Goal: Task Accomplishment & Management: Complete application form

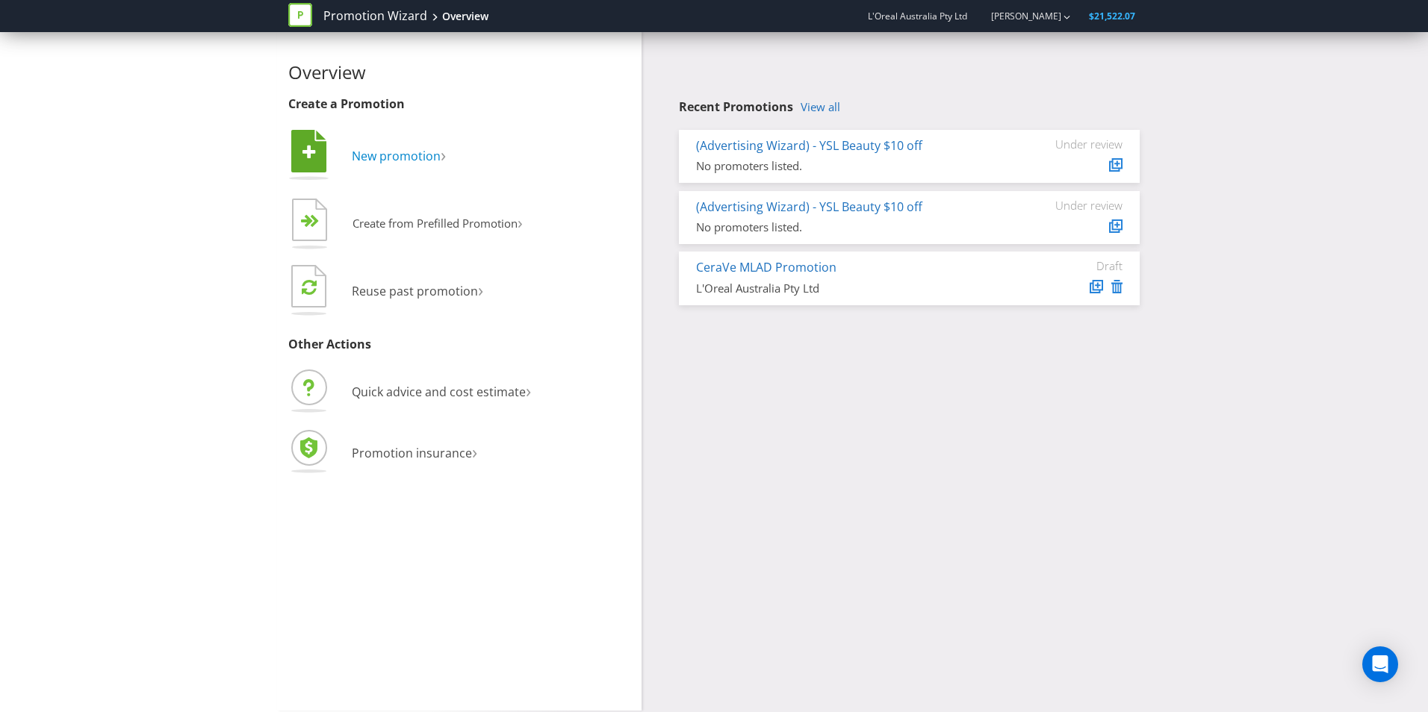
click at [429, 162] on span "New promotion" at bounding box center [396, 156] width 89 height 16
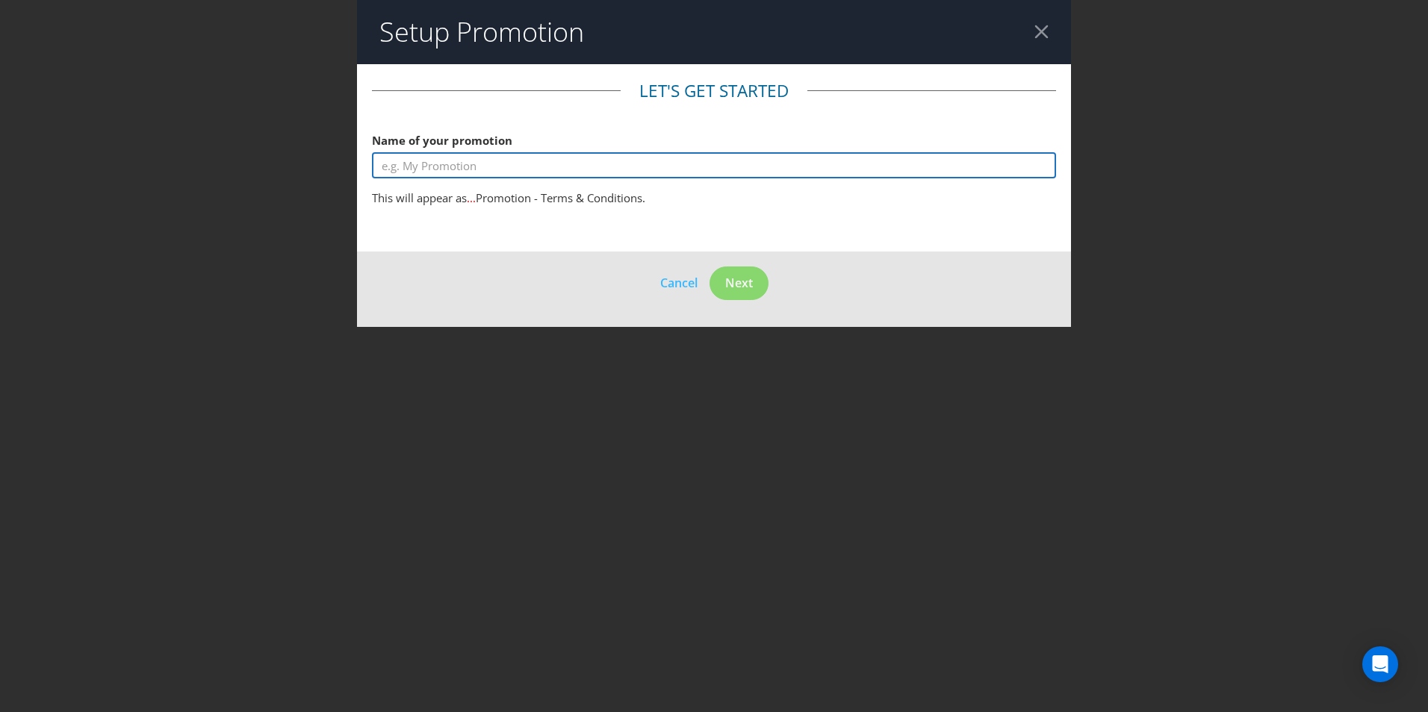
click at [490, 164] on input "text" at bounding box center [714, 165] width 684 height 26
type input "GXH Major Moment"
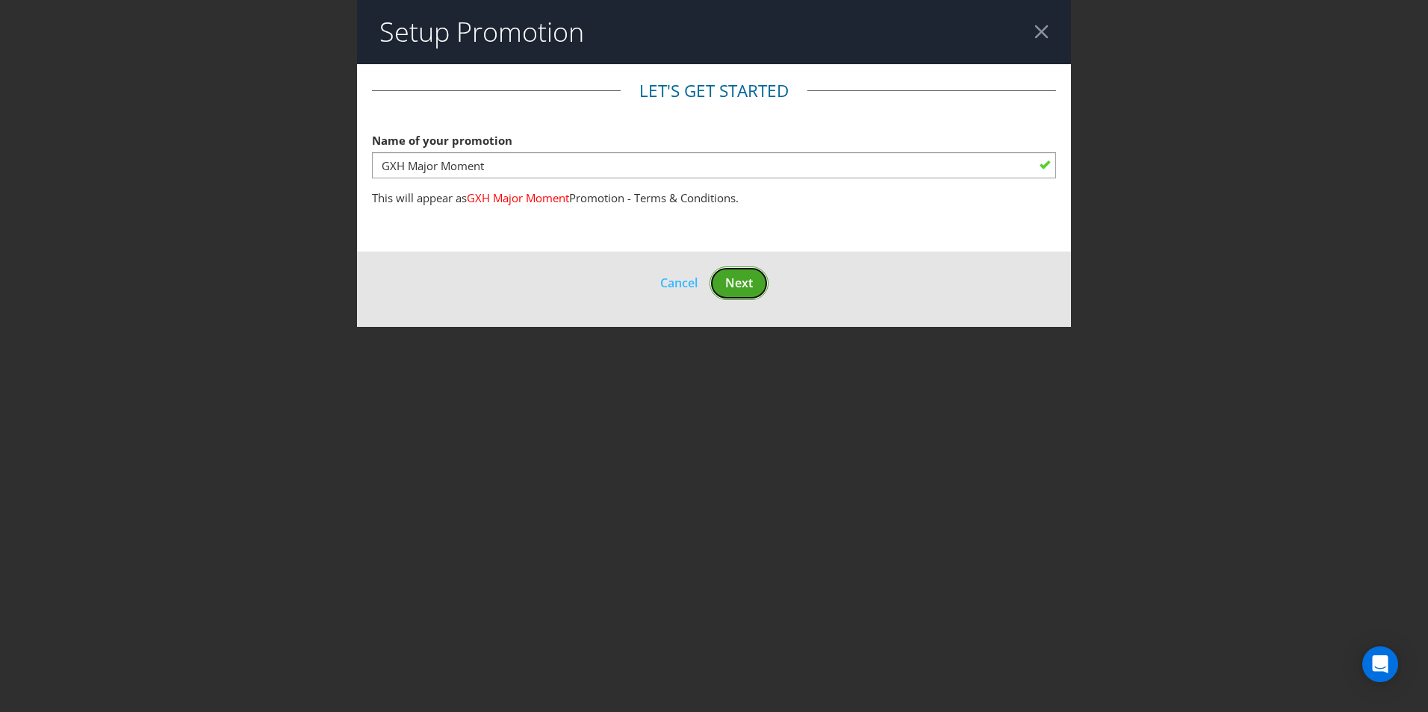
click at [749, 279] on span "Next" at bounding box center [739, 283] width 28 height 16
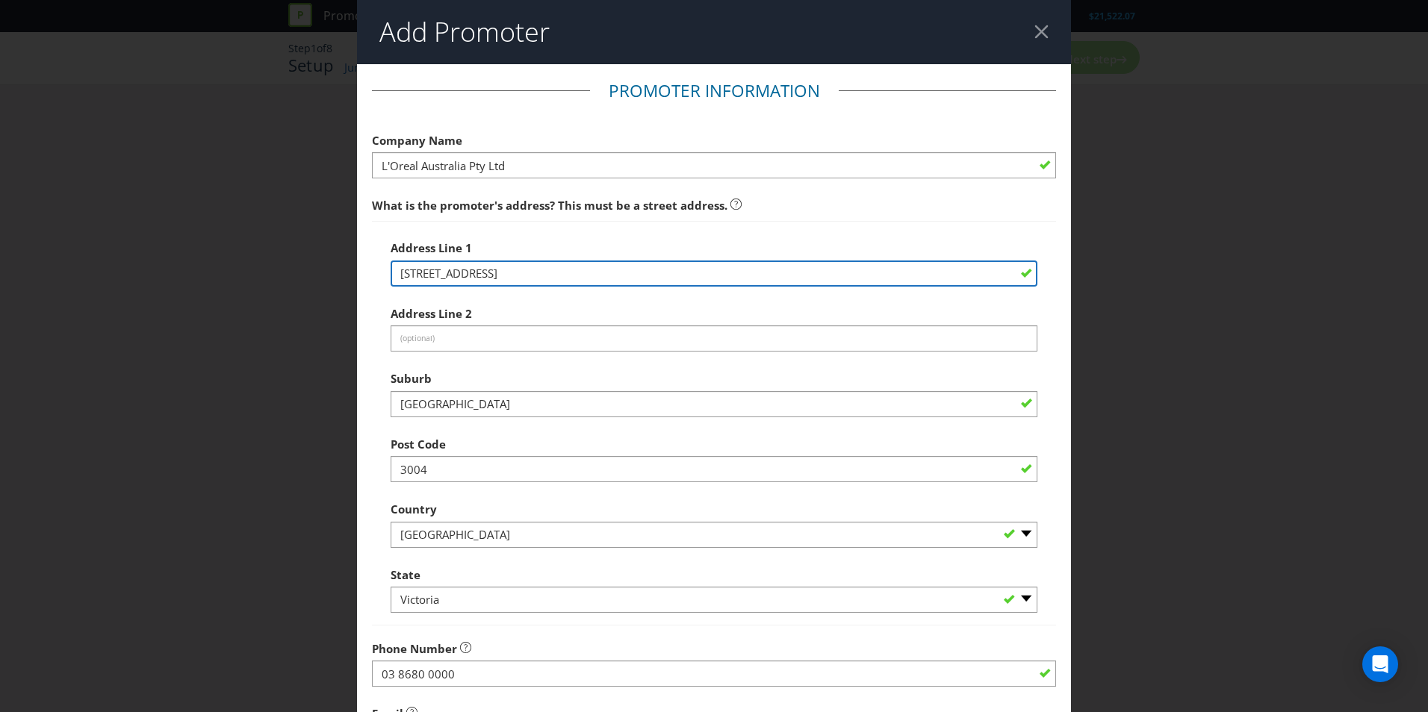
drag, startPoint x: 559, startPoint y: 276, endPoint x: 172, endPoint y: 285, distance: 387.7
click at [172, 285] on div "Add Promoter Promoter Information Company Name L'Oreal Australia Pty Ltd What i…" at bounding box center [714, 356] width 1428 height 712
type input "[STREET_ADDRESS]"
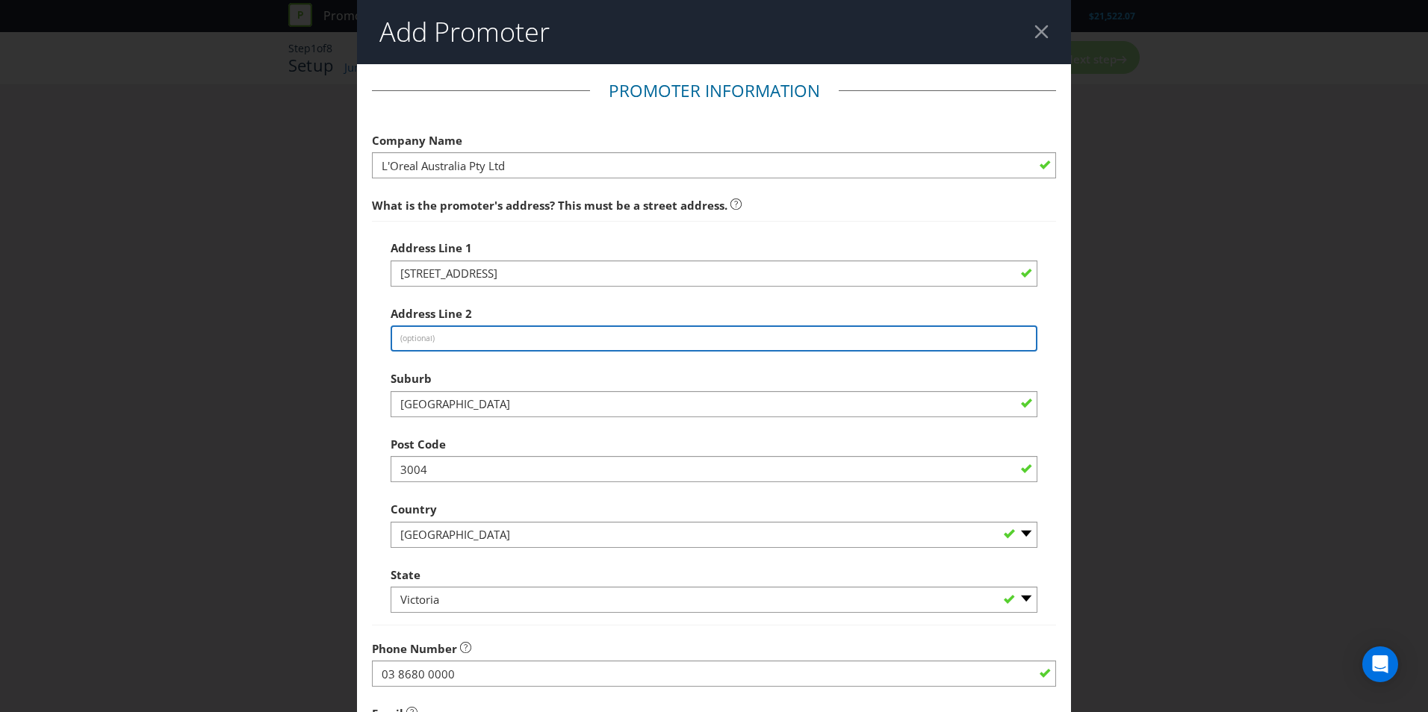
type input "Building B"
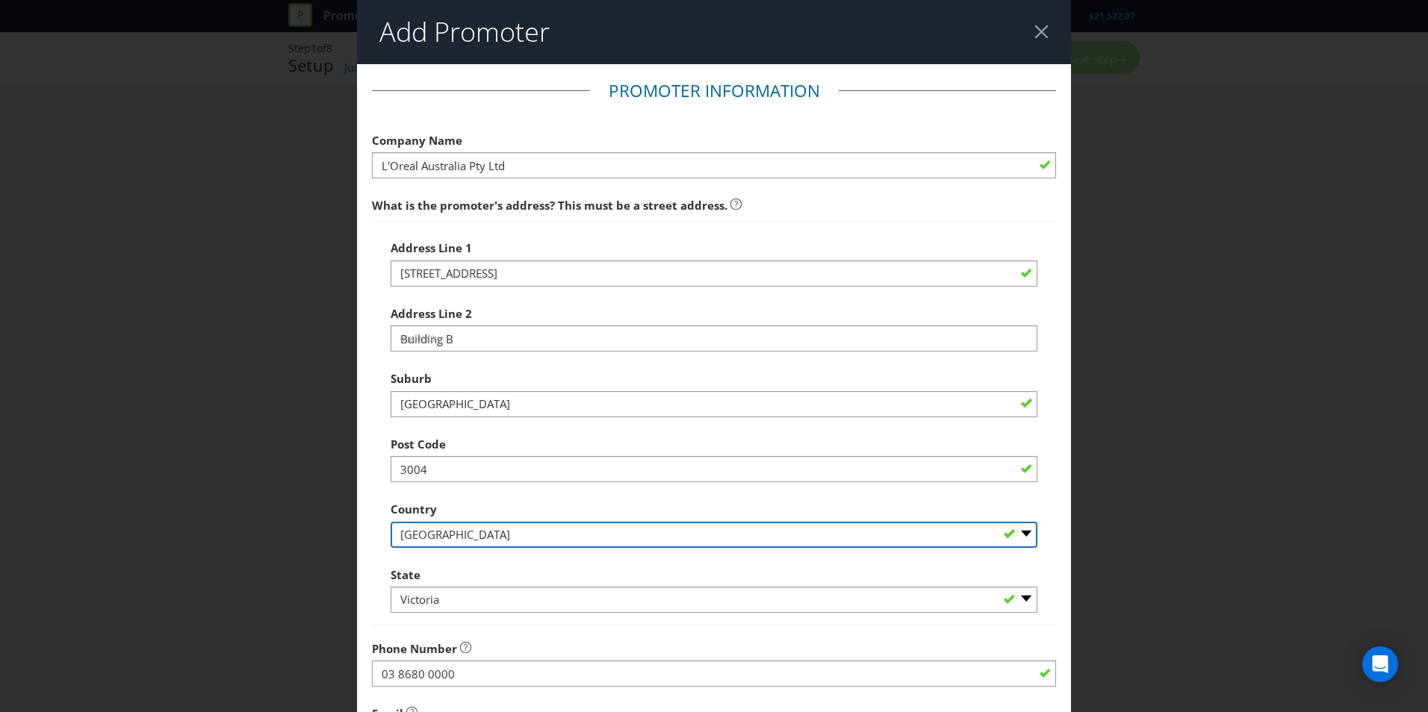
select select "NZ"
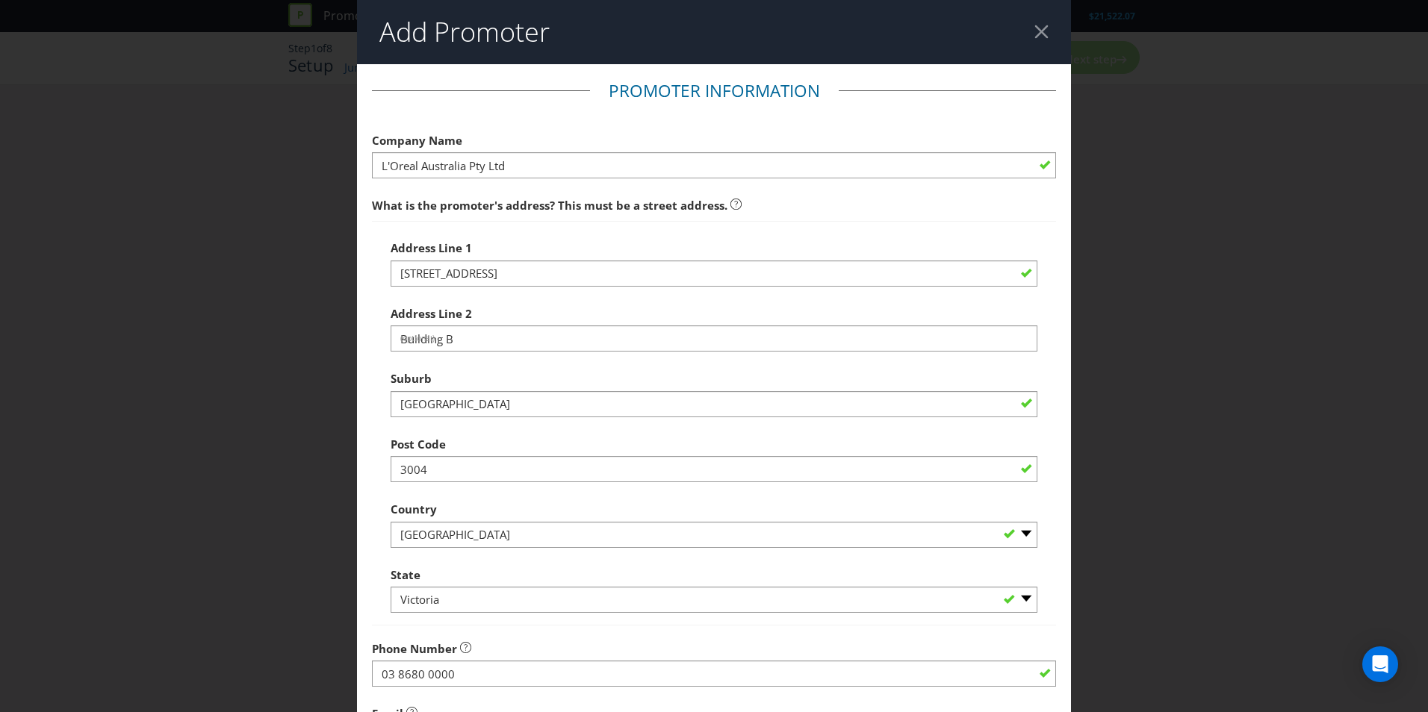
type input "[PERSON_NAME][EMAIL_ADDRESS][PERSON_NAME][DOMAIN_NAME]"
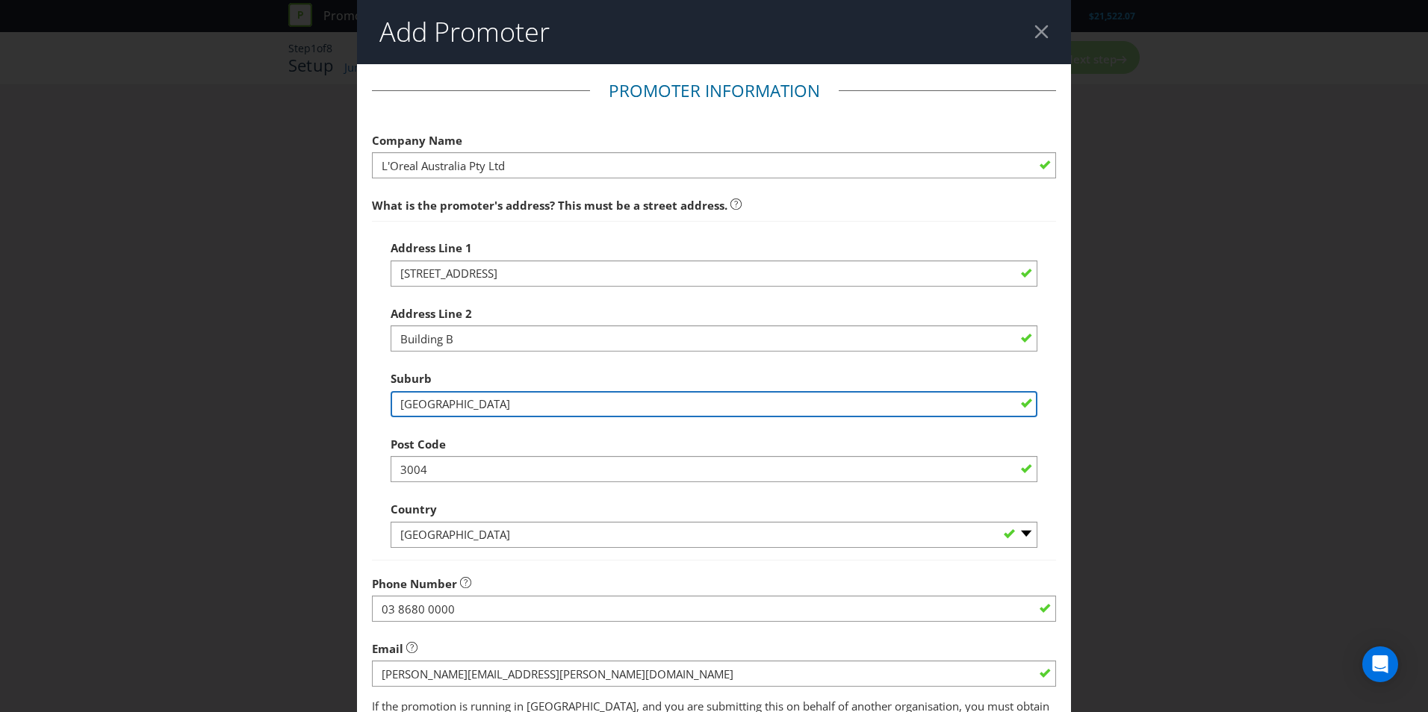
drag, startPoint x: 484, startPoint y: 405, endPoint x: 317, endPoint y: 423, distance: 167.4
click at [318, 423] on div "Add Promoter Promoter Information Company Name L'Oreal Australia Pty Ltd What i…" at bounding box center [714, 356] width 1428 height 712
type input "A"
type input "Ellerslie"
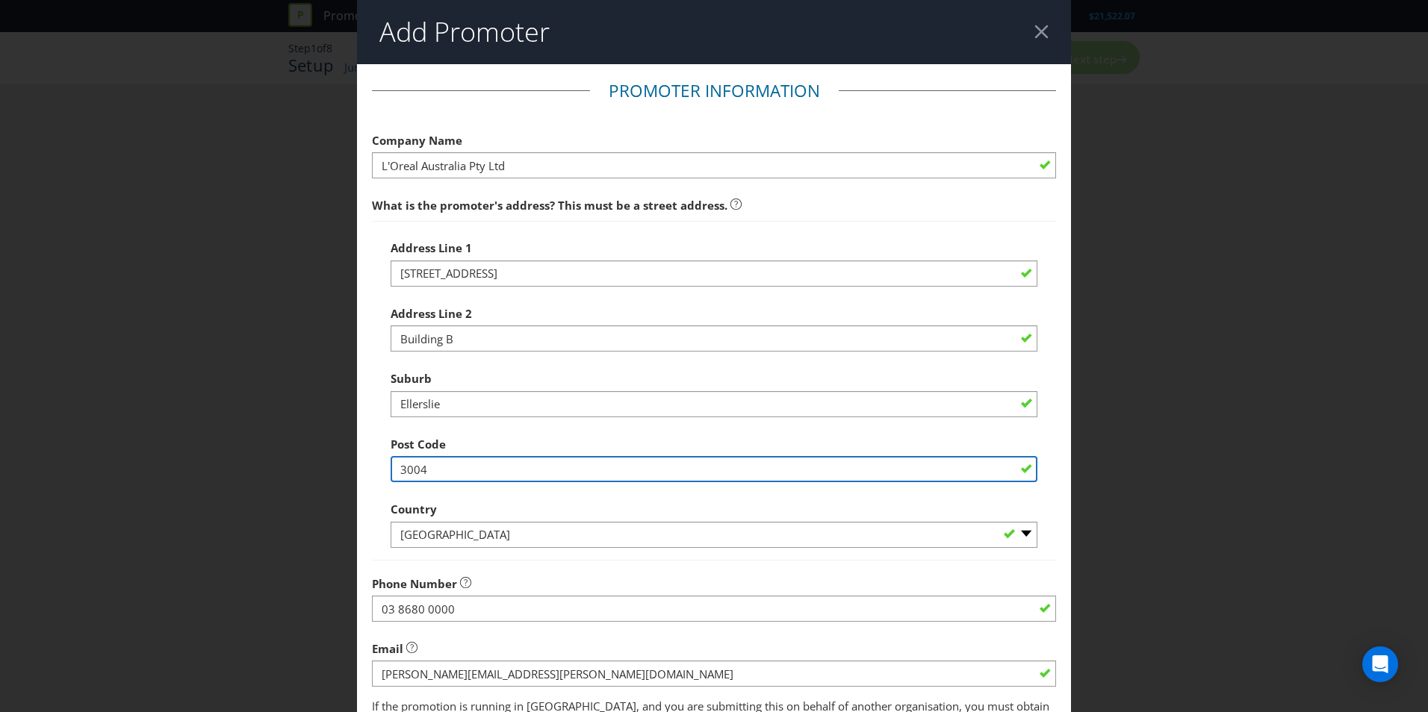
click at [450, 476] on input "3004" at bounding box center [714, 469] width 647 height 26
type input "1051"
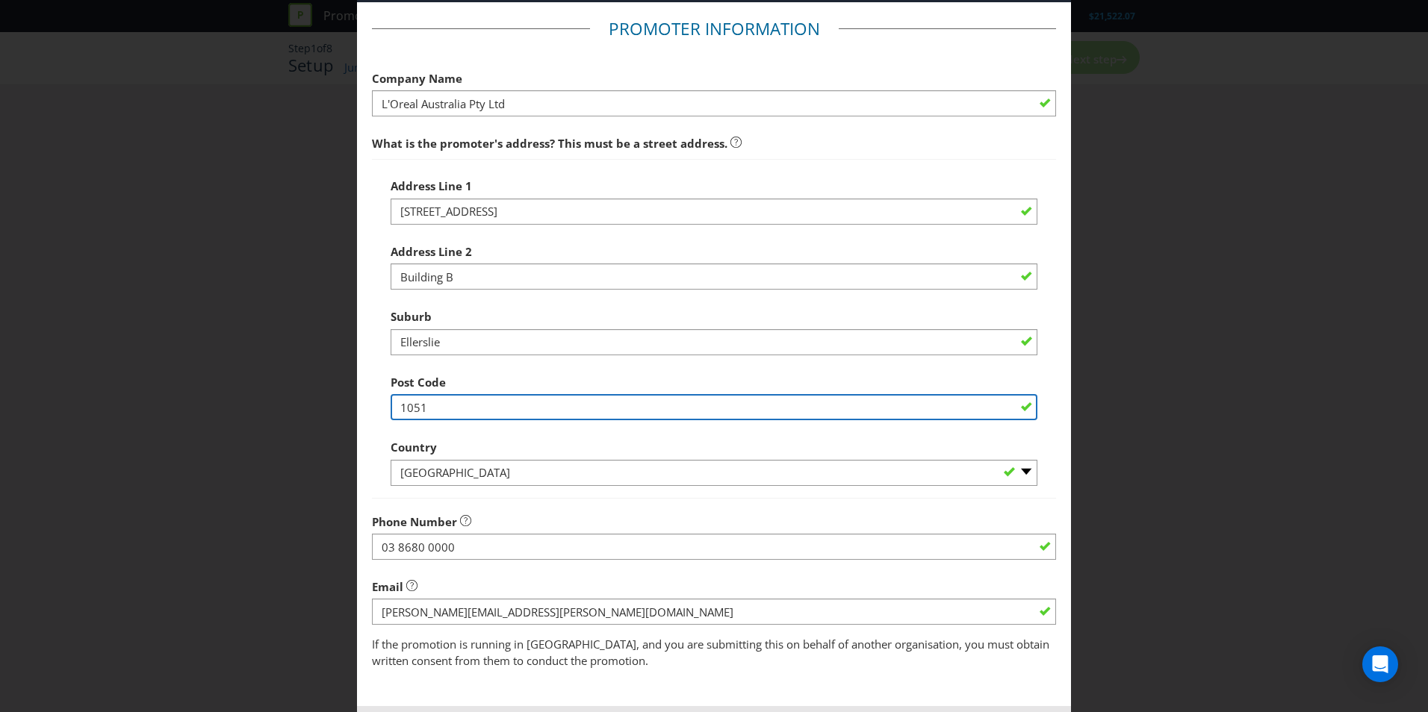
scroll to position [131, 0]
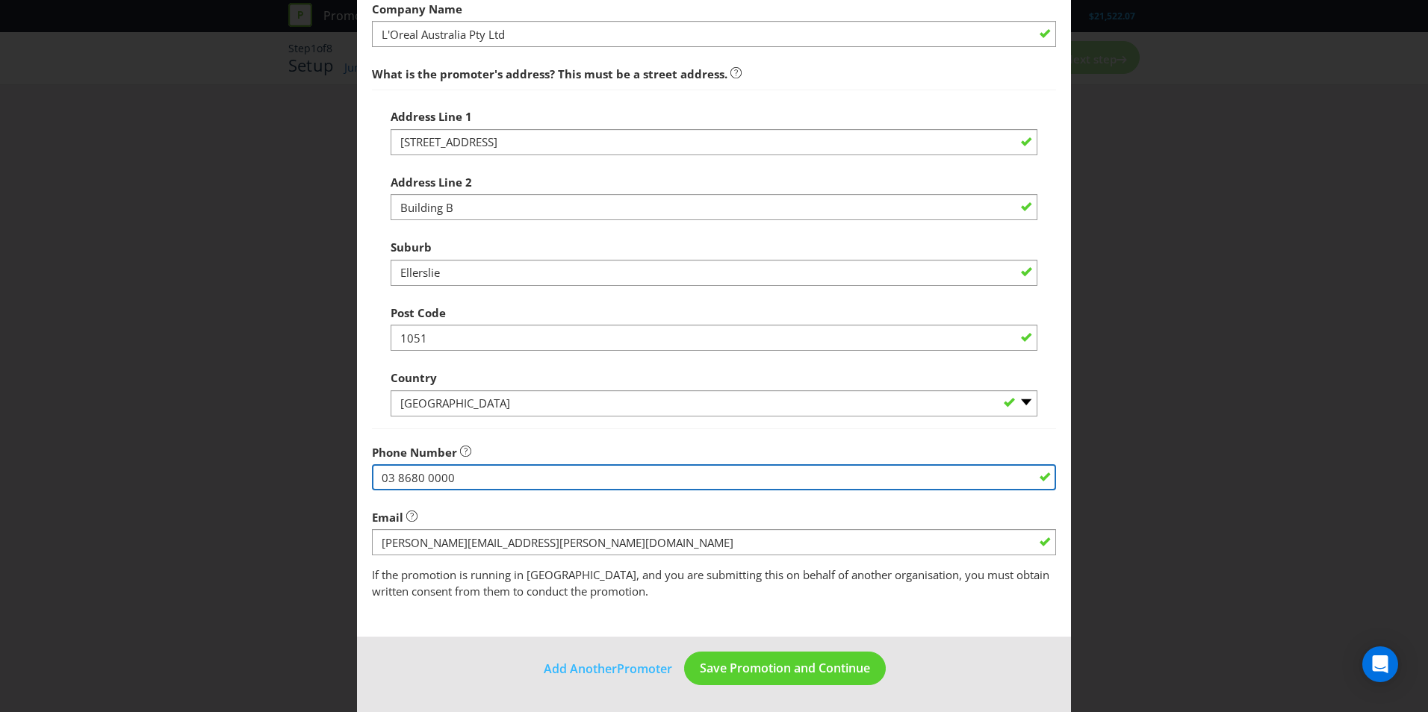
click at [487, 478] on input "03 8680 0000" at bounding box center [714, 477] width 684 height 26
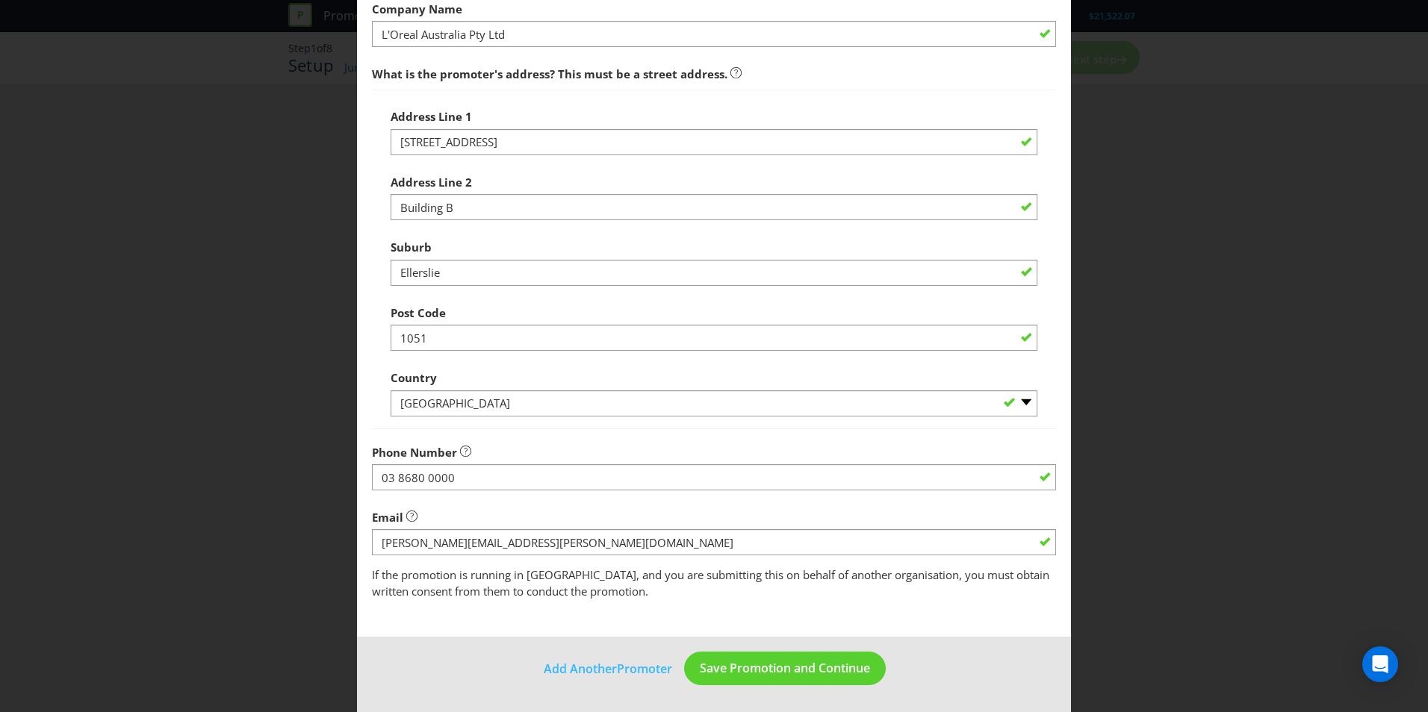
click at [537, 513] on div "Email" at bounding box center [714, 530] width 684 height 54
click at [742, 671] on span "Save Promotion and Continue" at bounding box center [785, 668] width 170 height 16
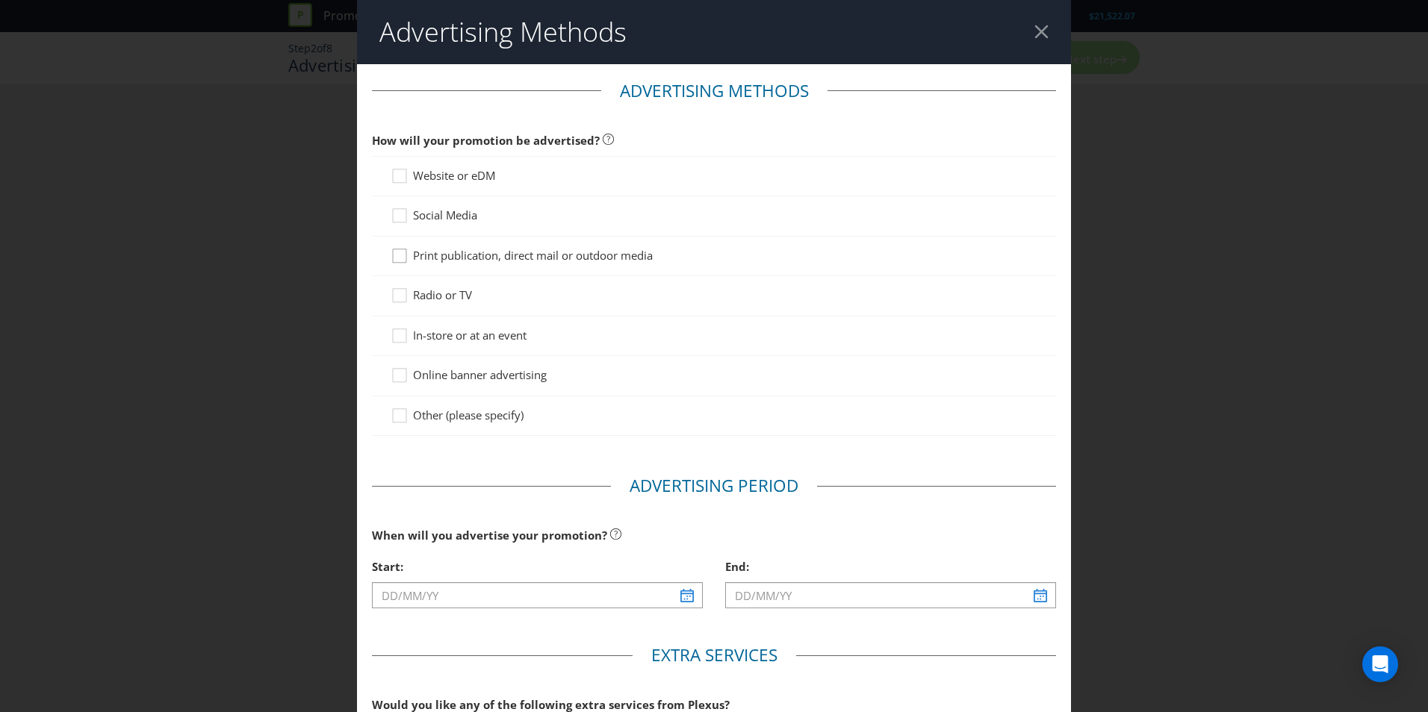
click at [402, 252] on icon at bounding box center [402, 259] width 22 height 22
click at [0, 0] on input "Print publication, direct mail or outdoor media" at bounding box center [0, 0] width 0 height 0
click at [397, 338] on icon at bounding box center [402, 339] width 22 height 22
click at [0, 0] on input "In-store or at an event" at bounding box center [0, 0] width 0 height 0
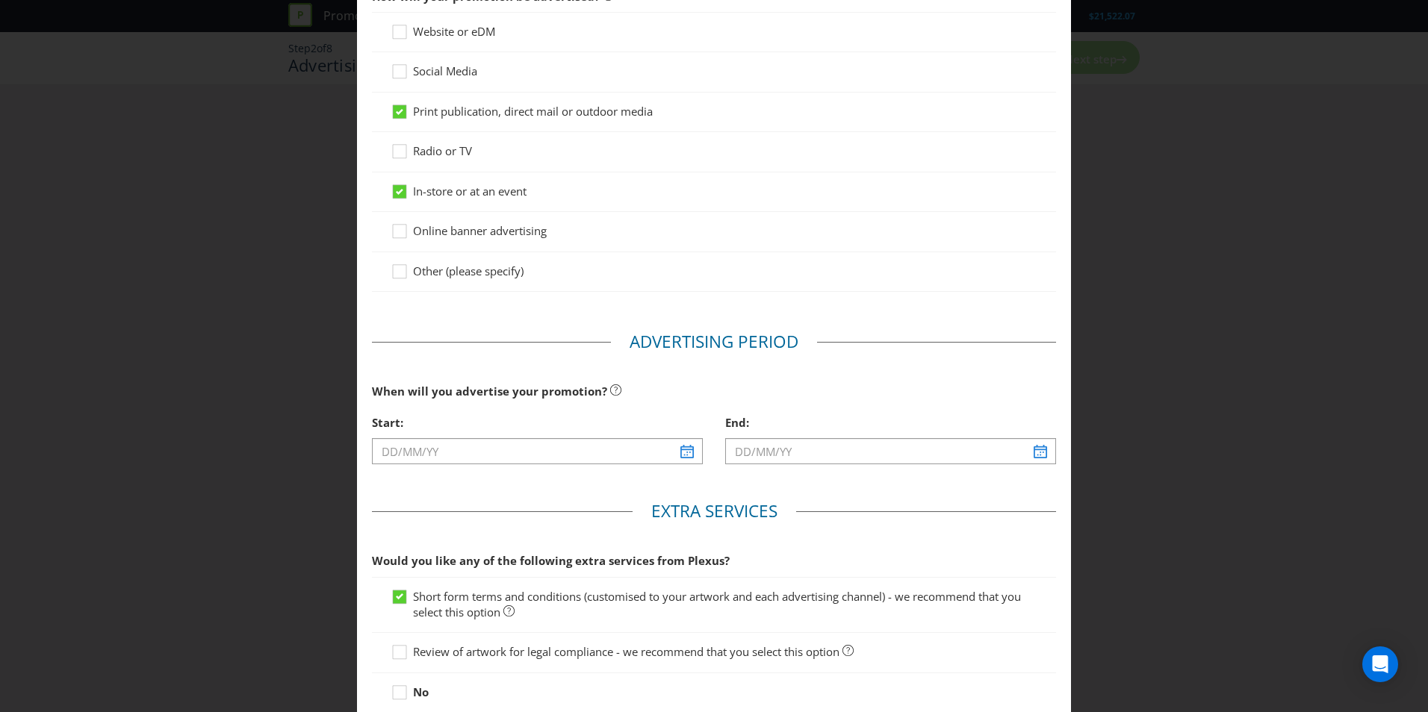
scroll to position [149, 0]
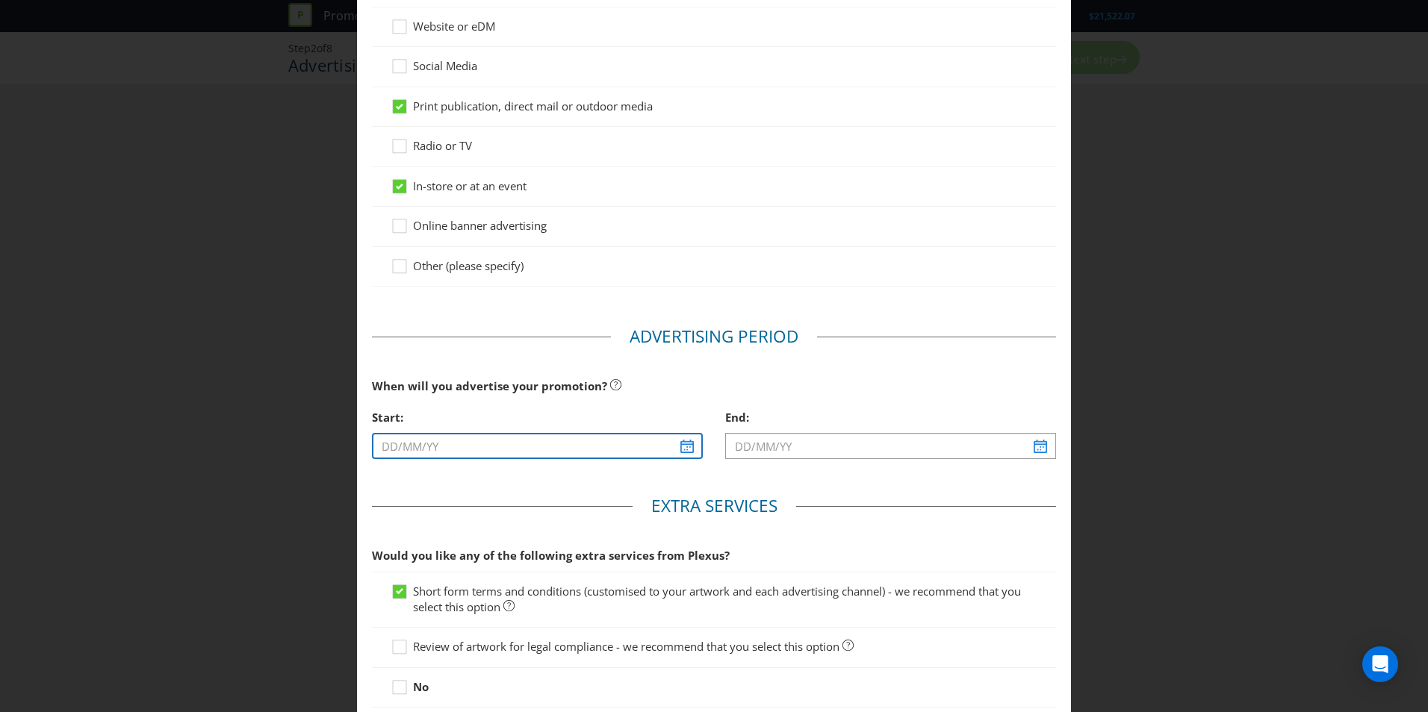
click at [678, 448] on input "text" at bounding box center [537, 446] width 331 height 26
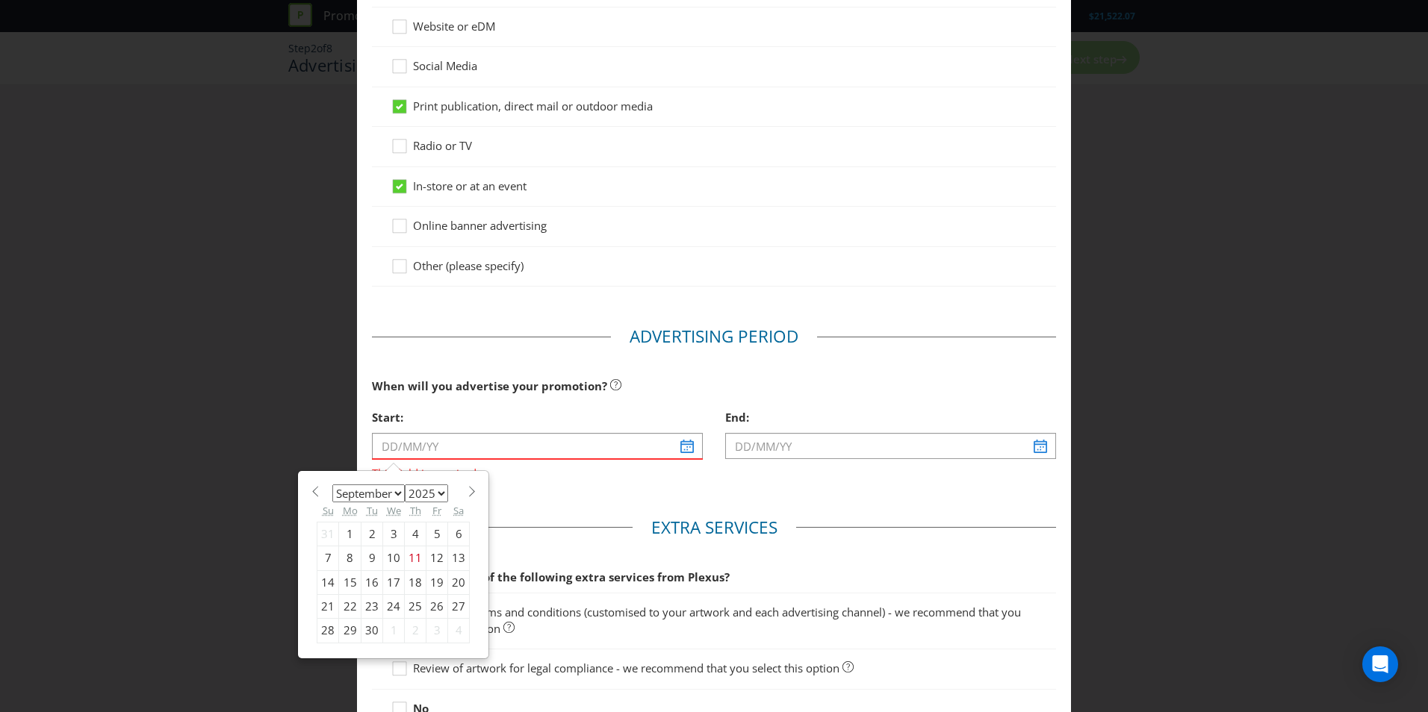
click at [664, 471] on div "When will you advertise your promotion? Start: This field is required January F…" at bounding box center [714, 432] width 684 height 122
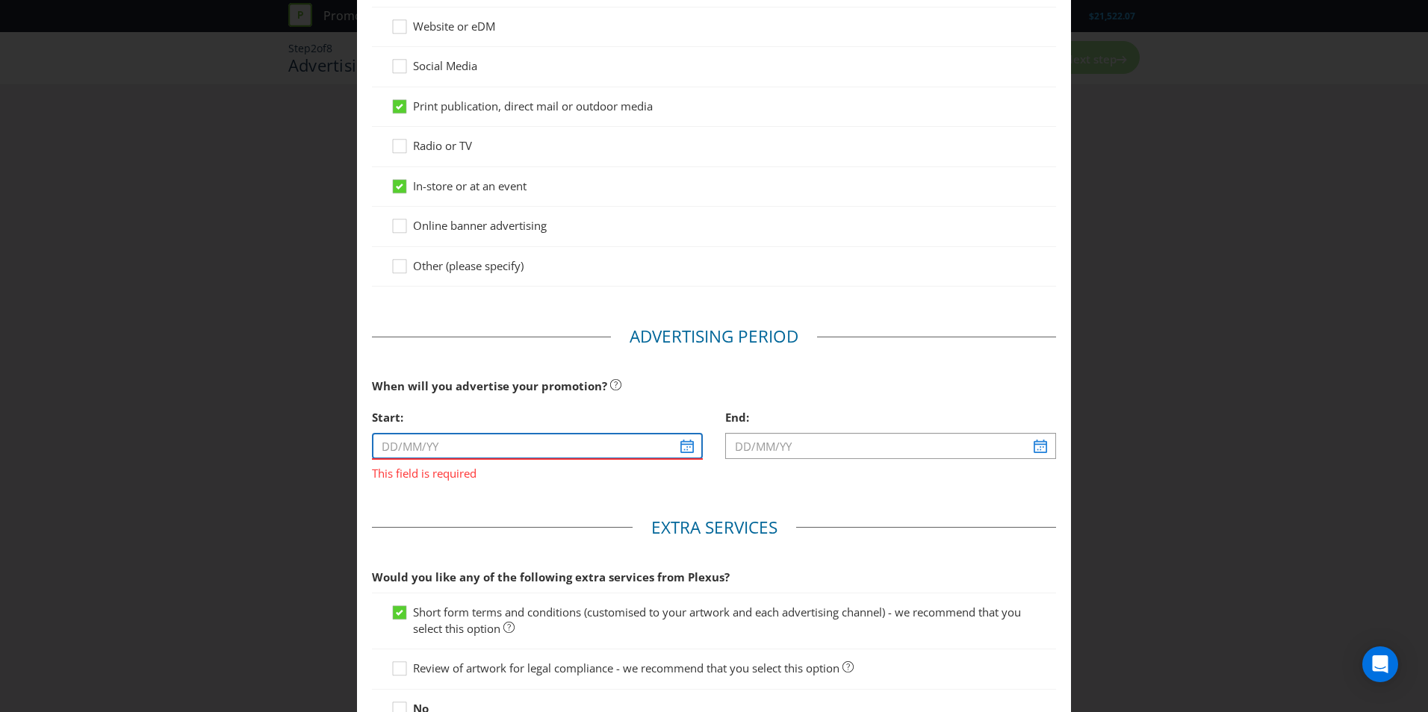
click at [515, 442] on input "text" at bounding box center [537, 446] width 331 height 26
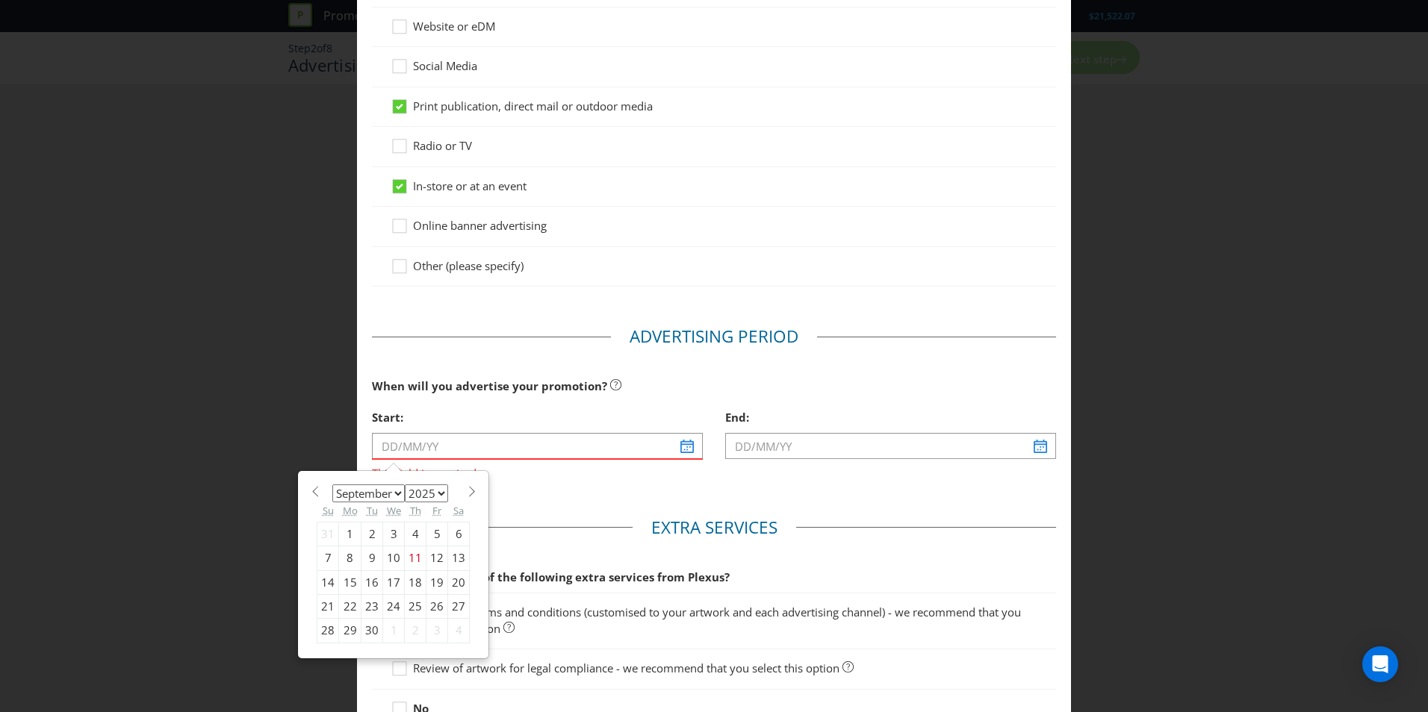
click at [466, 496] on span at bounding box center [471, 491] width 11 height 11
select select "9"
click at [405, 556] on div "9" at bounding box center [416, 559] width 22 height 24
type input "[DATE]"
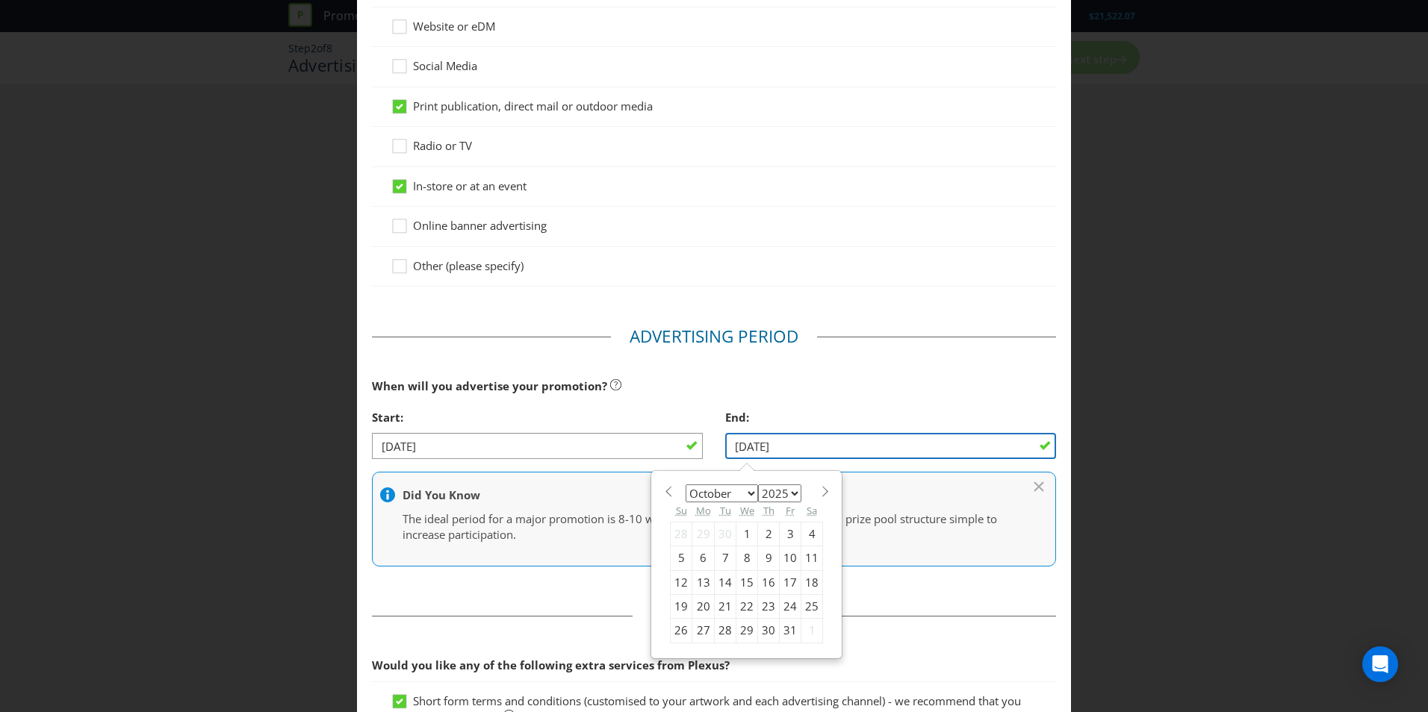
click at [983, 452] on input "[DATE]" at bounding box center [890, 446] width 331 height 26
click at [692, 630] on div "27" at bounding box center [703, 631] width 22 height 24
type input "[DATE]"
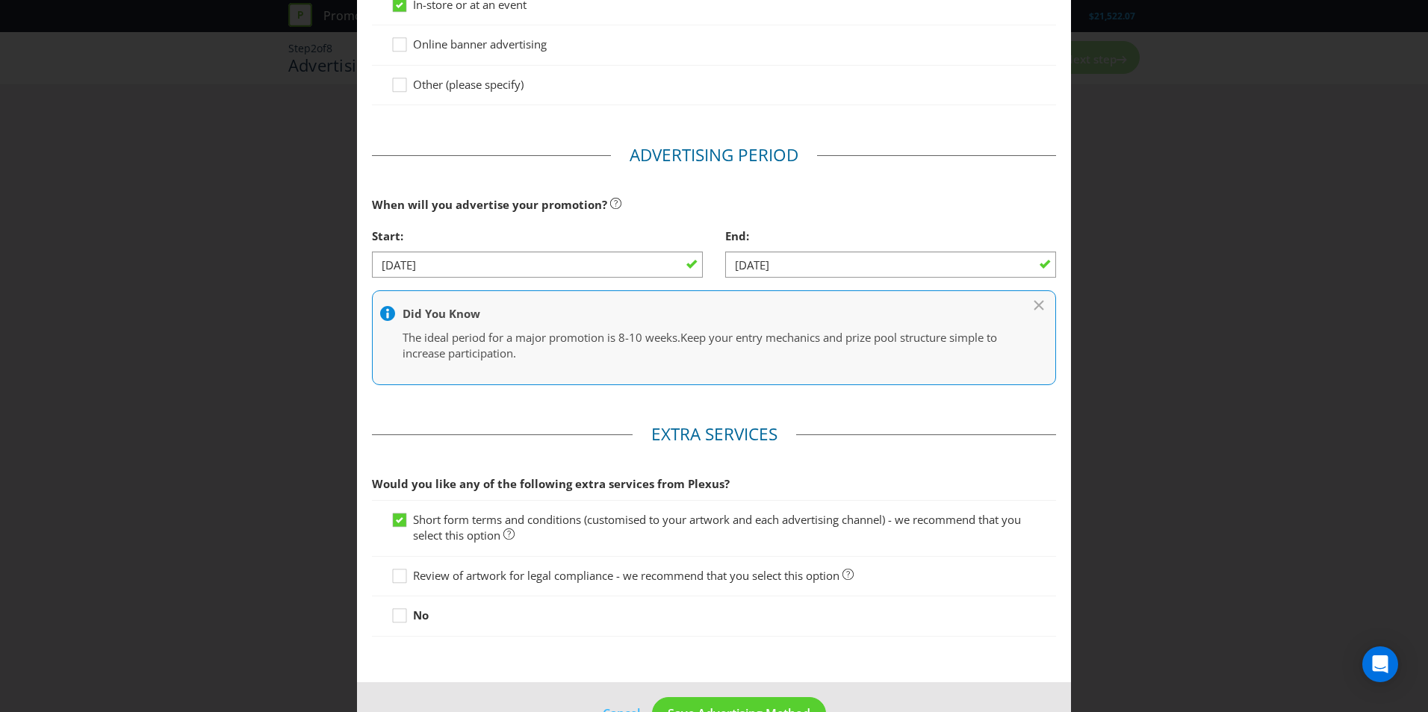
scroll to position [376, 0]
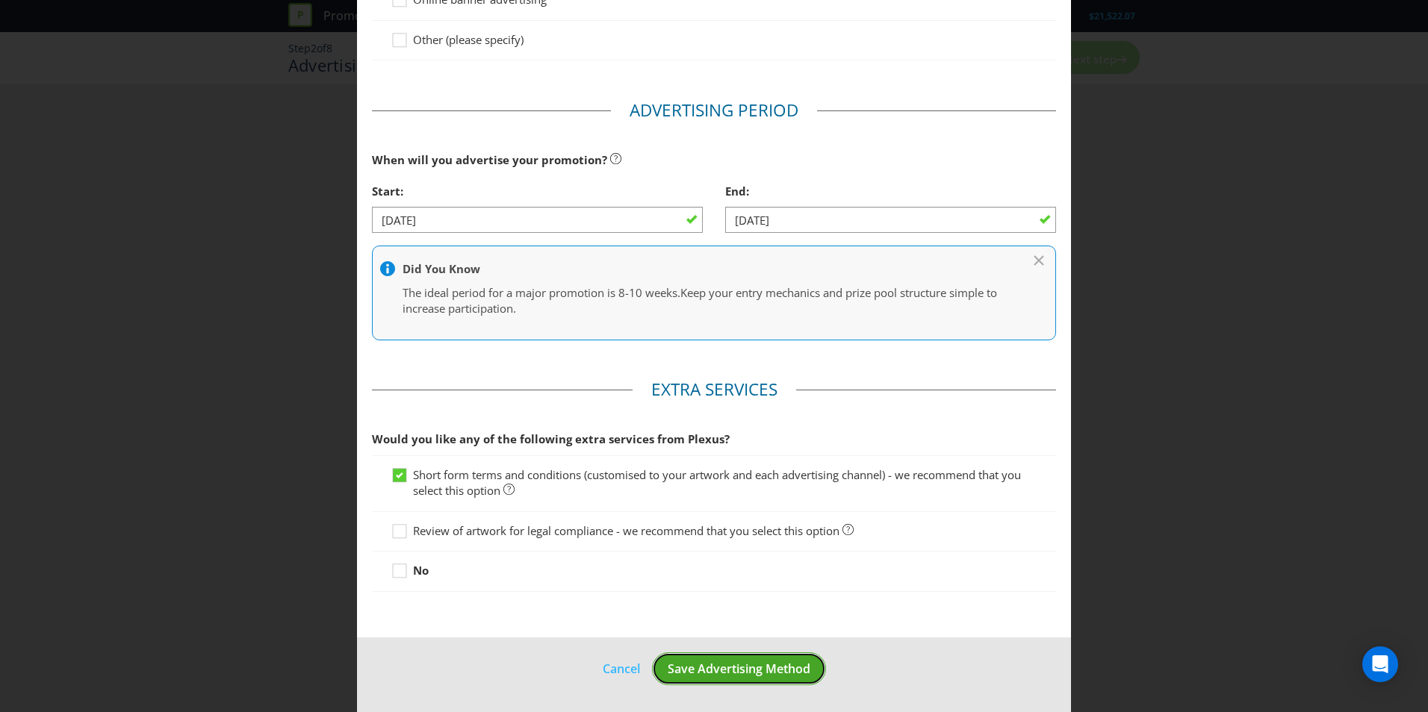
click at [735, 671] on span "Save Advertising Method" at bounding box center [739, 669] width 143 height 16
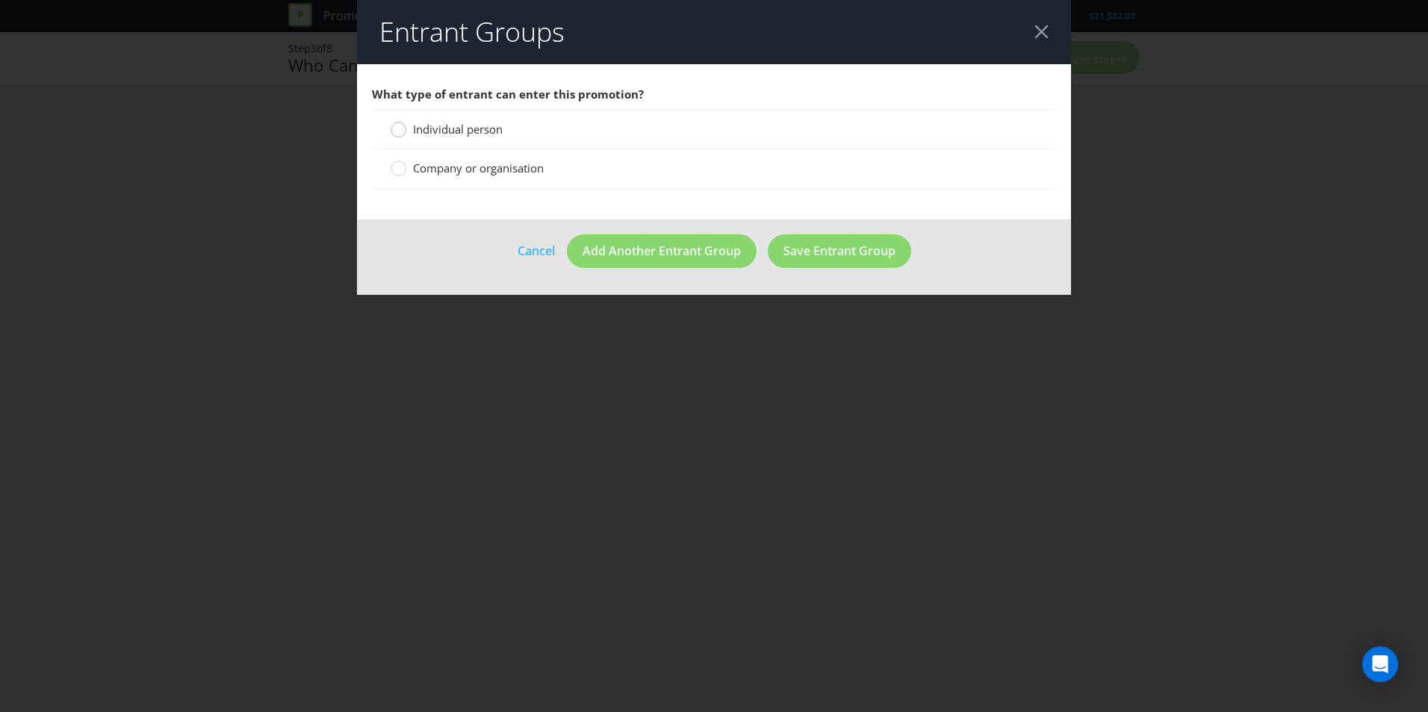
click at [396, 130] on circle at bounding box center [398, 129] width 15 height 15
click at [0, 0] on input "Individual person" at bounding box center [0, 0] width 0 height 0
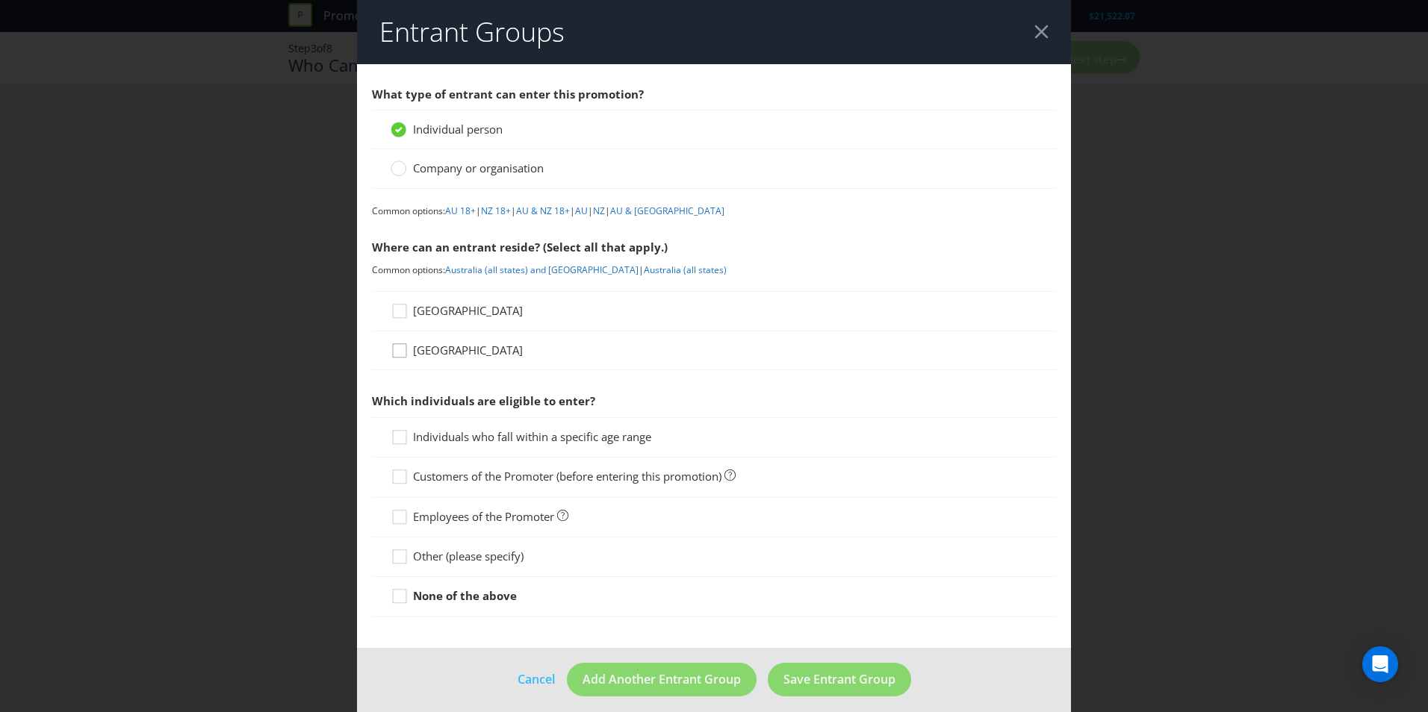
click at [403, 347] on icon at bounding box center [402, 354] width 22 height 22
click at [0, 0] on input "[GEOGRAPHIC_DATA]" at bounding box center [0, 0] width 0 height 0
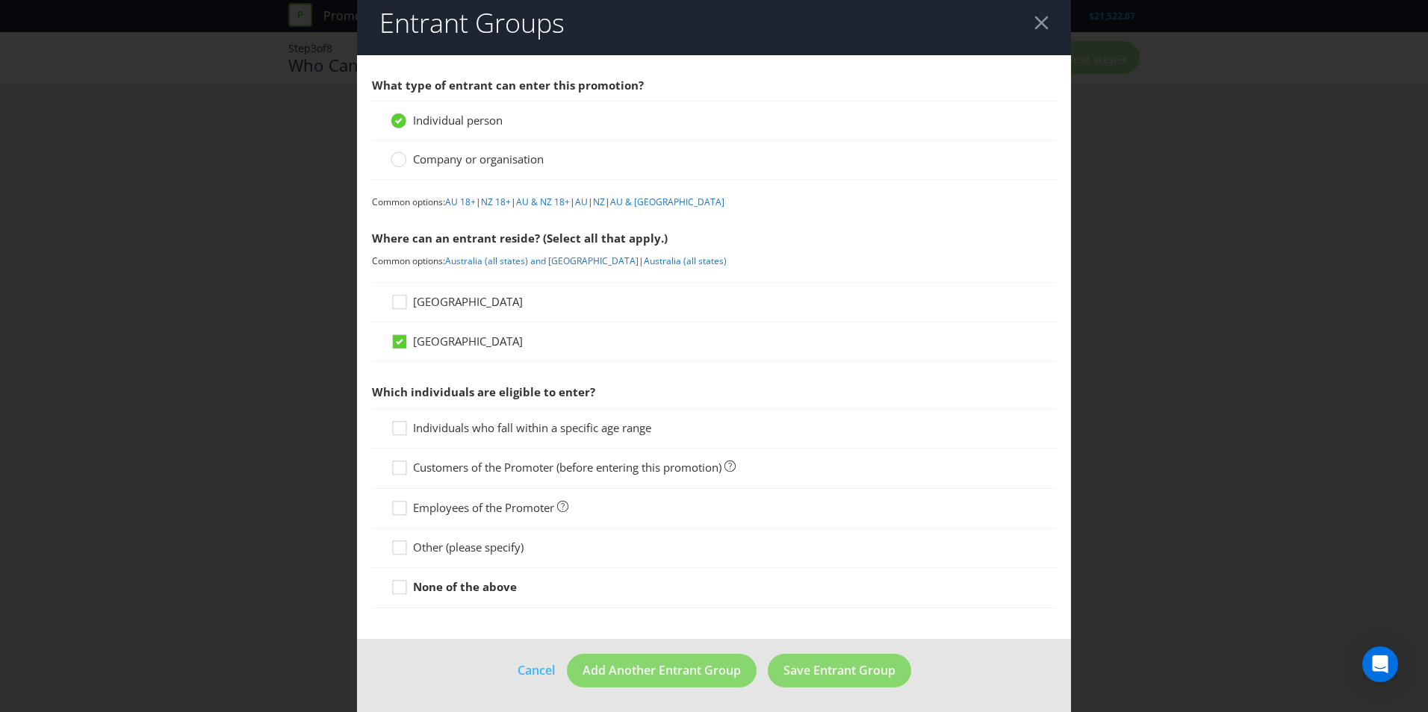
scroll to position [11, 0]
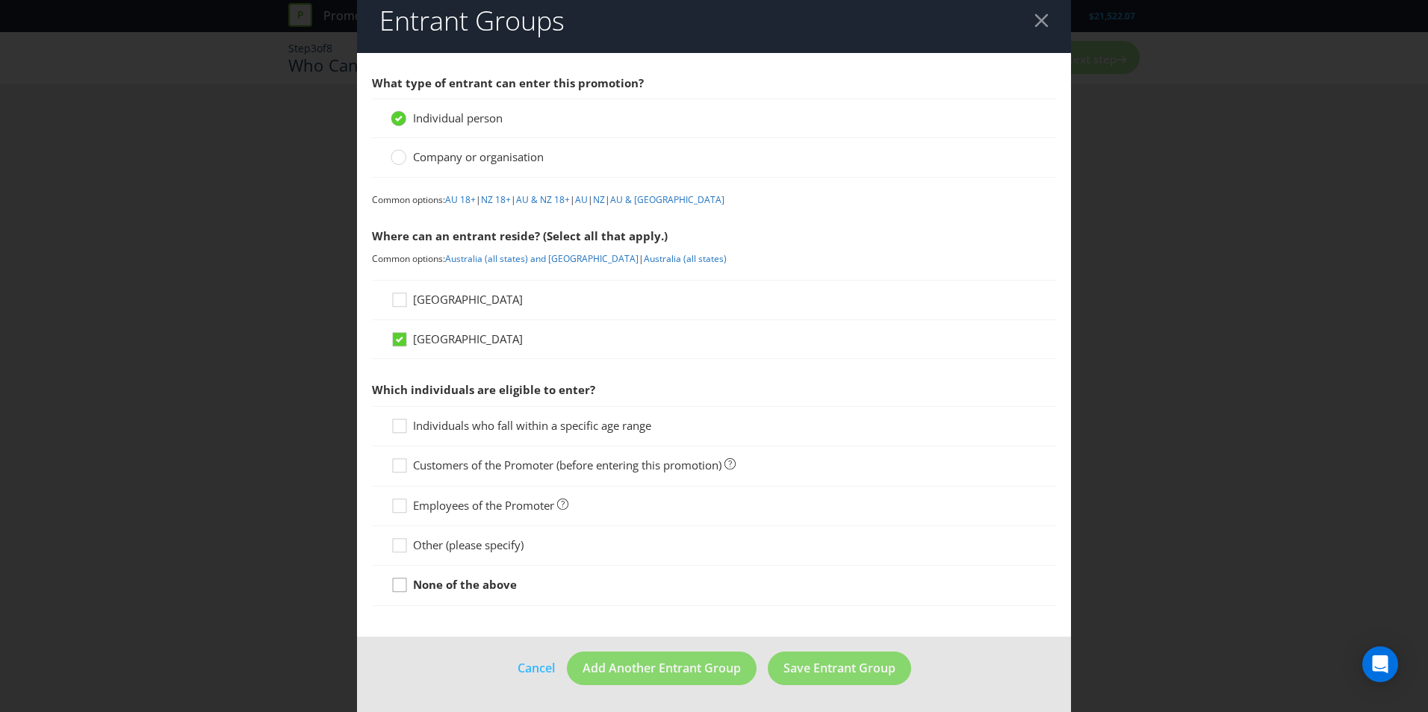
click at [397, 588] on icon at bounding box center [402, 588] width 22 height 22
click at [0, 0] on input "None of the above" at bounding box center [0, 0] width 0 height 0
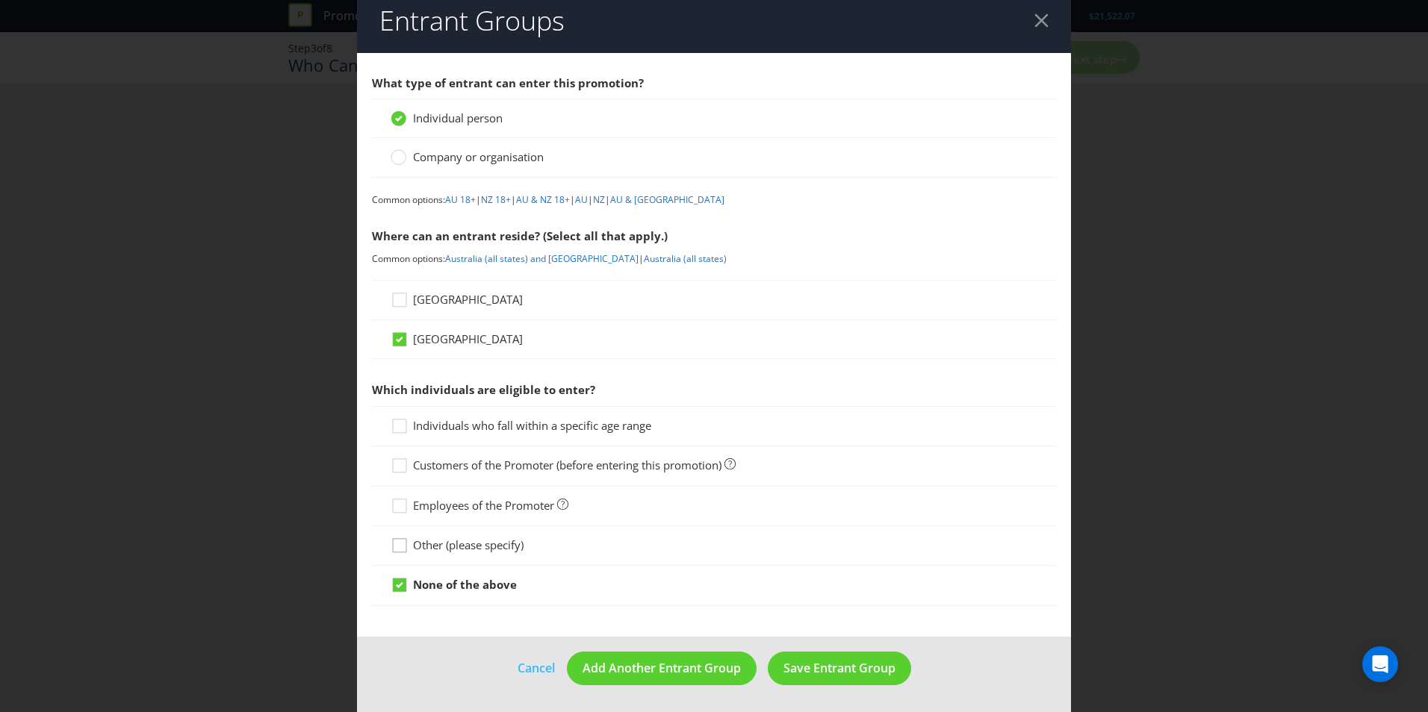
click at [400, 556] on icon at bounding box center [402, 549] width 22 height 22
click at [0, 0] on input "Other (please specify)" at bounding box center [0, 0] width 0 height 0
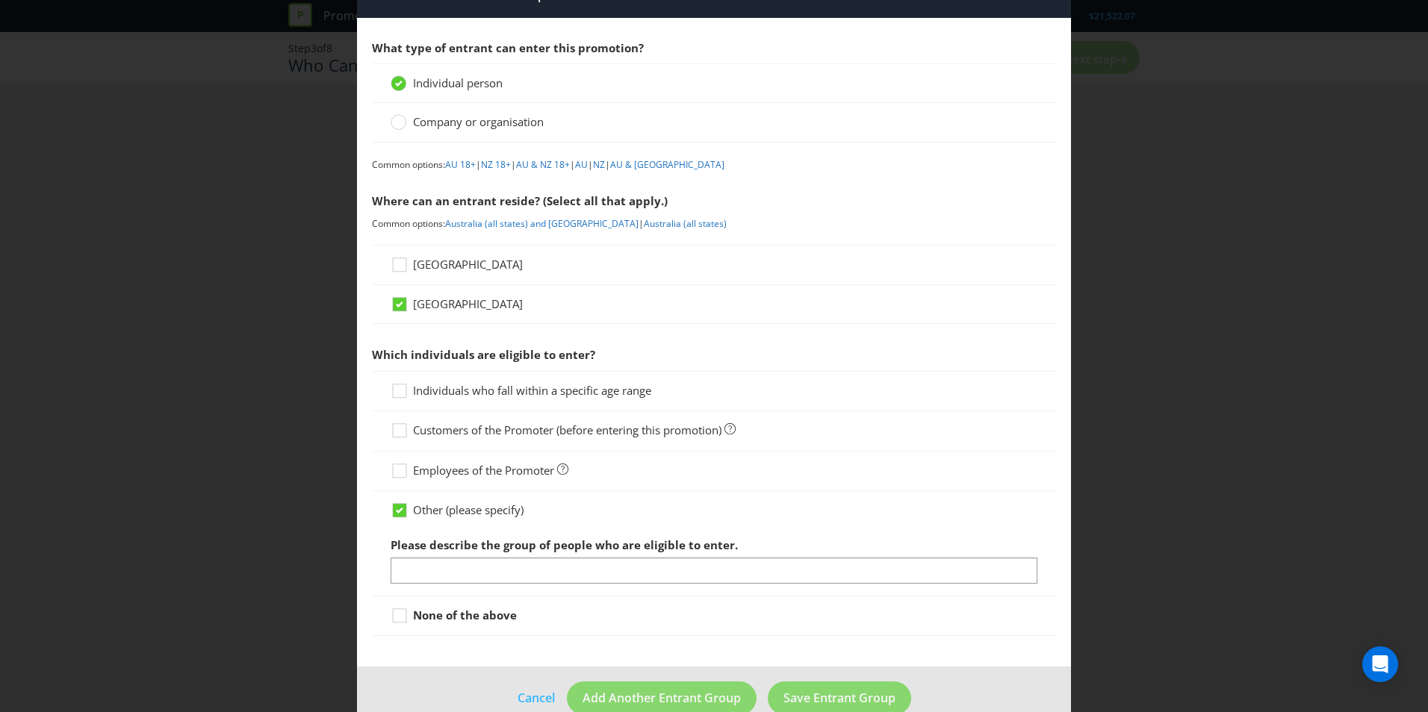
scroll to position [76, 0]
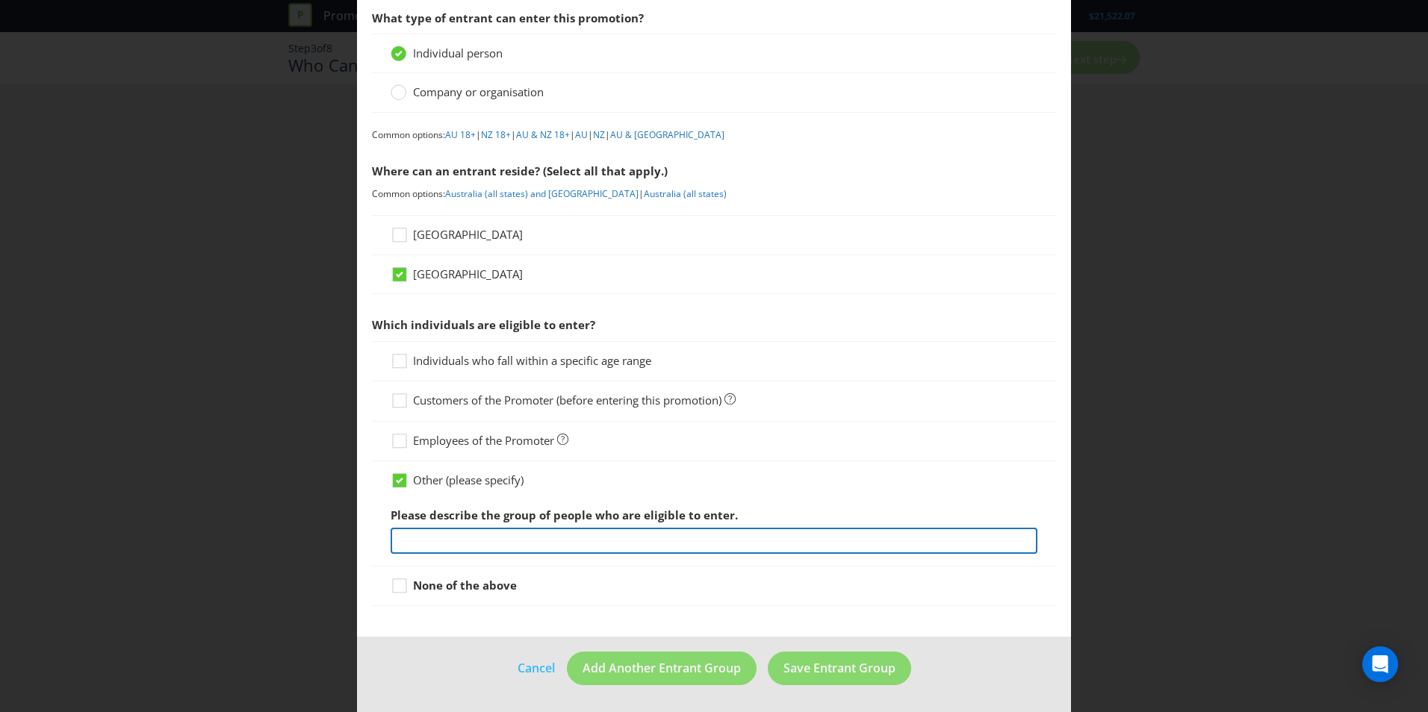
click at [442, 542] on input "text" at bounding box center [714, 541] width 647 height 26
type input "Customers purchasing Lancome products from Life Pharmacy stores"
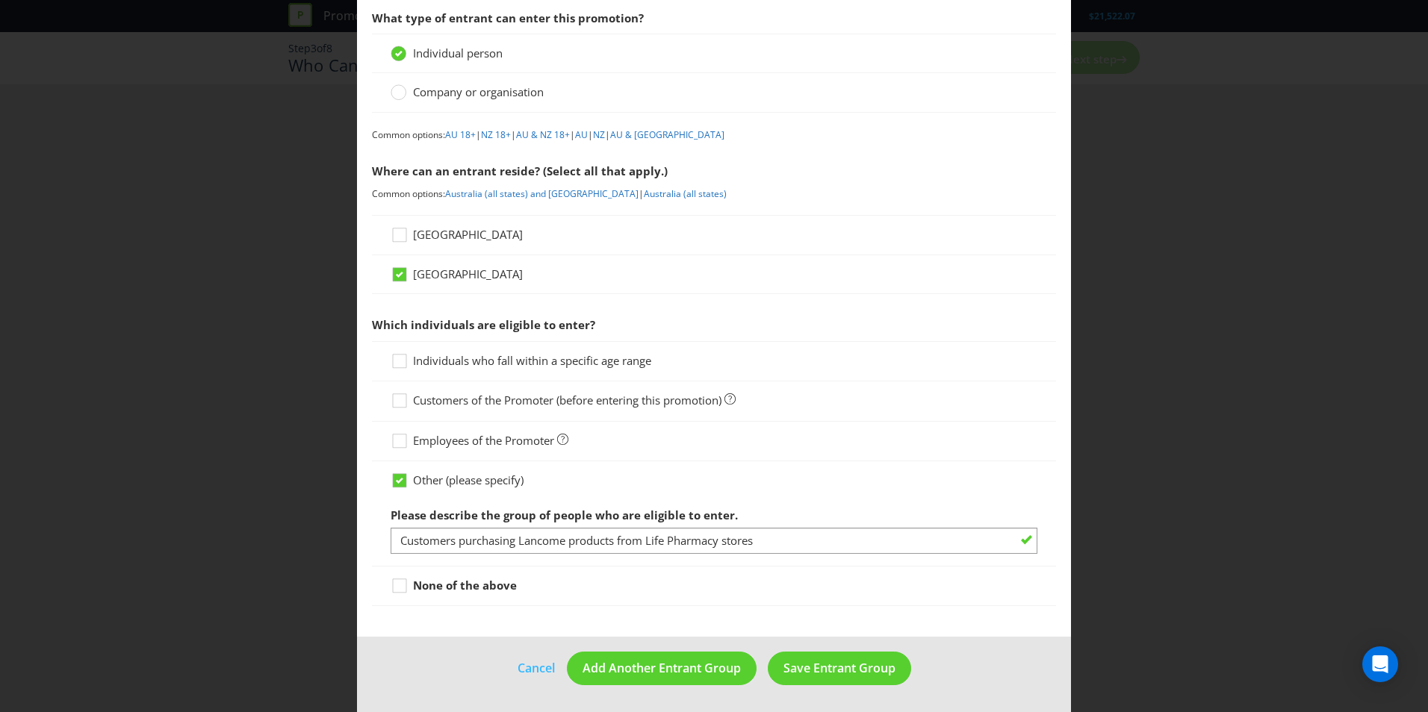
click at [892, 594] on div at bounding box center [714, 593] width 647 height 1
click at [861, 665] on span "Save Entrant Group" at bounding box center [839, 668] width 112 height 16
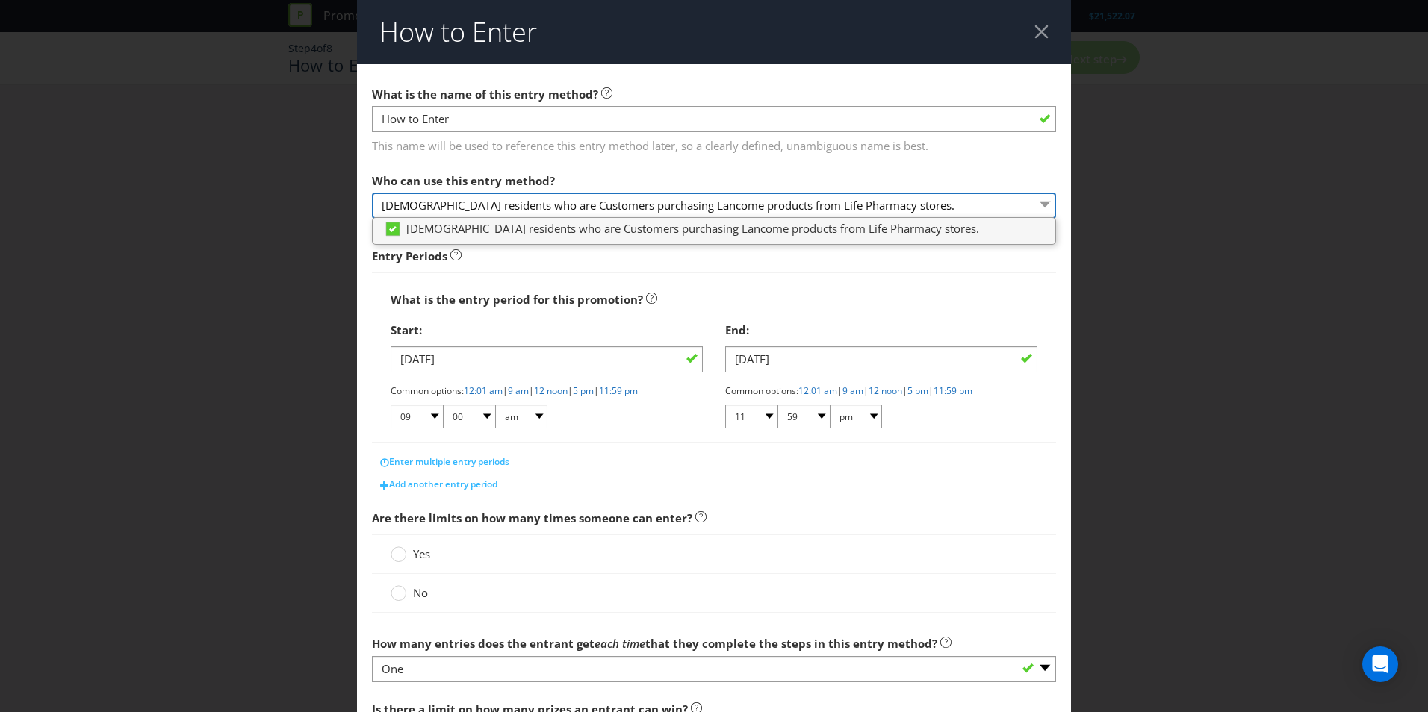
drag, startPoint x: 450, startPoint y: 199, endPoint x: 446, endPoint y: 206, distance: 7.7
click at [450, 199] on select "[DEMOGRAPHIC_DATA] residents who are Customers purchasing Lancome products from…" at bounding box center [714, 206] width 684 height 26
click at [915, 306] on div "What is the entry period for this promotion?" at bounding box center [714, 300] width 647 height 31
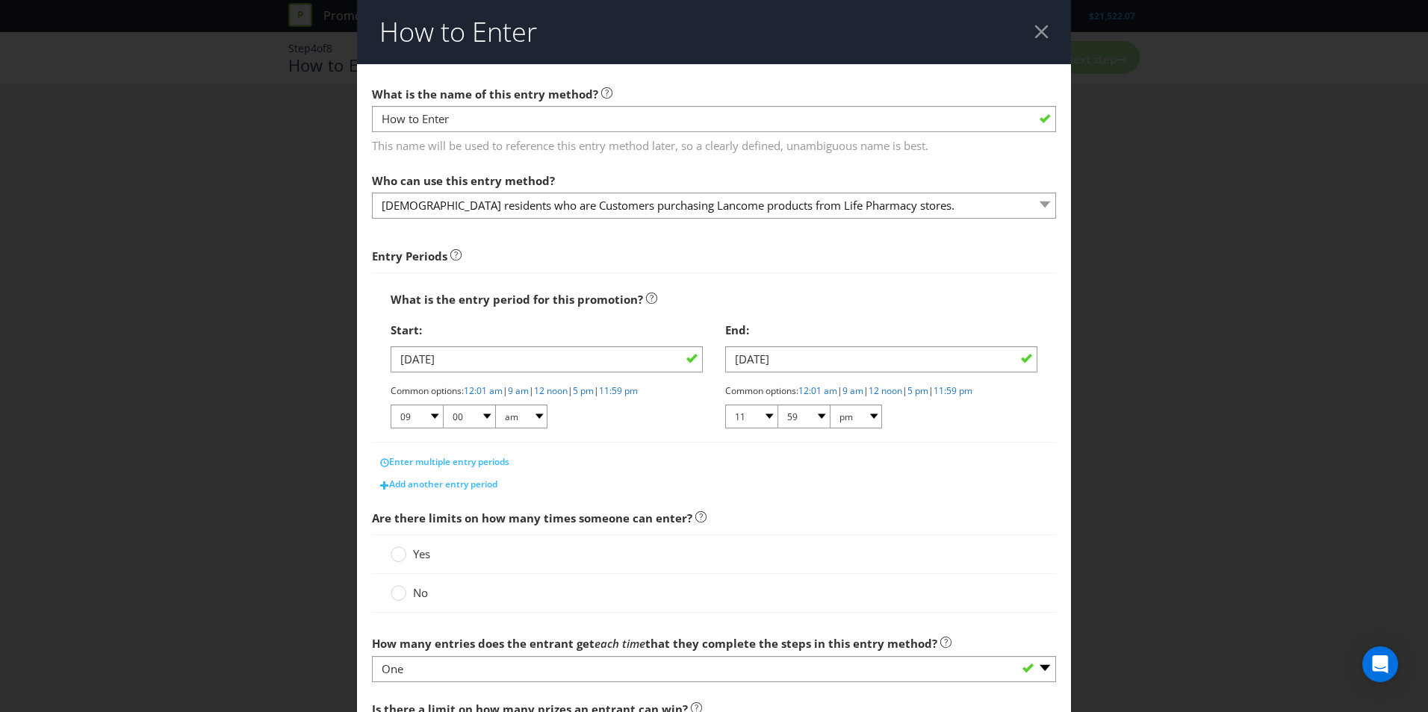
scroll to position [75, 0]
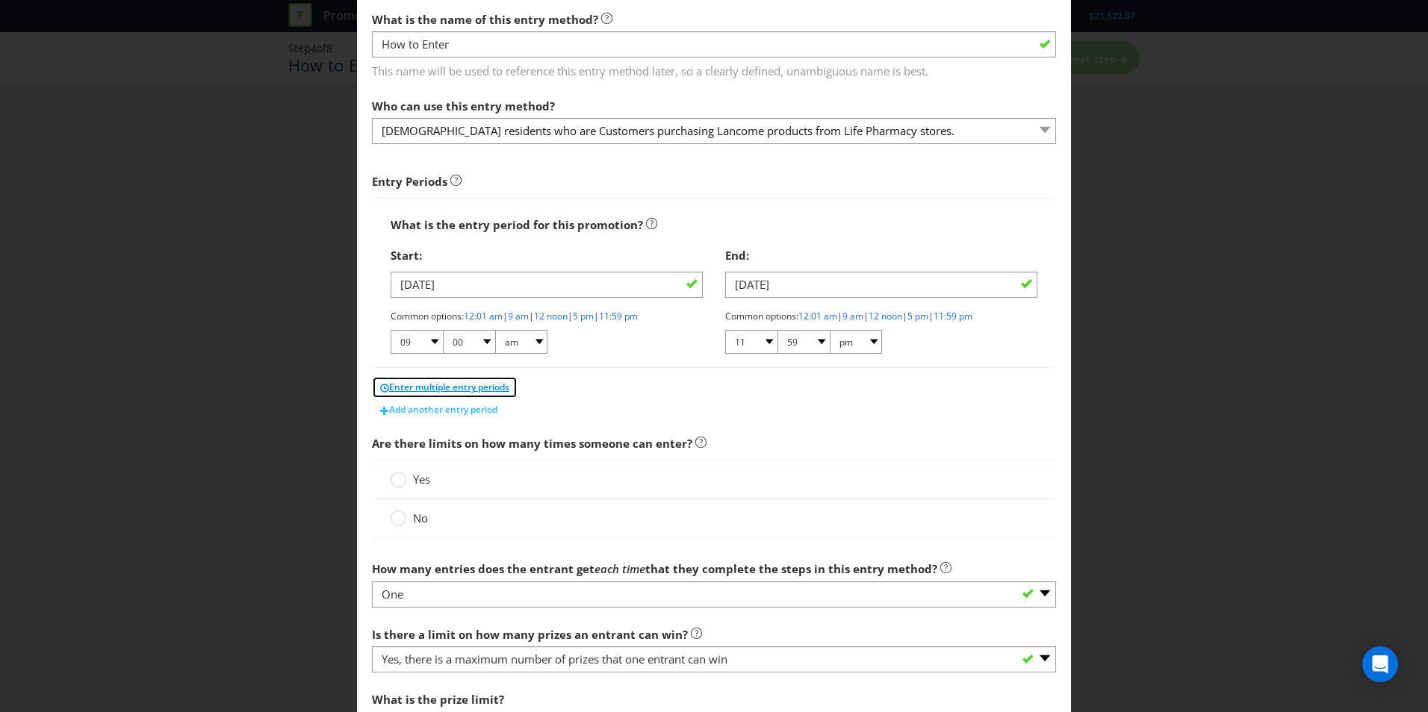
click at [430, 385] on span "Enter multiple entry periods" at bounding box center [449, 387] width 120 height 13
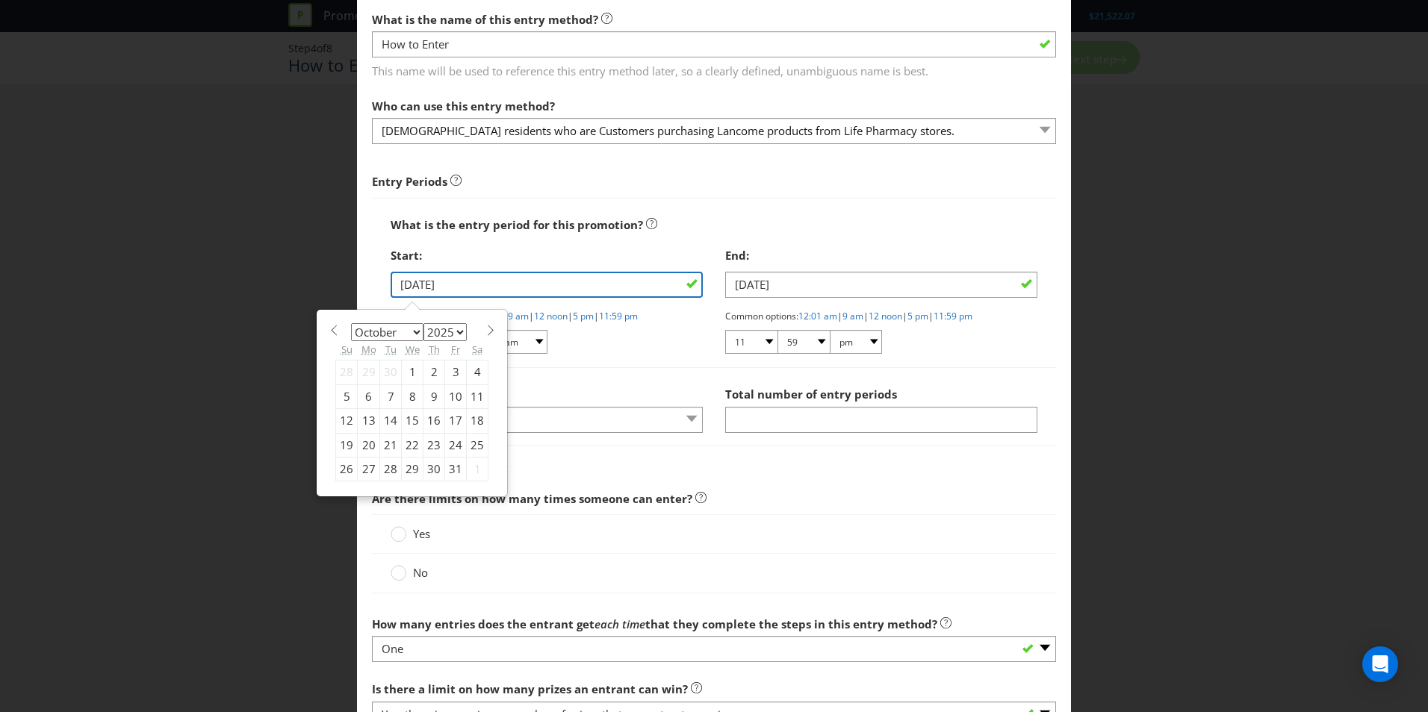
click at [685, 276] on input "[DATE]" at bounding box center [547, 285] width 312 height 26
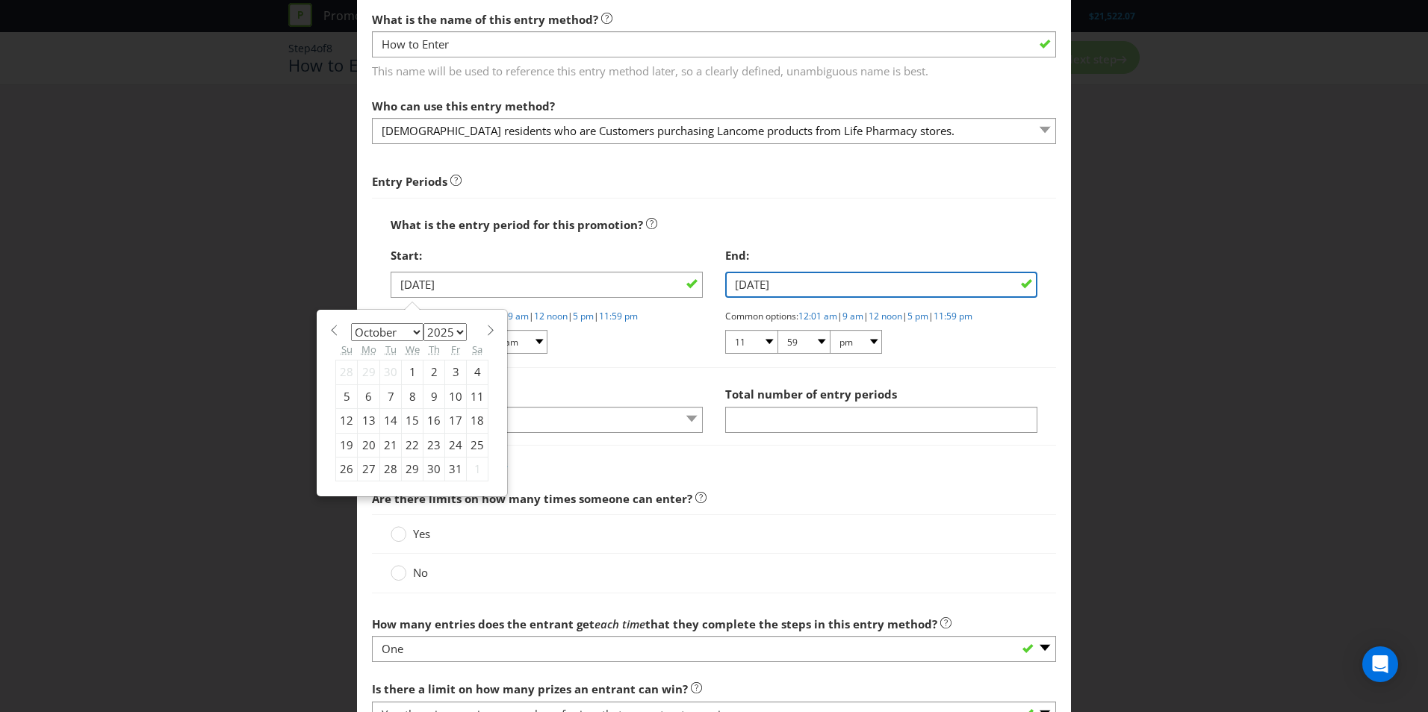
click at [1007, 285] on input "[DATE]" at bounding box center [881, 285] width 312 height 26
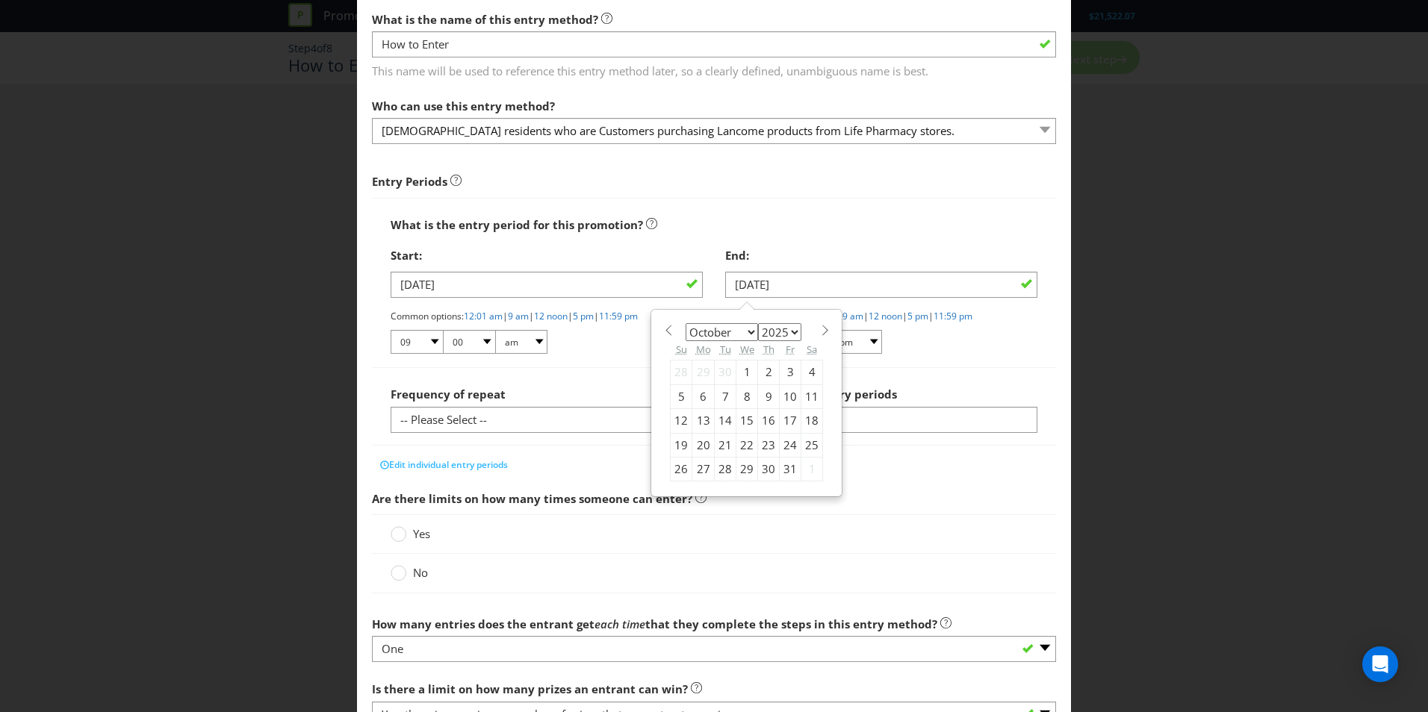
click at [739, 415] on div "15" at bounding box center [747, 421] width 22 height 24
type input "[DATE]"
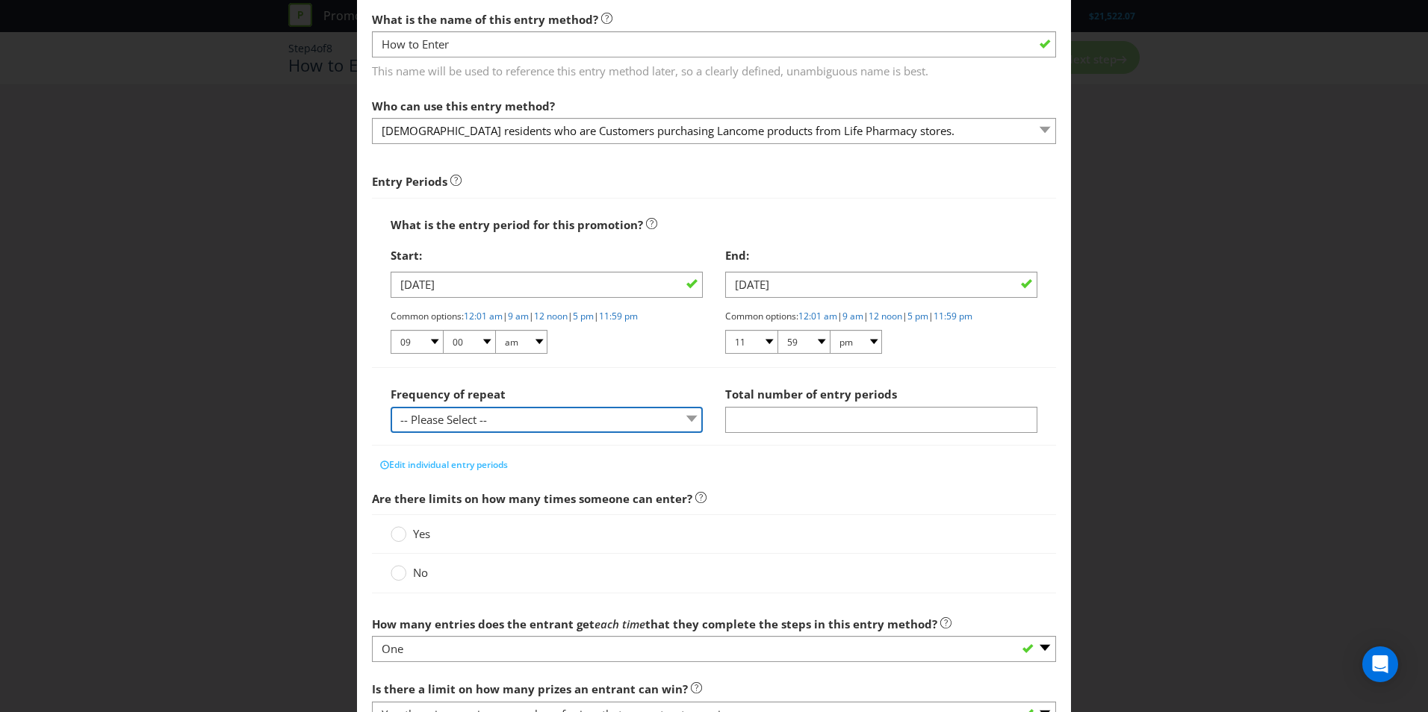
click at [606, 426] on select "-- Please Select -- hourly daily weekly monthly" at bounding box center [547, 420] width 312 height 26
select select "WEEKLY"
click at [391, 407] on select "-- Please Select -- hourly daily weekly monthly" at bounding box center [547, 420] width 312 height 26
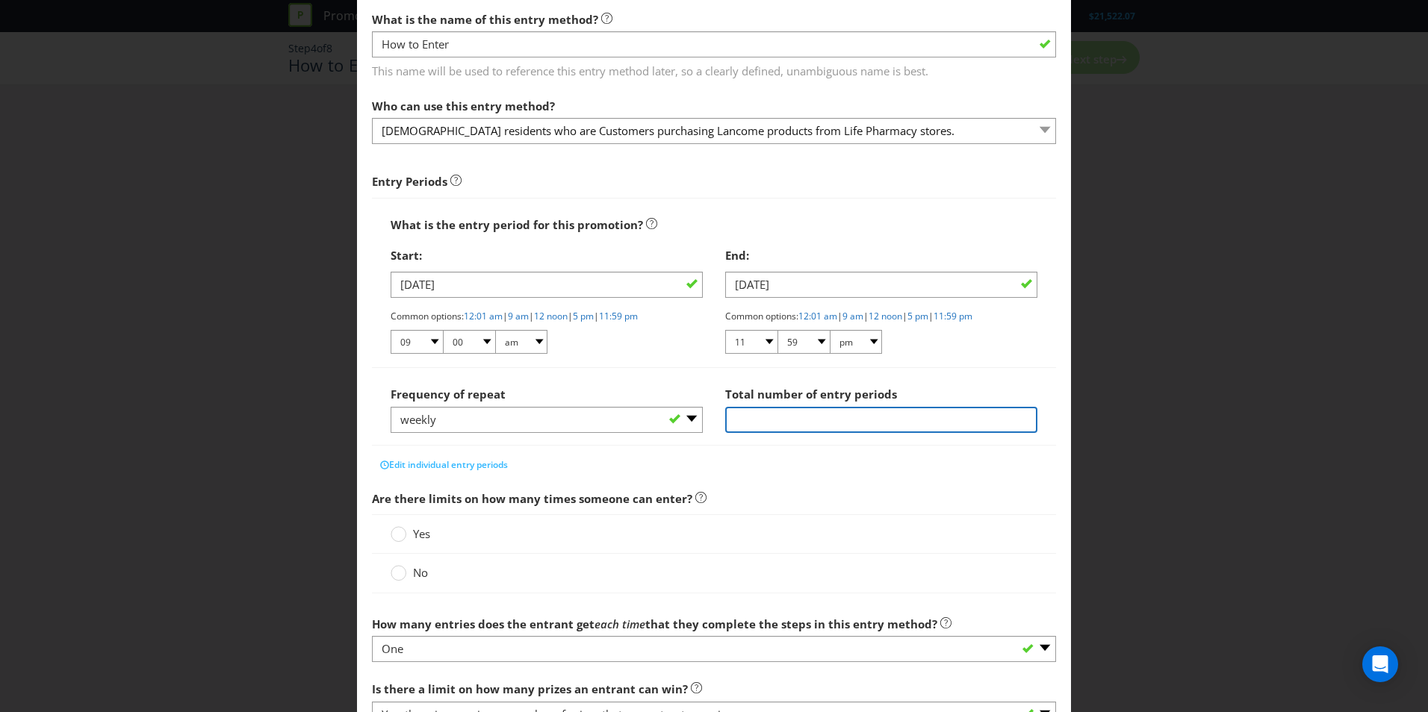
click at [831, 418] on input "number" at bounding box center [881, 420] width 312 height 26
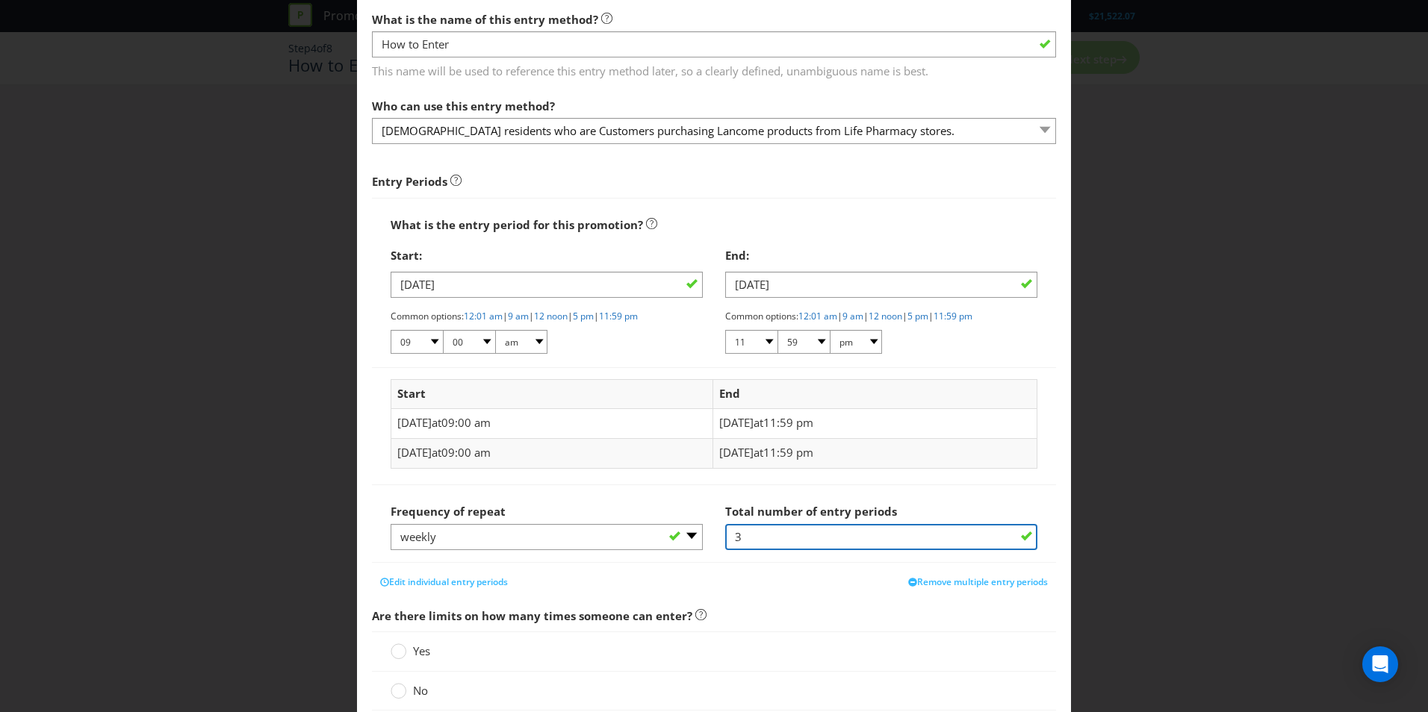
type input "3"
click at [1124, 437] on div "How to Enter What is the name of this entry method? How to Enter This name will…" at bounding box center [714, 356] width 1428 height 712
click at [734, 450] on span "[DATE]" at bounding box center [736, 452] width 34 height 15
drag, startPoint x: 734, startPoint y: 450, endPoint x: 858, endPoint y: 447, distance: 124.0
click at [858, 447] on td "[DATE] 11:59 pm" at bounding box center [874, 454] width 324 height 30
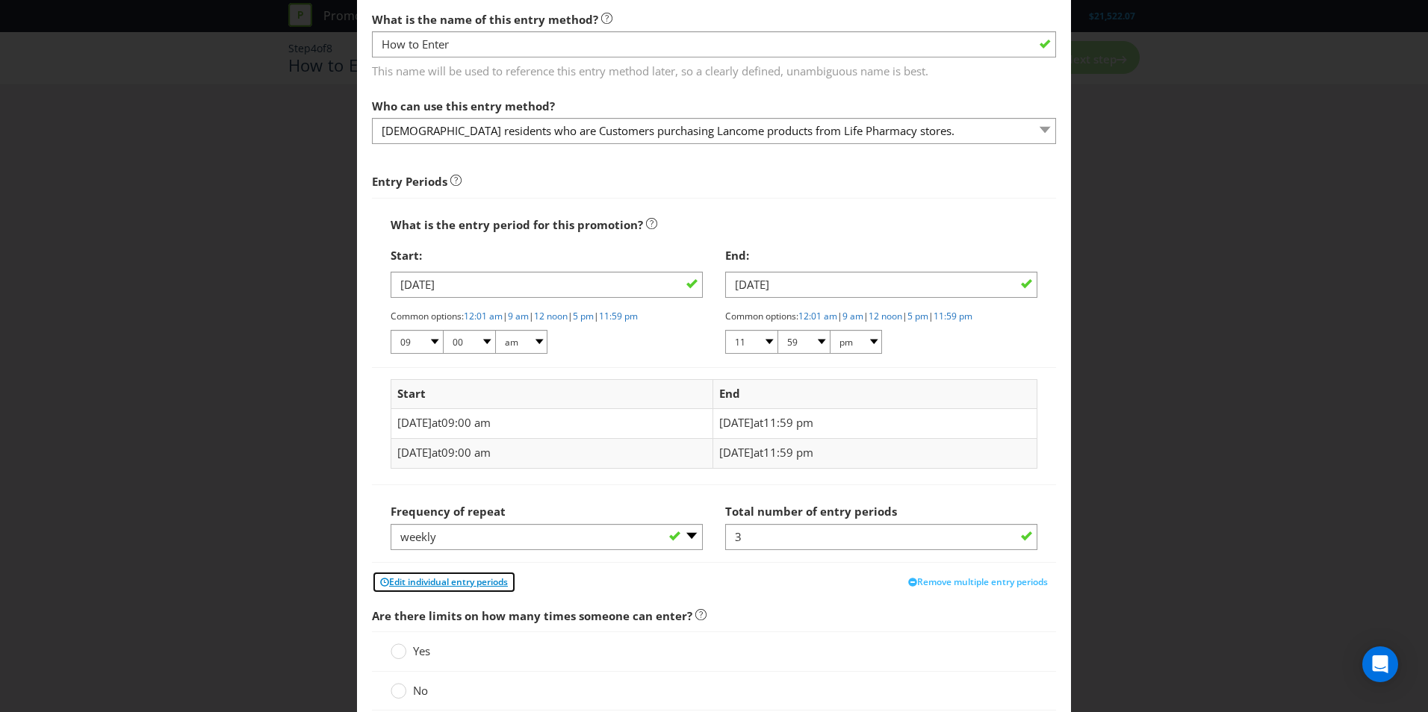
click at [448, 584] on span "Edit individual entry periods" at bounding box center [448, 582] width 119 height 13
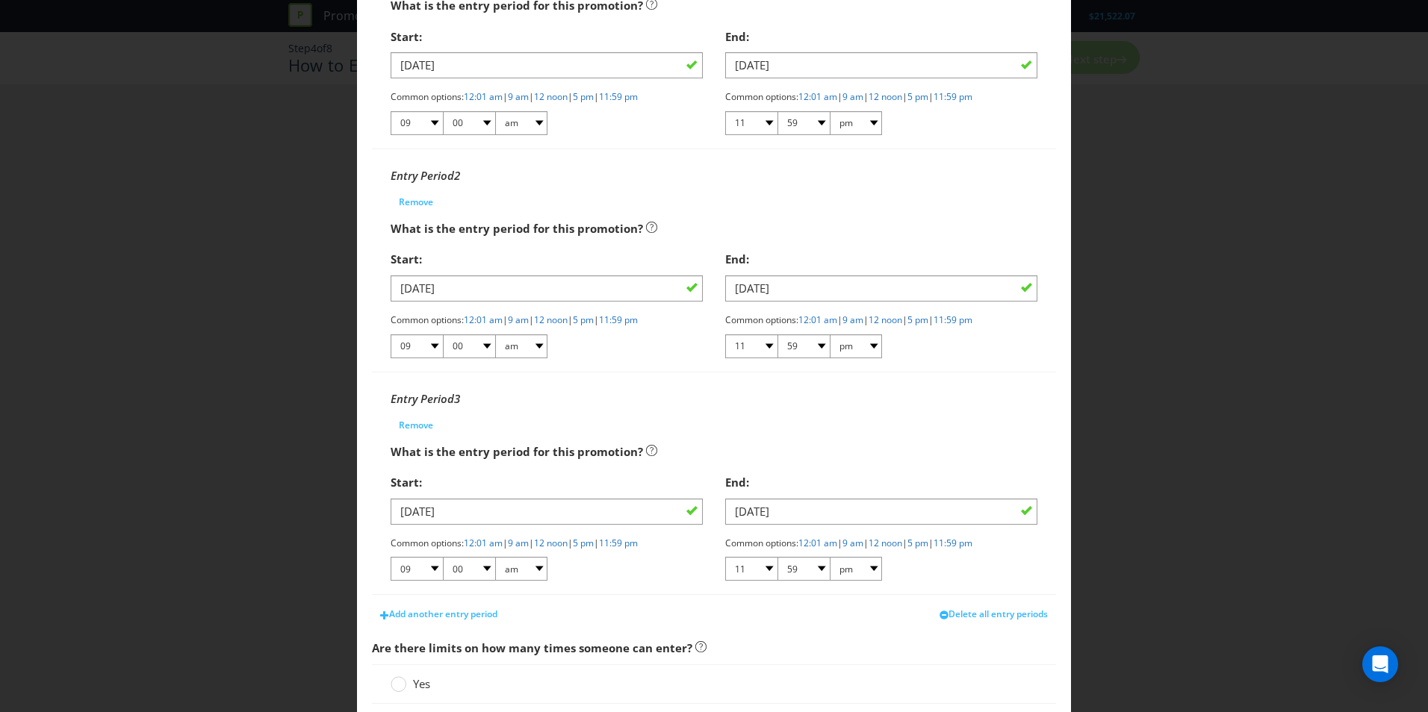
scroll to position [373, 0]
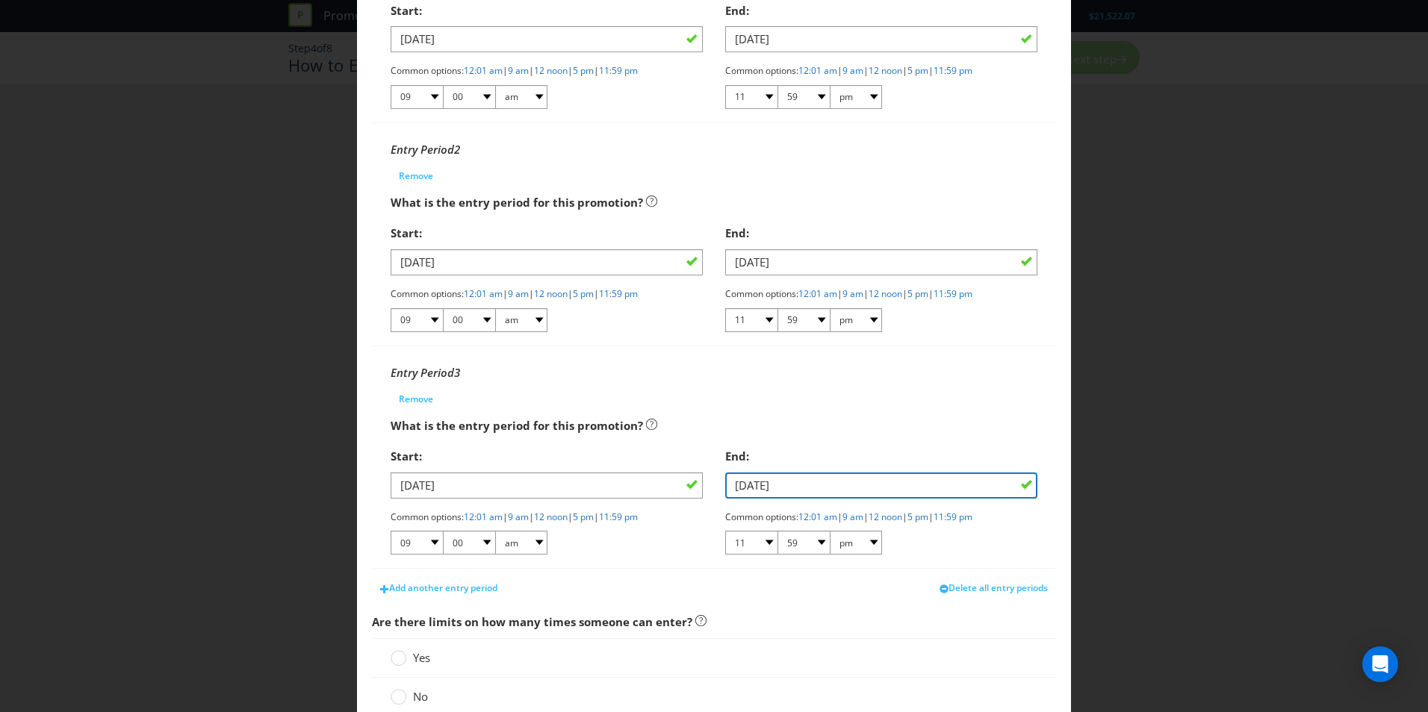
click at [824, 483] on input "[DATE]" at bounding box center [881, 486] width 312 height 26
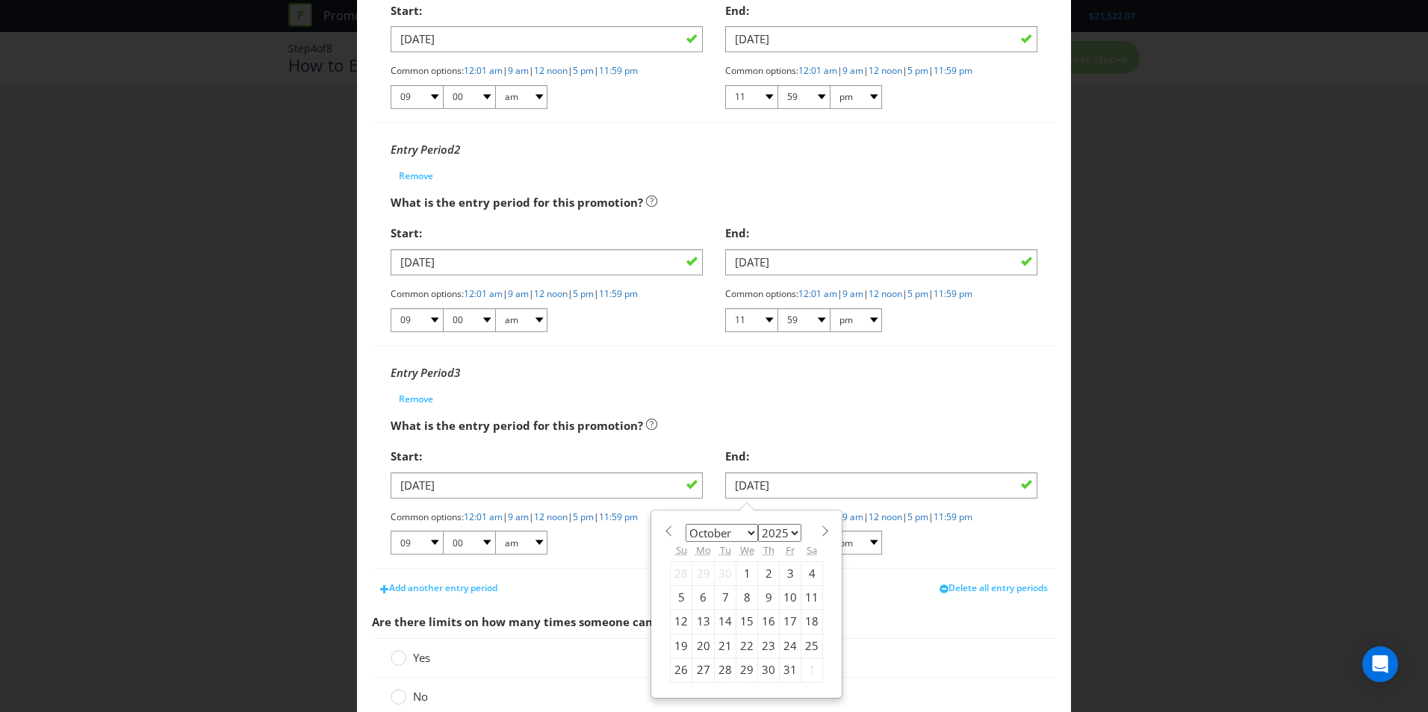
click at [700, 668] on div "27" at bounding box center [703, 671] width 22 height 24
type input "[DATE]"
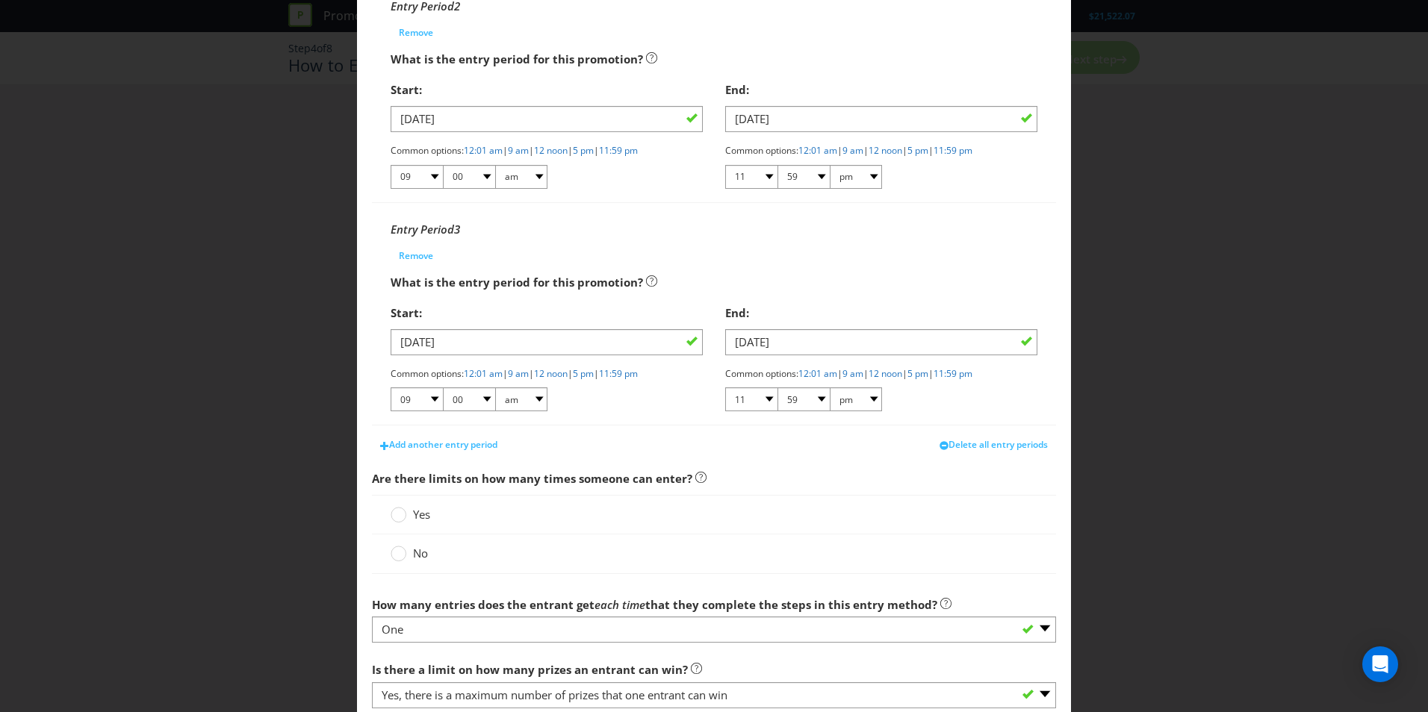
scroll to position [523, 0]
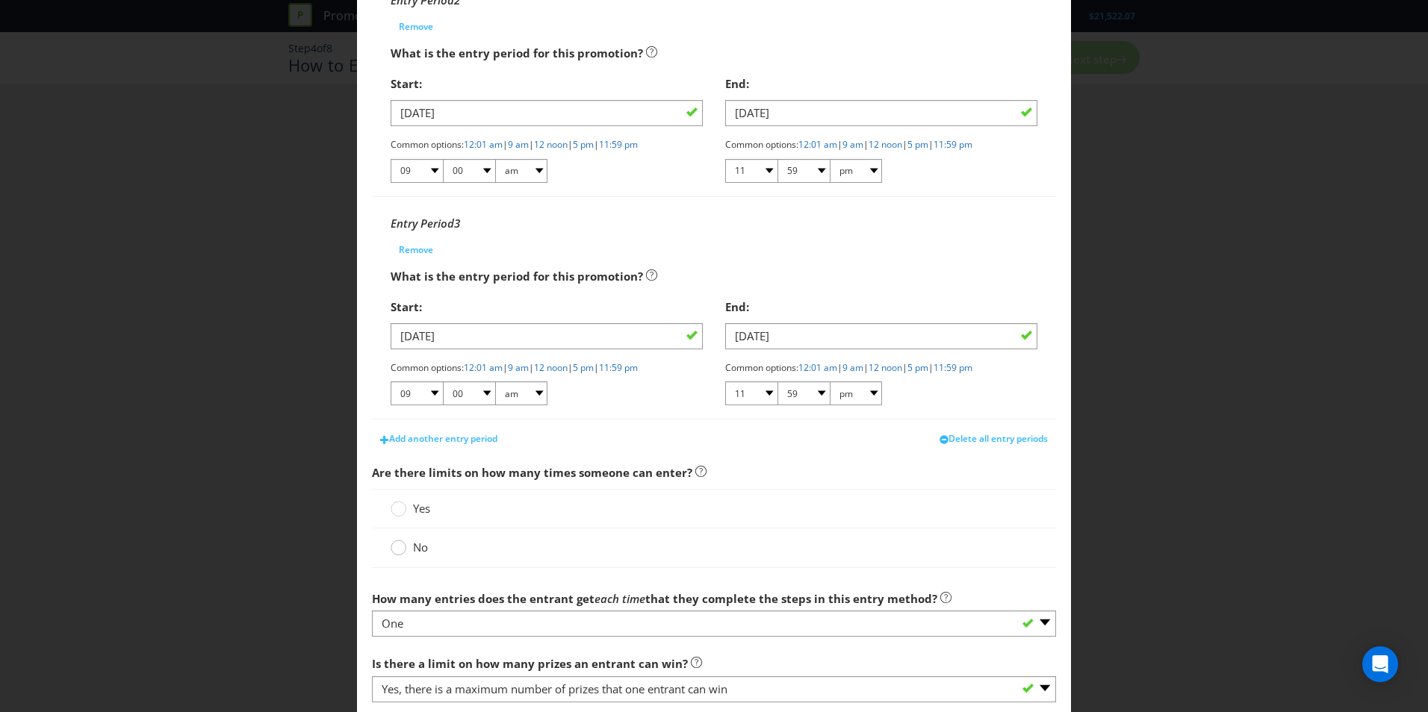
click at [395, 547] on circle at bounding box center [398, 548] width 15 height 15
click at [0, 0] on input "No" at bounding box center [0, 0] width 0 height 0
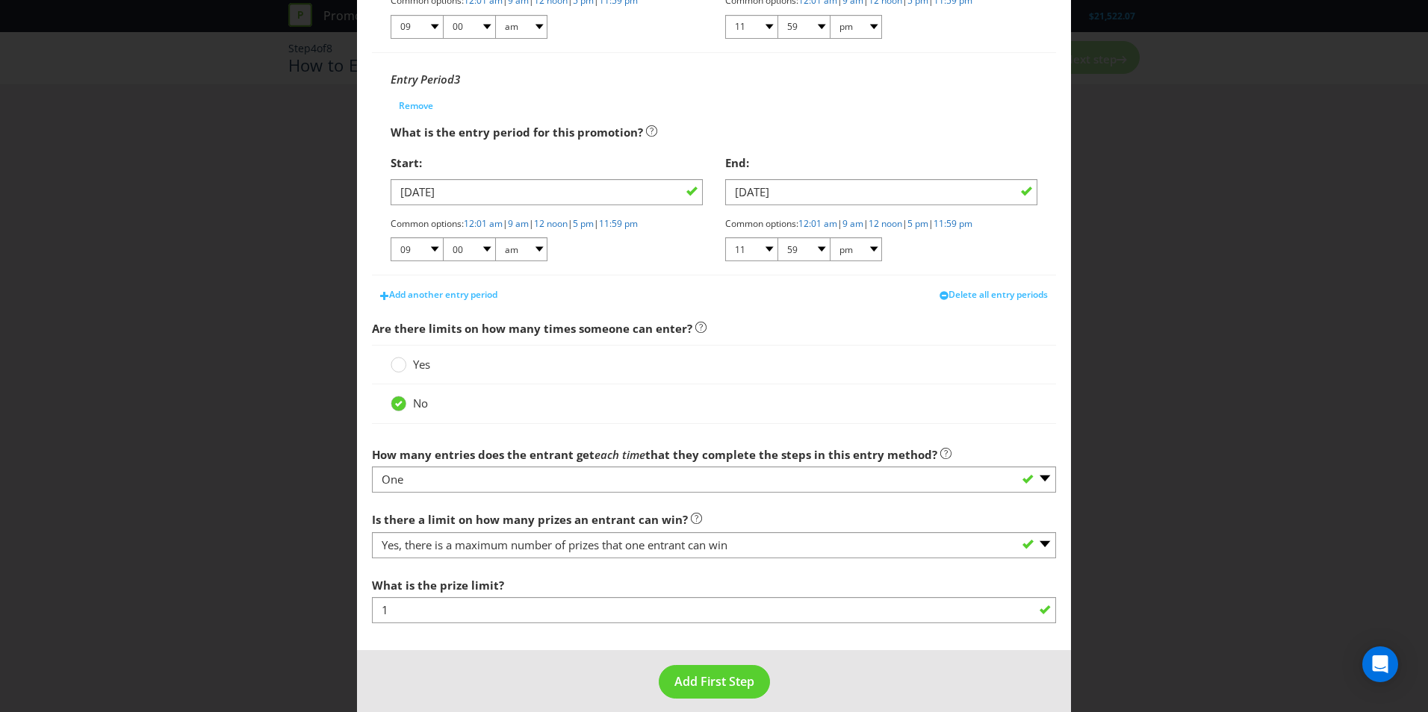
scroll to position [680, 0]
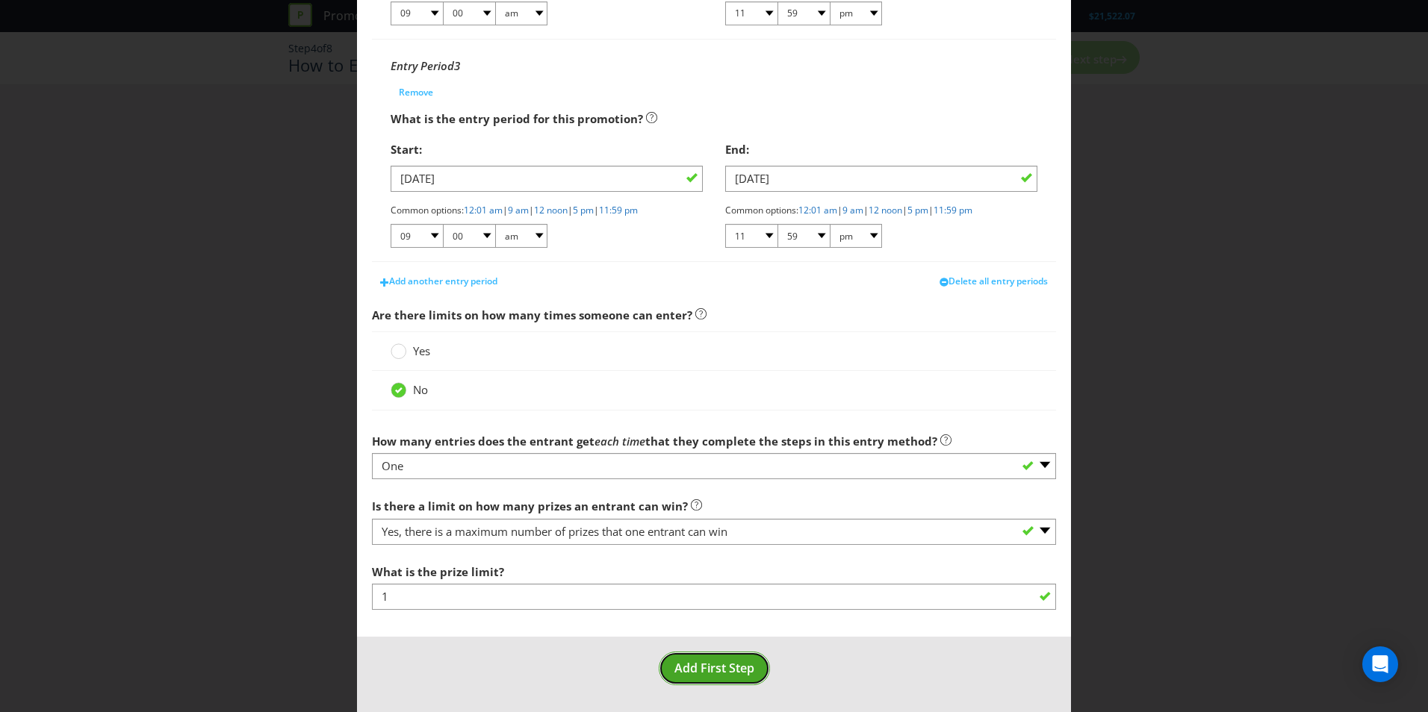
drag, startPoint x: 698, startPoint y: 667, endPoint x: 70, endPoint y: 555, distance: 637.9
click at [698, 667] on span "Add First Step" at bounding box center [714, 668] width 80 height 16
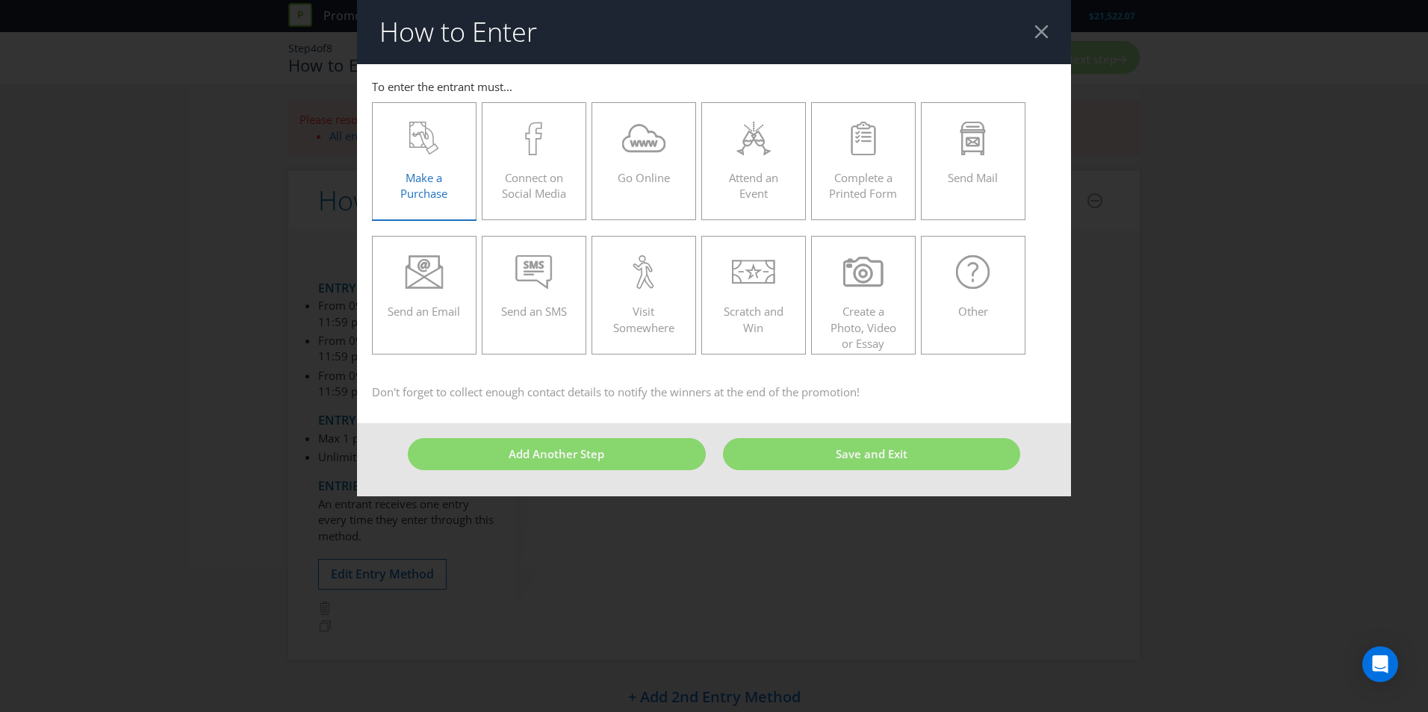
click at [429, 151] on icon at bounding box center [424, 139] width 30 height 34
click at [0, 0] on input "Make a Purchase" at bounding box center [0, 0] width 0 height 0
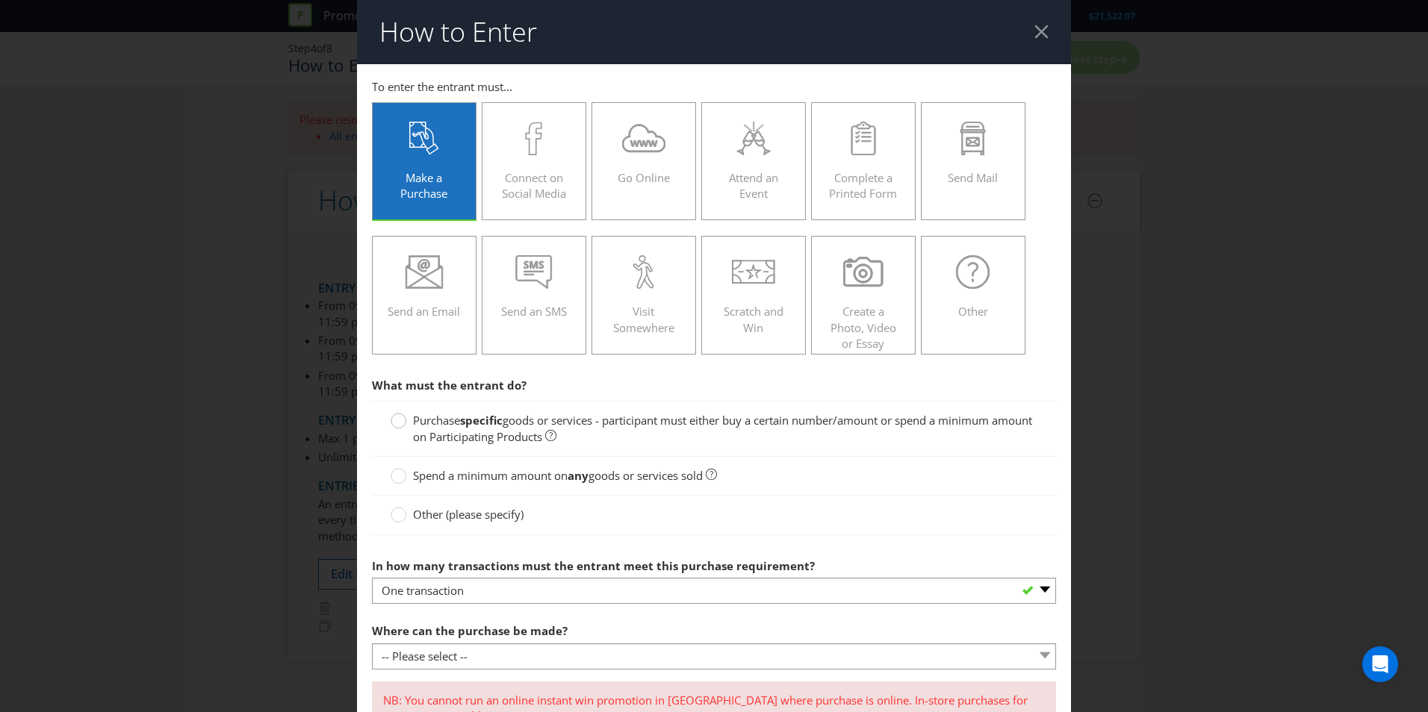
click at [397, 421] on circle at bounding box center [398, 421] width 15 height 15
click at [0, 0] on input "Purchase specific goods or services - participant must either buy a certain num…" at bounding box center [0, 0] width 0 height 0
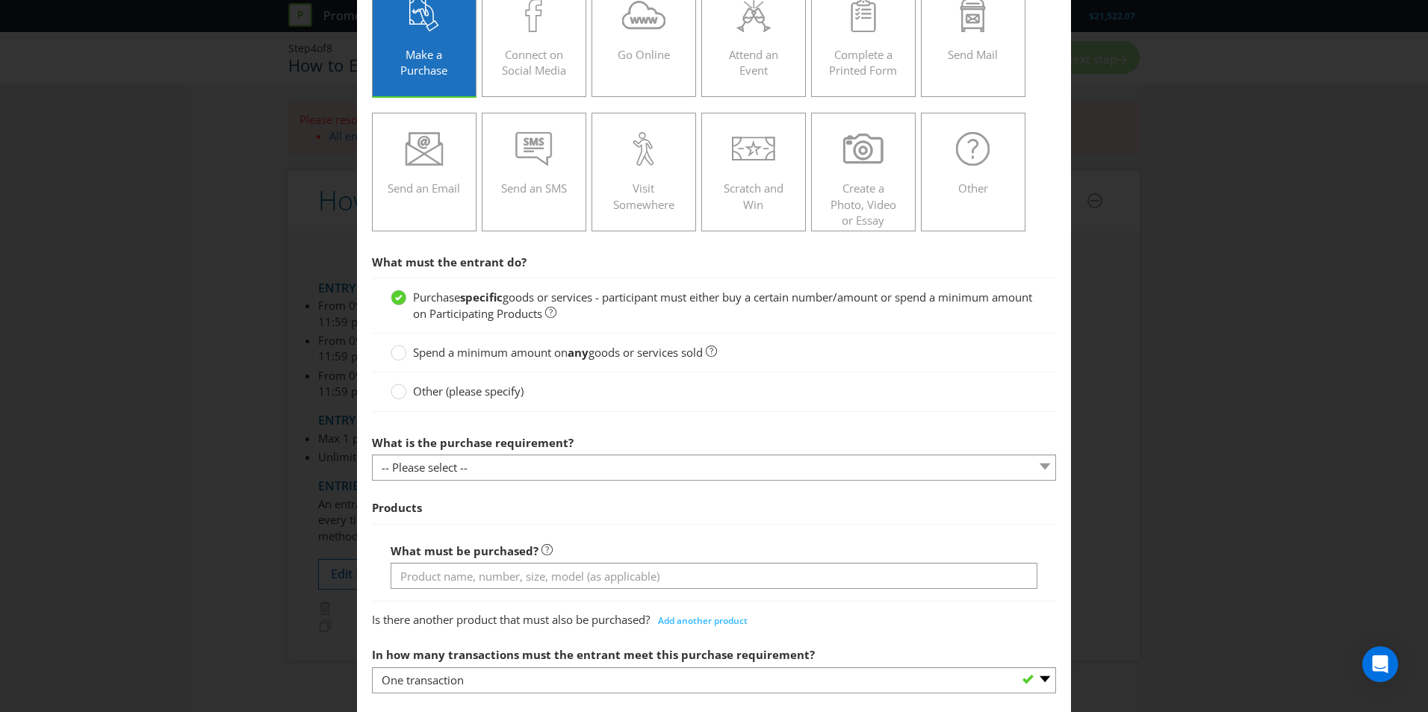
scroll to position [149, 0]
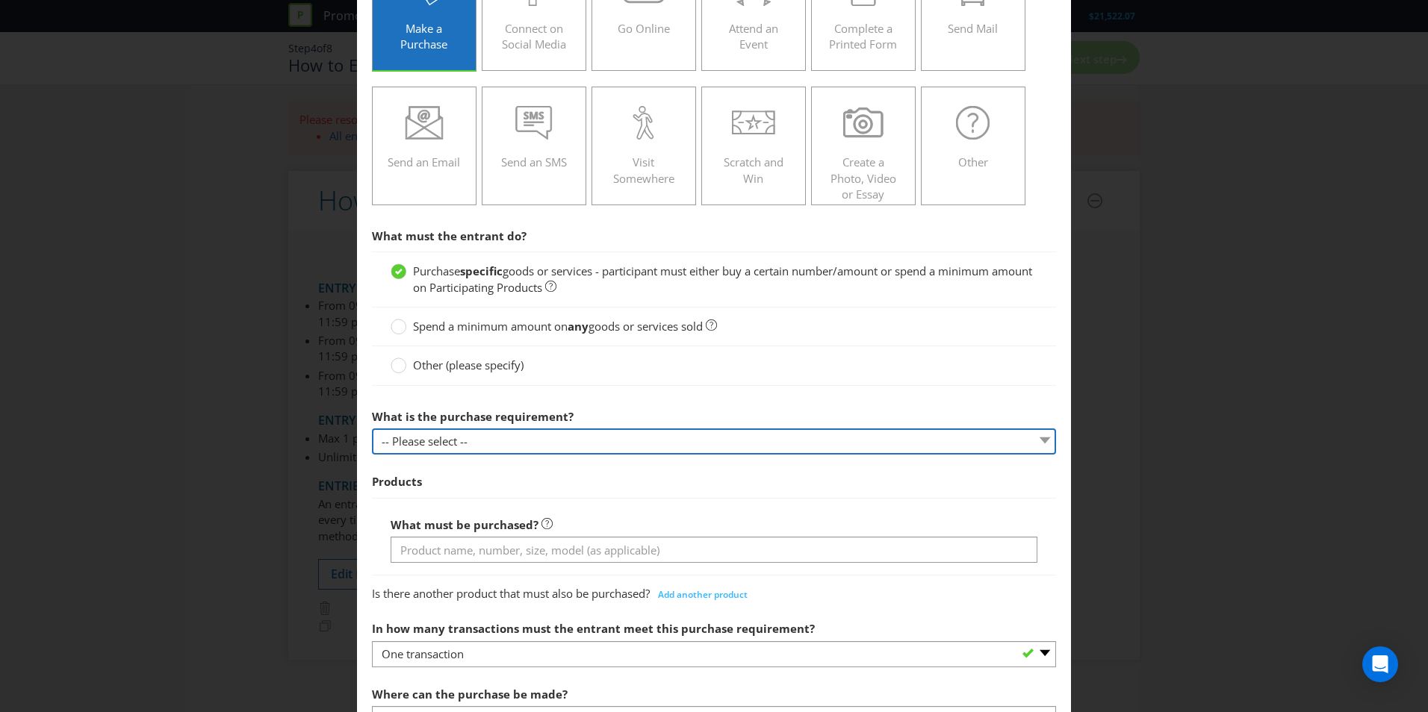
click at [608, 438] on select "-- Please select -- Buy a certain number of these products or services Spend a …" at bounding box center [714, 442] width 684 height 26
select select "MINIMUM_SPEND_AMOUNT"
click at [372, 429] on select "-- Please select -- Buy a certain number of these products or services Spend a …" at bounding box center [714, 442] width 684 height 26
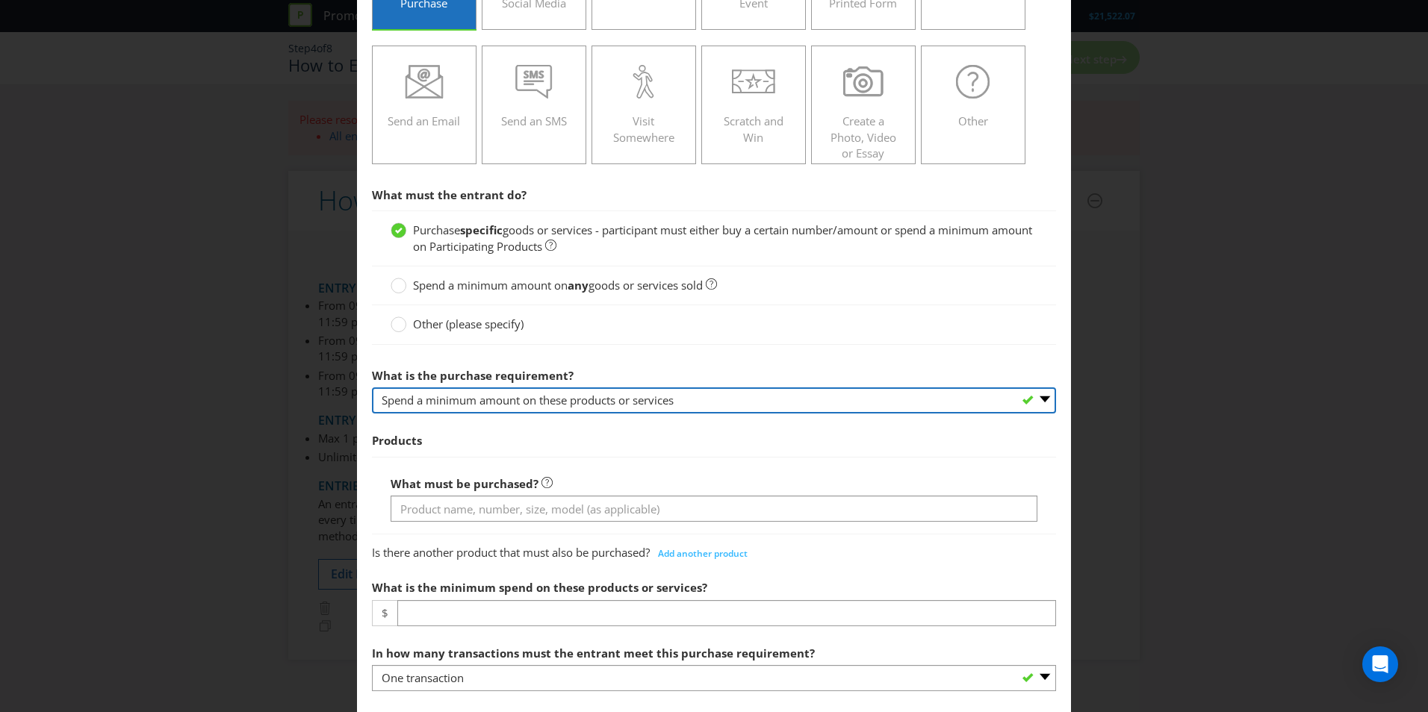
scroll to position [224, 0]
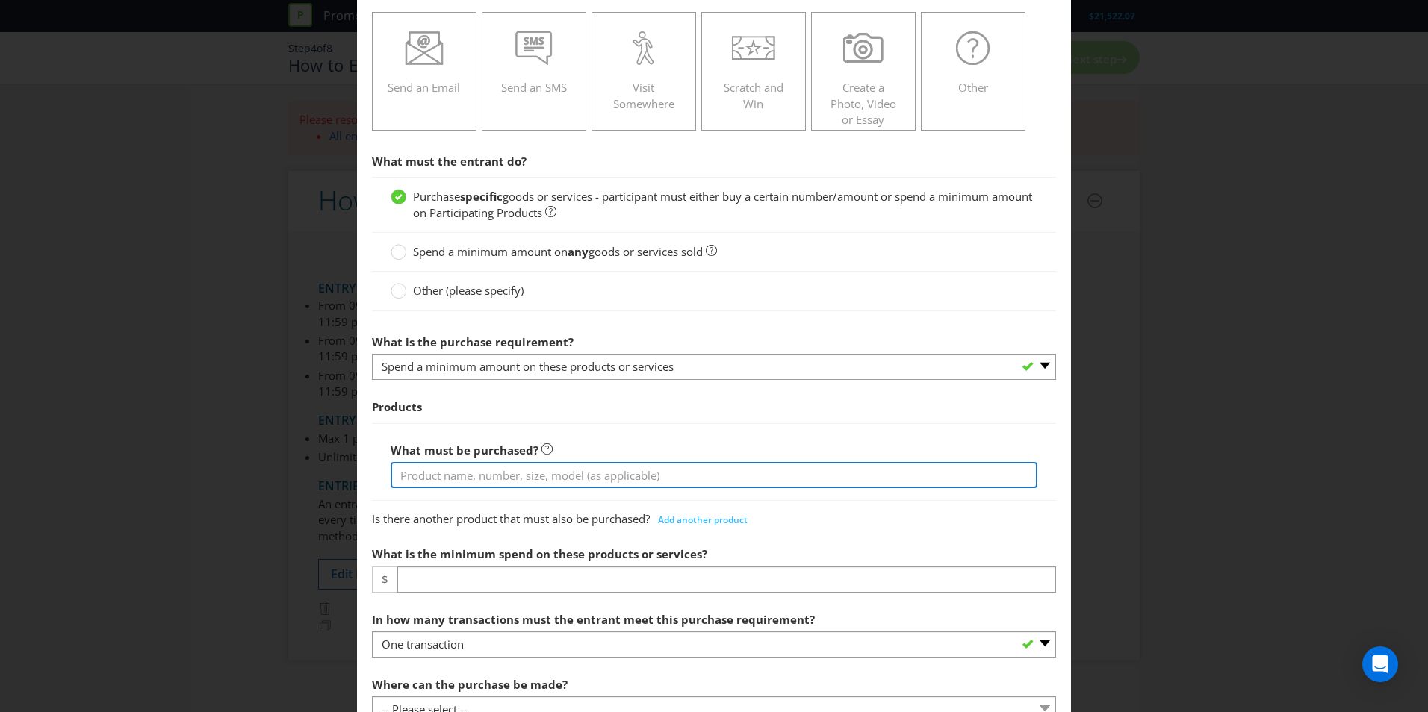
click at [559, 475] on input "text" at bounding box center [714, 475] width 647 height 26
type input "Lancome Products"
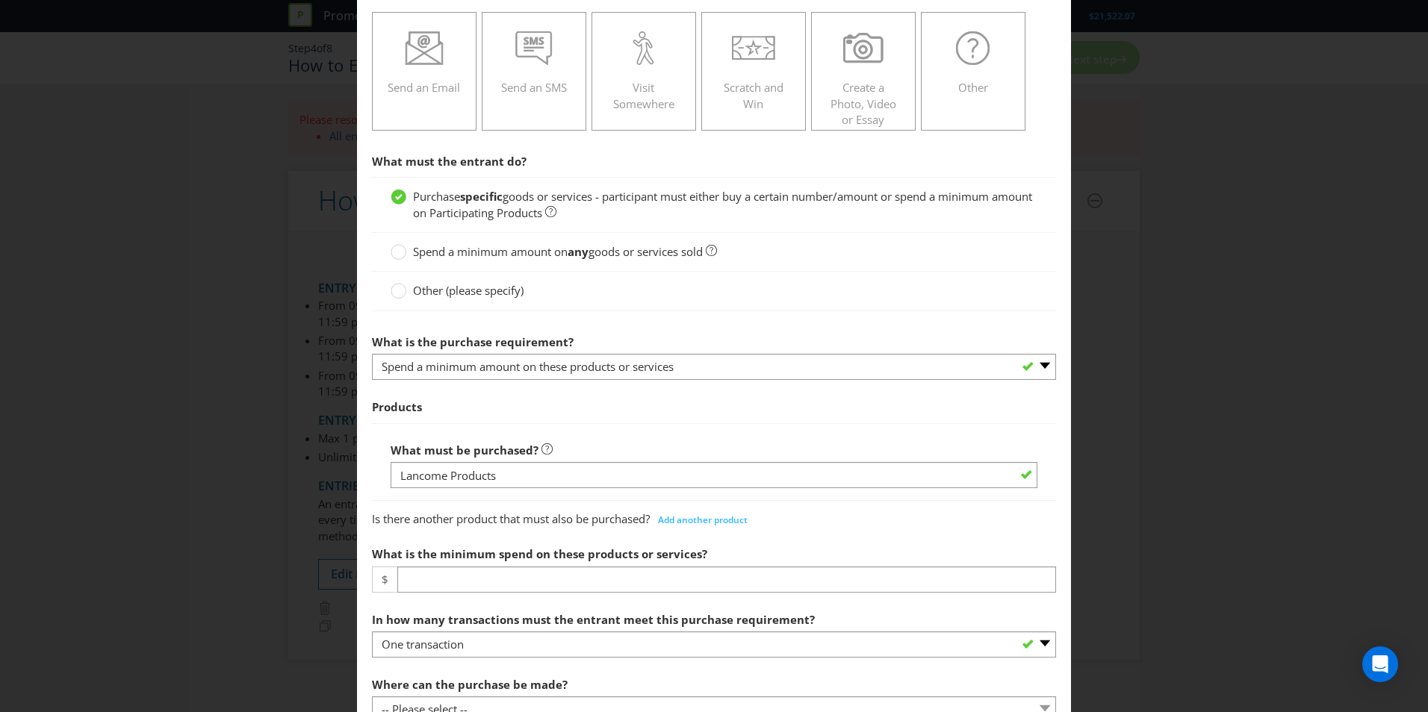
click at [638, 434] on div "What must be purchased? Lancome Products" at bounding box center [714, 462] width 684 height 78
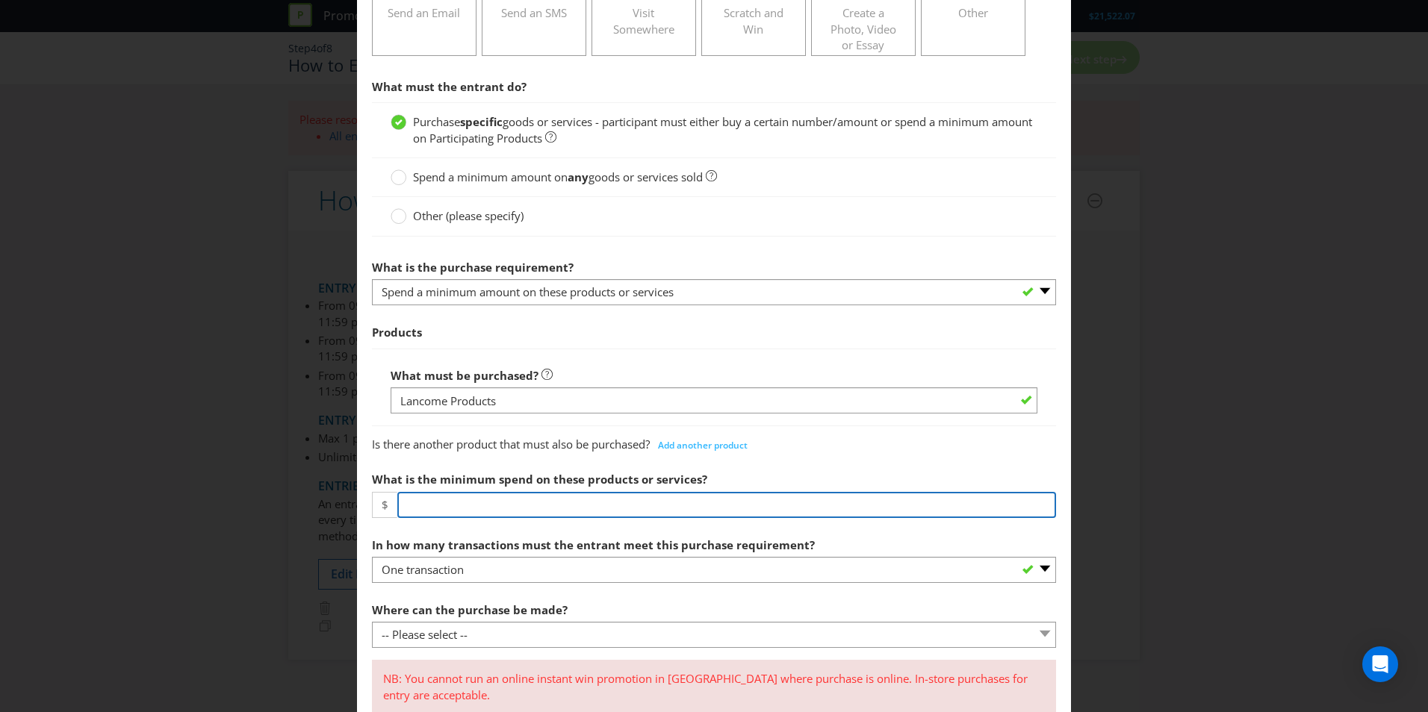
click at [494, 503] on input "number" at bounding box center [726, 505] width 659 height 26
type input "150"
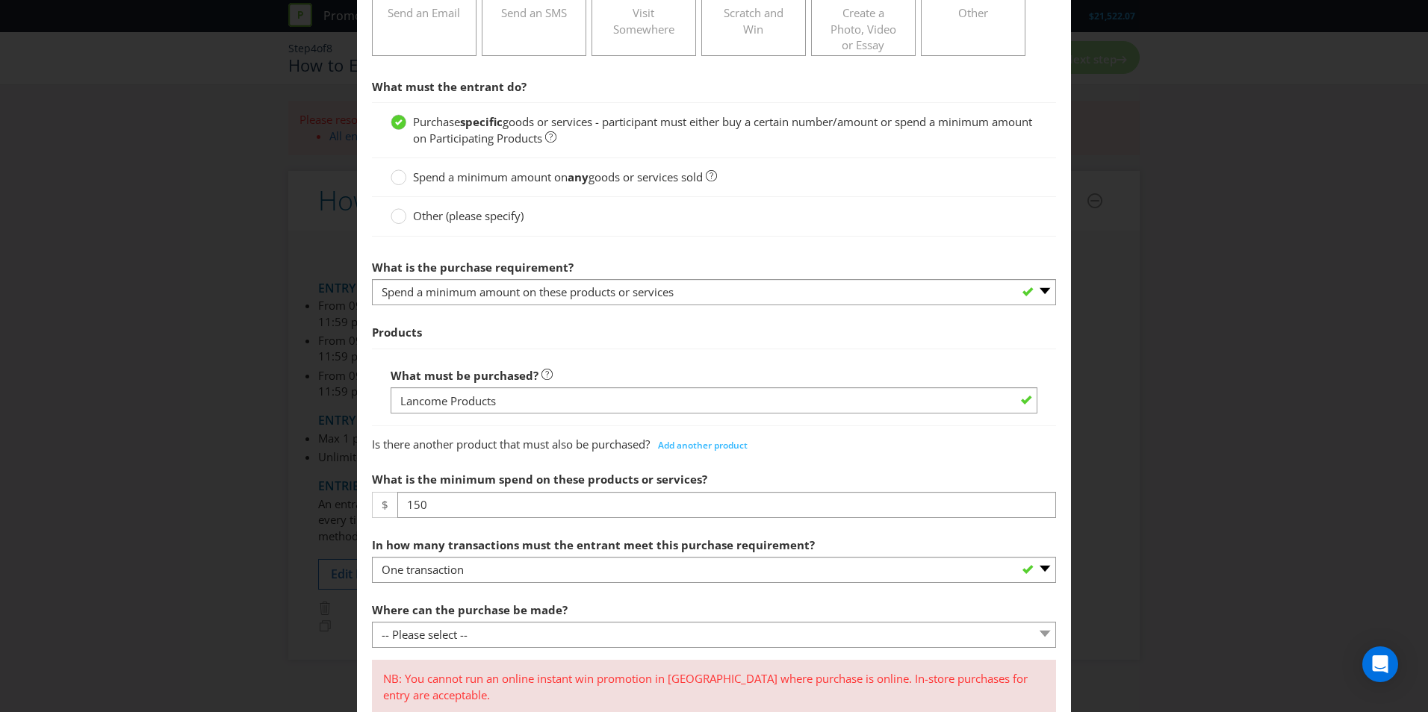
click at [886, 440] on div "Is there another product that must also be purchased? Add another product" at bounding box center [714, 442] width 684 height 30
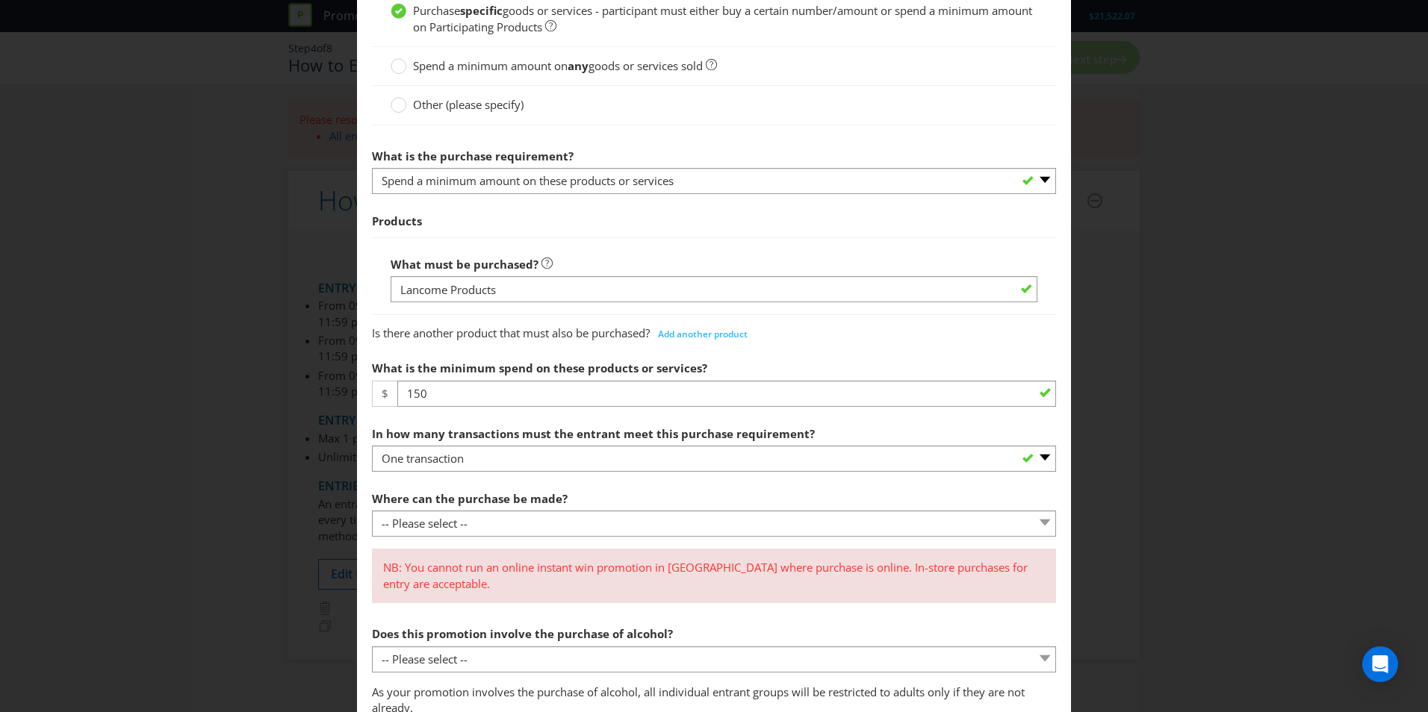
scroll to position [523, 0]
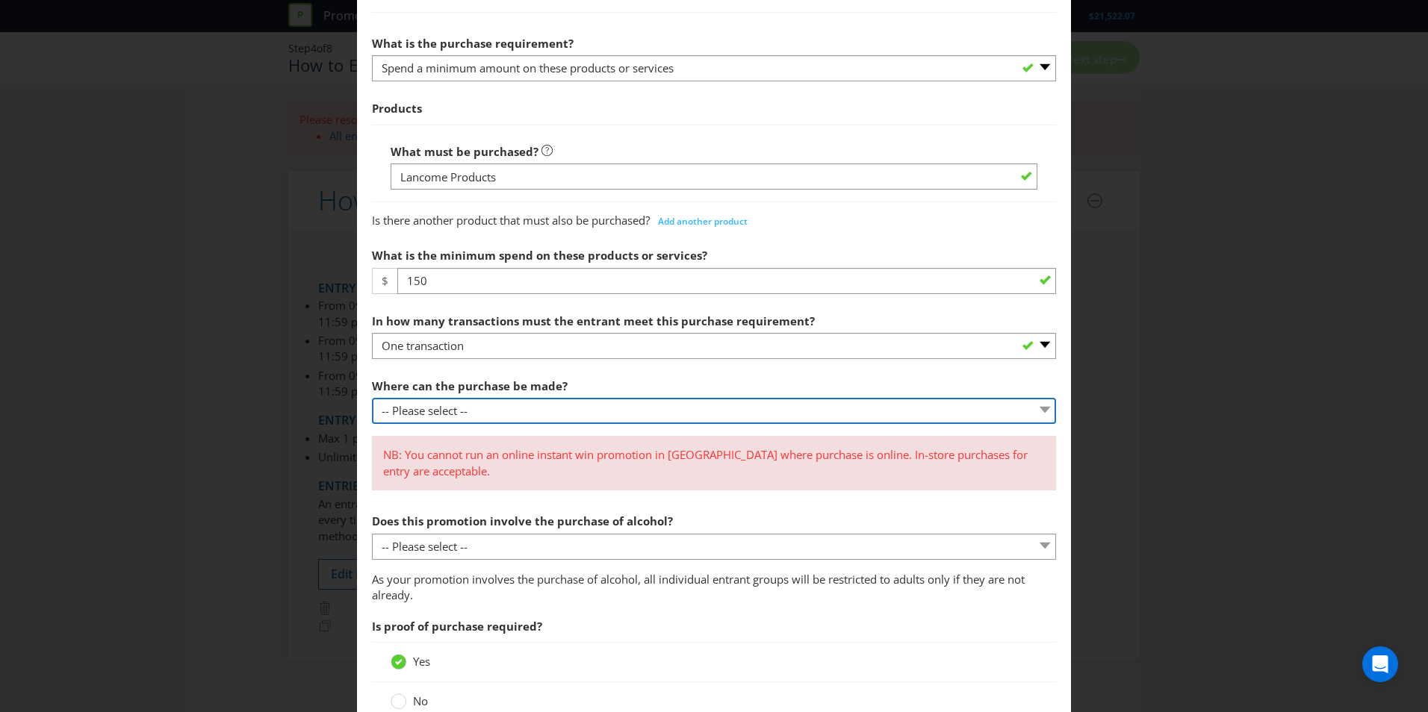
click at [639, 405] on select "-- Please select -- Any stores displaying promotional material (including onlin…" at bounding box center [714, 411] width 684 height 26
select select "ANY_SELLING"
click at [372, 398] on select "-- Please select -- Any stores displaying promotional material (including onlin…" at bounding box center [714, 411] width 684 height 26
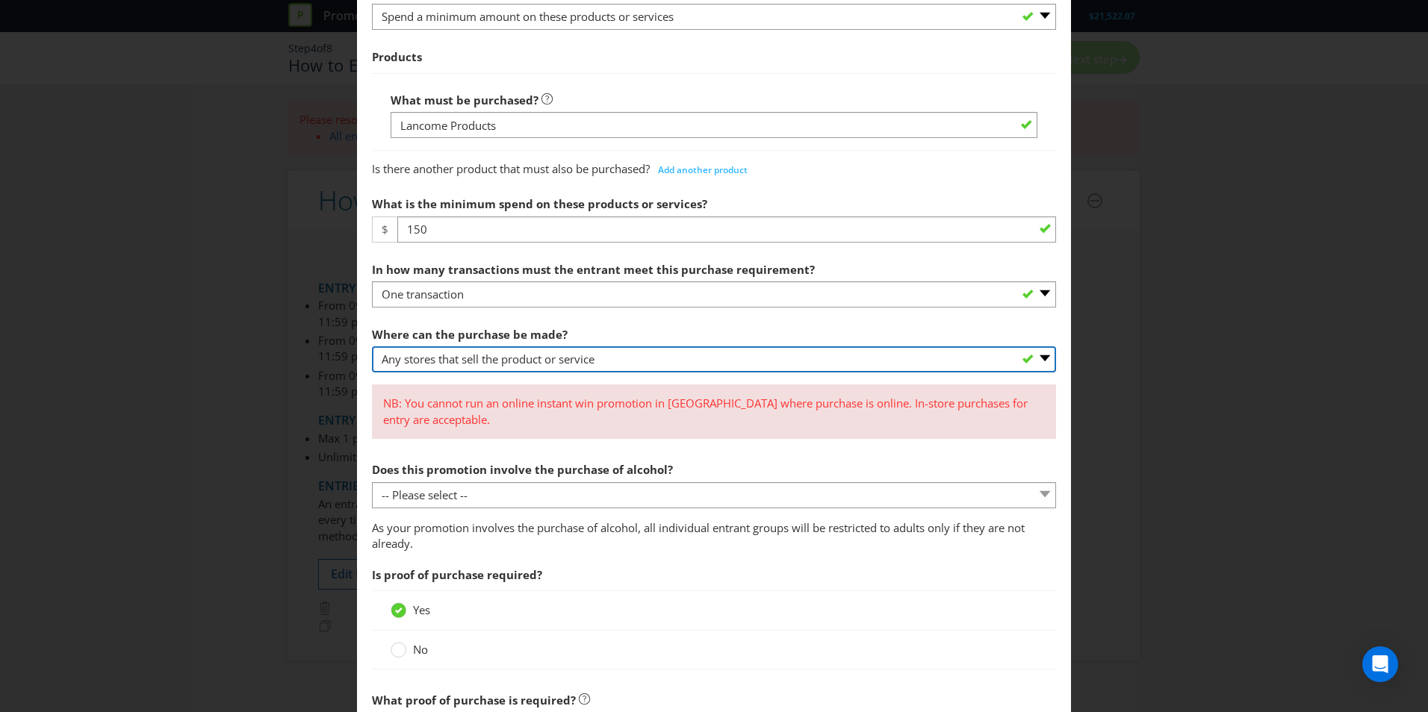
scroll to position [597, 0]
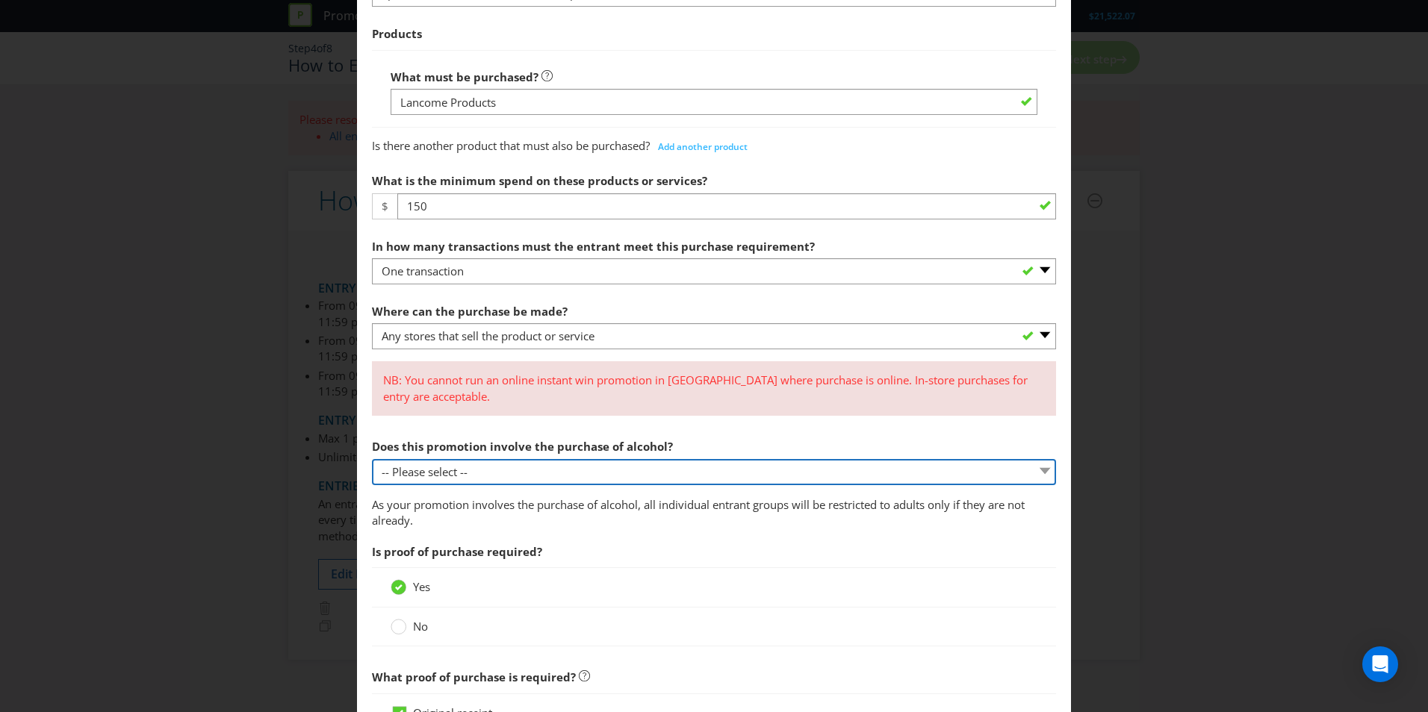
click at [557, 473] on select "-- Please select -- Yes, for on-premises consumption Yes, for off-premises cons…" at bounding box center [714, 472] width 684 height 26
select select "NO"
click at [372, 459] on select "-- Please select -- Yes, for on-premises consumption Yes, for off-premises cons…" at bounding box center [714, 472] width 684 height 26
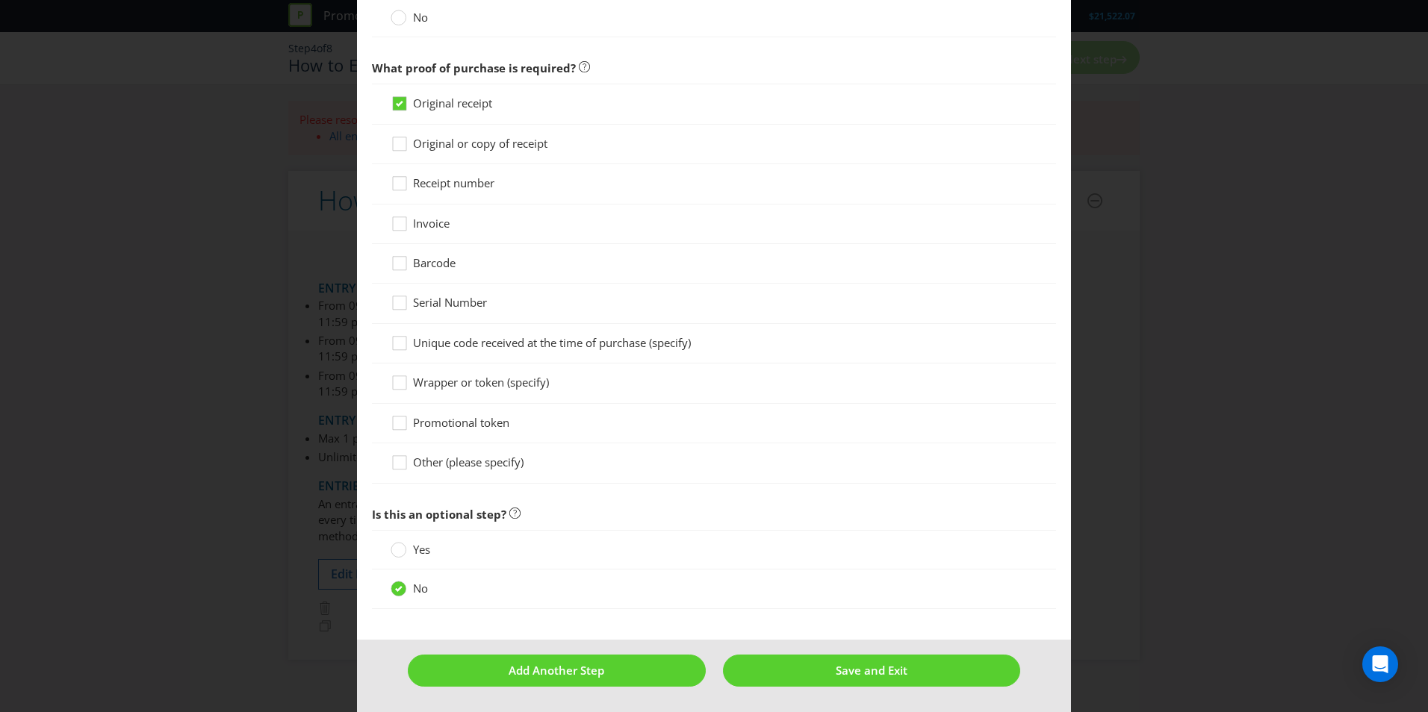
scroll to position [1168, 0]
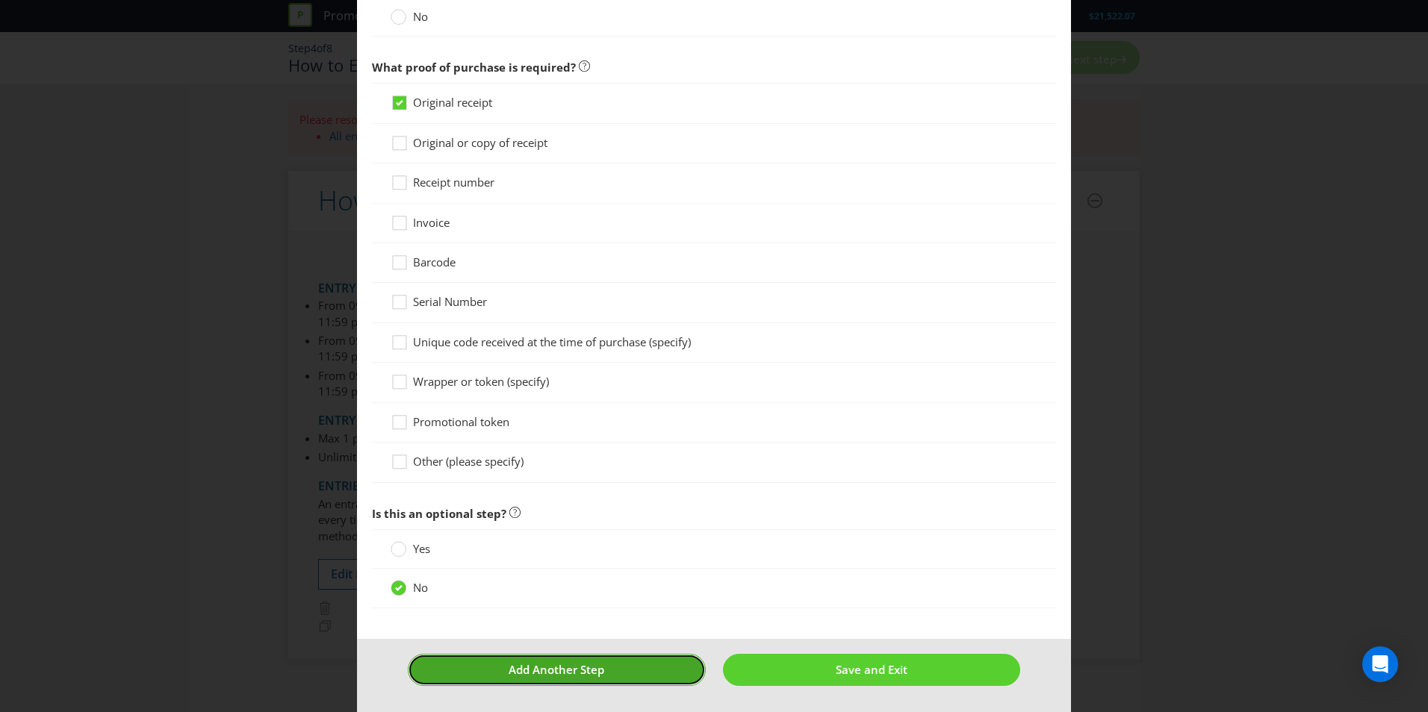
click at [620, 662] on button "Add Another Step" at bounding box center [557, 670] width 298 height 32
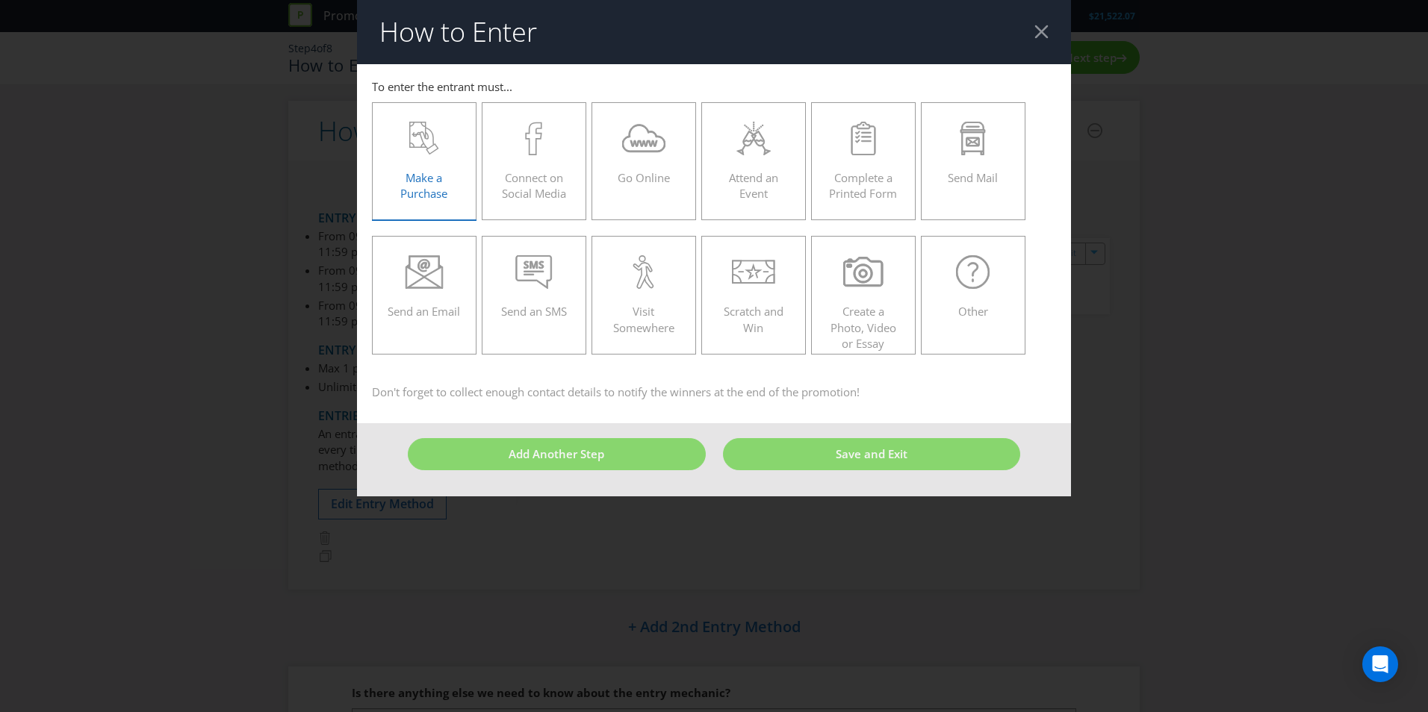
click at [438, 167] on div "Make a Purchase" at bounding box center [424, 155] width 73 height 67
click at [0, 0] on input "Make a Purchase" at bounding box center [0, 0] width 0 height 0
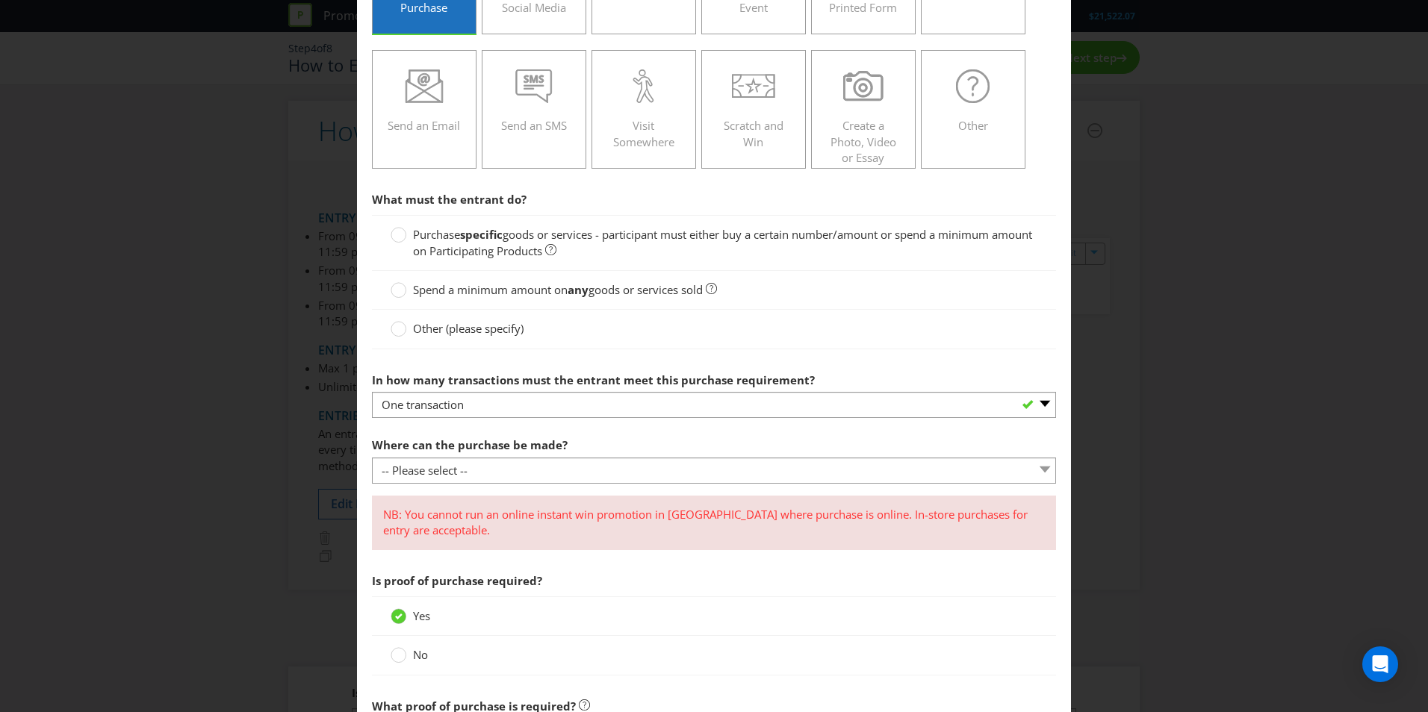
scroll to position [224, 0]
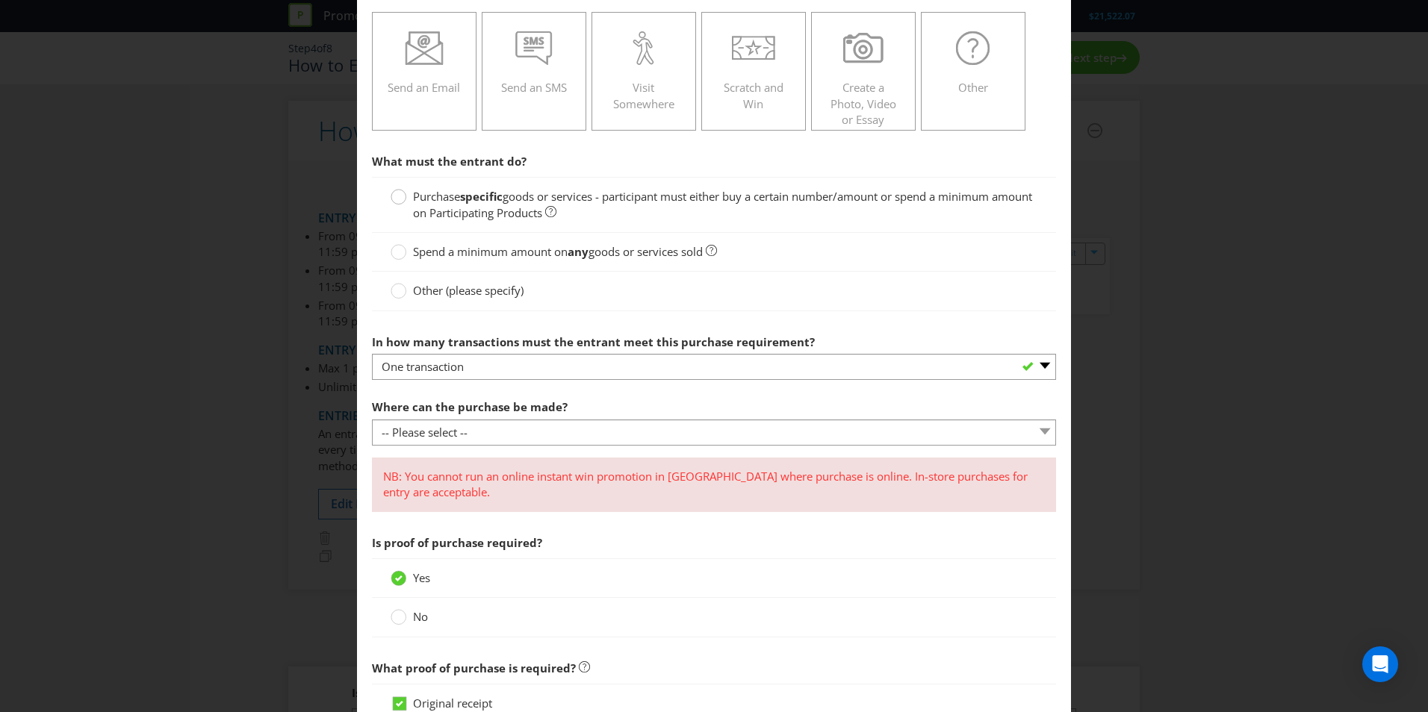
click at [396, 195] on div at bounding box center [398, 191] width 7 height 7
click at [0, 0] on input "Purchase specific goods or services - participant must either buy a certain num…" at bounding box center [0, 0] width 0 height 0
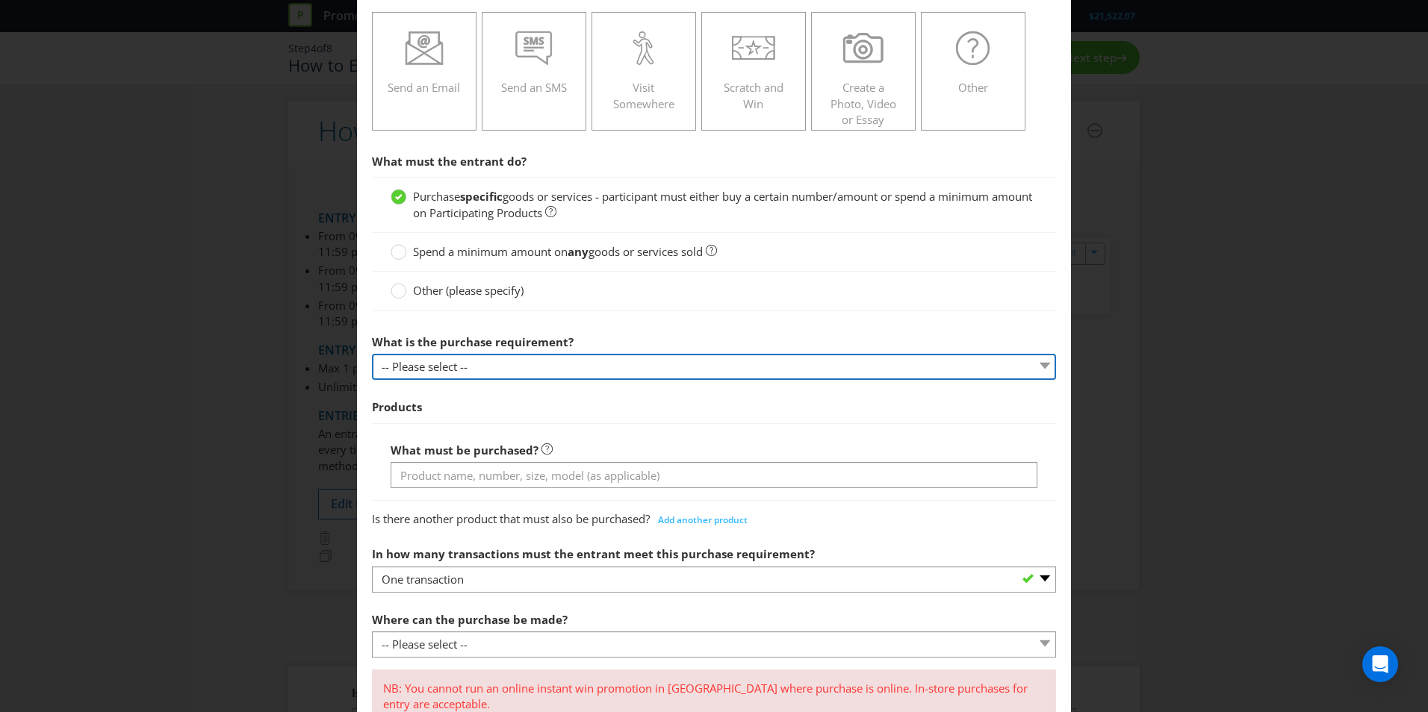
click at [488, 357] on select "-- Please select -- Buy a certain number of these products or services Spend a …" at bounding box center [714, 367] width 684 height 26
select select "MINIMUM_SPEND_AMOUNT"
click at [372, 354] on select "-- Please select -- Buy a certain number of these products or services Spend a …" at bounding box center [714, 367] width 684 height 26
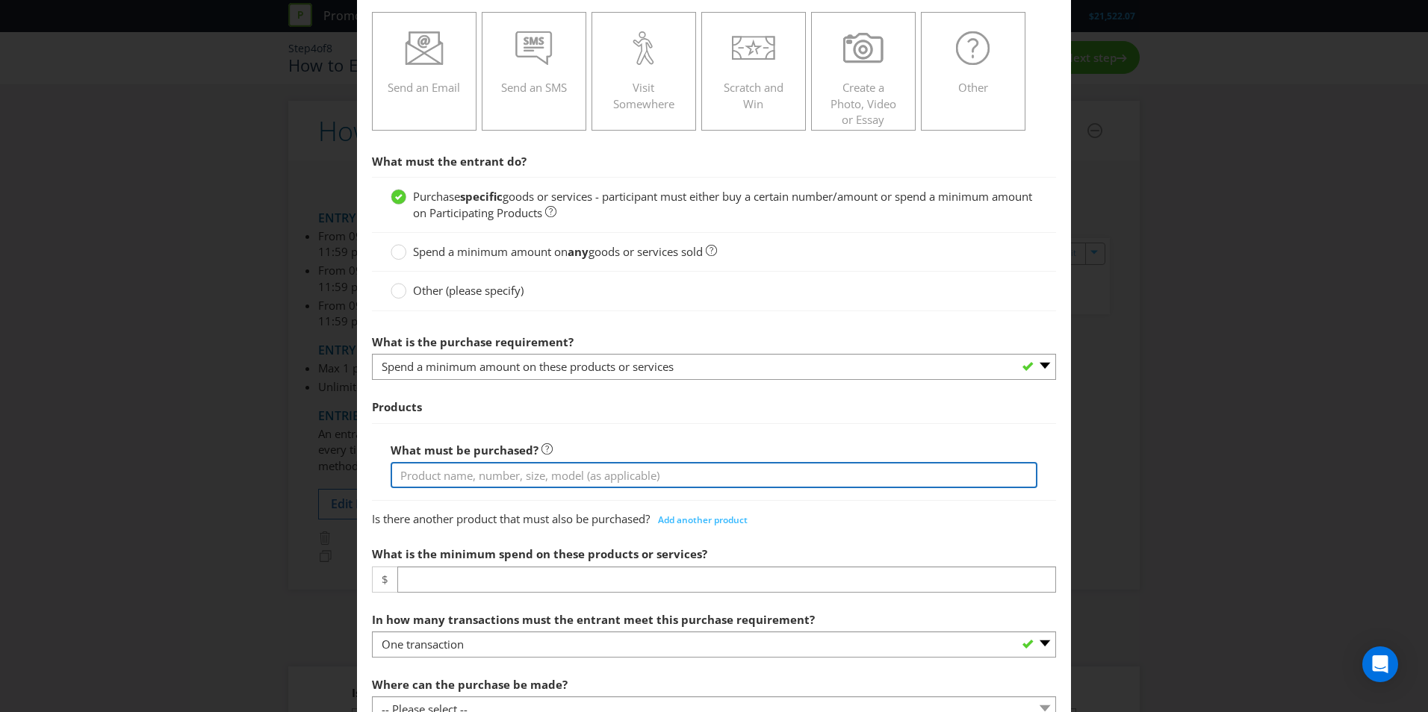
click at [540, 472] on input "text" at bounding box center [714, 475] width 647 height 26
type input "Lancome Products"
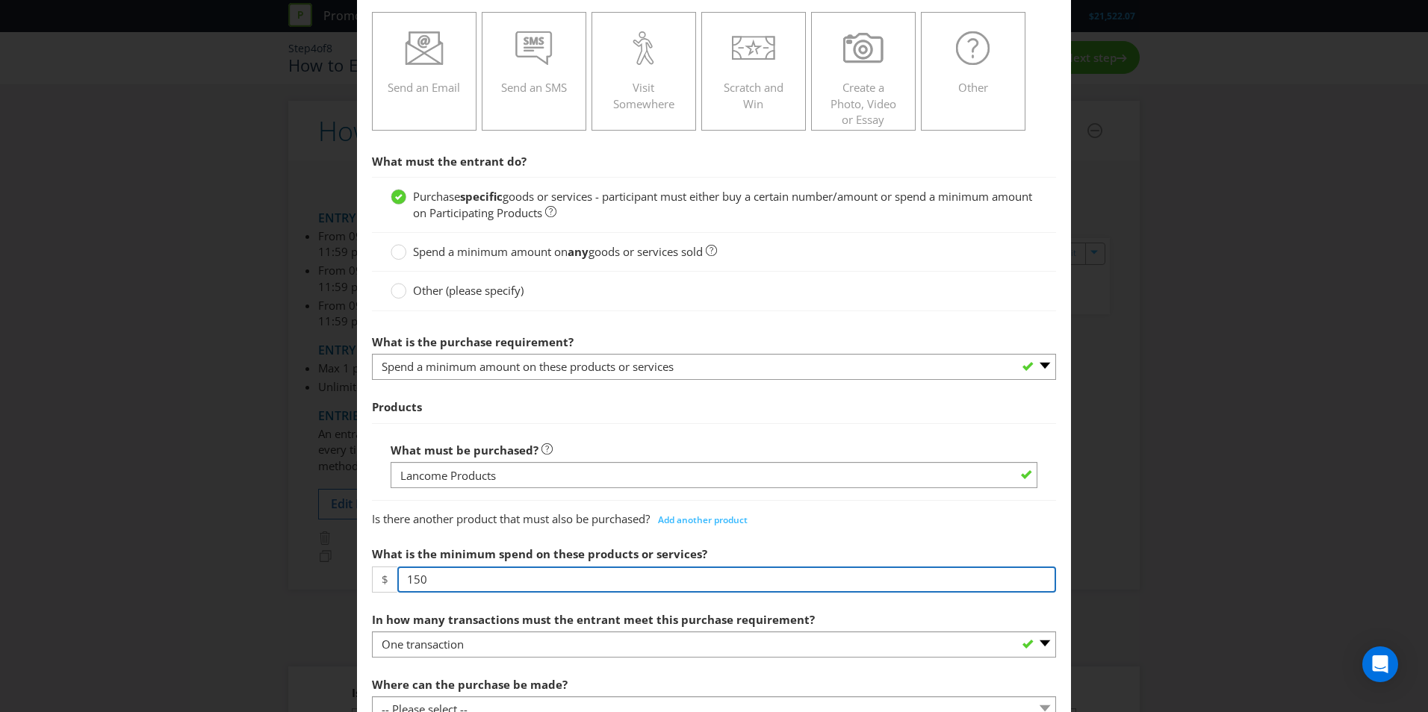
drag, startPoint x: 458, startPoint y: 574, endPoint x: 364, endPoint y: 564, distance: 93.9
type input "250"
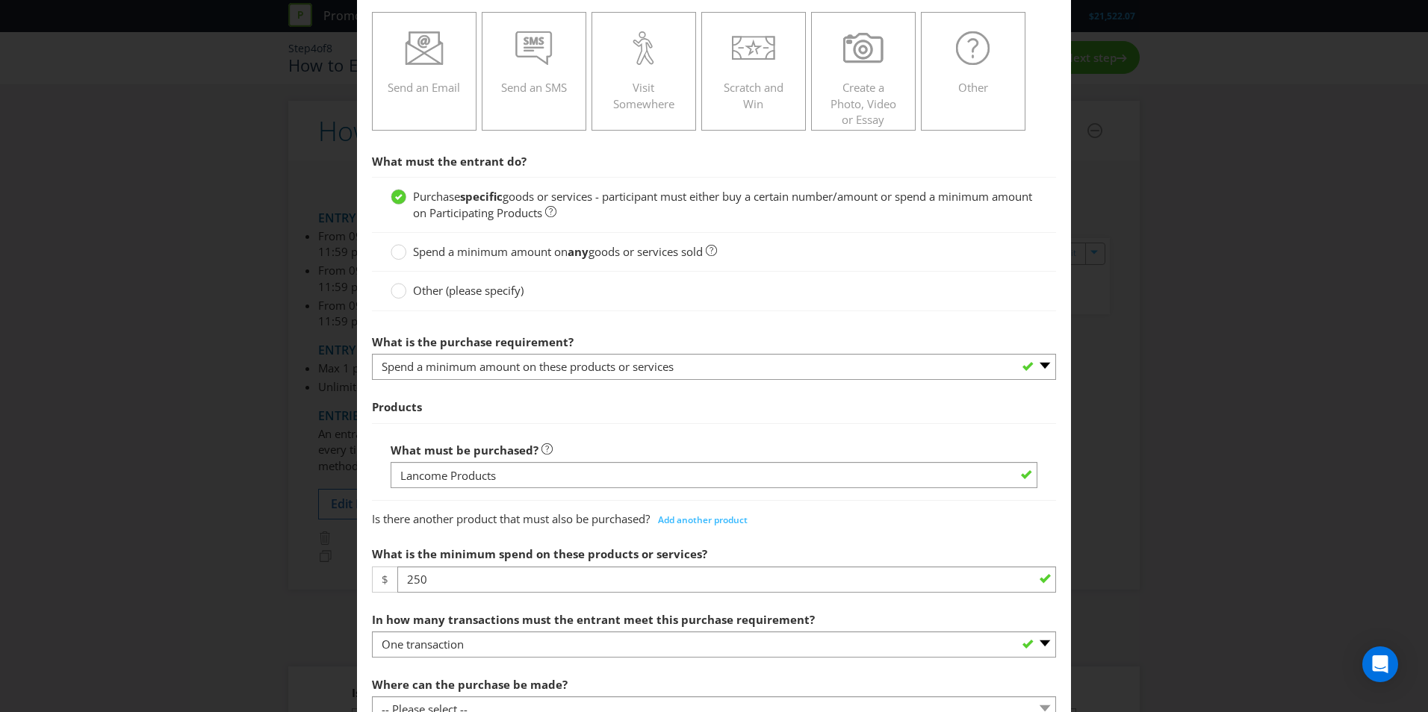
click at [535, 538] on span "What is the purchase requirement? -- Please select -- Buy a certain number of t…" at bounding box center [714, 460] width 684 height 267
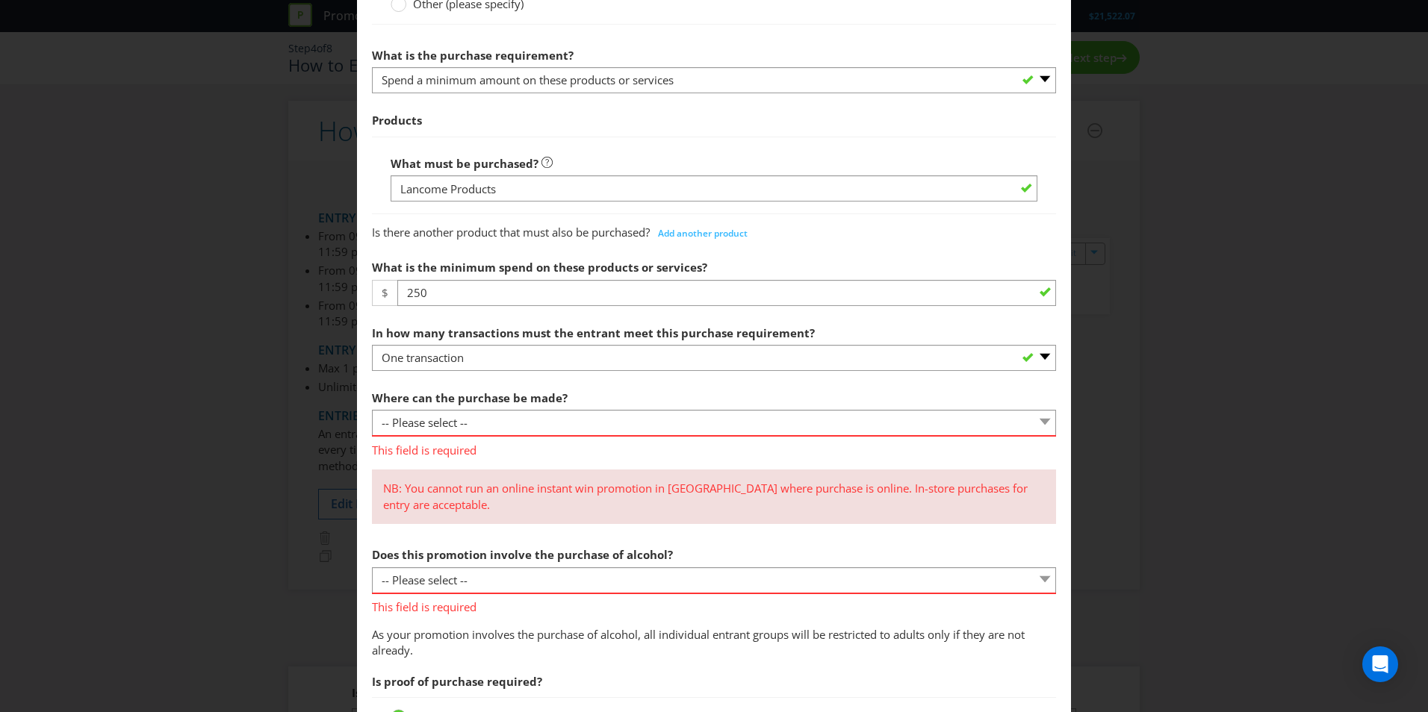
scroll to position [523, 0]
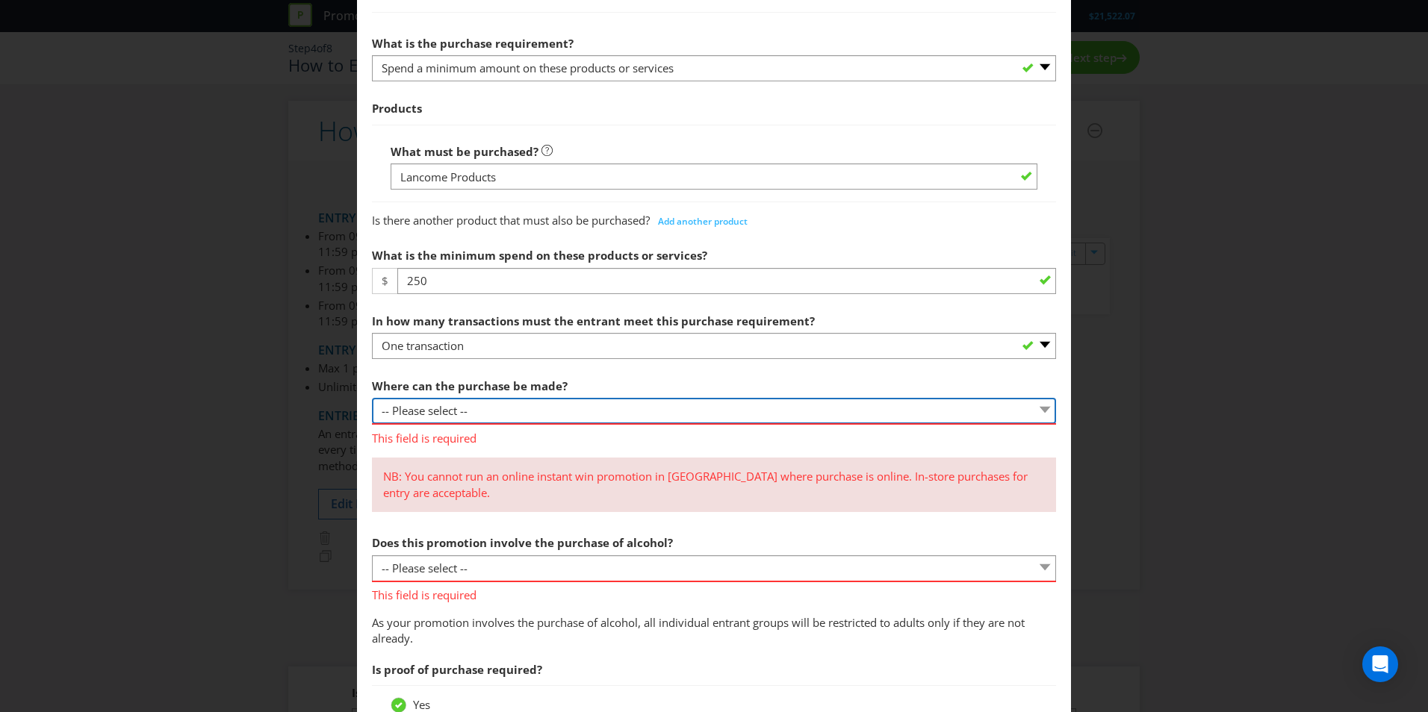
click at [530, 401] on select "-- Please select -- Any stores displaying promotional material (including onlin…" at bounding box center [714, 411] width 684 height 26
select select "ANY_SELLING"
click at [372, 398] on select "-- Please select -- Any stores displaying promotional material (including onlin…" at bounding box center [714, 411] width 684 height 26
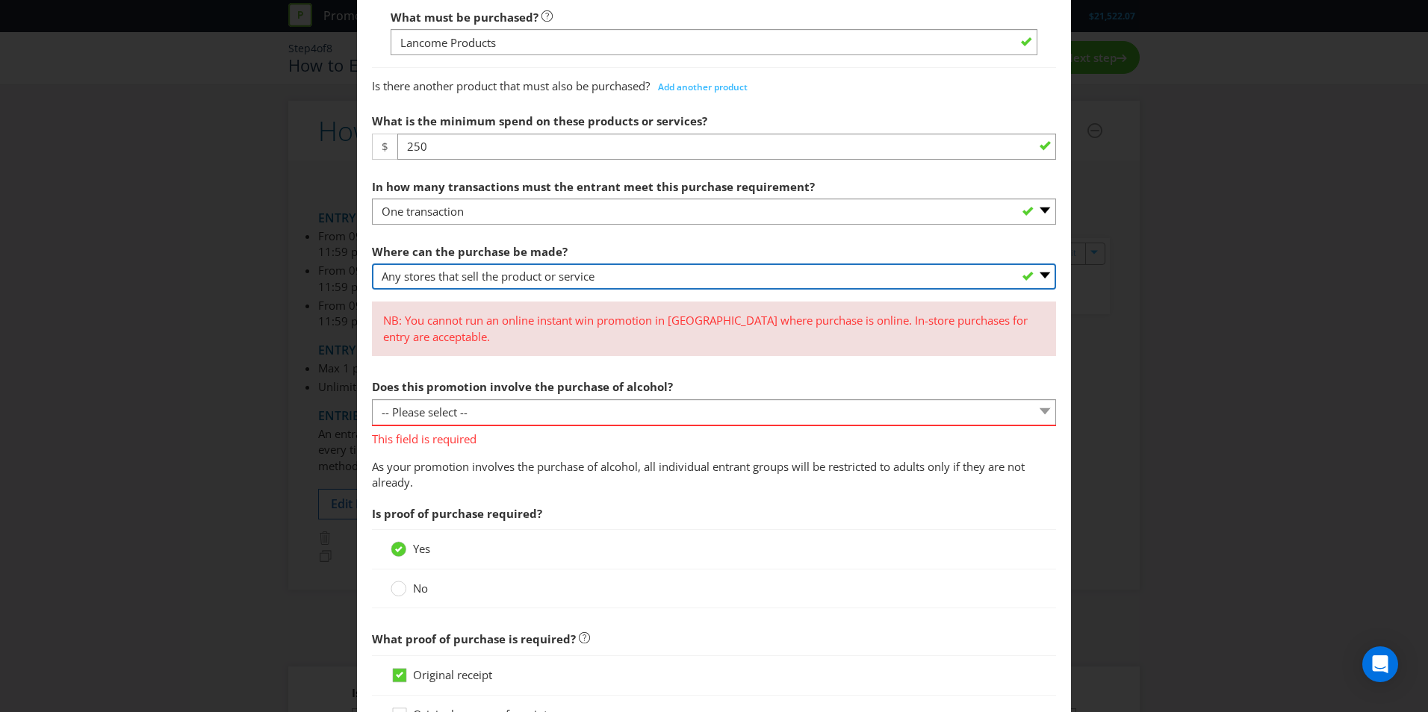
scroll to position [672, 0]
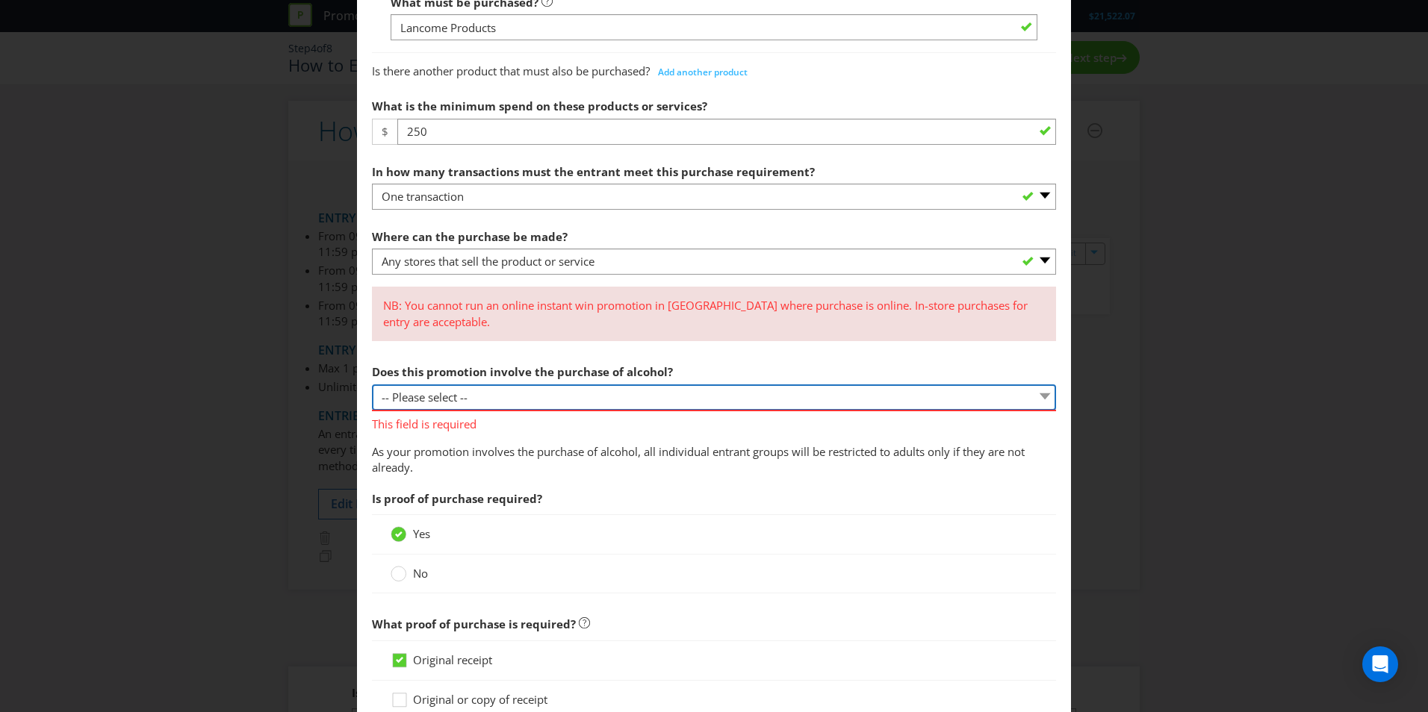
click at [494, 397] on select "-- Please select -- Yes, for on-premises consumption Yes, for off-premises cons…" at bounding box center [714, 398] width 684 height 26
select select "NO"
click at [372, 385] on select "-- Please select -- Yes, for on-premises consumption Yes, for off-premises cons…" at bounding box center [714, 398] width 684 height 26
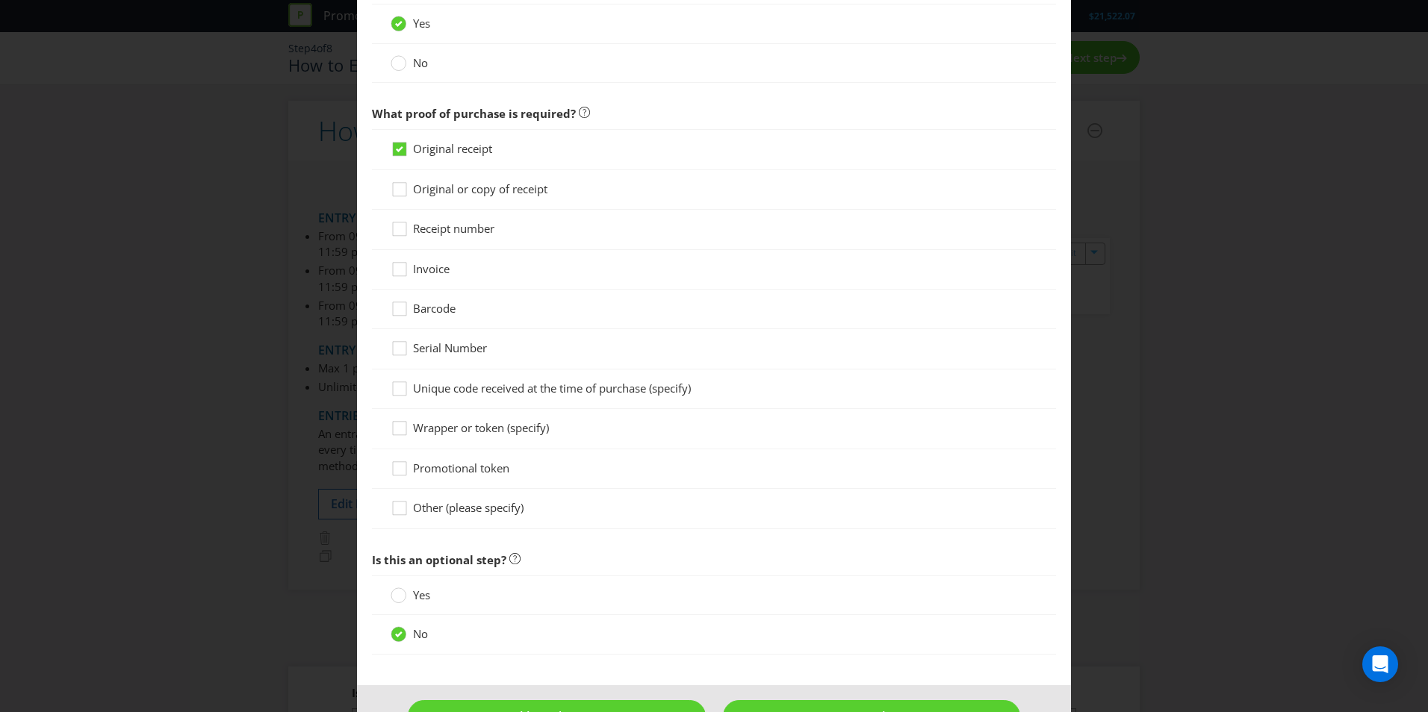
scroll to position [1168, 0]
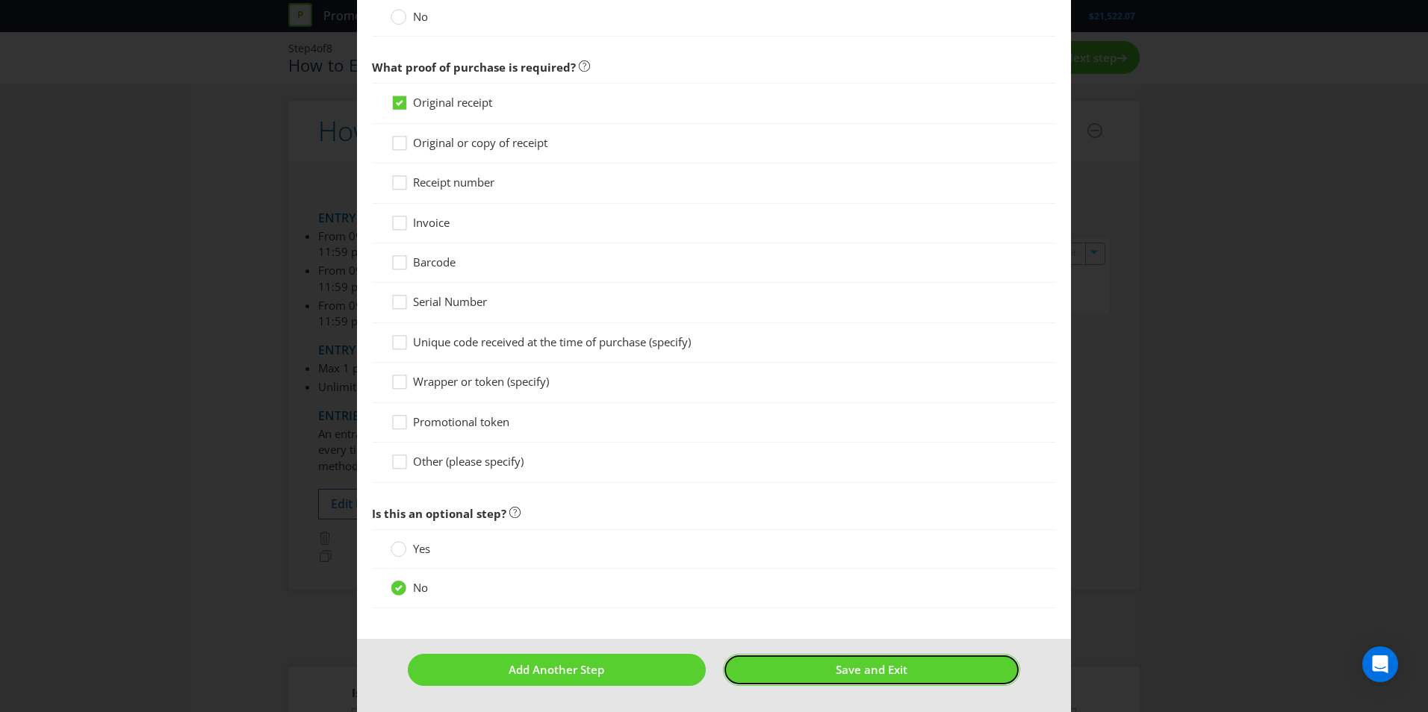
click at [774, 672] on button "Save and Exit" at bounding box center [872, 670] width 298 height 32
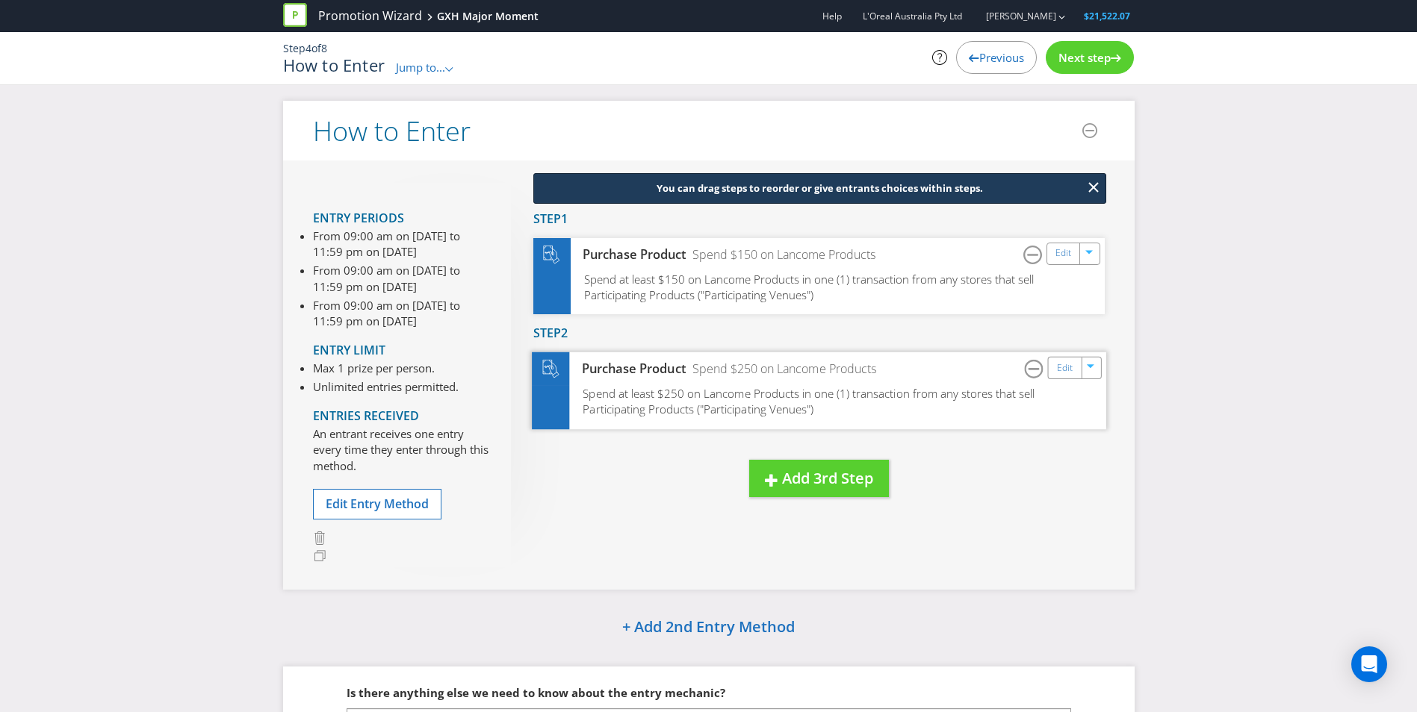
click at [914, 388] on span "Spend at least $250 on Lancome Products in one (1) transaction from any stores …" at bounding box center [808, 401] width 452 height 31
click at [1060, 366] on link "Edit" at bounding box center [1064, 367] width 16 height 17
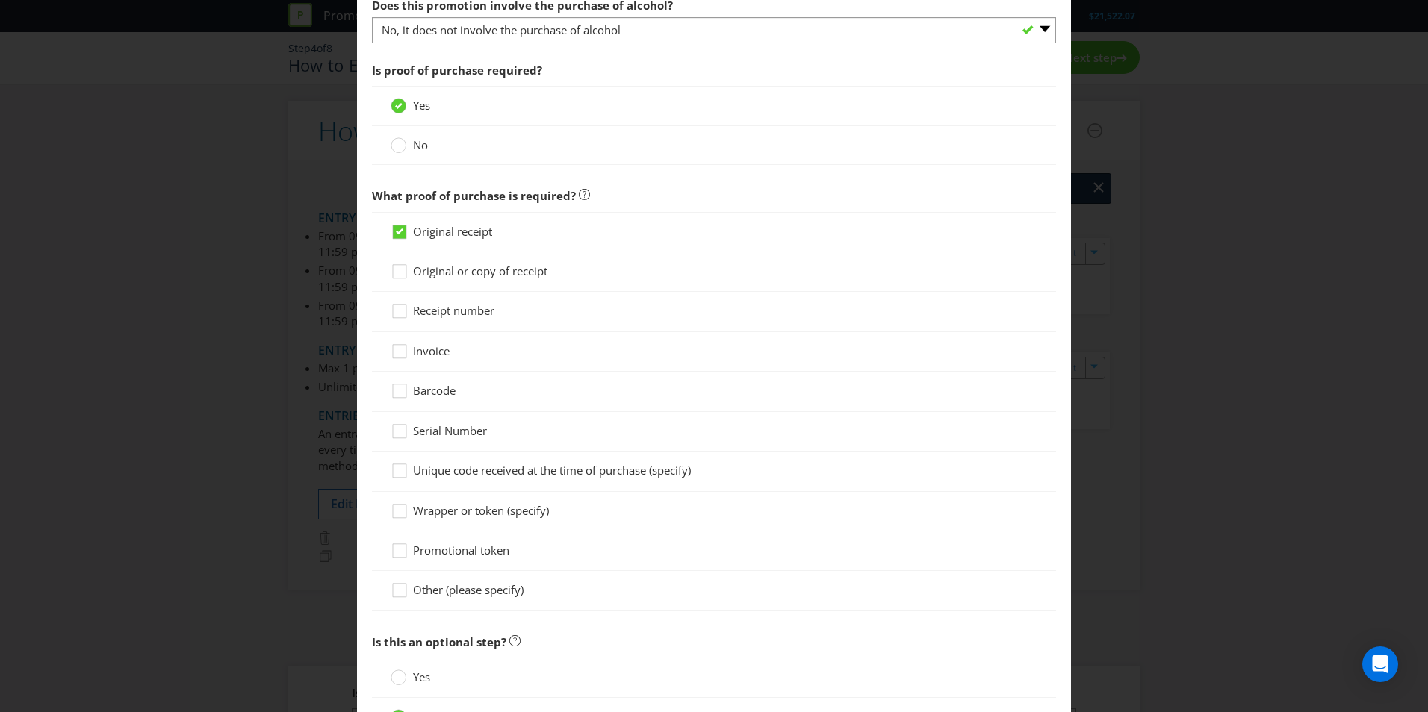
scroll to position [1278, 0]
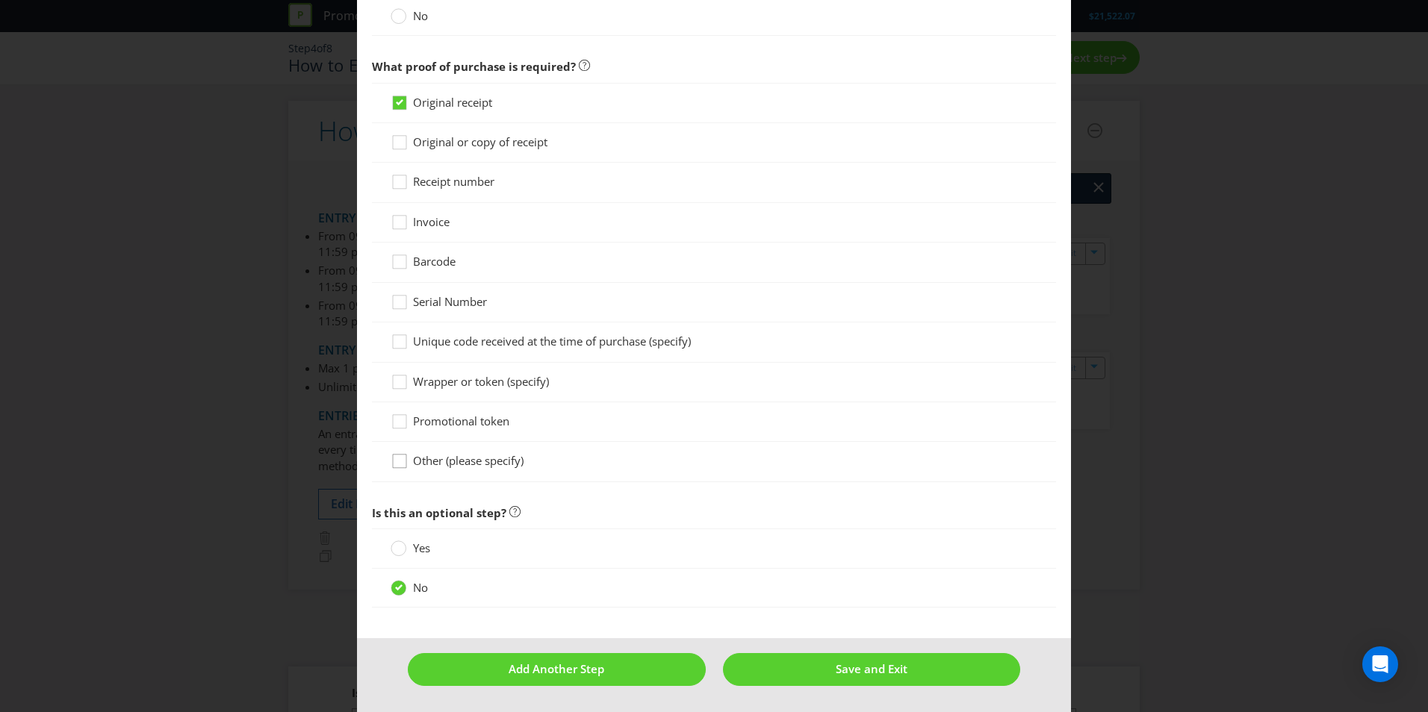
click at [397, 467] on icon at bounding box center [402, 464] width 22 height 22
click at [0, 0] on input "Other (please specify)" at bounding box center [0, 0] width 0 height 0
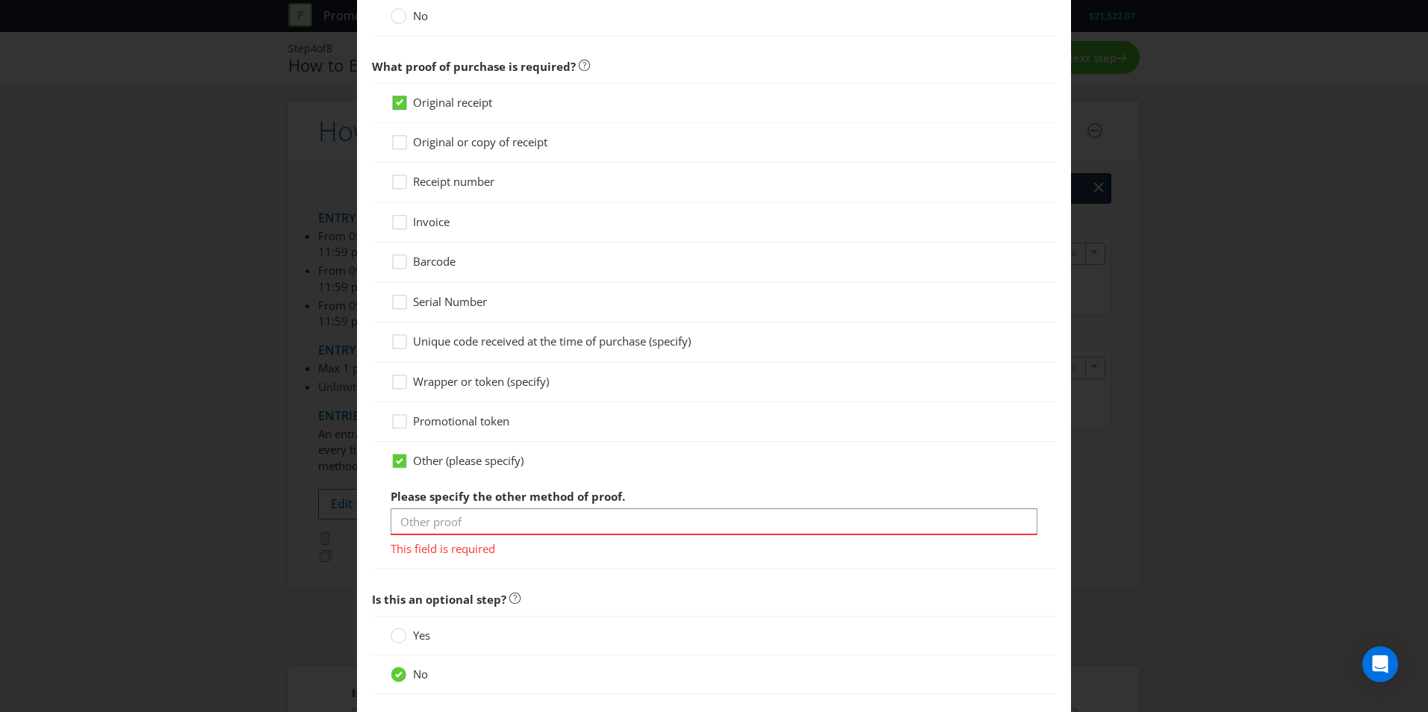
click at [404, 96] on icon at bounding box center [402, 106] width 22 height 22
click at [0, 0] on input "Original receipt" at bounding box center [0, 0] width 0 height 0
click at [396, 95] on div at bounding box center [399, 97] width 7 height 7
click at [0, 0] on input "Original receipt" at bounding box center [0, 0] width 0 height 0
click at [403, 459] on icon at bounding box center [399, 461] width 13 height 13
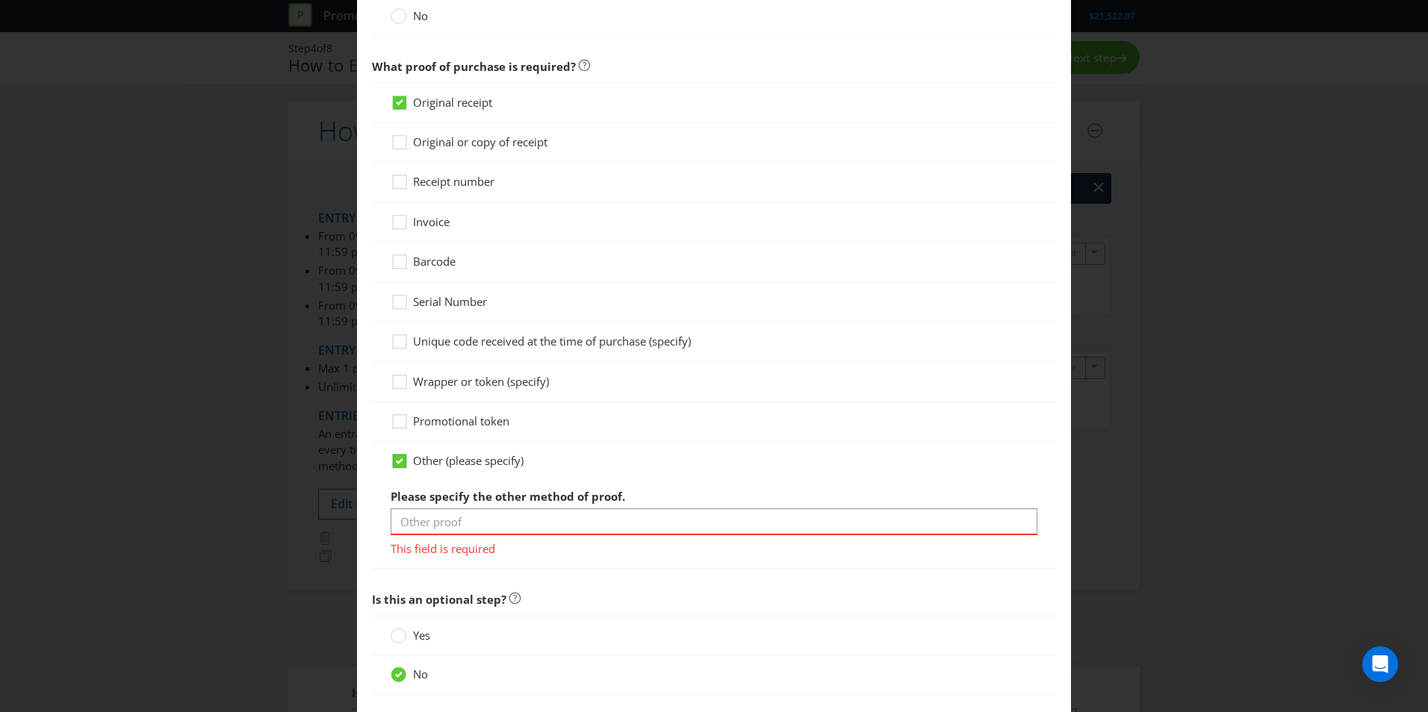
click at [0, 0] on input "Other (please specify)" at bounding box center [0, 0] width 0 height 0
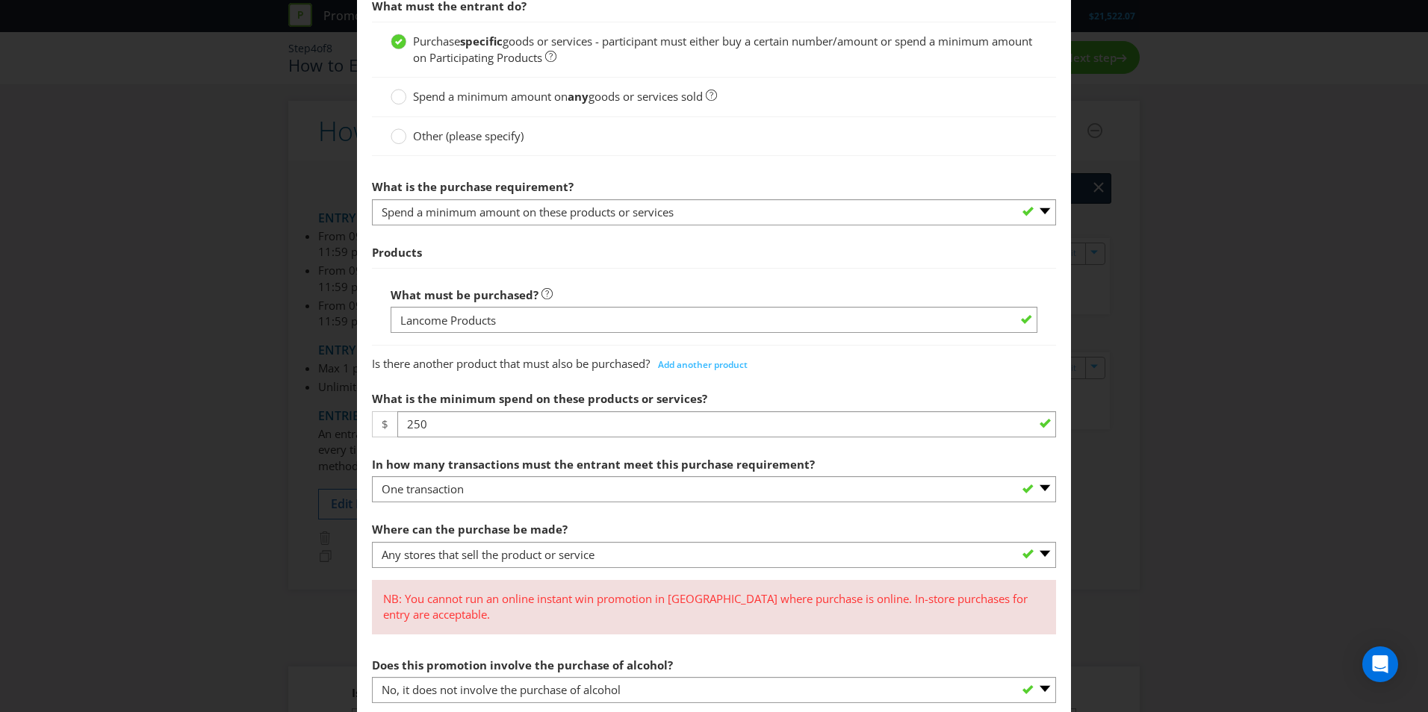
scroll to position [233, 0]
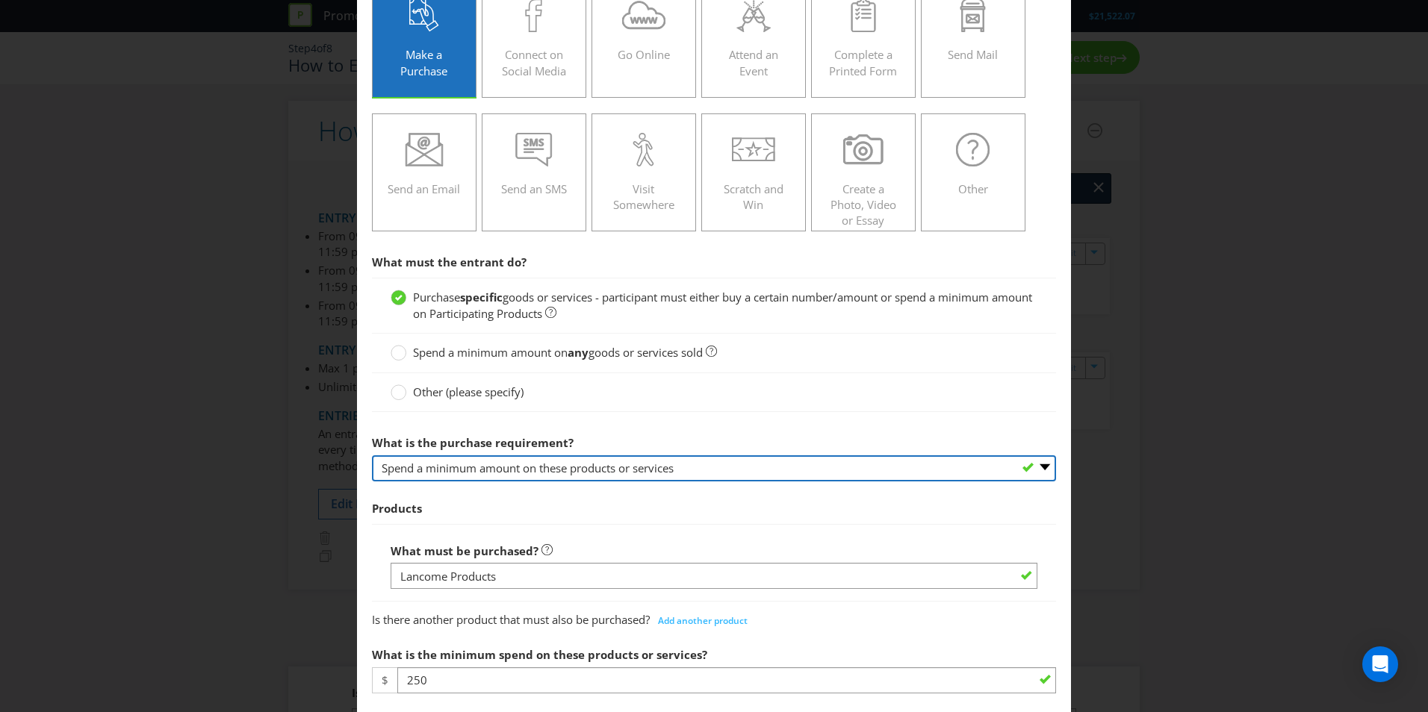
click at [762, 466] on select "-- Please select -- Buy a certain number of these products or services Spend a …" at bounding box center [714, 469] width 684 height 26
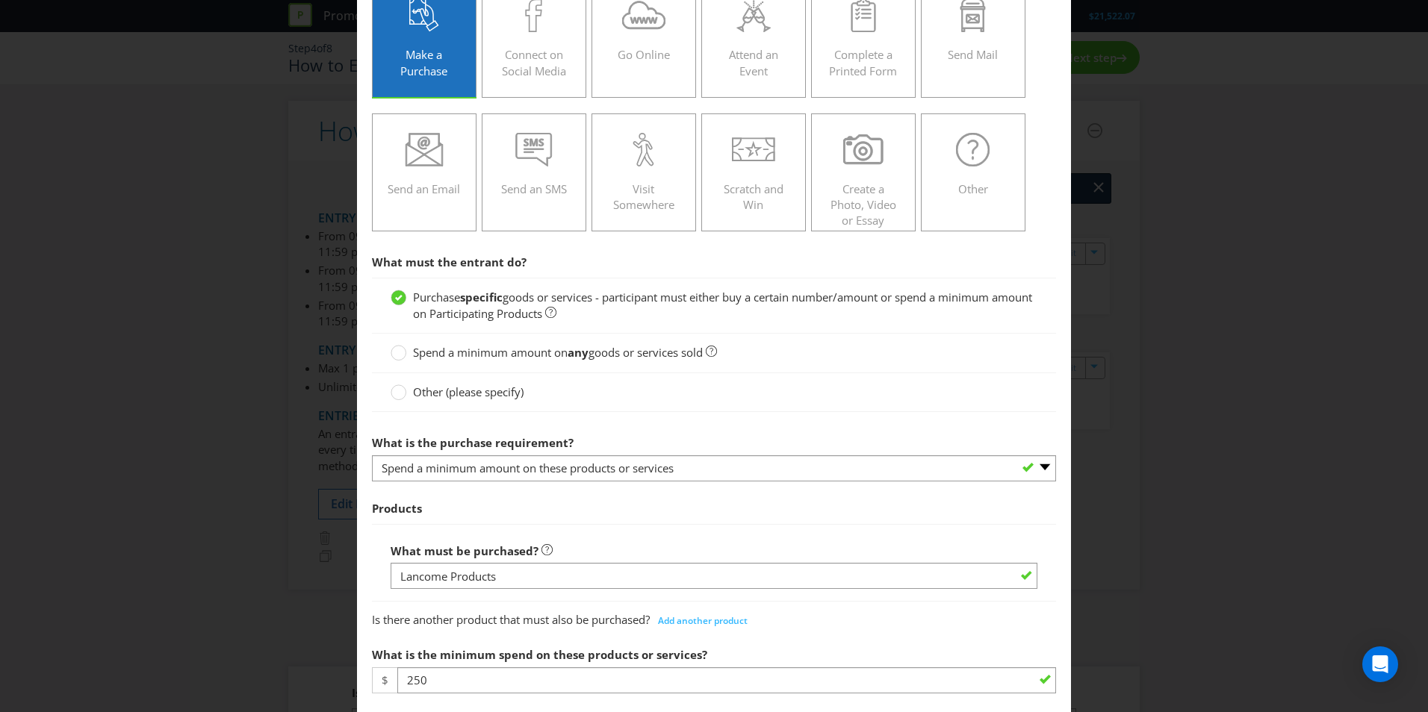
click at [777, 437] on div "What is the purchase requirement? -- Please select -- Buy a certain number of t…" at bounding box center [714, 455] width 684 height 54
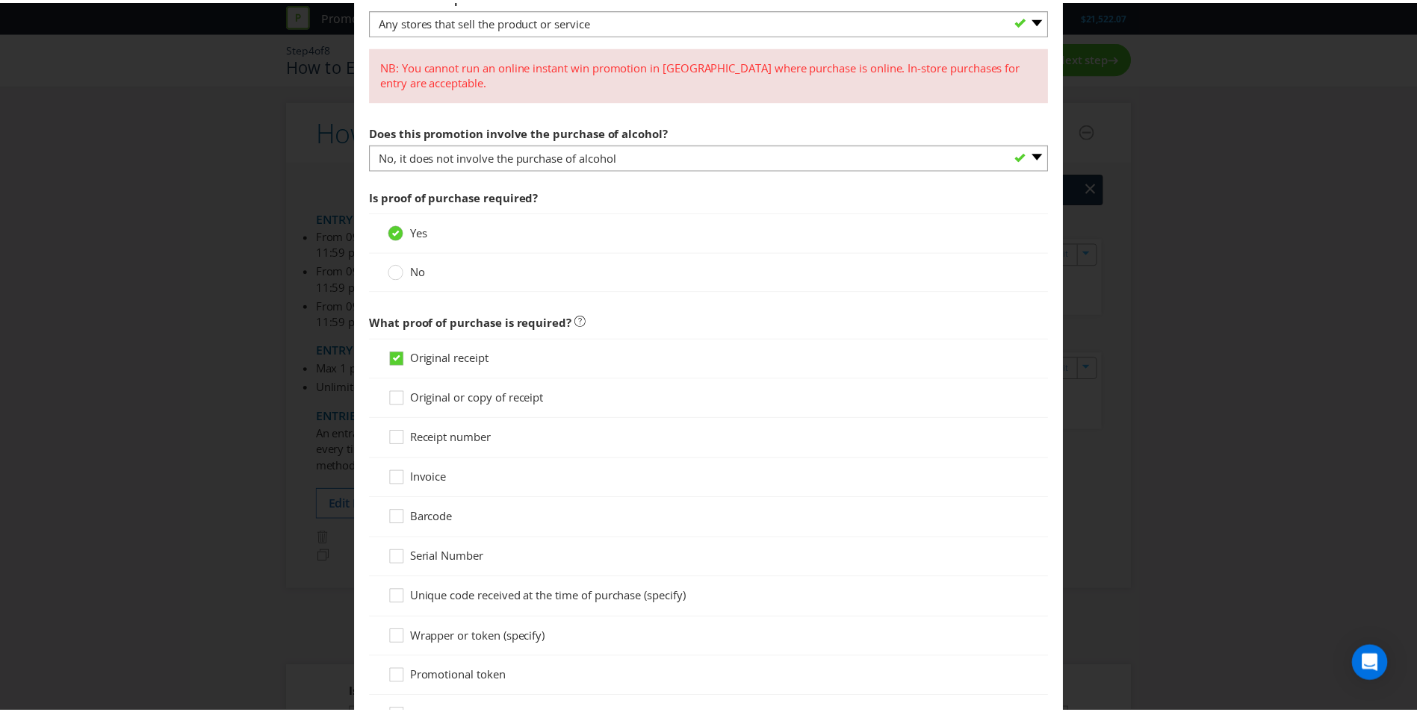
scroll to position [1278, 0]
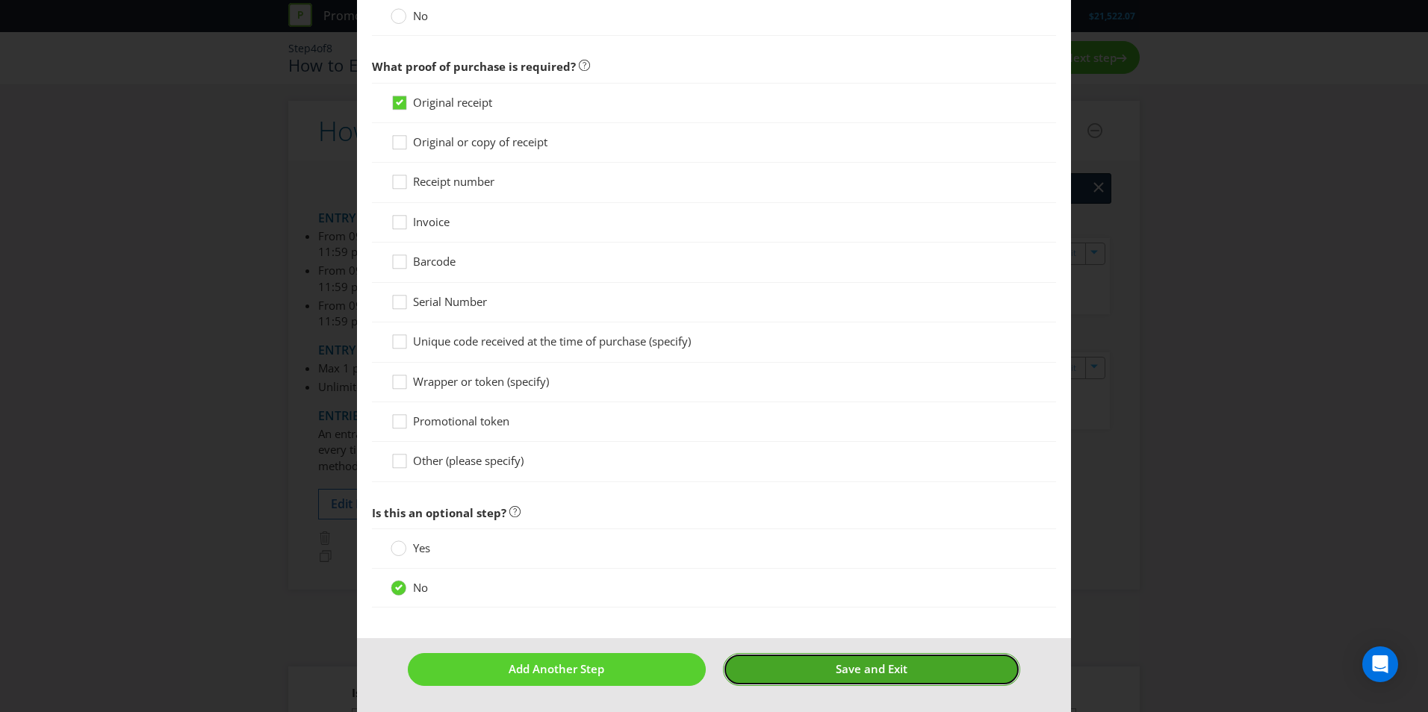
click at [832, 684] on button "Save and Exit" at bounding box center [872, 669] width 298 height 32
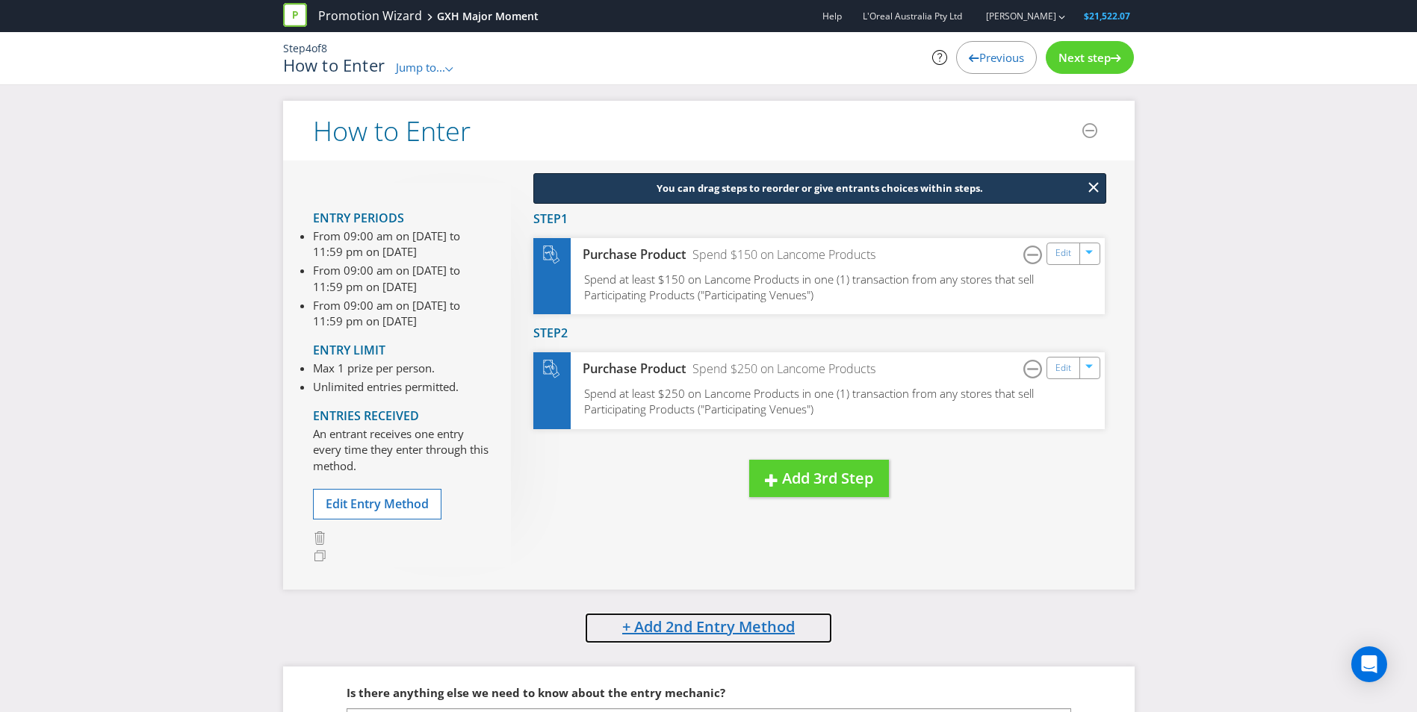
click at [764, 632] on span "+ Add 2nd Entry Method" at bounding box center [708, 627] width 173 height 20
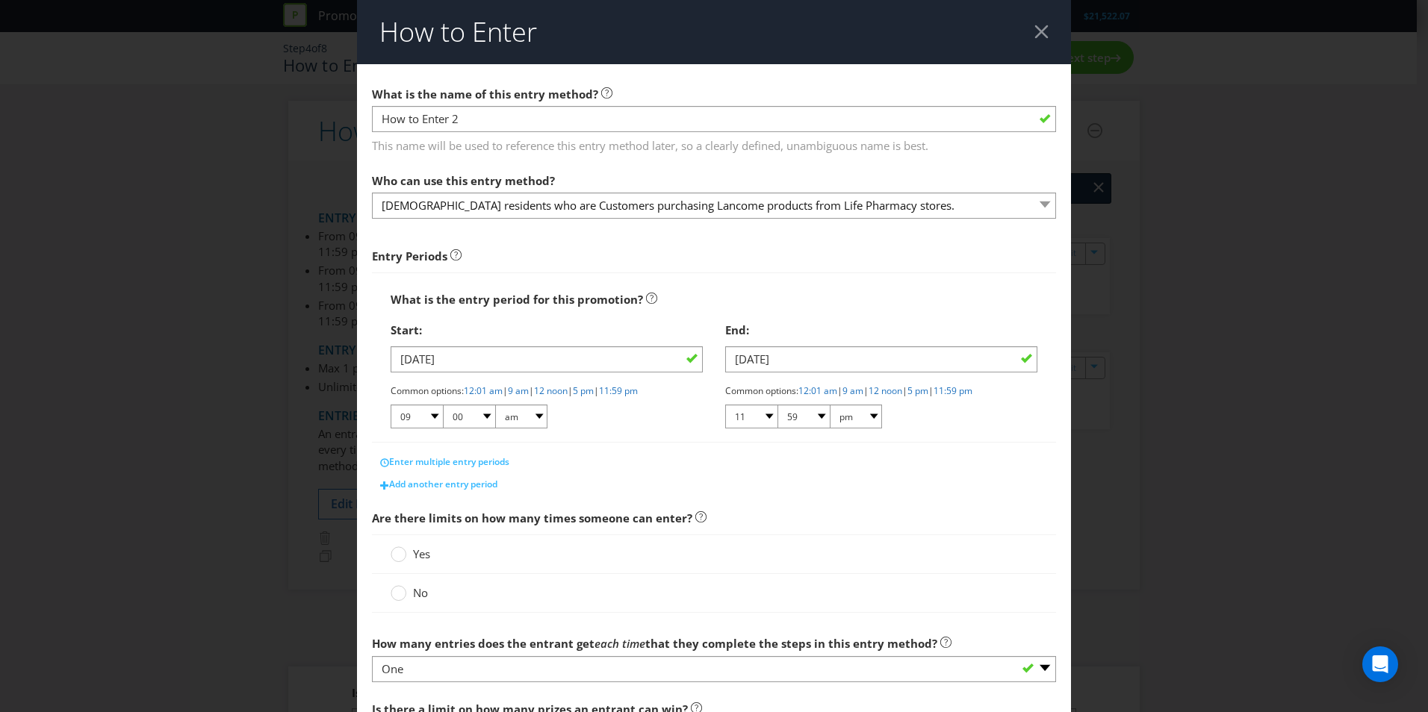
click at [1034, 34] on div at bounding box center [1041, 32] width 14 height 14
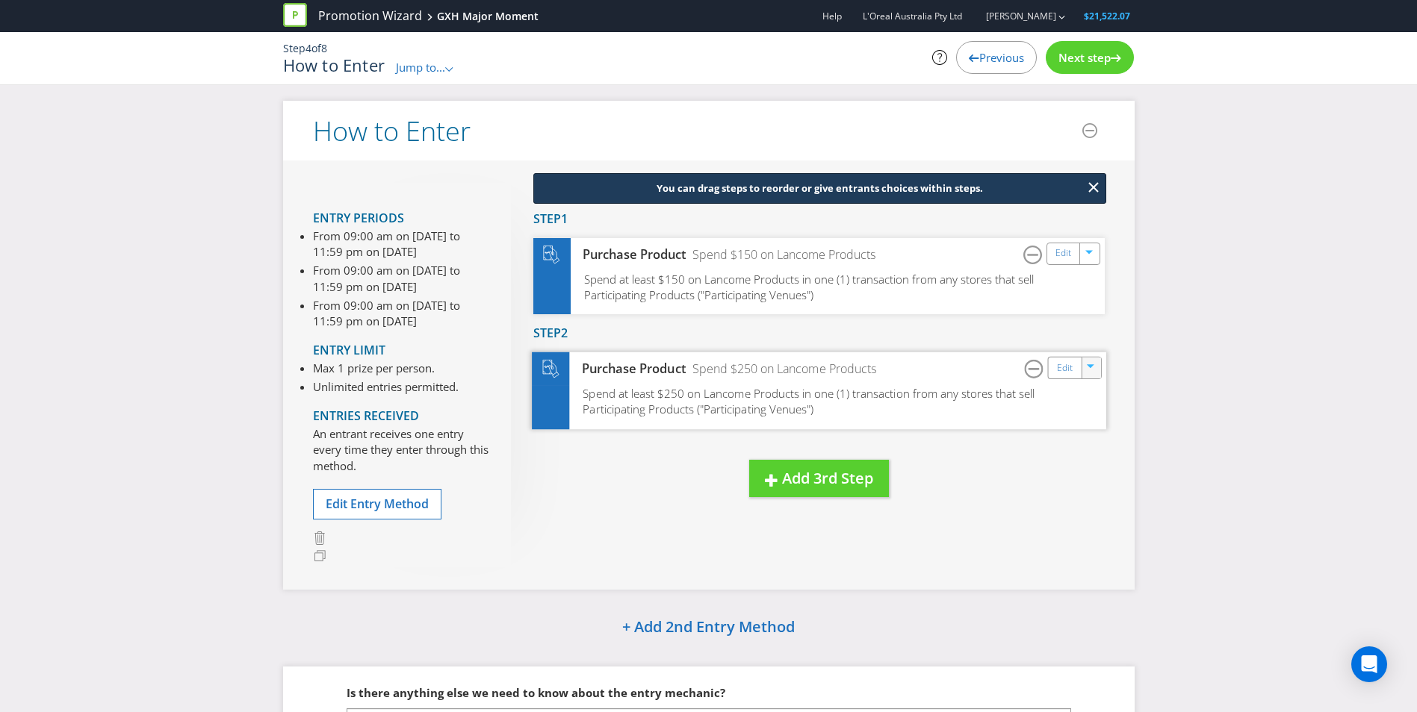
click at [1090, 371] on icon "button" at bounding box center [1091, 368] width 9 height 9
click at [1007, 509] on div "You can drag steps to reorder or give entrants choices within steps. New Step D…" at bounding box center [808, 355] width 594 height 344
click at [1096, 373] on icon "button" at bounding box center [1091, 368] width 9 height 9
click at [1088, 416] on link "Delete" at bounding box center [1080, 420] width 33 height 15
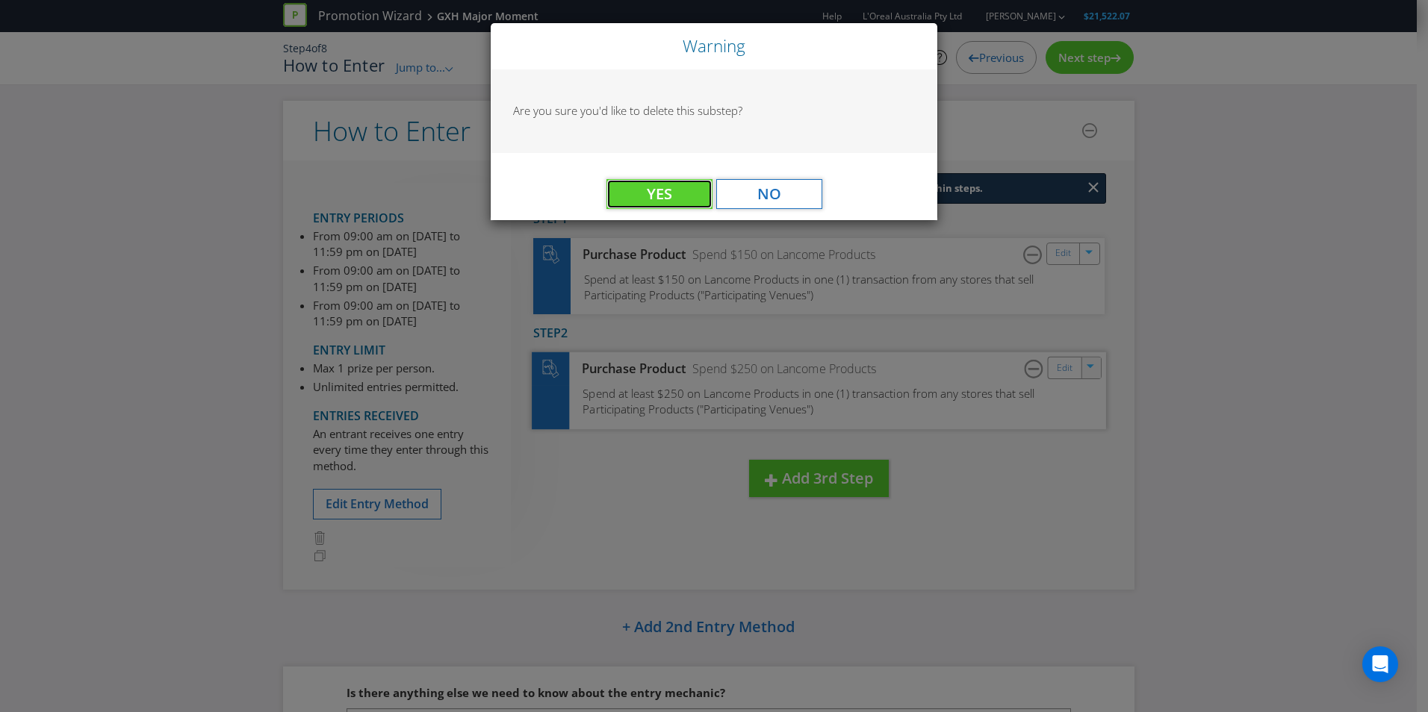
click at [683, 192] on button "Yes" at bounding box center [659, 194] width 106 height 30
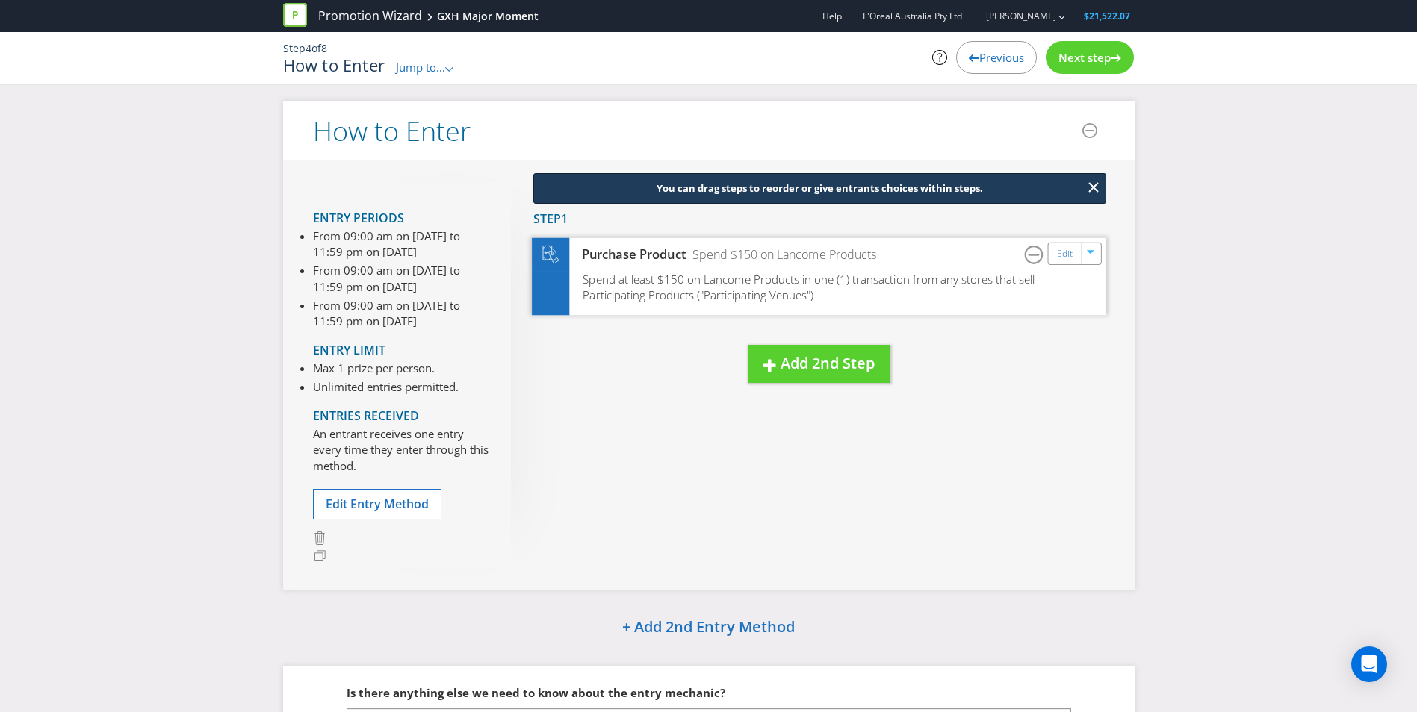
click at [833, 282] on span "Spend at least $150 on Lancome Products in one (1) transaction from any stores …" at bounding box center [808, 286] width 452 height 31
click at [1062, 258] on link "Edit" at bounding box center [1064, 253] width 16 height 17
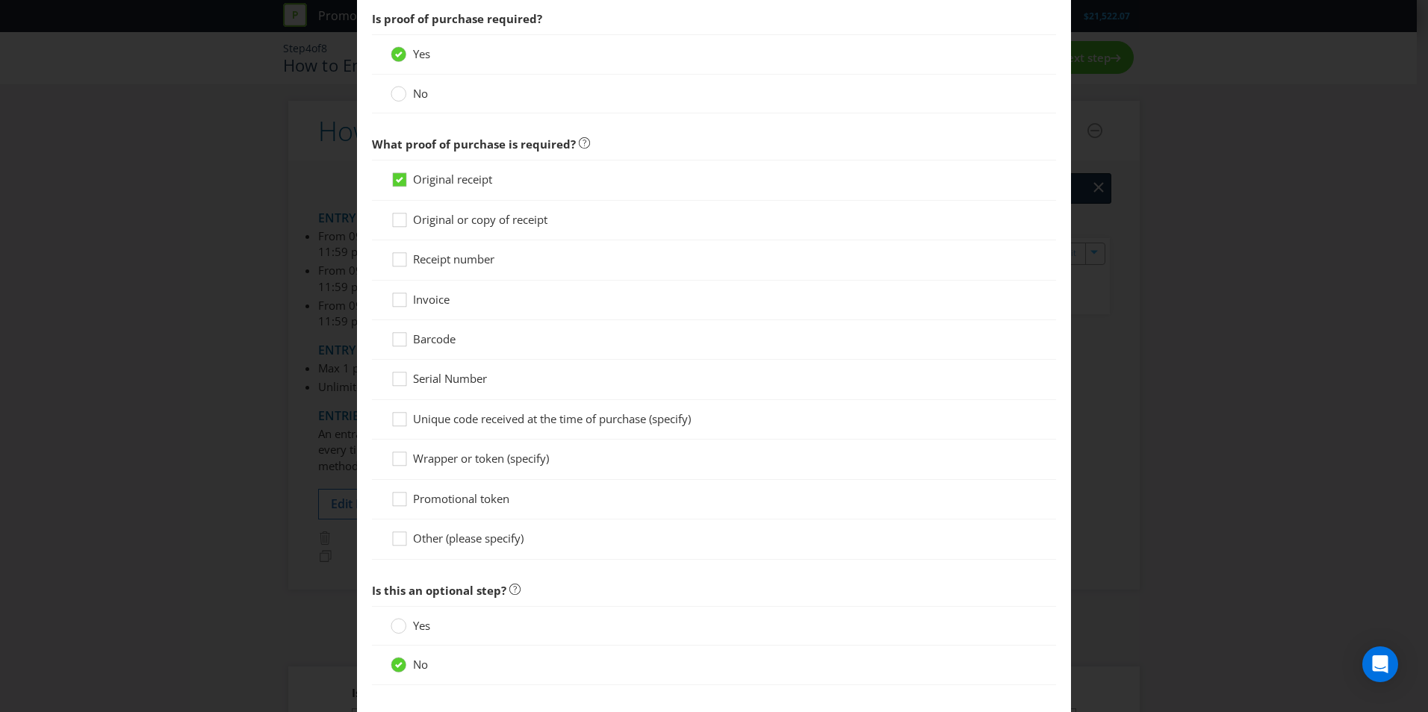
scroll to position [1120, 0]
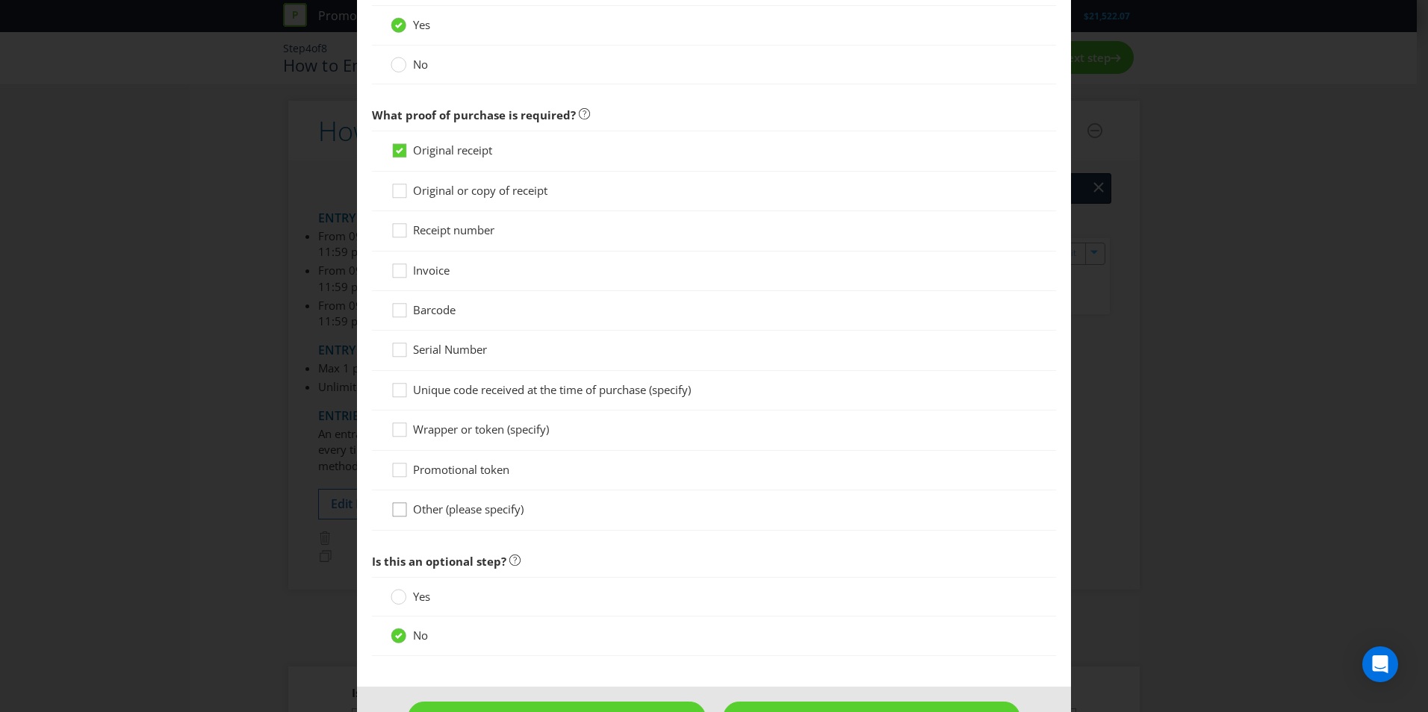
click at [403, 507] on icon at bounding box center [399, 509] width 13 height 13
click at [0, 0] on input "Other (please specify)" at bounding box center [0, 0] width 0 height 0
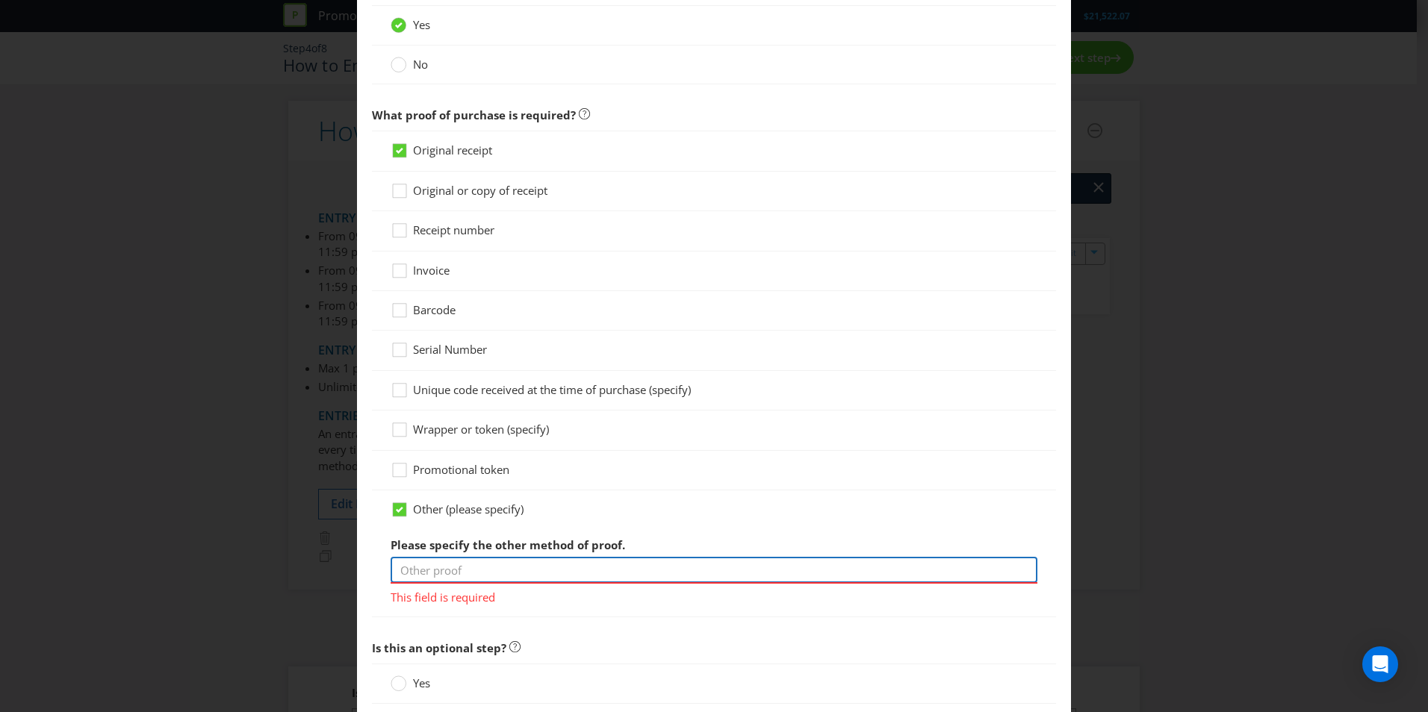
click at [548, 574] on input "text" at bounding box center [714, 570] width 647 height 26
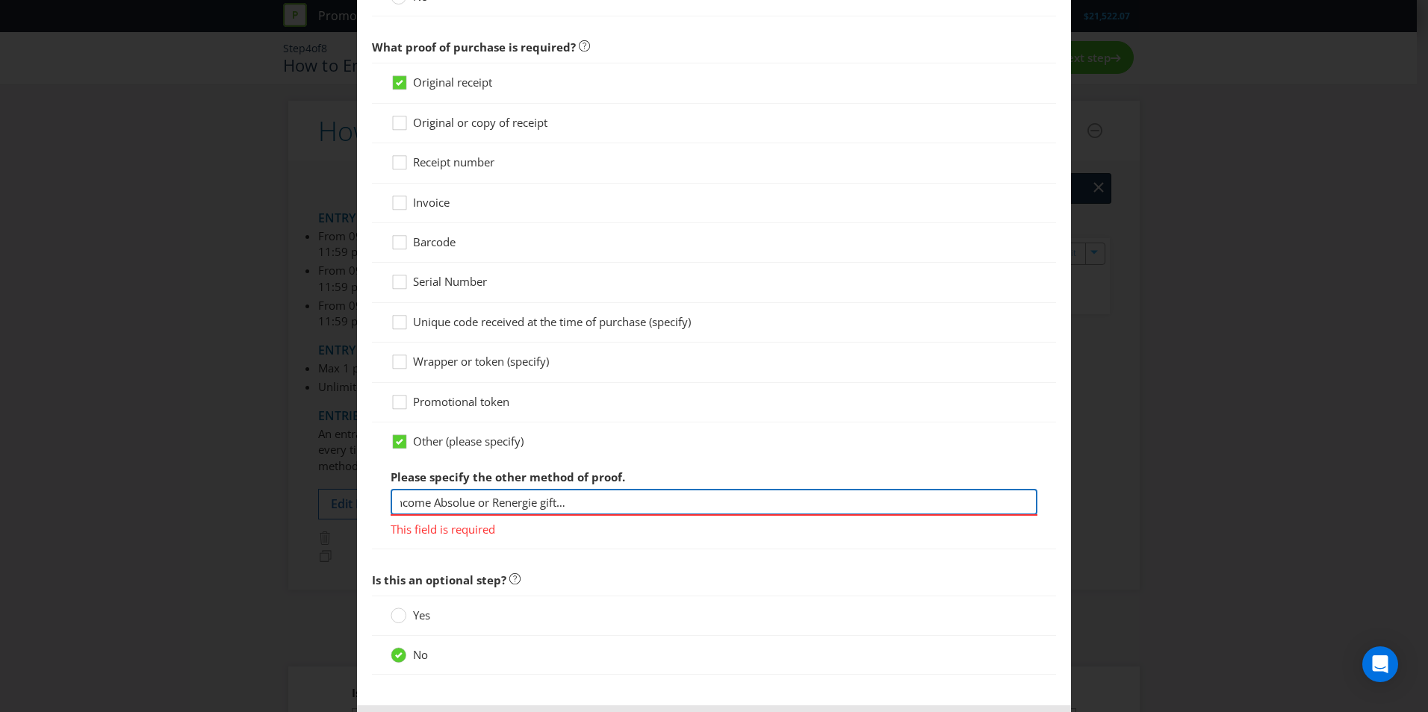
scroll to position [1255, 0]
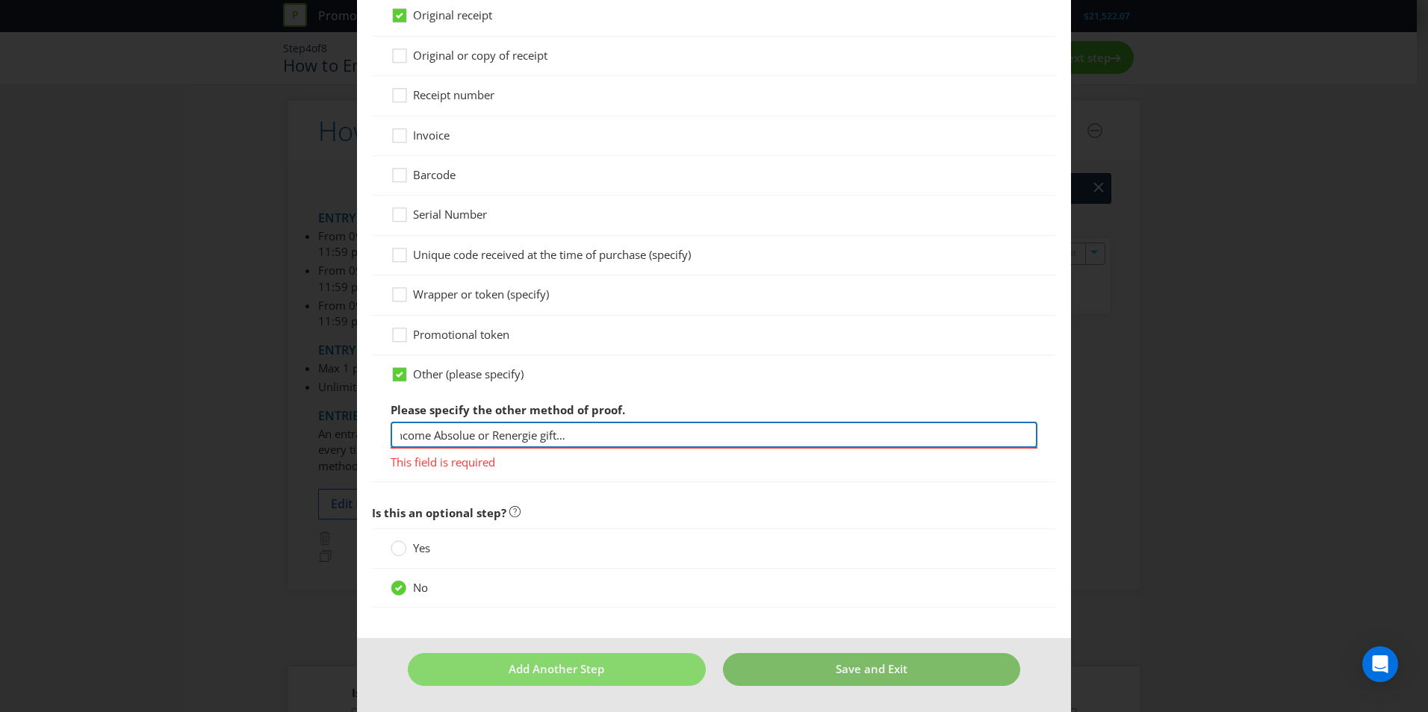
type input "If customers purchase $150 worth of Lancome products they can choose between th…"
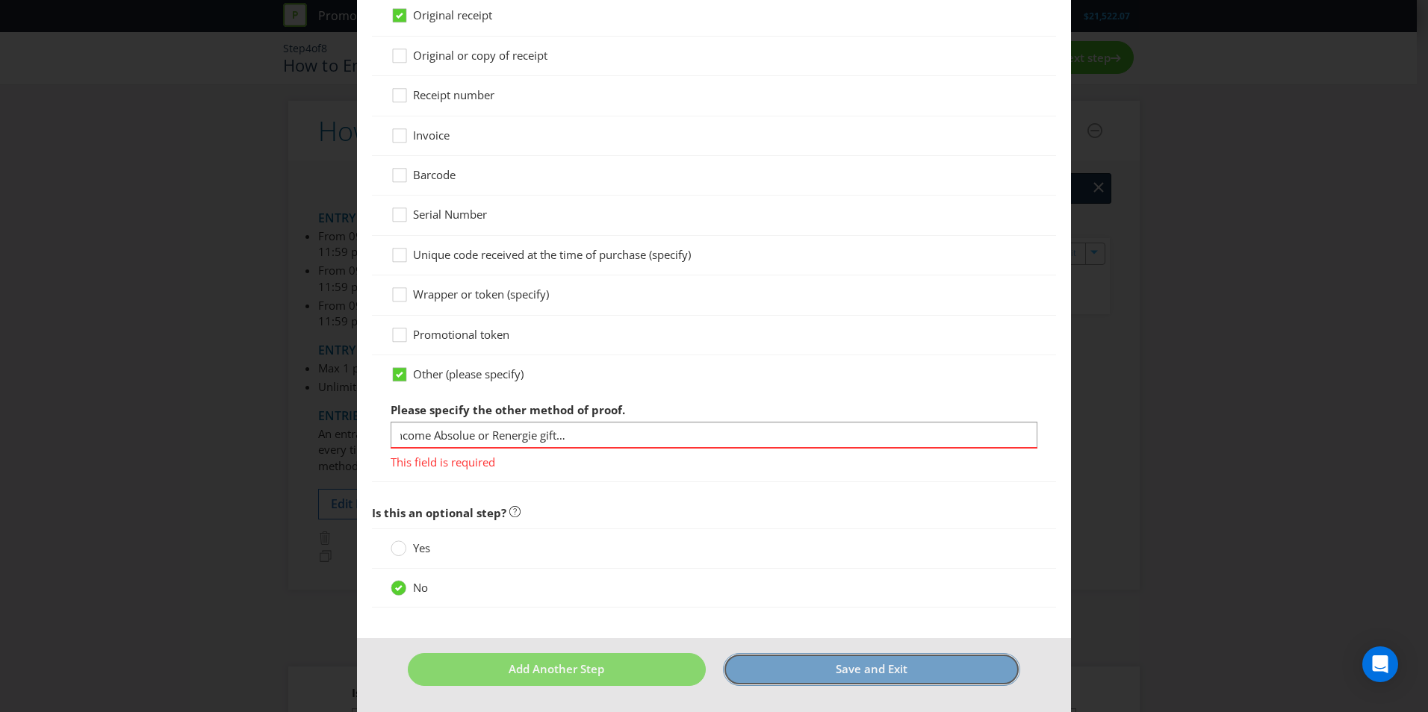
click at [811, 667] on button "Save and Exit" at bounding box center [872, 669] width 298 height 32
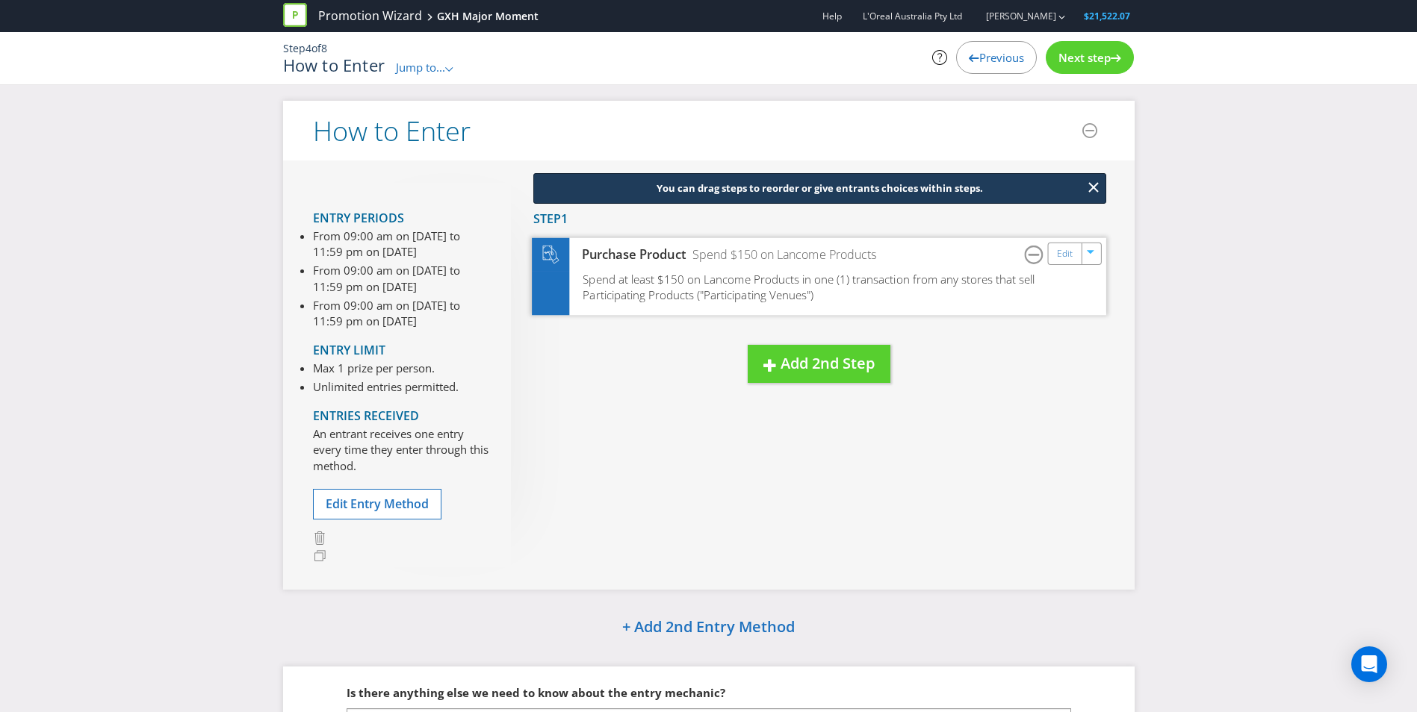
click at [901, 295] on div "Spend at least $150 on Lancome Products in one (1) transaction from any stores …" at bounding box center [819, 292] width 574 height 43
click at [1060, 259] on link "Edit" at bounding box center [1064, 253] width 16 height 17
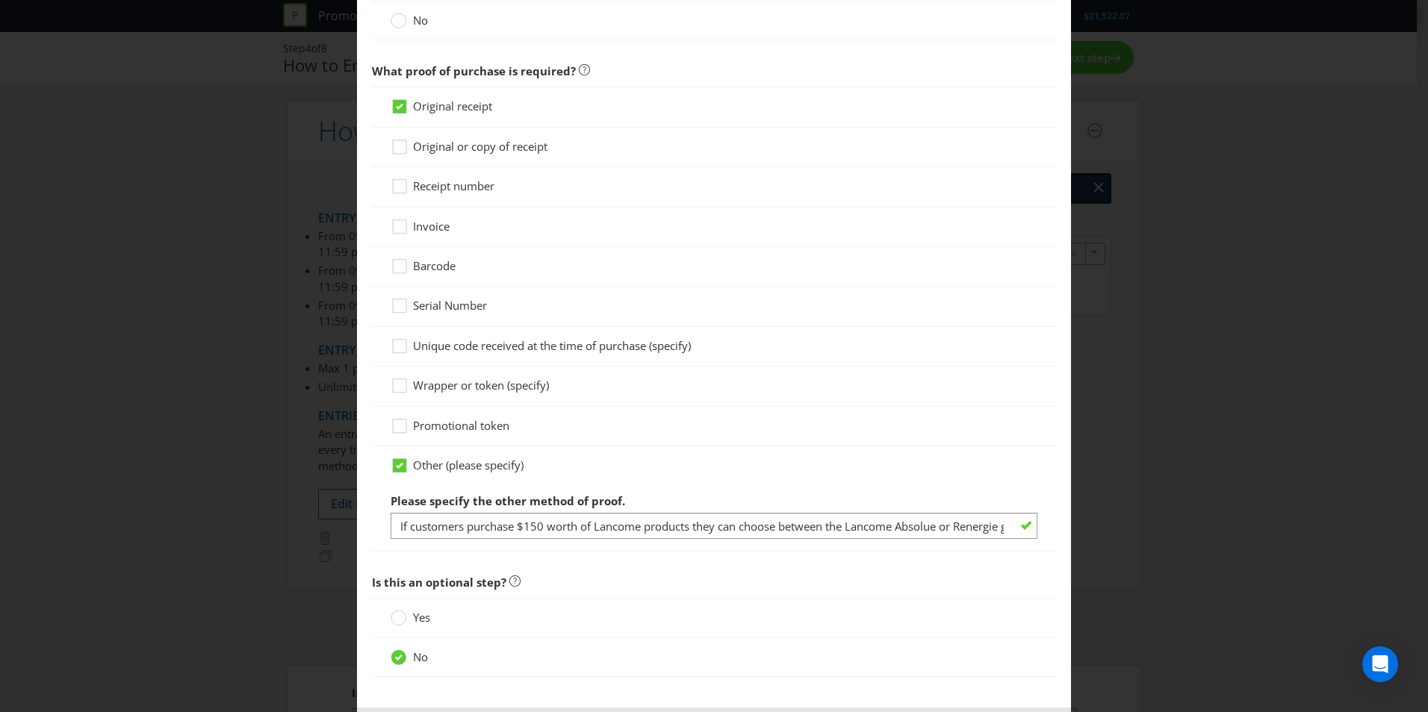
scroll to position [1234, 0]
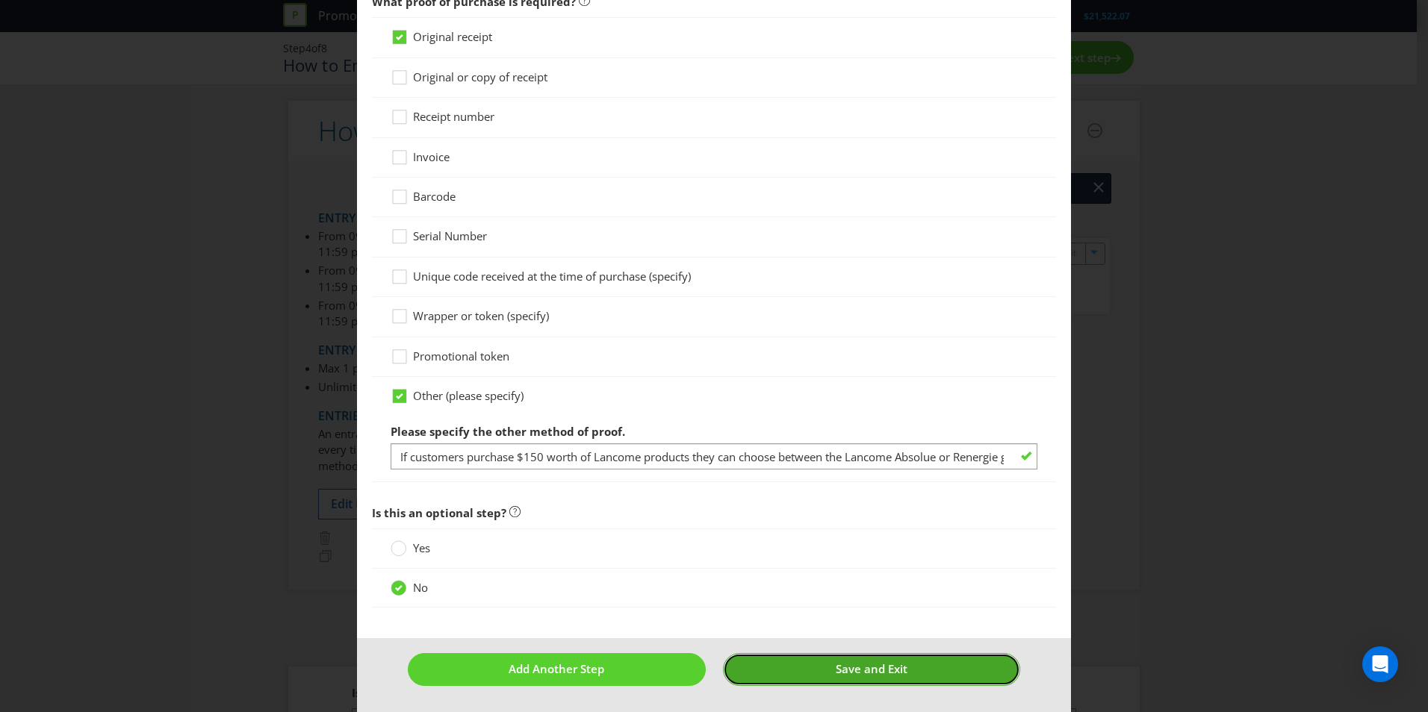
click at [866, 672] on span "Save and Exit" at bounding box center [872, 669] width 72 height 15
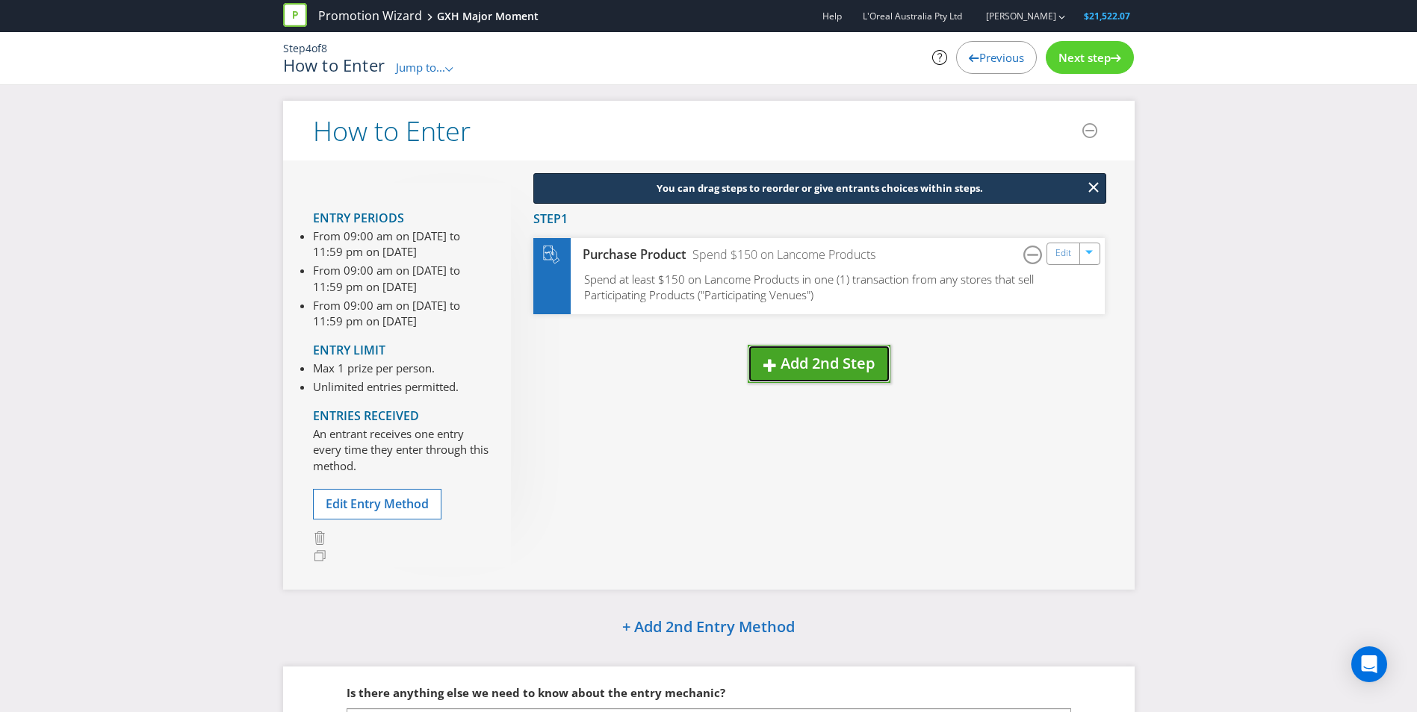
click at [839, 358] on span "Add 2nd Step" at bounding box center [827, 363] width 94 height 20
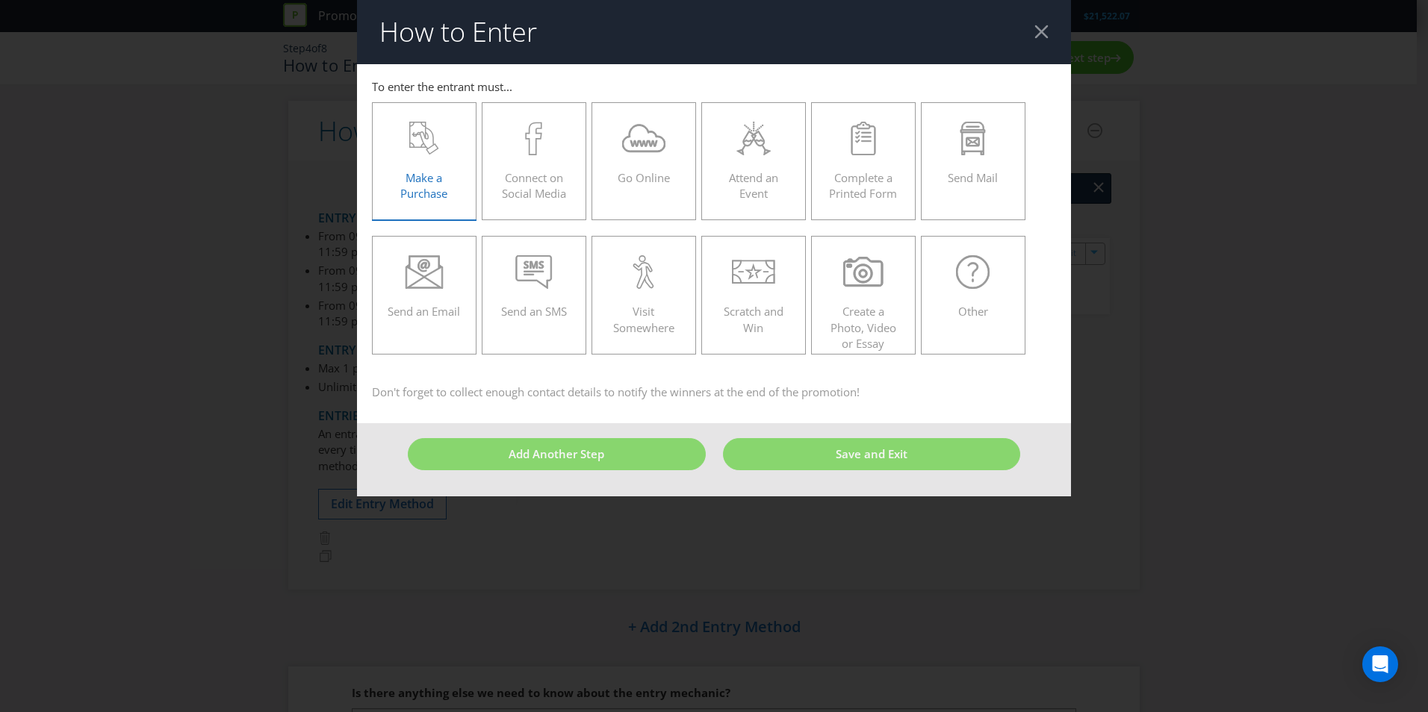
click at [453, 169] on div "Make a Purchase" at bounding box center [424, 155] width 73 height 67
click at [0, 0] on input "Make a Purchase" at bounding box center [0, 0] width 0 height 0
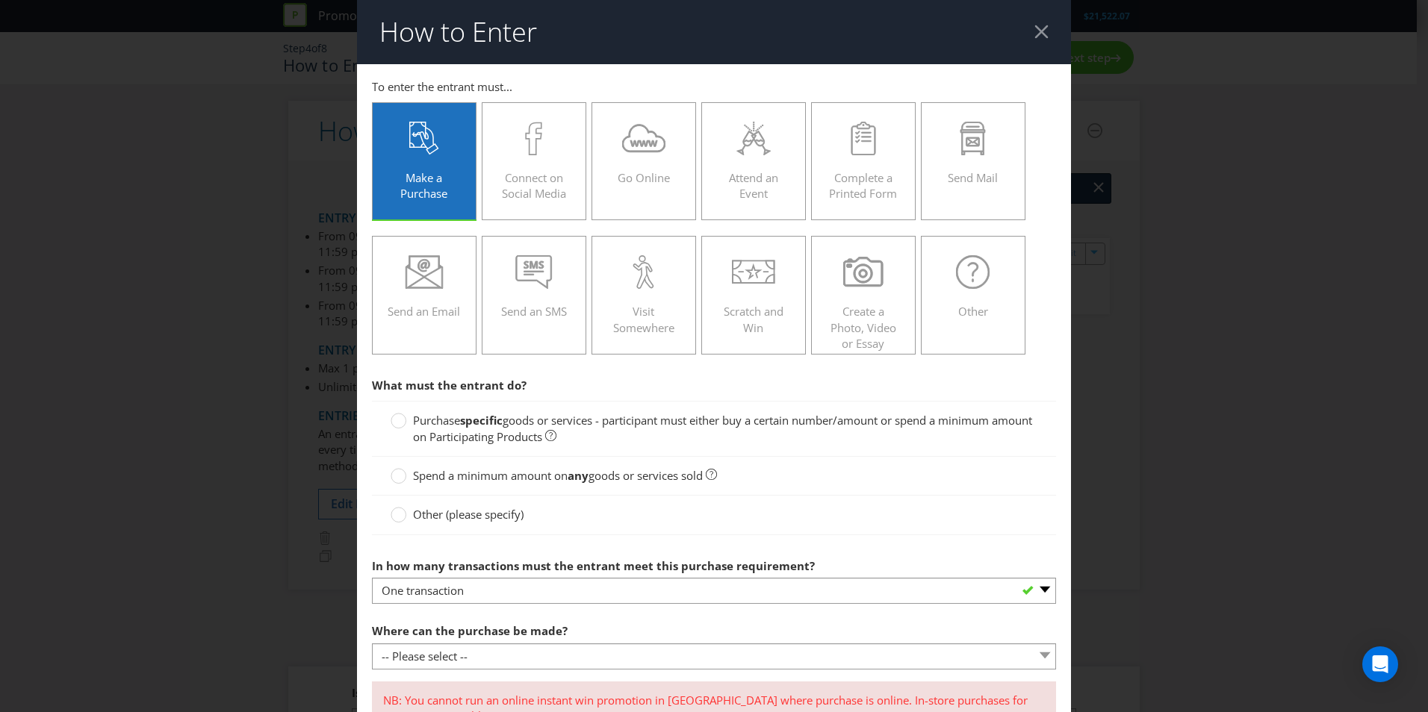
scroll to position [75, 0]
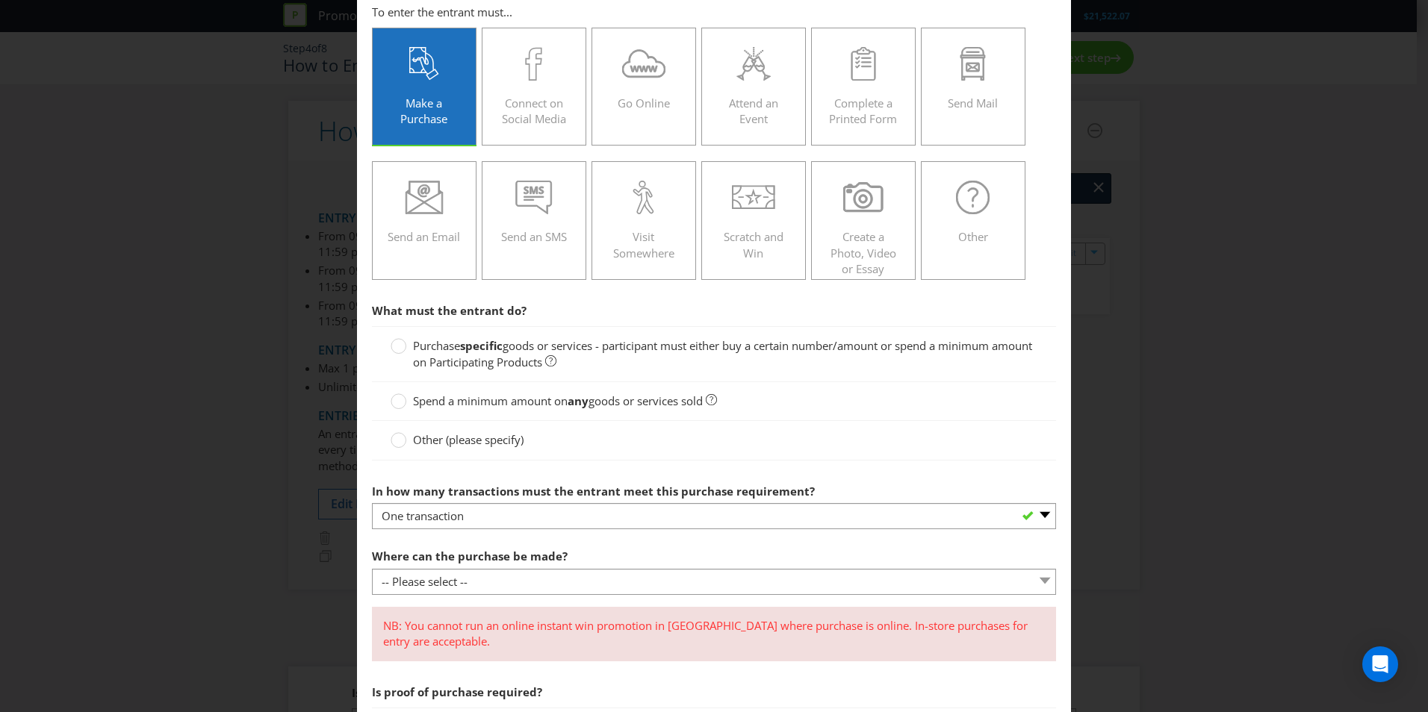
click at [405, 344] on label "Purchase specific goods or services - participant must either buy a certain num…" at bounding box center [714, 354] width 647 height 32
click at [0, 0] on input "Purchase specific goods or services - participant must either buy a certain num…" at bounding box center [0, 0] width 0 height 0
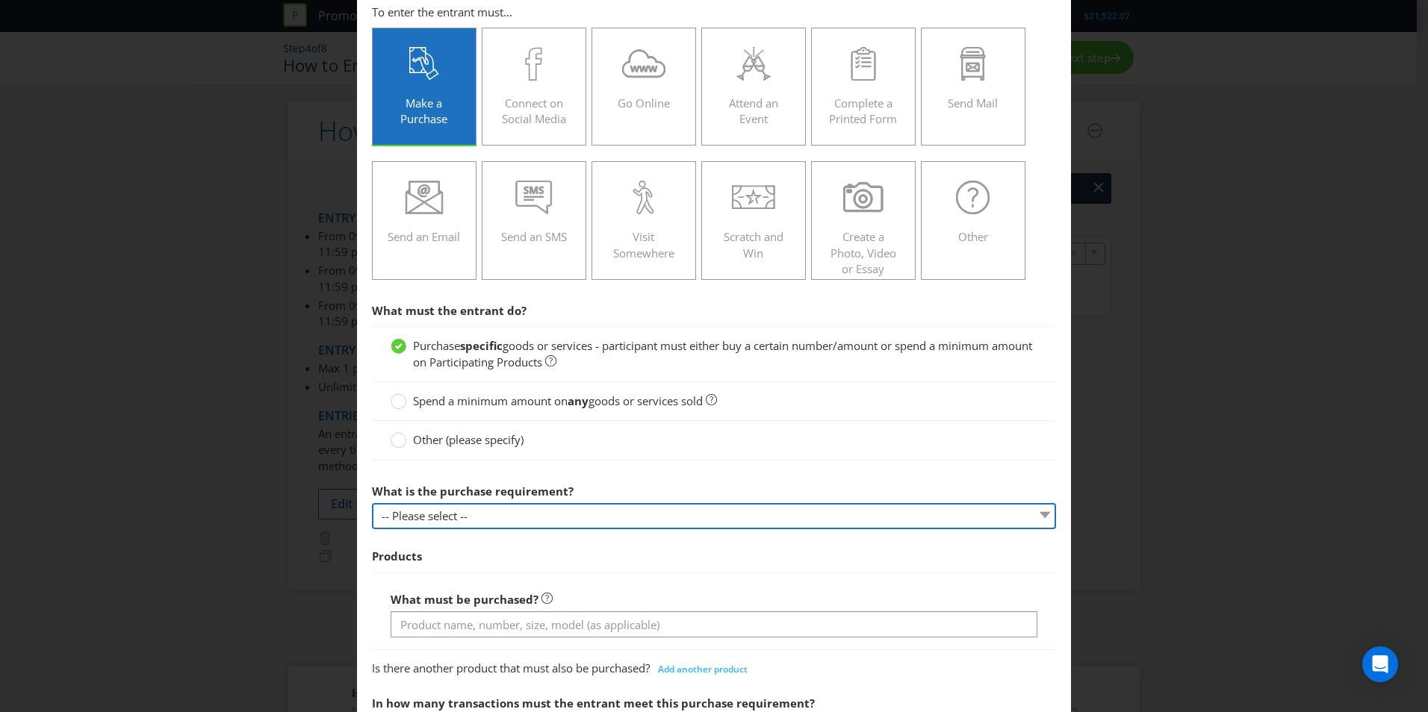
click at [529, 515] on select "-- Please select -- Buy a certain number of these products or services Spend a …" at bounding box center [714, 516] width 684 height 26
select select "MINIMUM_QUANTITY"
click at [372, 503] on select "-- Please select -- Buy a certain number of these products or services Spend a …" at bounding box center [714, 516] width 684 height 26
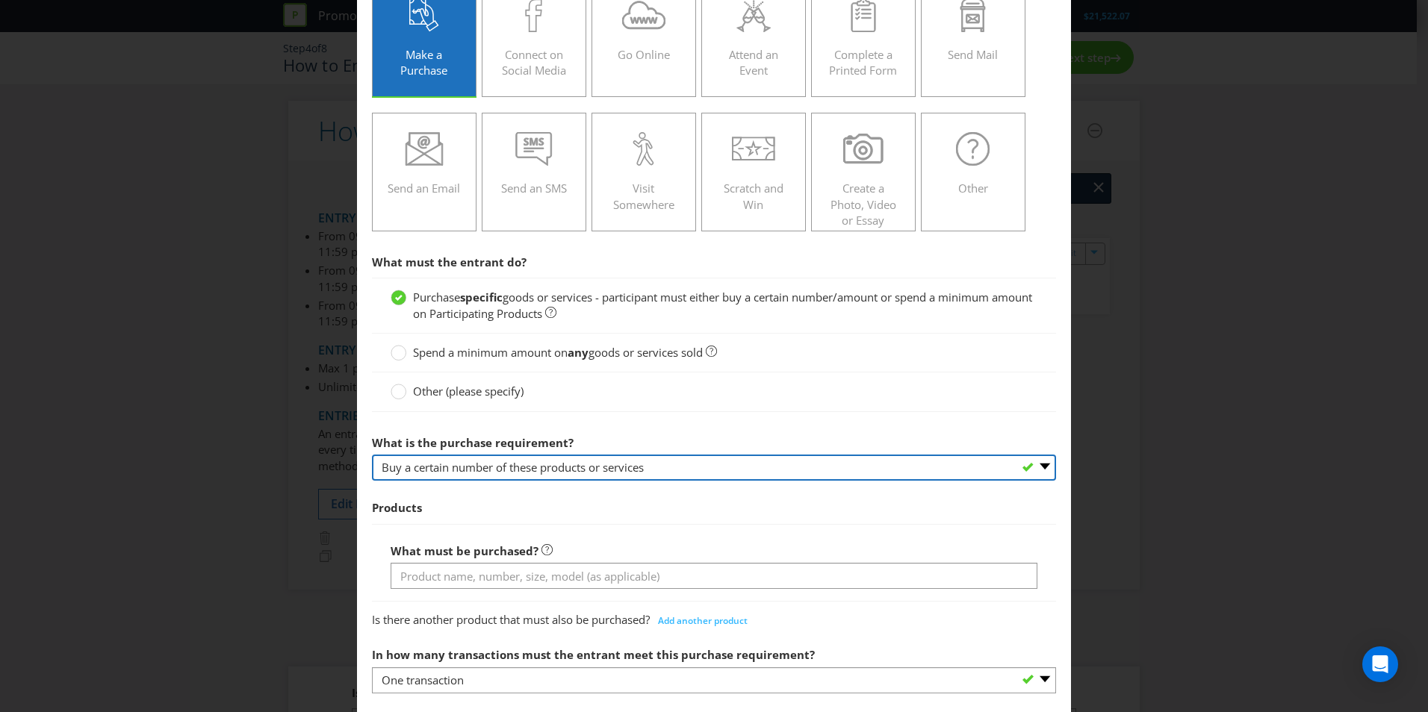
scroll to position [149, 0]
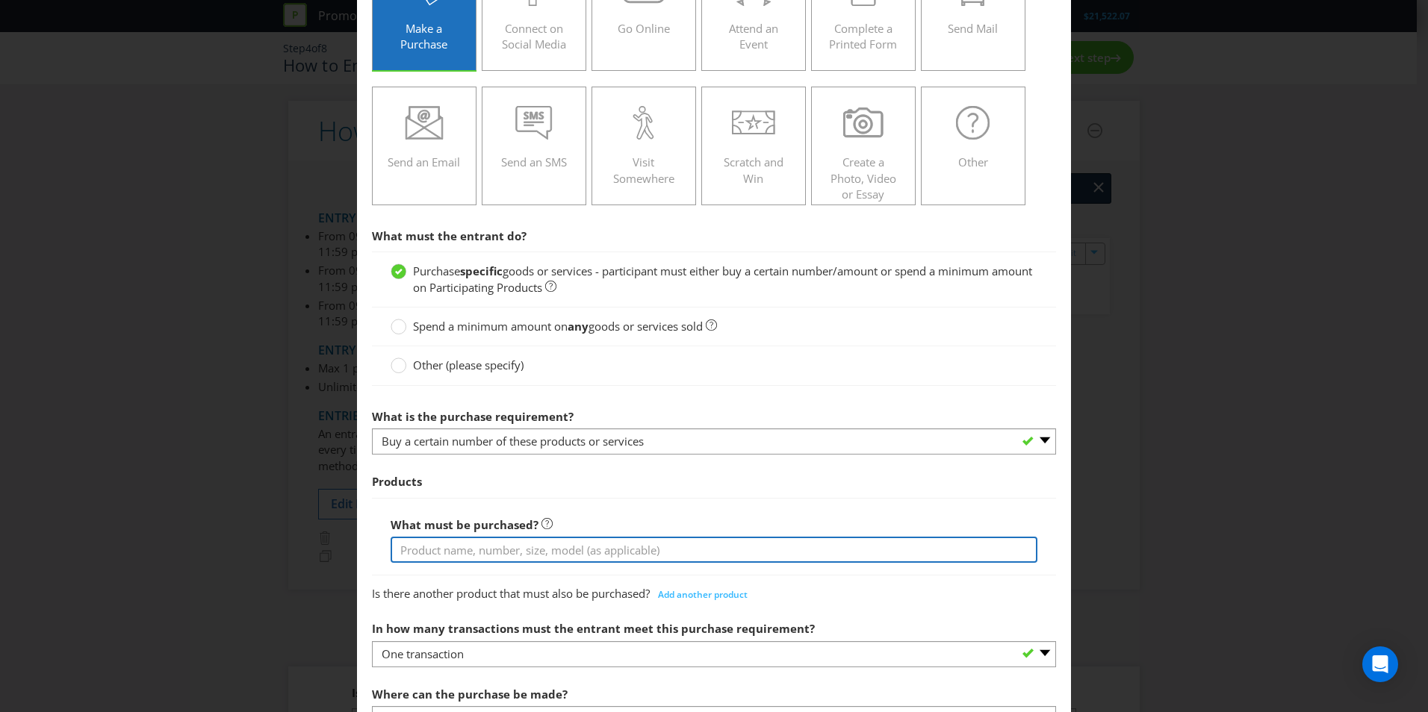
click at [545, 550] on input "text" at bounding box center [714, 550] width 647 height 26
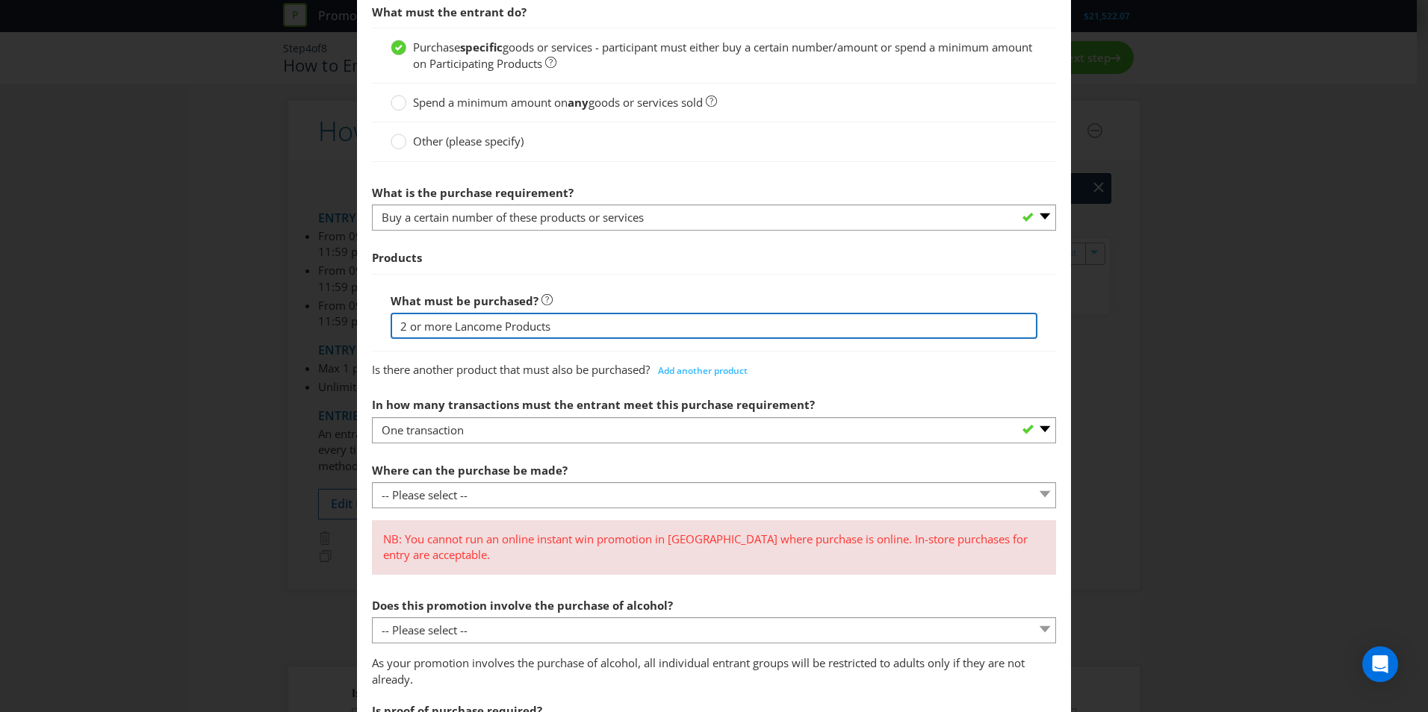
scroll to position [448, 0]
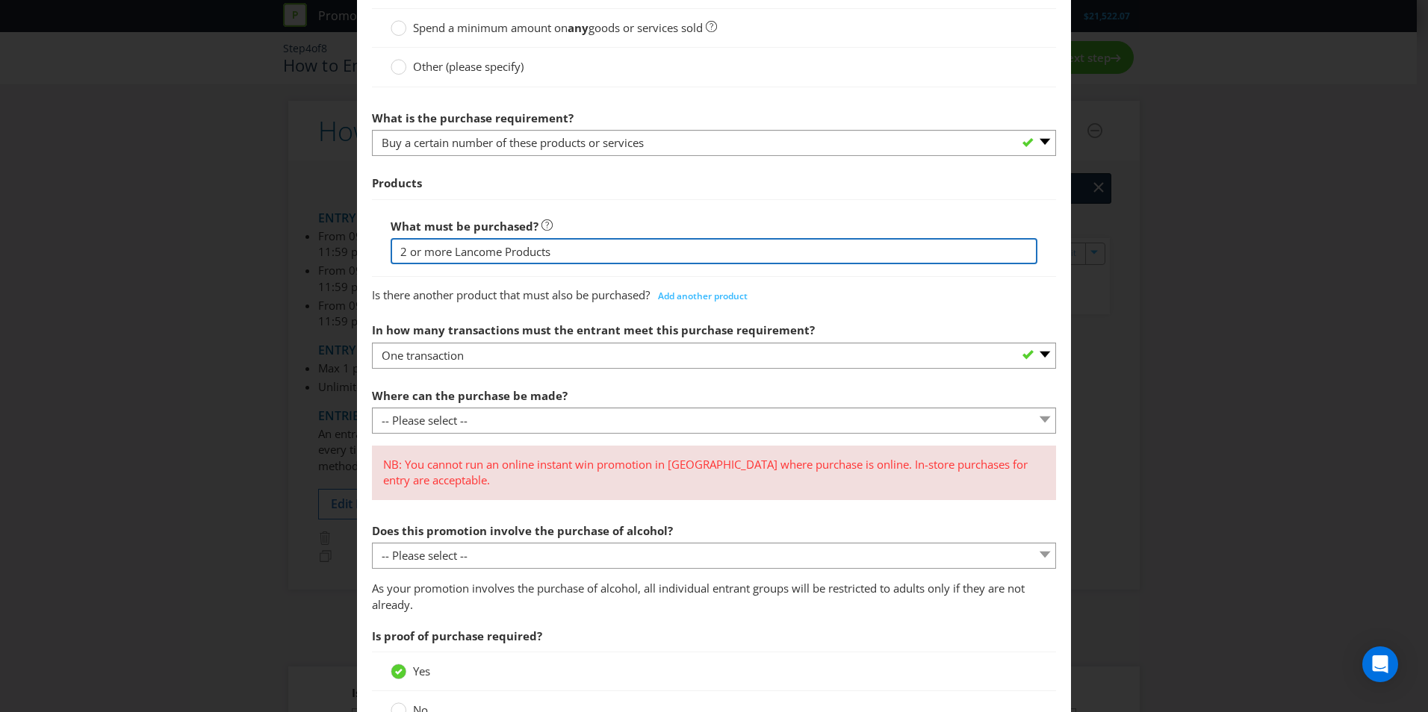
type input "2 or more Lancome Products"
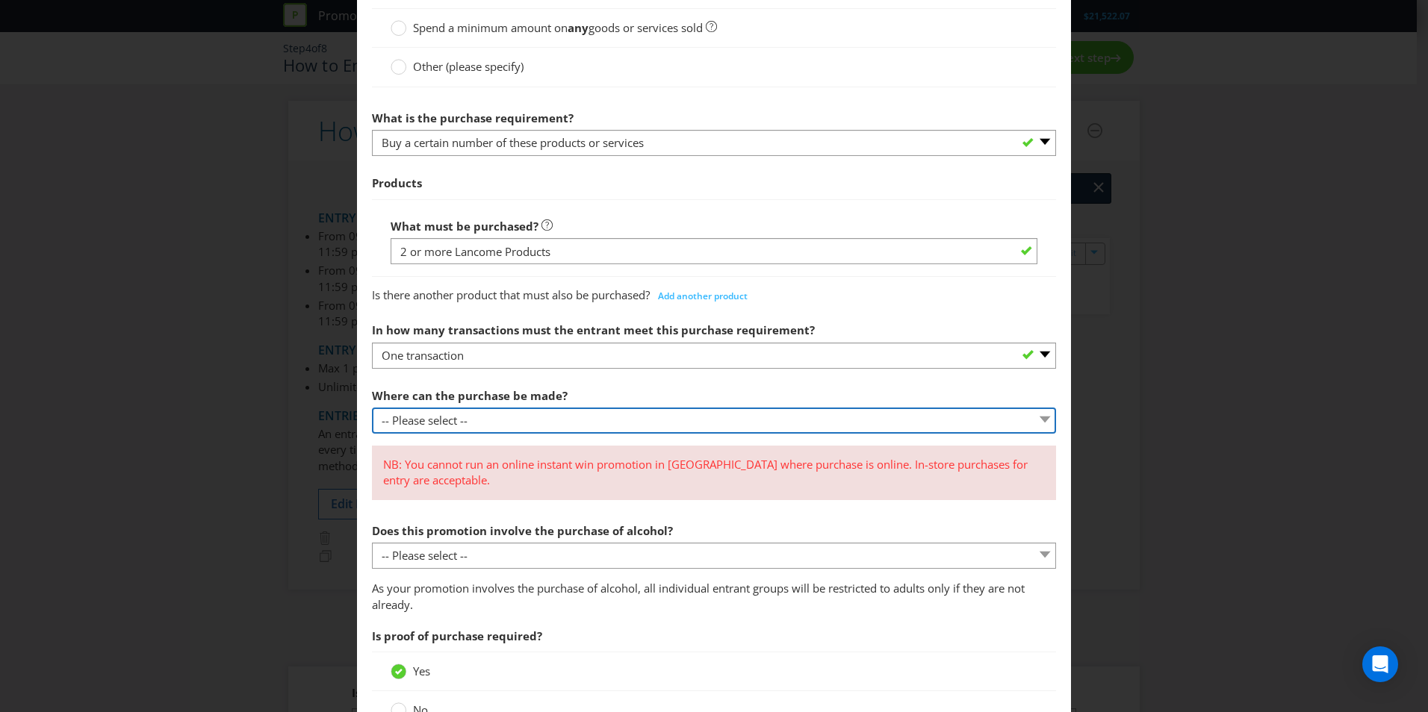
click at [546, 427] on select "-- Please select -- Any stores displaying promotional material (including onlin…" at bounding box center [714, 421] width 684 height 26
select select "ANY_SELLING"
click at [372, 408] on select "-- Please select -- Any stores displaying promotional material (including onlin…" at bounding box center [714, 421] width 684 height 26
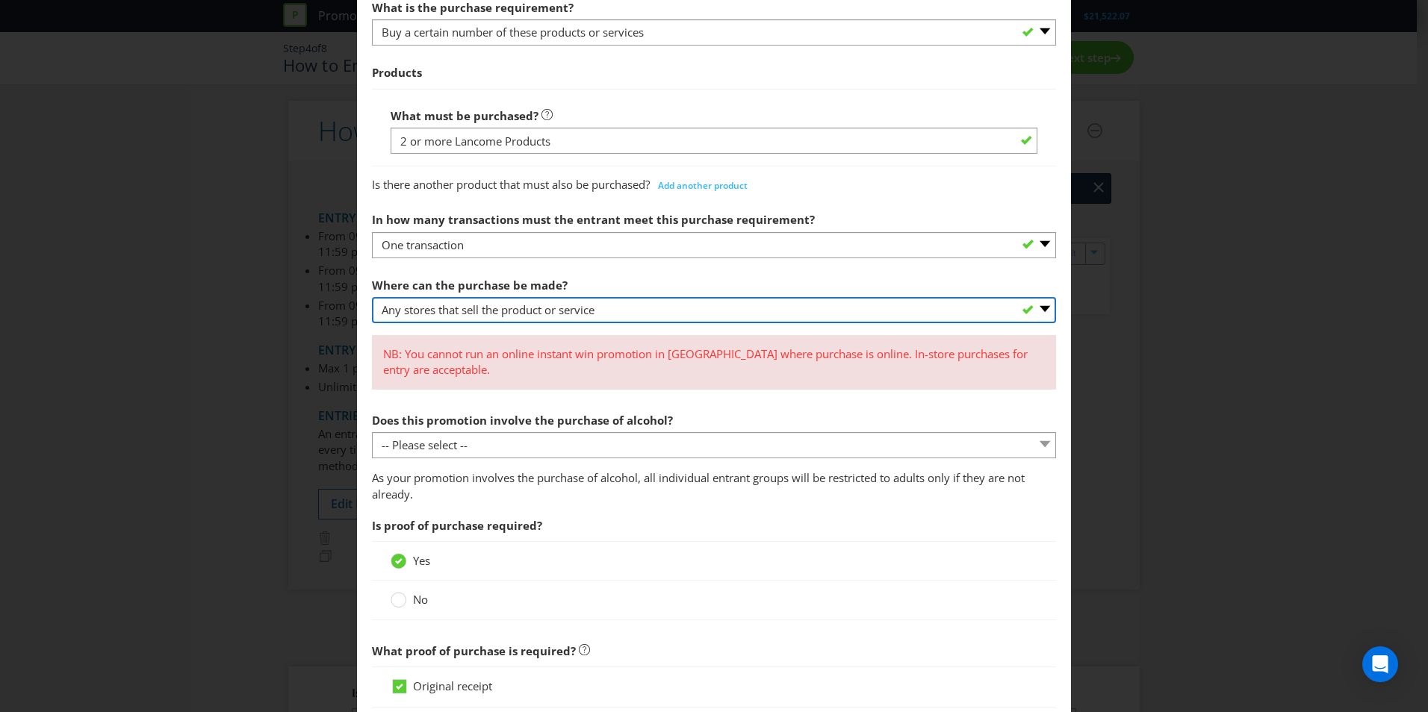
scroll to position [597, 0]
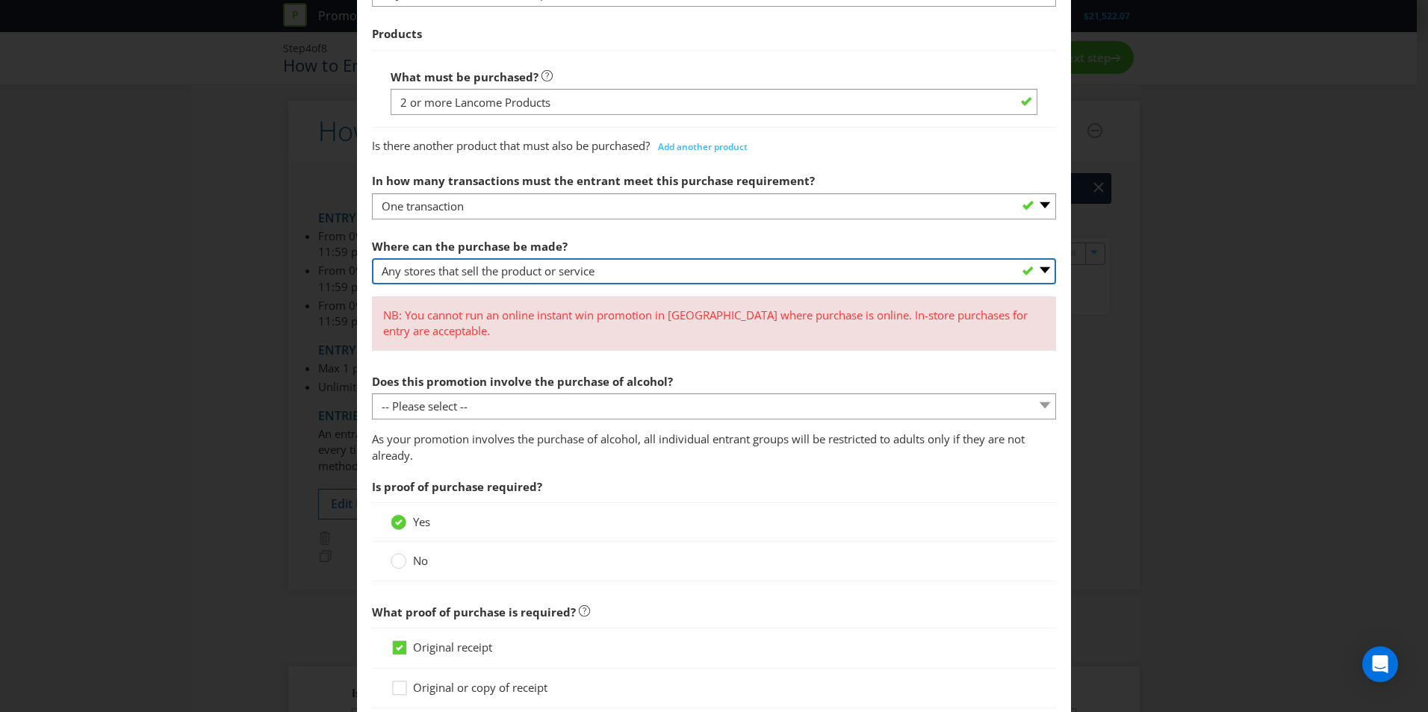
click at [594, 273] on select "-- Please select -- Any stores displaying promotional material (including onlin…" at bounding box center [714, 271] width 684 height 26
click at [372, 258] on select "-- Please select -- Any stores displaying promotional material (including onlin…" at bounding box center [714, 271] width 684 height 26
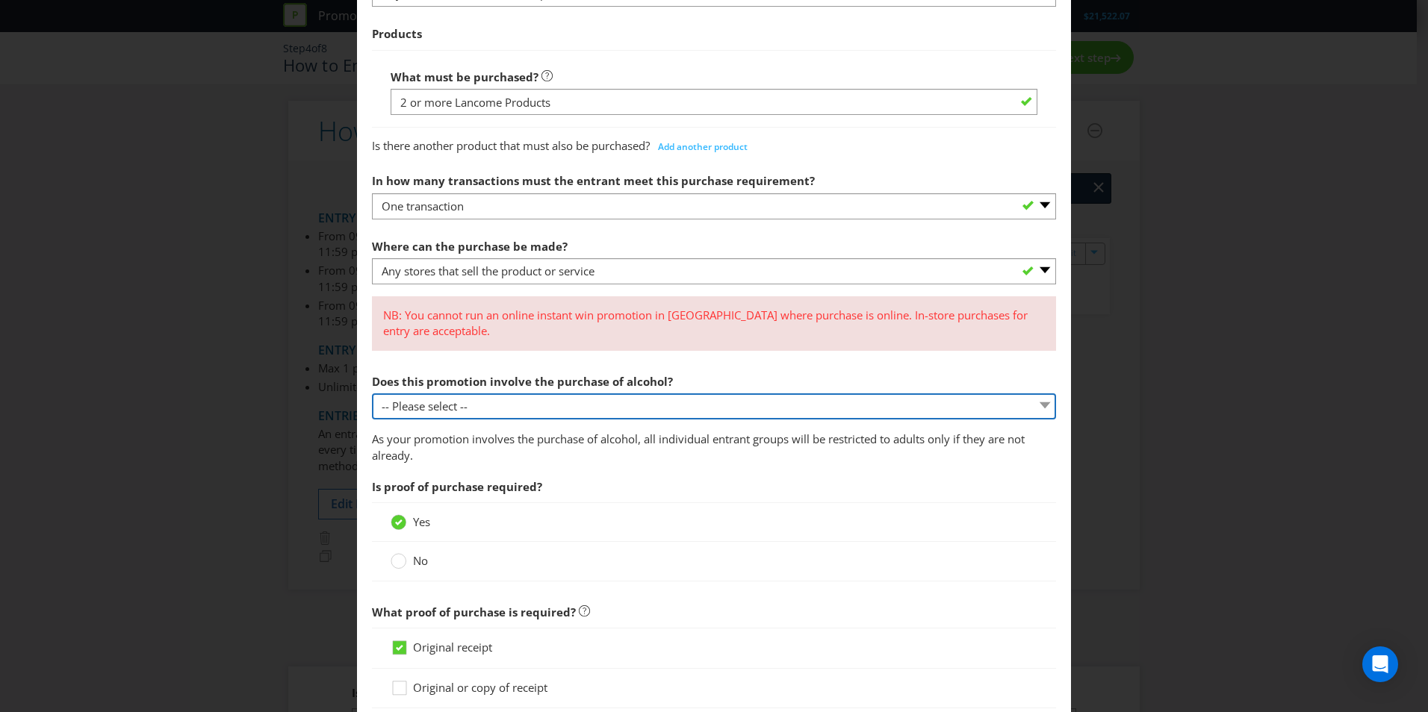
click at [553, 406] on select "-- Please select -- Yes, for on-premises consumption Yes, for off-premises cons…" at bounding box center [714, 407] width 684 height 26
select select "NO"
click at [372, 394] on select "-- Please select -- Yes, for on-premises consumption Yes, for off-premises cons…" at bounding box center [714, 407] width 684 height 26
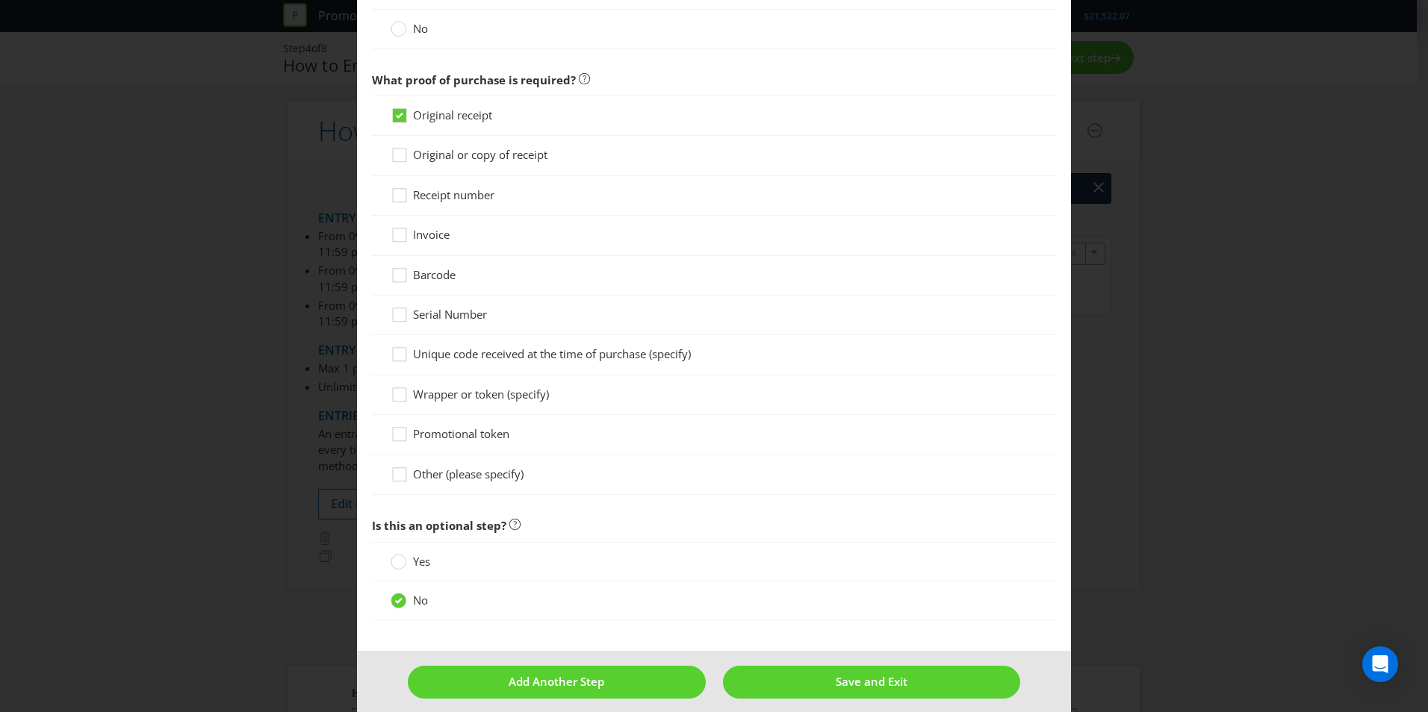
scroll to position [1103, 0]
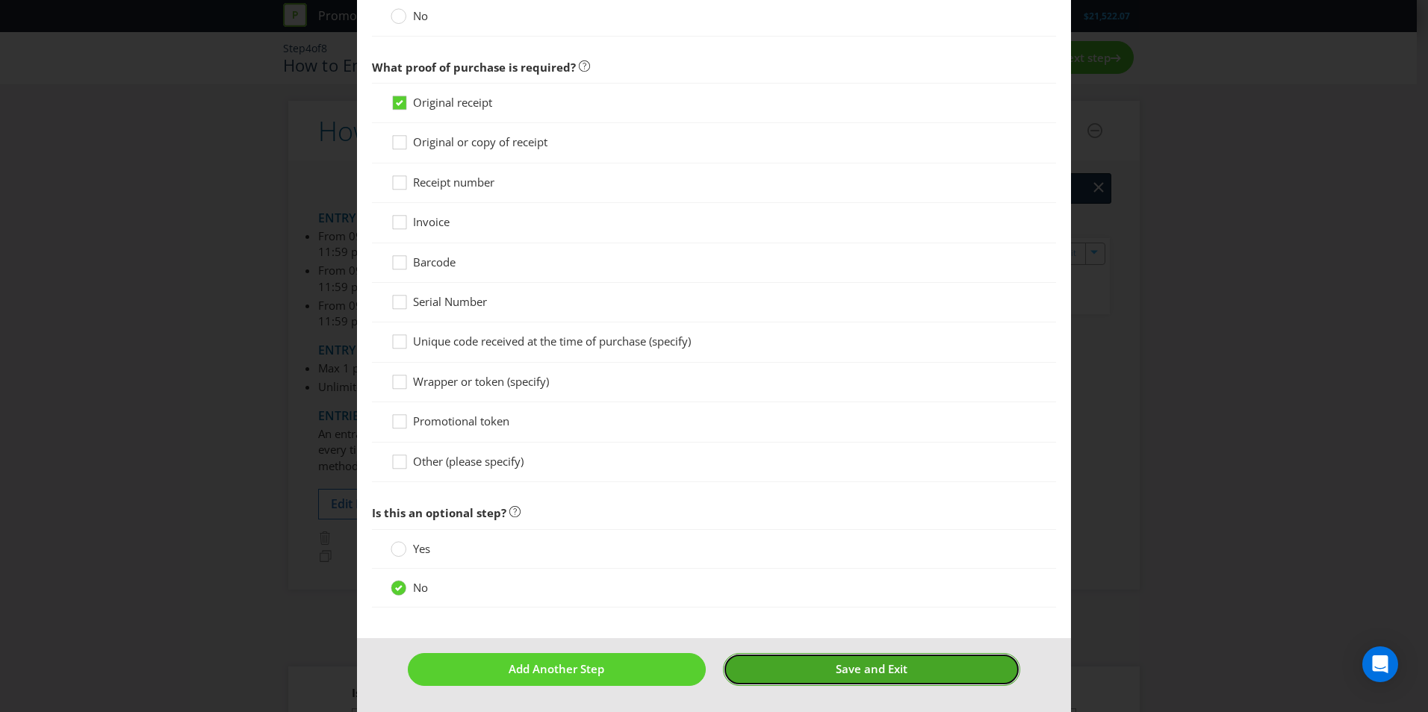
drag, startPoint x: 815, startPoint y: 669, endPoint x: 889, endPoint y: 624, distance: 86.8
click at [815, 669] on button "Save and Exit" at bounding box center [872, 669] width 298 height 32
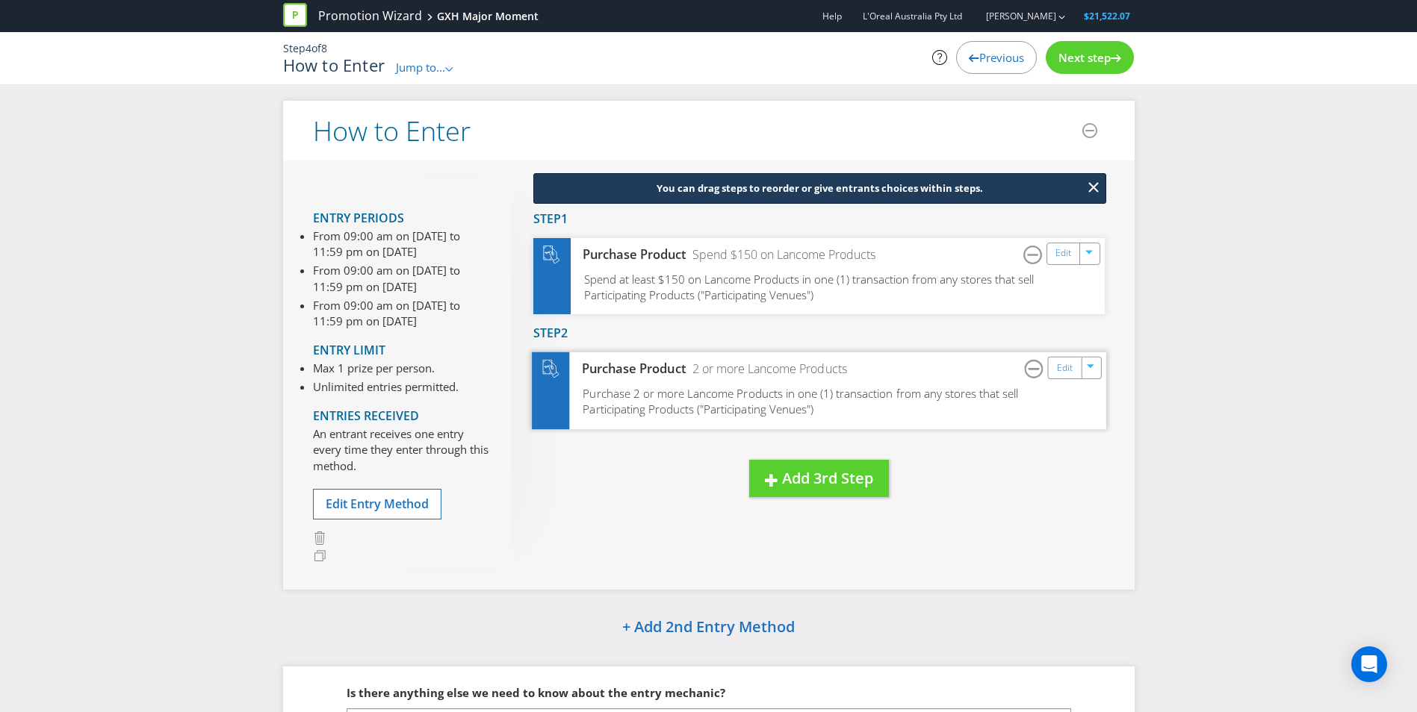
click at [894, 392] on span "Purchase 2 or more Lancome Products in one (1) transaction from any stores that…" at bounding box center [799, 401] width 435 height 31
click at [1066, 361] on link "Edit" at bounding box center [1064, 367] width 16 height 17
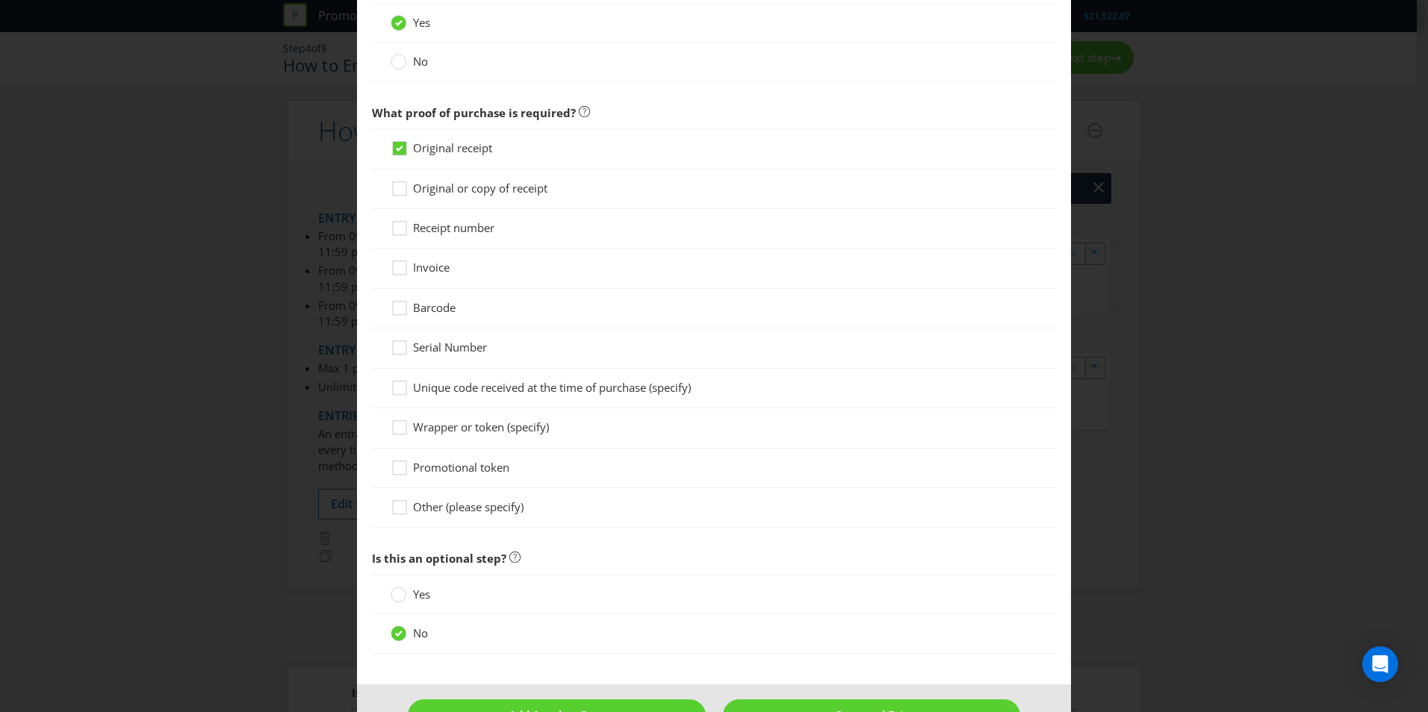
scroll to position [1213, 0]
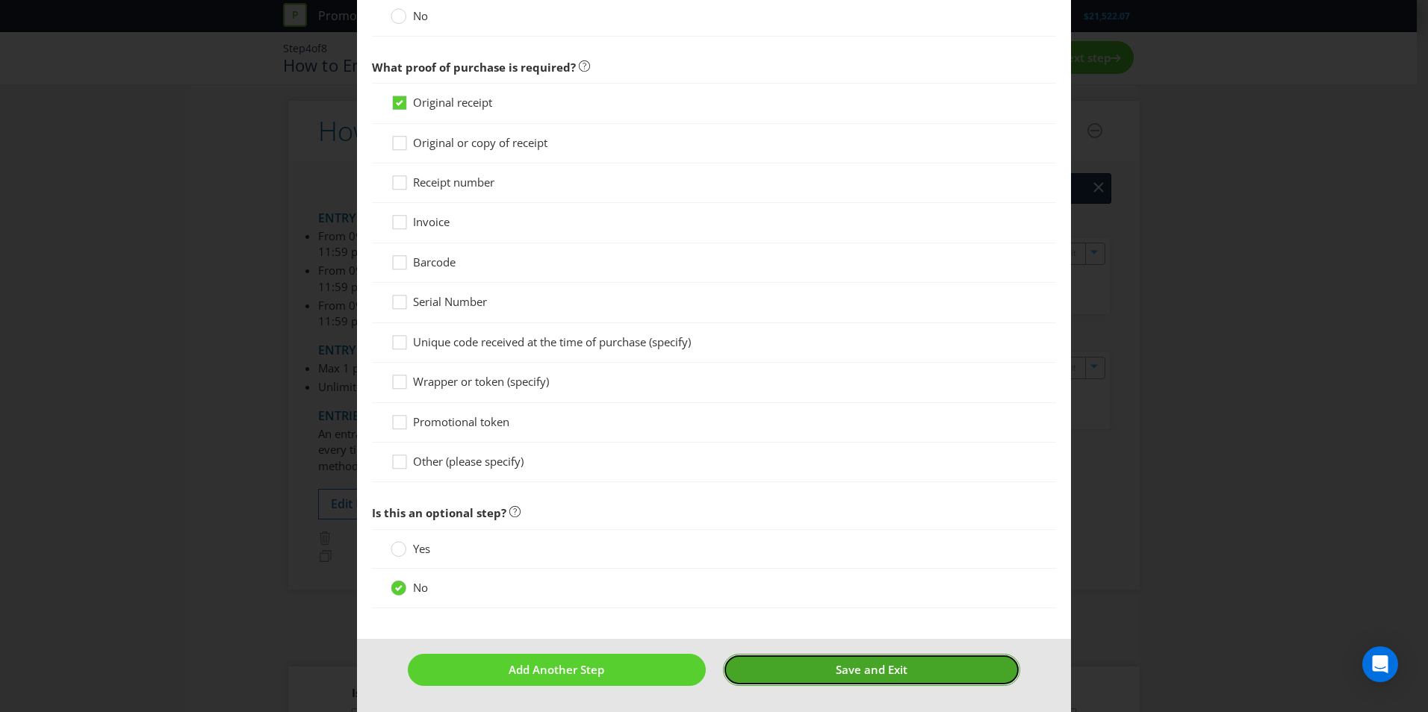
click at [806, 661] on button "Save and Exit" at bounding box center [872, 670] width 298 height 32
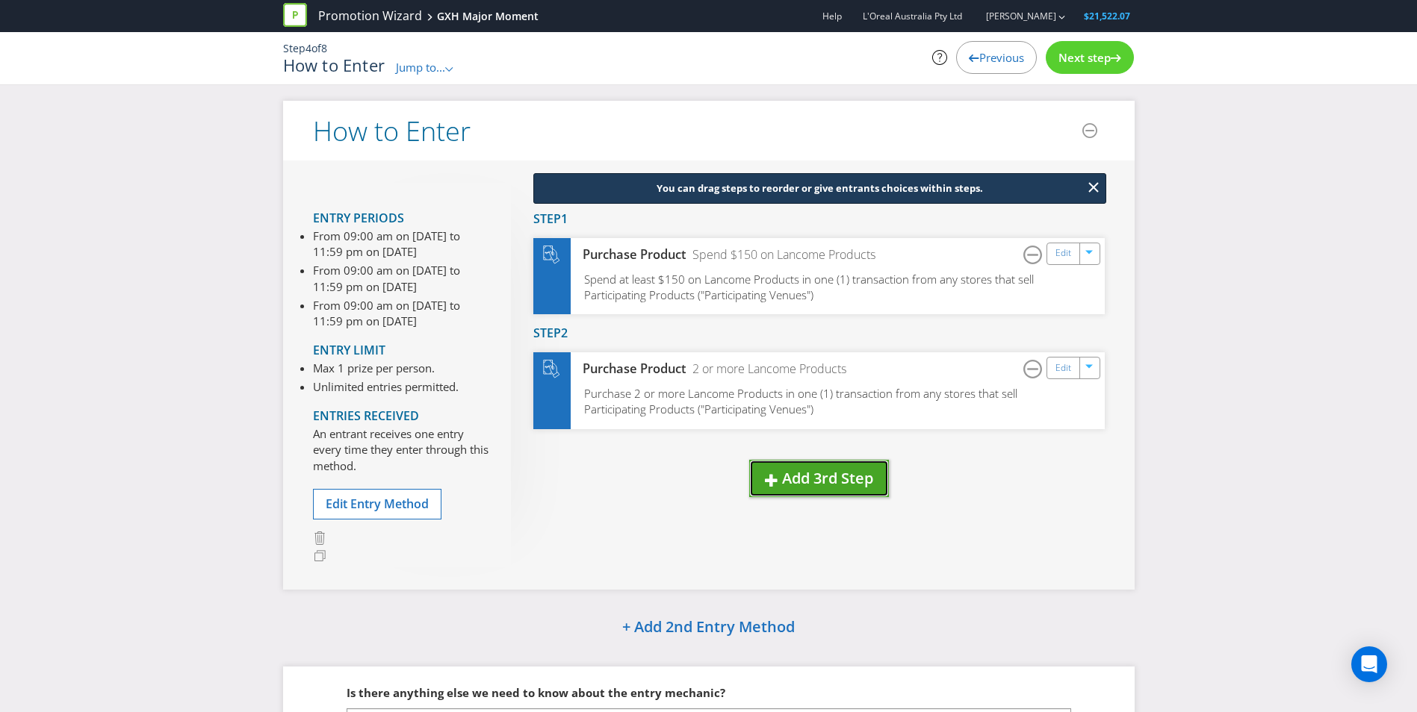
click at [813, 479] on span "Add 3rd Step" at bounding box center [827, 478] width 91 height 20
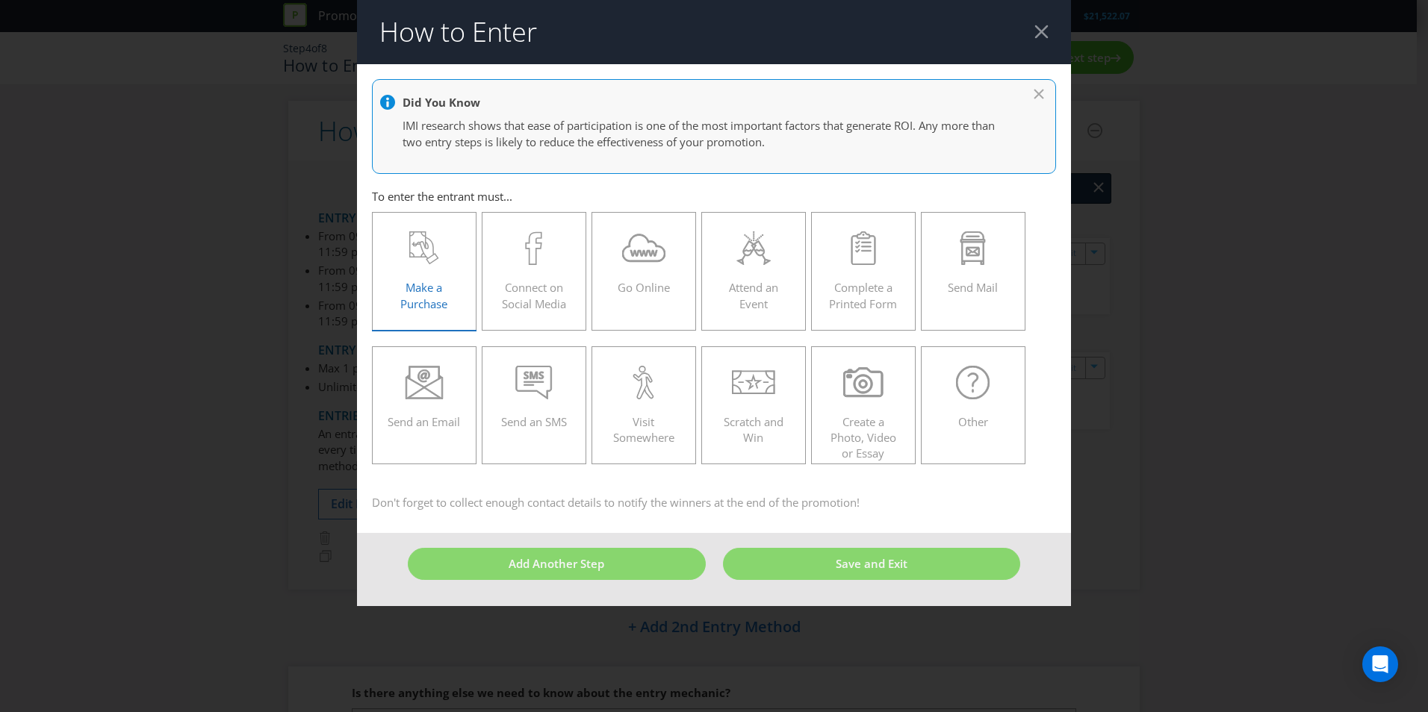
click at [414, 268] on div "Make a Purchase" at bounding box center [424, 264] width 73 height 67
click at [0, 0] on input "Make a Purchase" at bounding box center [0, 0] width 0 height 0
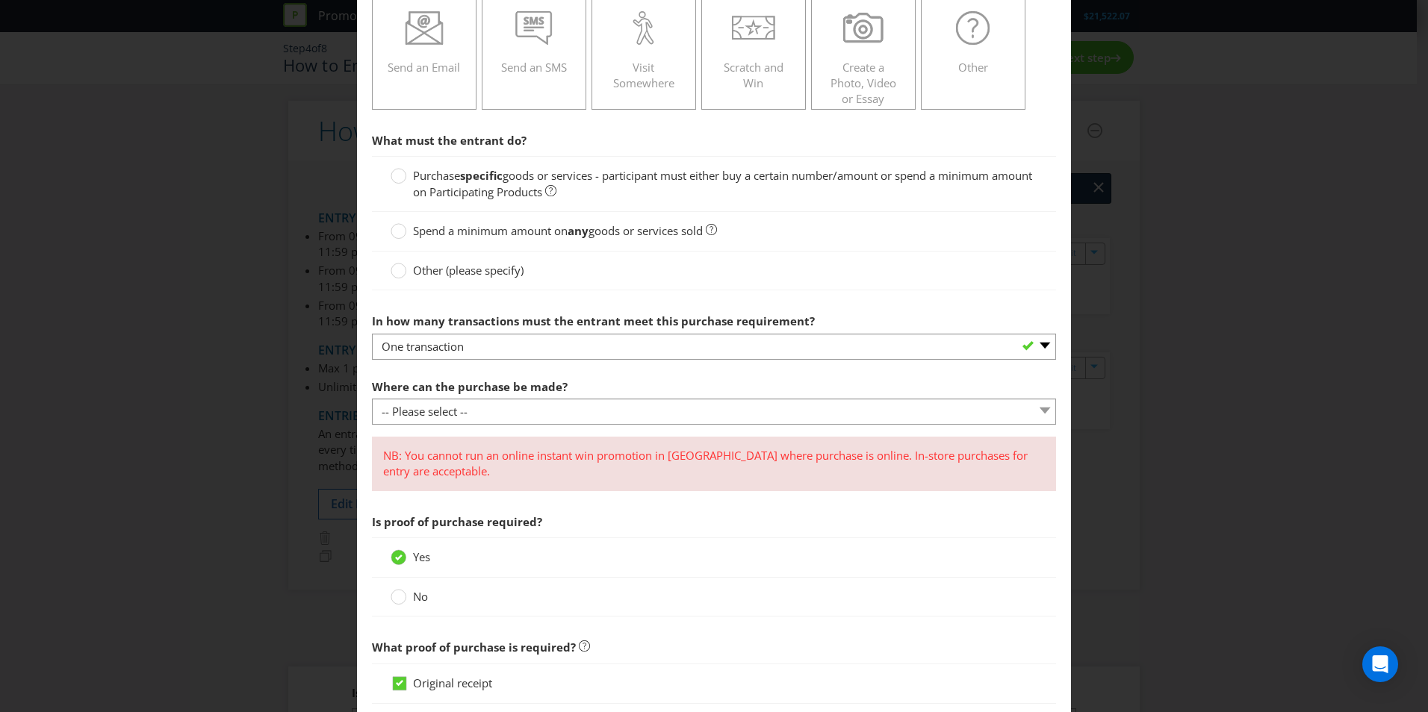
scroll to position [373, 0]
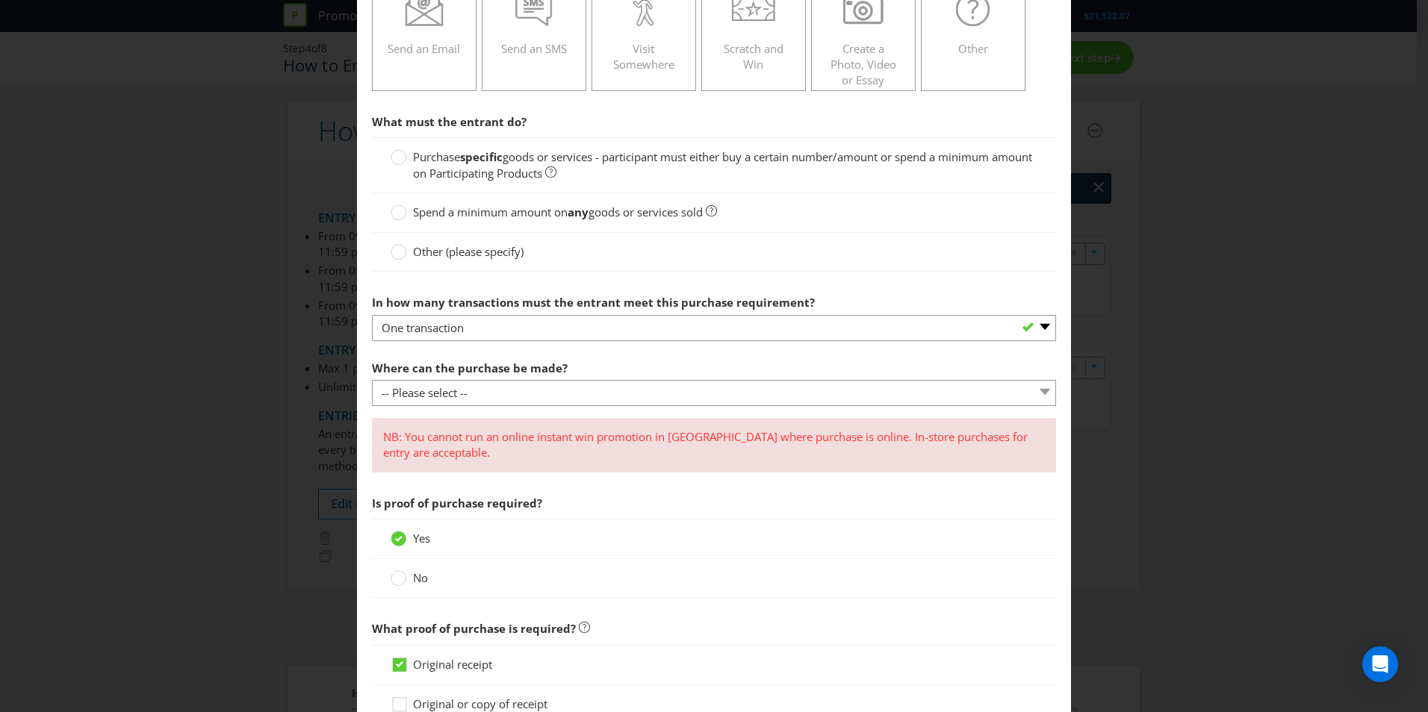
click at [500, 163] on strong "specific" at bounding box center [481, 156] width 43 height 15
click at [0, 0] on input "Purchase specific goods or services - participant must either buy a certain num…" at bounding box center [0, 0] width 0 height 0
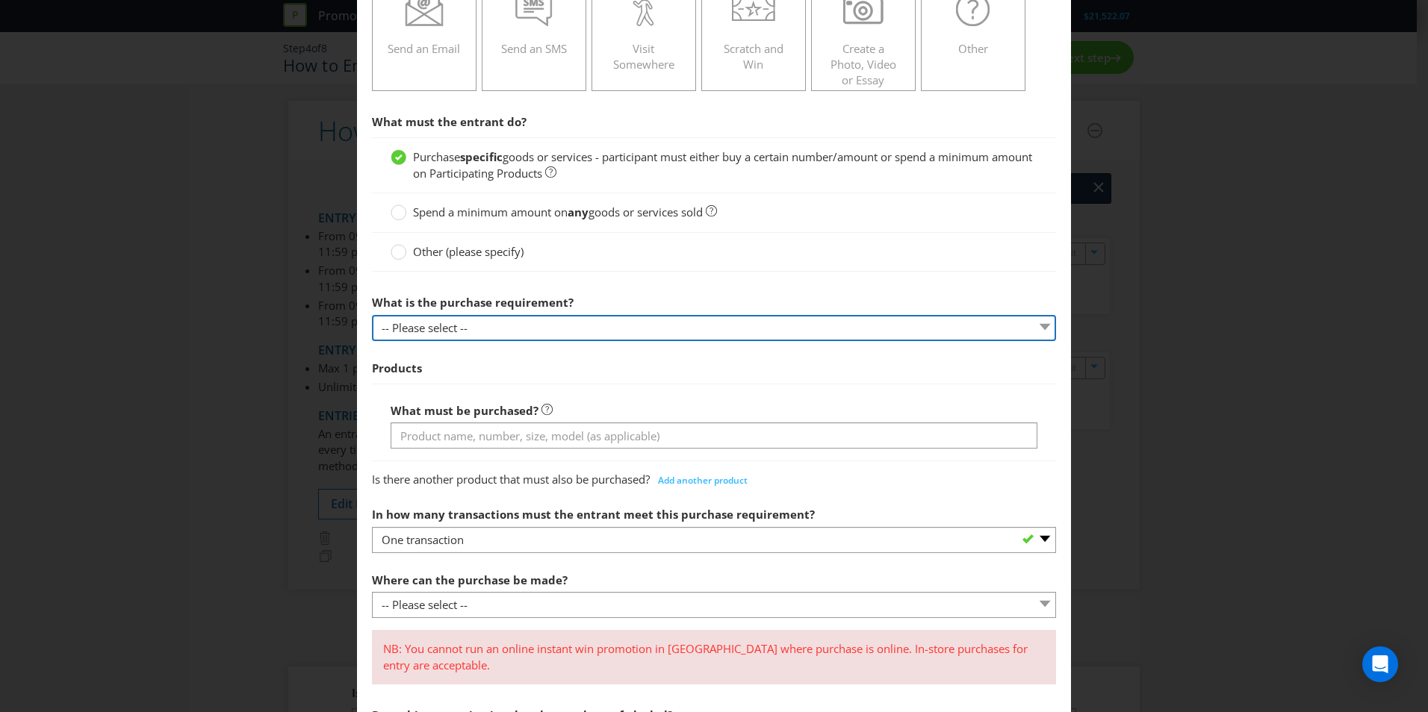
click at [503, 338] on select "-- Please select -- Buy a certain number of these products or services Spend a …" at bounding box center [714, 328] width 684 height 26
select select "MINIMUM_QUANTITY"
click at [372, 315] on select "-- Please select -- Buy a certain number of these products or services Spend a …" at bounding box center [714, 328] width 684 height 26
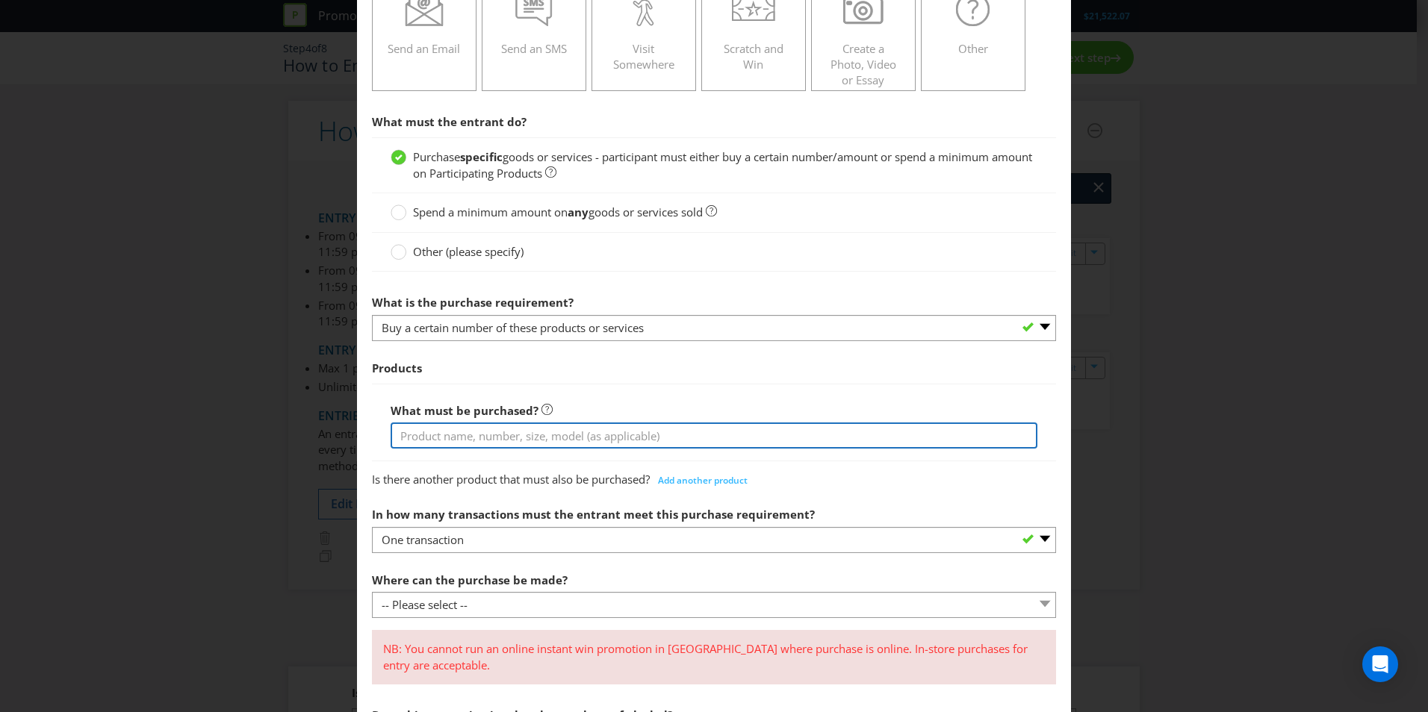
click at [512, 437] on input "text" at bounding box center [714, 436] width 647 height 26
type input "Buy two Lancome products and get the third free"
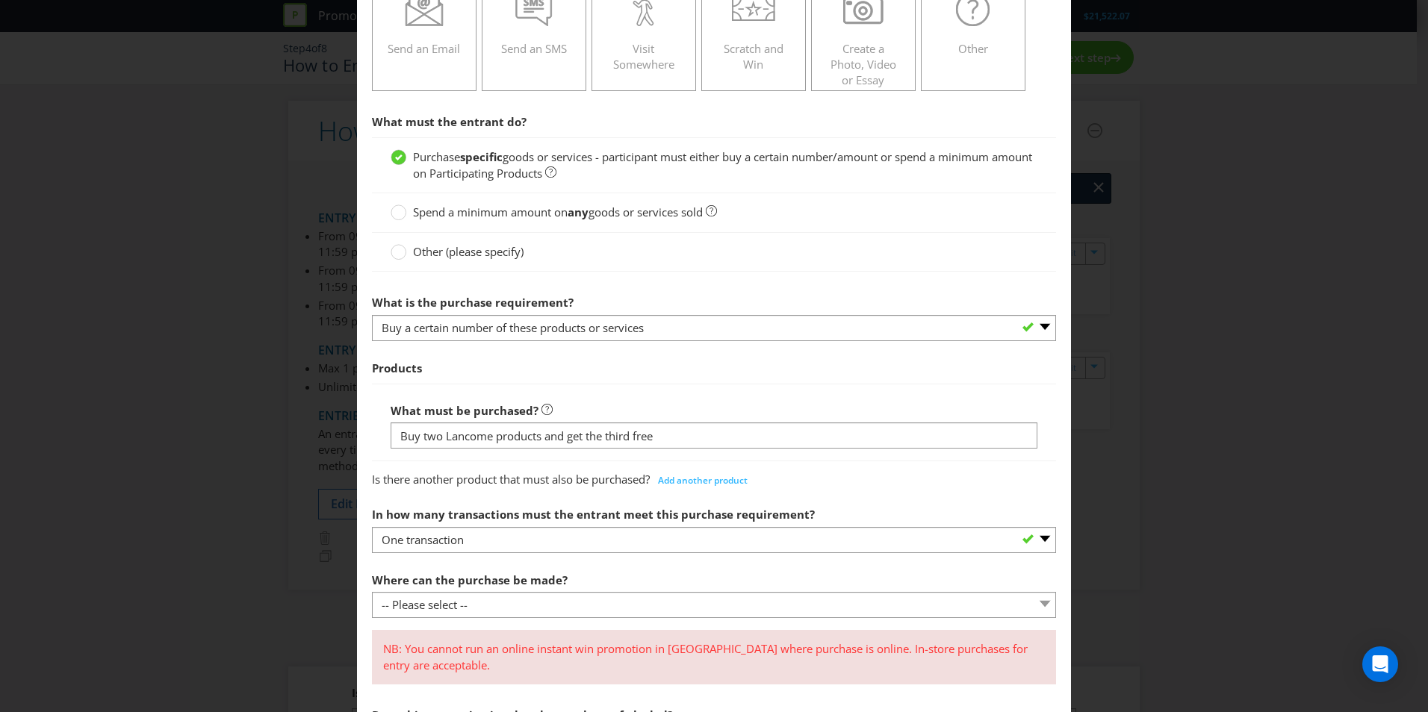
drag, startPoint x: 619, startPoint y: 414, endPoint x: 626, endPoint y: 430, distance: 17.8
click at [621, 415] on div "What must be purchased? Buy two Lancome products and get the third free" at bounding box center [714, 423] width 647 height 54
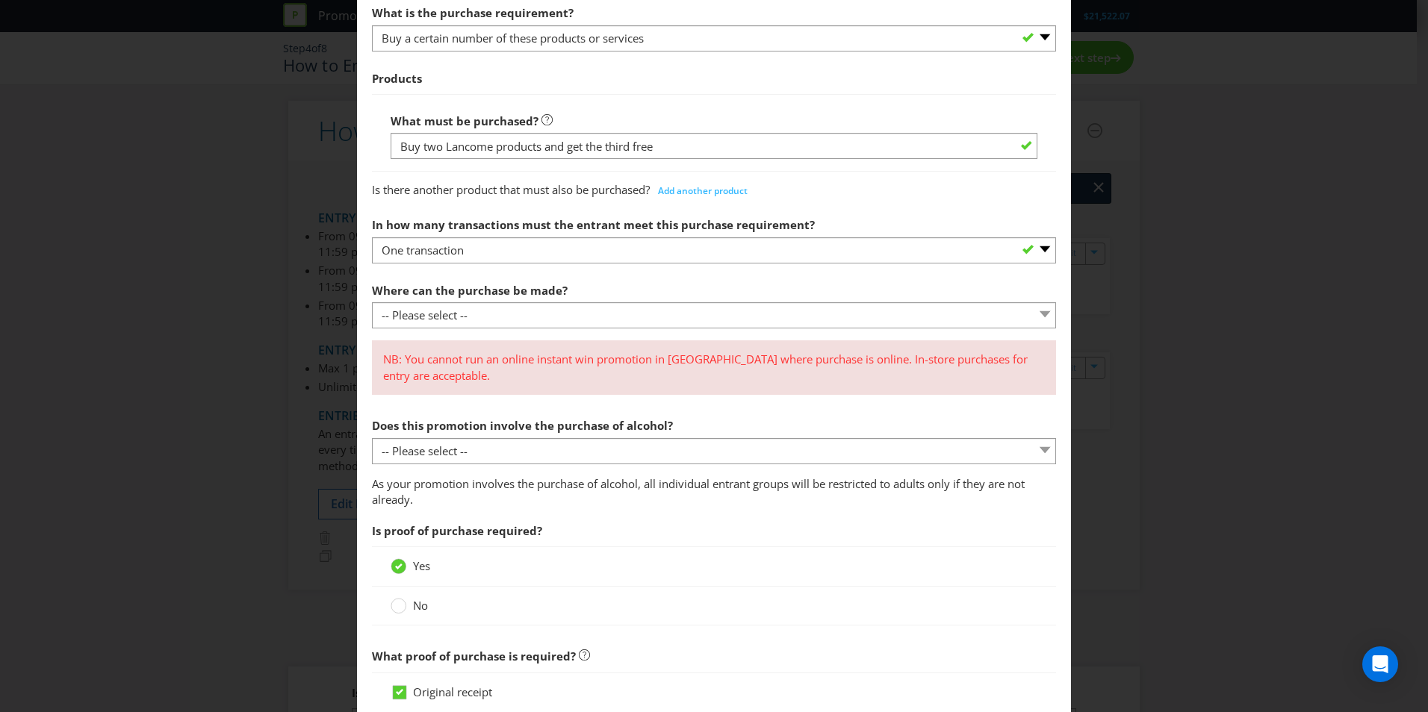
scroll to position [672, 0]
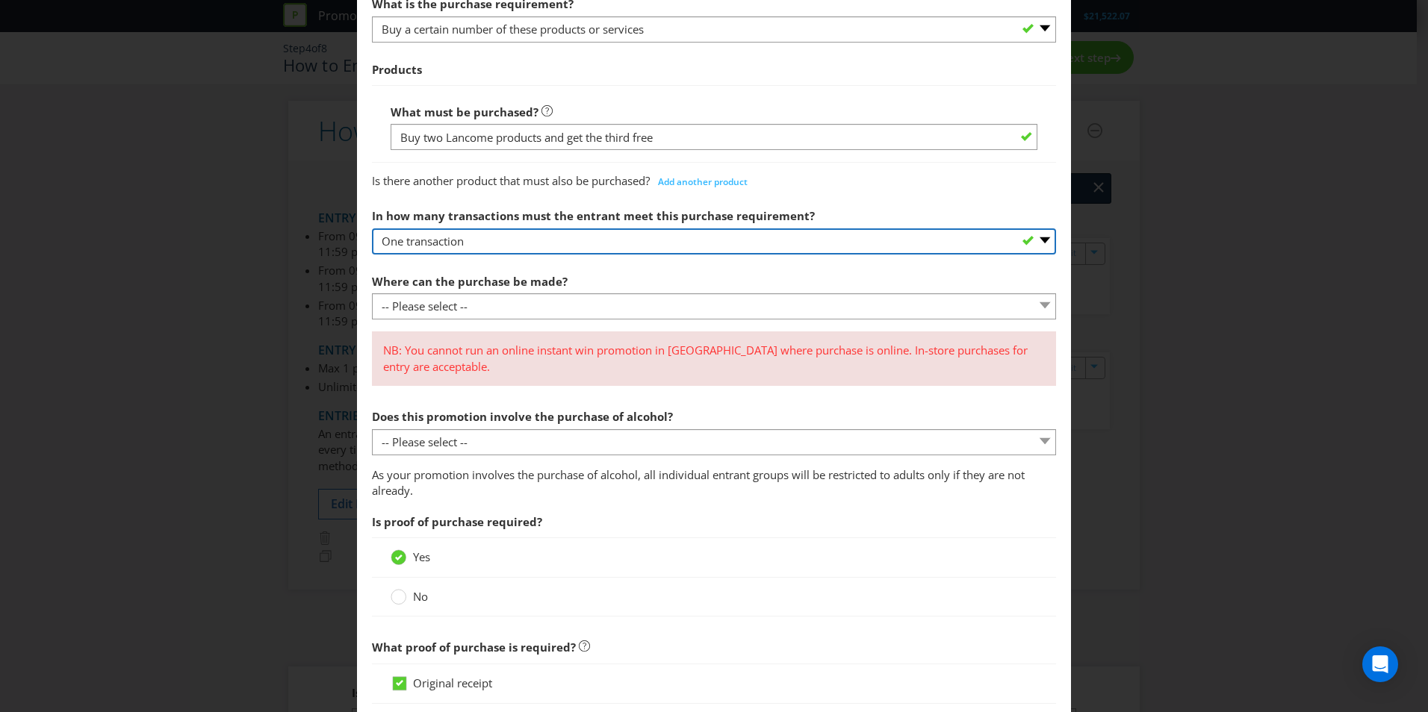
click at [559, 235] on select "-- Please select -- One transaction A specific number of transactions Any numbe…" at bounding box center [714, 242] width 684 height 26
click at [372, 229] on select "-- Please select -- One transaction A specific number of transactions Any numbe…" at bounding box center [714, 242] width 684 height 26
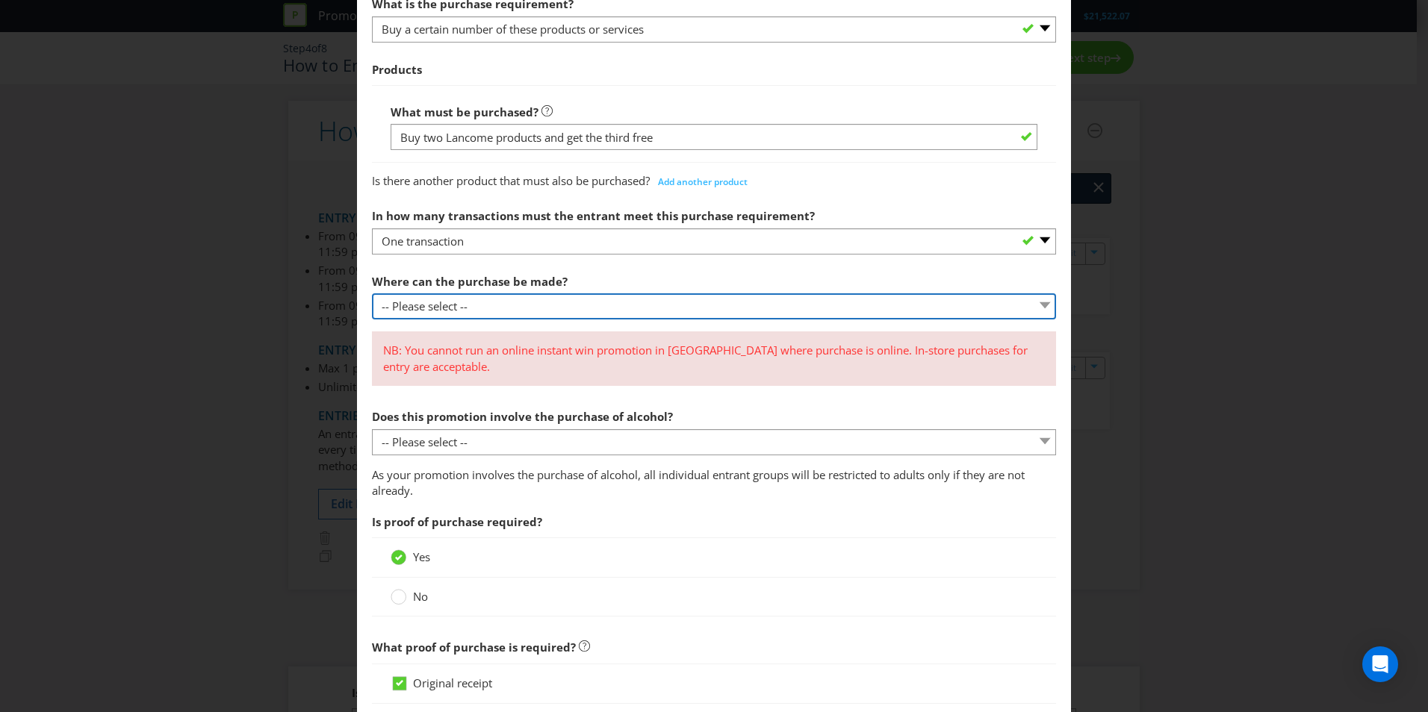
click at [537, 310] on select "-- Please select -- Any stores displaying promotional material (including onlin…" at bounding box center [714, 306] width 684 height 26
select select "ANY_SELLING"
click at [372, 293] on select "-- Please select -- Any stores displaying promotional material (including onlin…" at bounding box center [714, 306] width 684 height 26
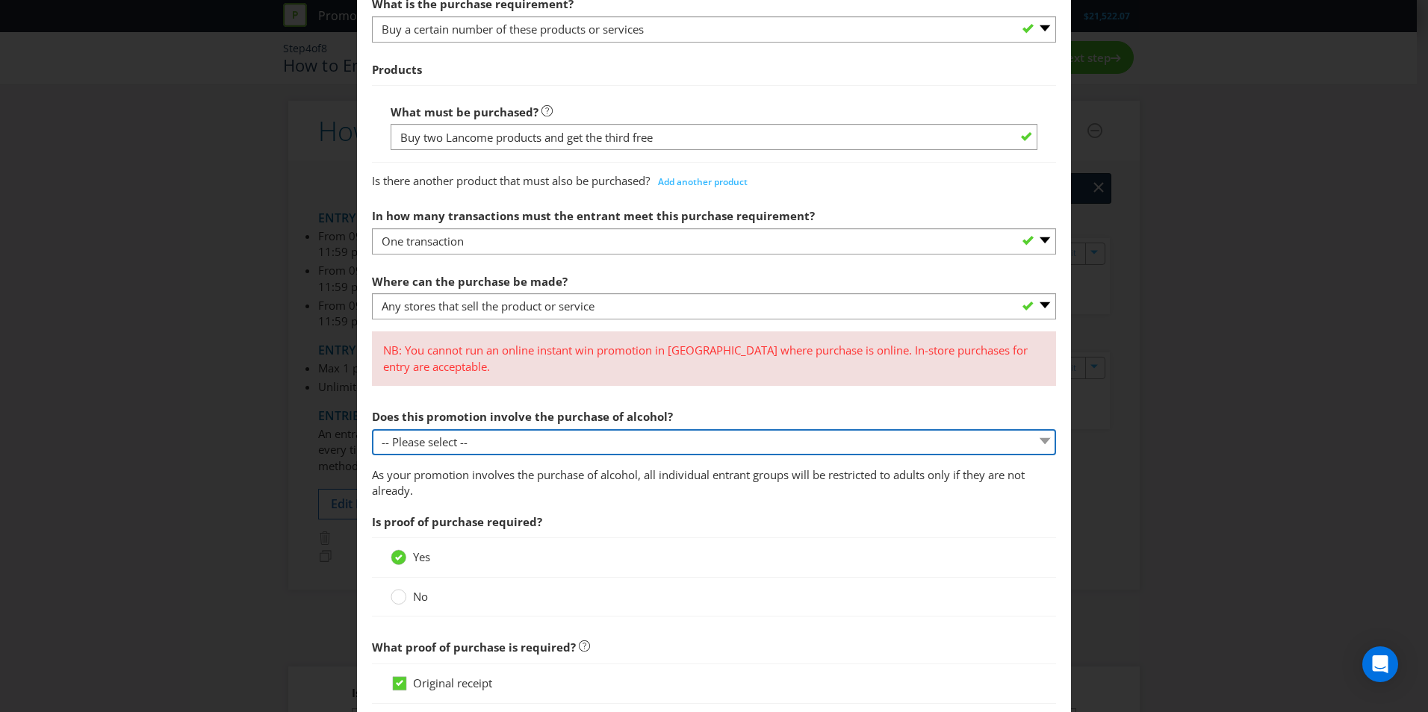
click at [590, 450] on select "-- Please select -- Yes, for on-premises consumption Yes, for off-premises cons…" at bounding box center [714, 442] width 684 height 26
select select "NO"
click at [372, 429] on select "-- Please select -- Yes, for on-premises consumption Yes, for off-premises cons…" at bounding box center [714, 442] width 684 height 26
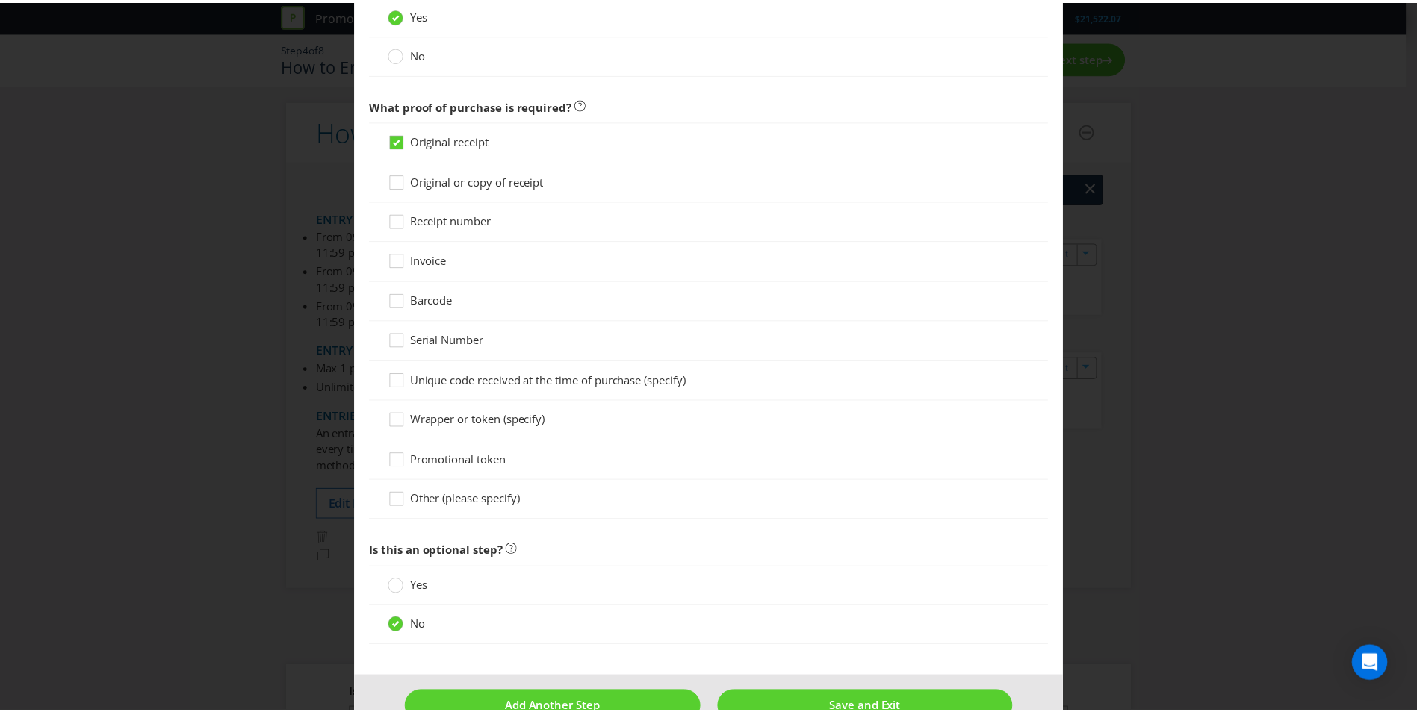
scroll to position [1195, 0]
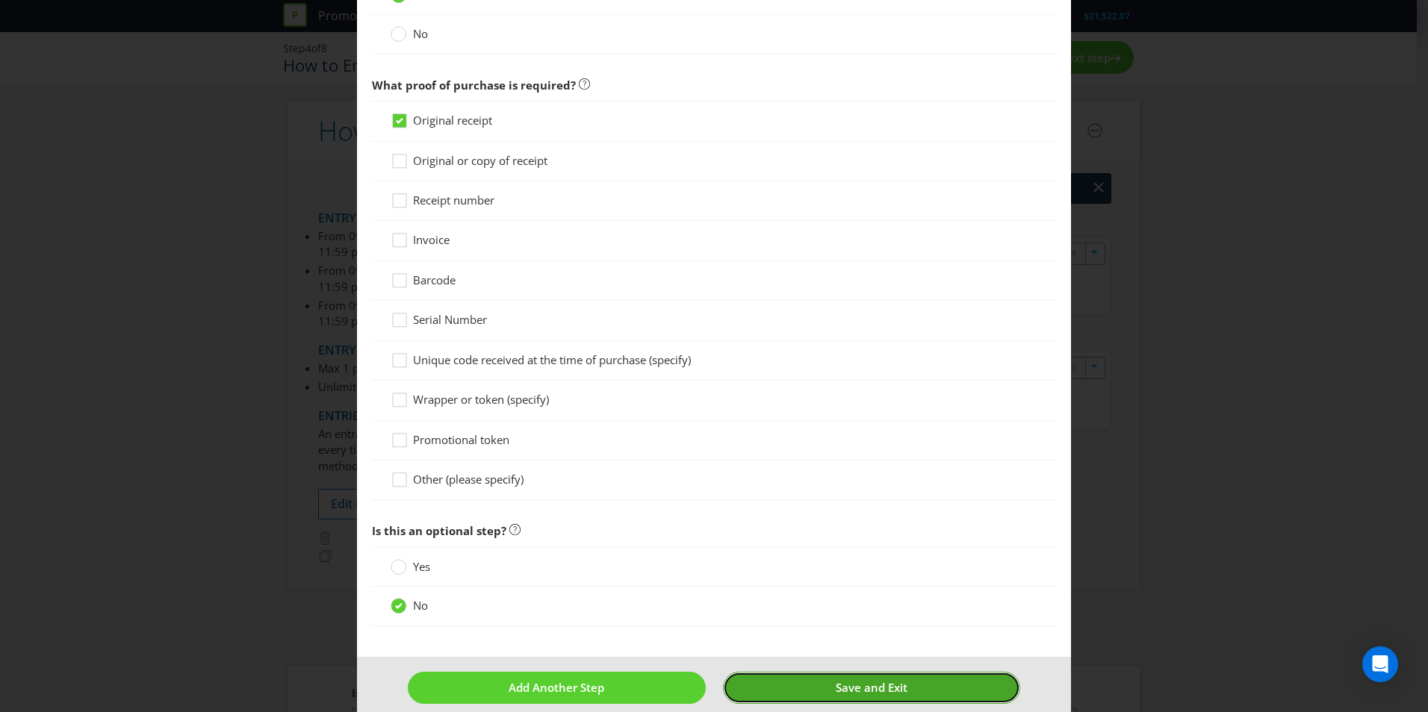
click at [806, 683] on button "Save and Exit" at bounding box center [872, 688] width 298 height 32
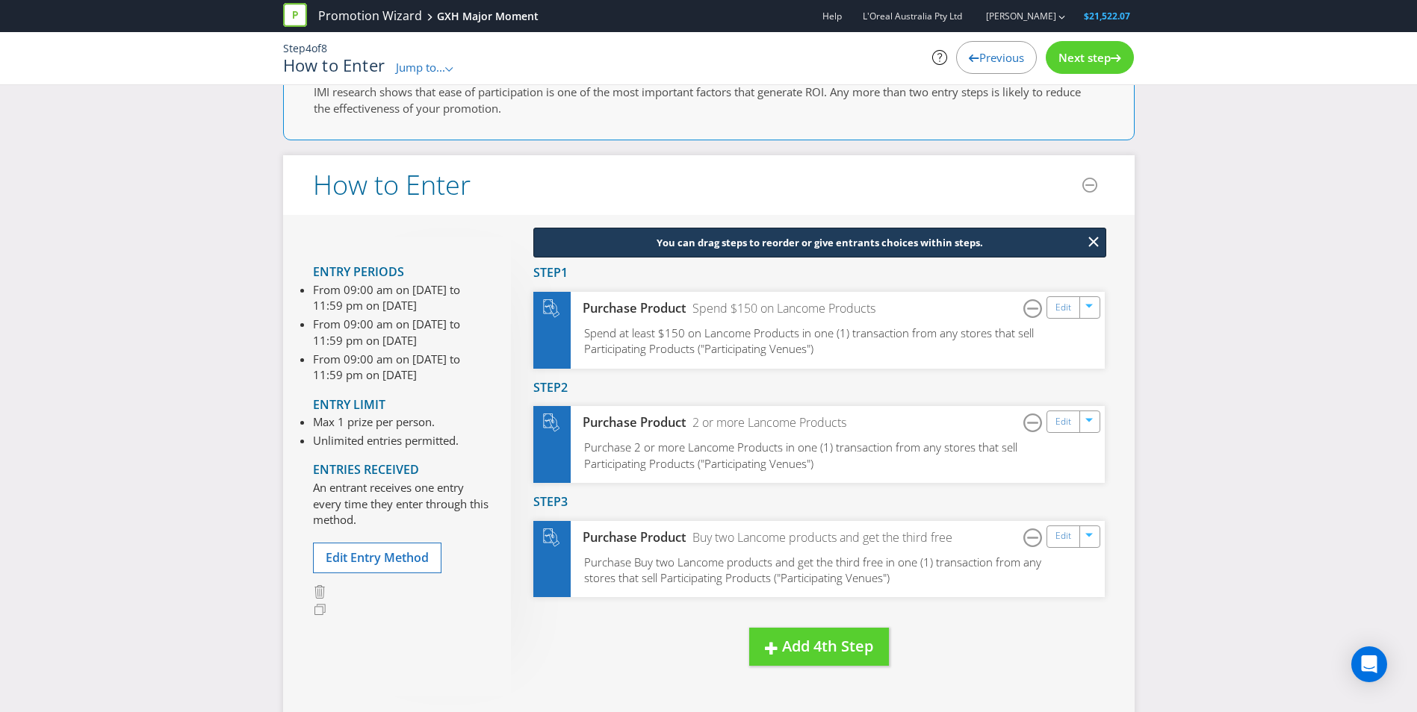
scroll to position [344, 0]
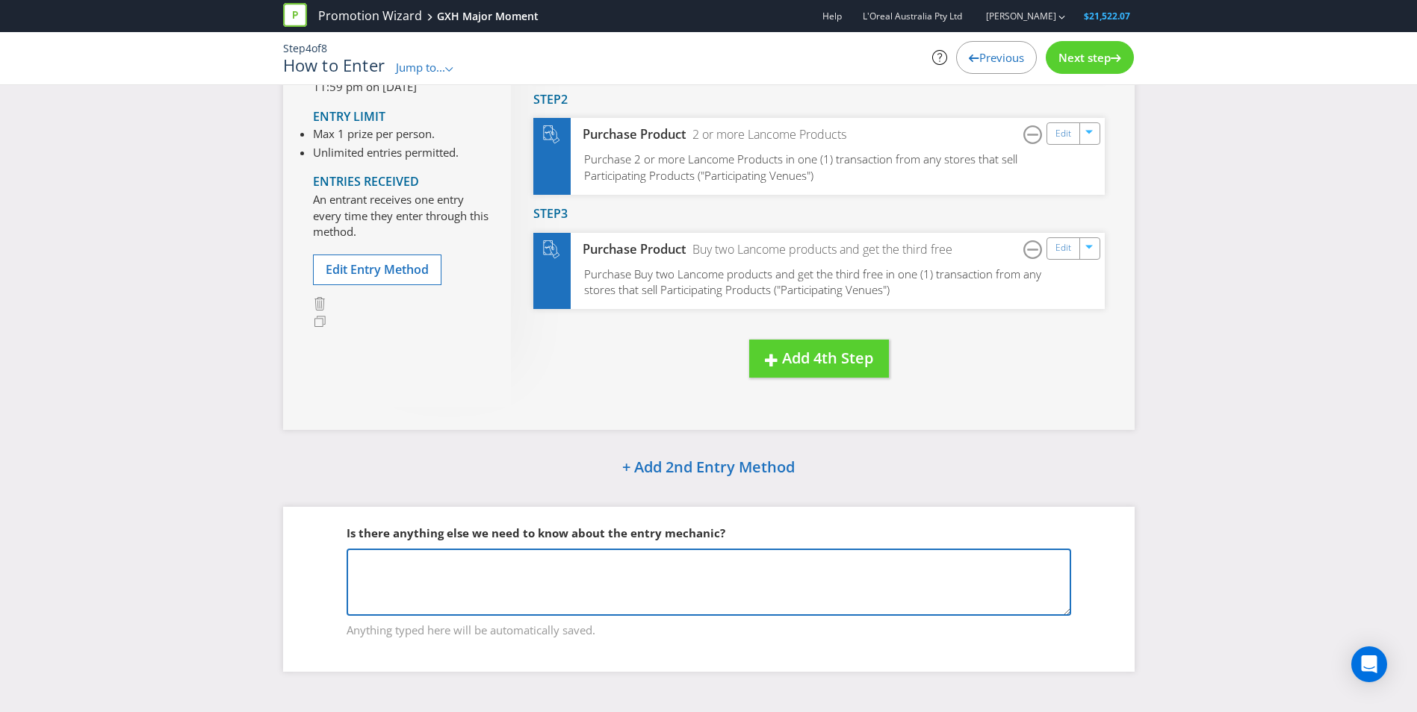
click at [467, 559] on textarea at bounding box center [709, 582] width 724 height 67
type textarea "S"
click at [456, 568] on textarea "Promotion 1:" at bounding box center [709, 582] width 724 height 67
paste textarea "RECEIVE^ YOUR CHOICE OF GIFT WHEN YOU SPEND $150 PLUS RECEIVE A FULL-SIZE MOUSE…"
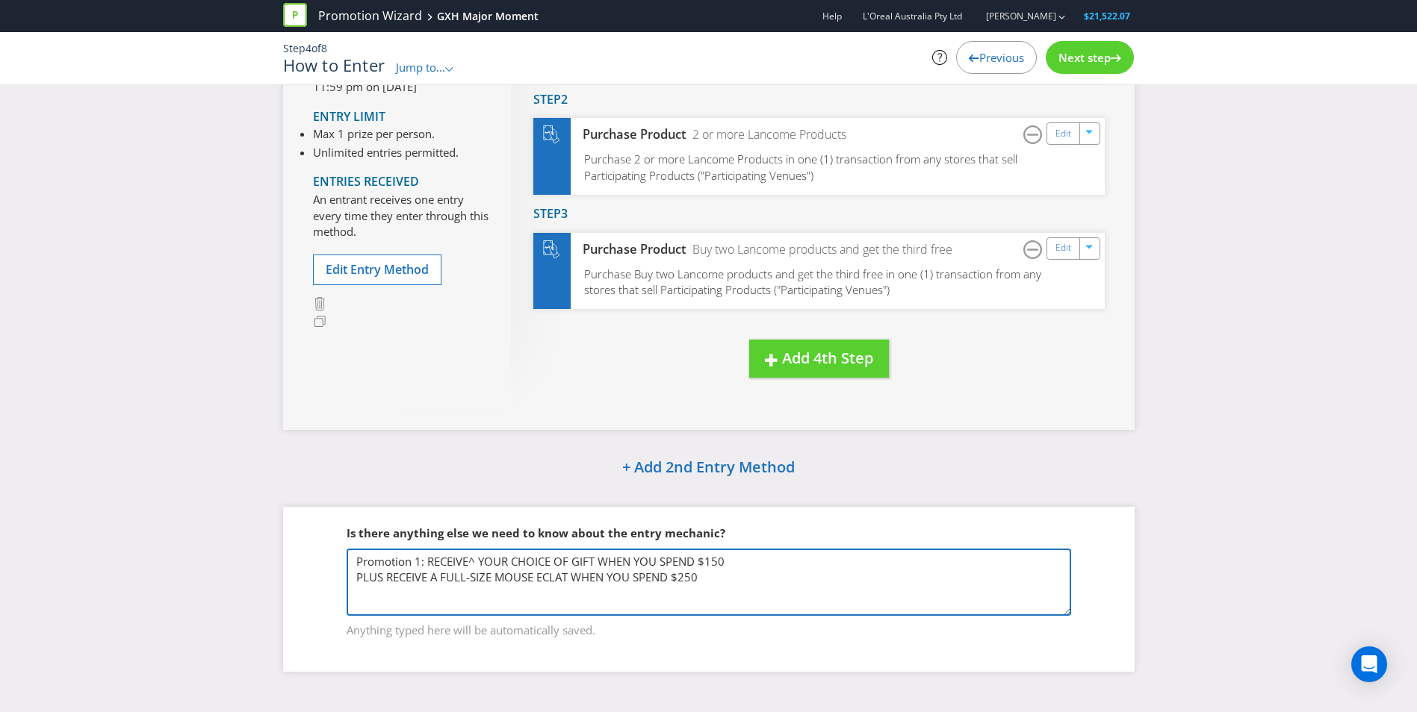
click at [475, 556] on textarea "Promotion 1: RECEIVE^ YOUR CHOICE OF GIFT WHEN YOU SPEND $150 PLUS RECEIVE A FU…" at bounding box center [709, 582] width 724 height 67
click at [358, 579] on textarea "Promotion 1: RECEIVE YOUR CHOICE OF GIFT WHEN YOU SPEND $150 PLUS RECEIVE A FUL…" at bounding box center [709, 582] width 724 height 67
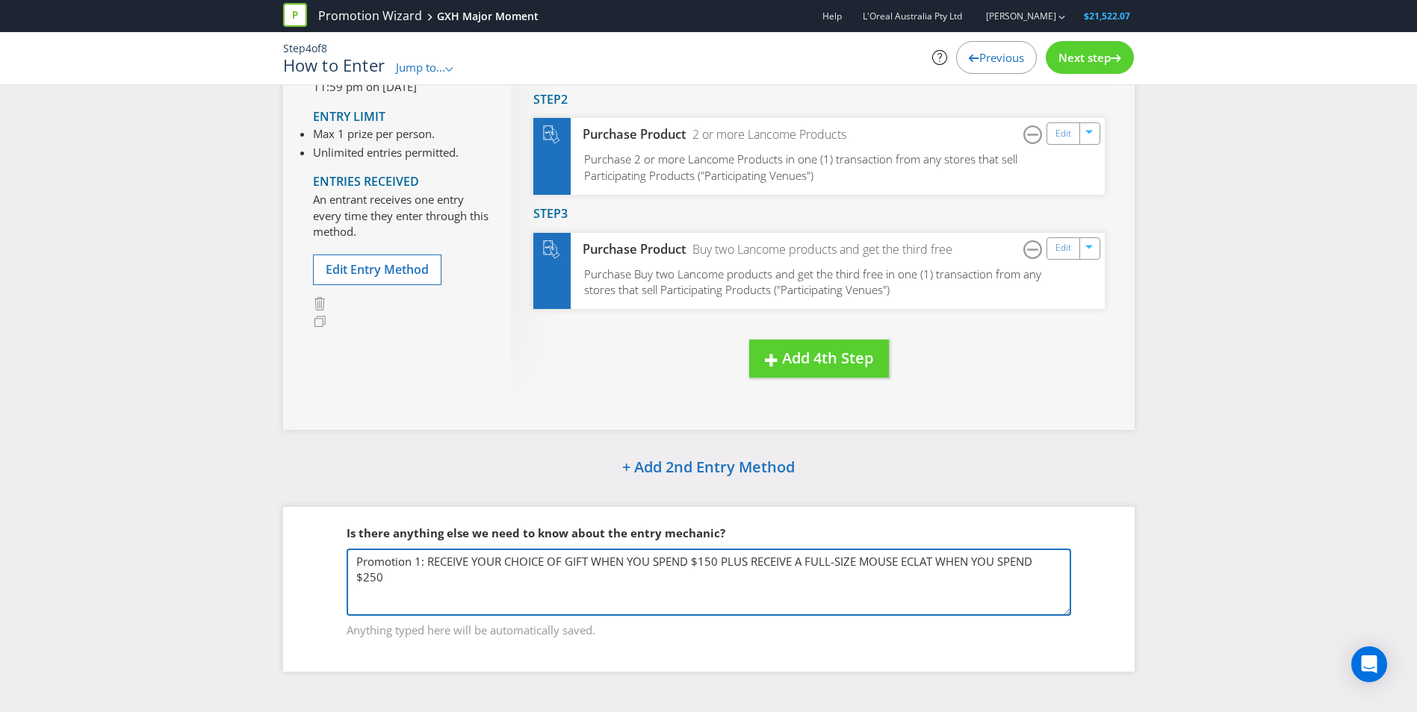
click at [482, 576] on textarea "Promotion 1: RECEIVE YOUR CHOICE OF GIFT WHEN YOU SPEND $150 PLUS RECEIVE A FUL…" at bounding box center [709, 582] width 724 height 67
click at [458, 593] on textarea "Promotion 1: RECEIVE YOUR CHOICE OF GIFT WHEN YOU SPEND $150 PLUS RECEIVE A FUL…" at bounding box center [709, 582] width 724 height 67
paste textarea "RECEIVE^ A GENIFIQUE ROUTINE SET WHEN YOU PURCHASE 2 OR MORE LANCOME PRODUCTS, …"
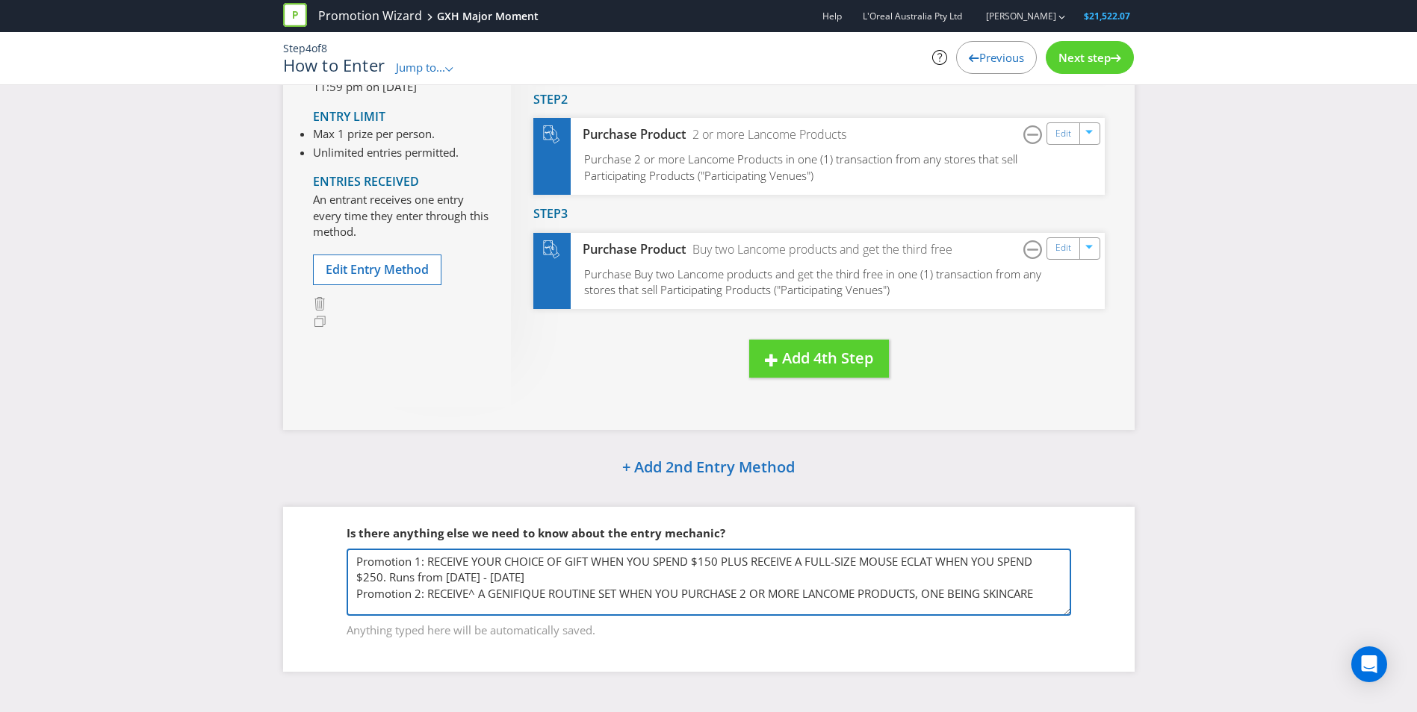
scroll to position [2, 0]
click at [474, 585] on textarea "Promotion 1: RECEIVE YOUR CHOICE OF GIFT WHEN YOU SPEND $150 PLUS RECEIVE A FUL…" at bounding box center [709, 582] width 724 height 67
click at [1038, 568] on textarea "Promotion 1: RECEIVE YOUR CHOICE OF GIFT WHEN YOU SPEND $150 PLUS RECEIVE A FUL…" at bounding box center [709, 582] width 724 height 67
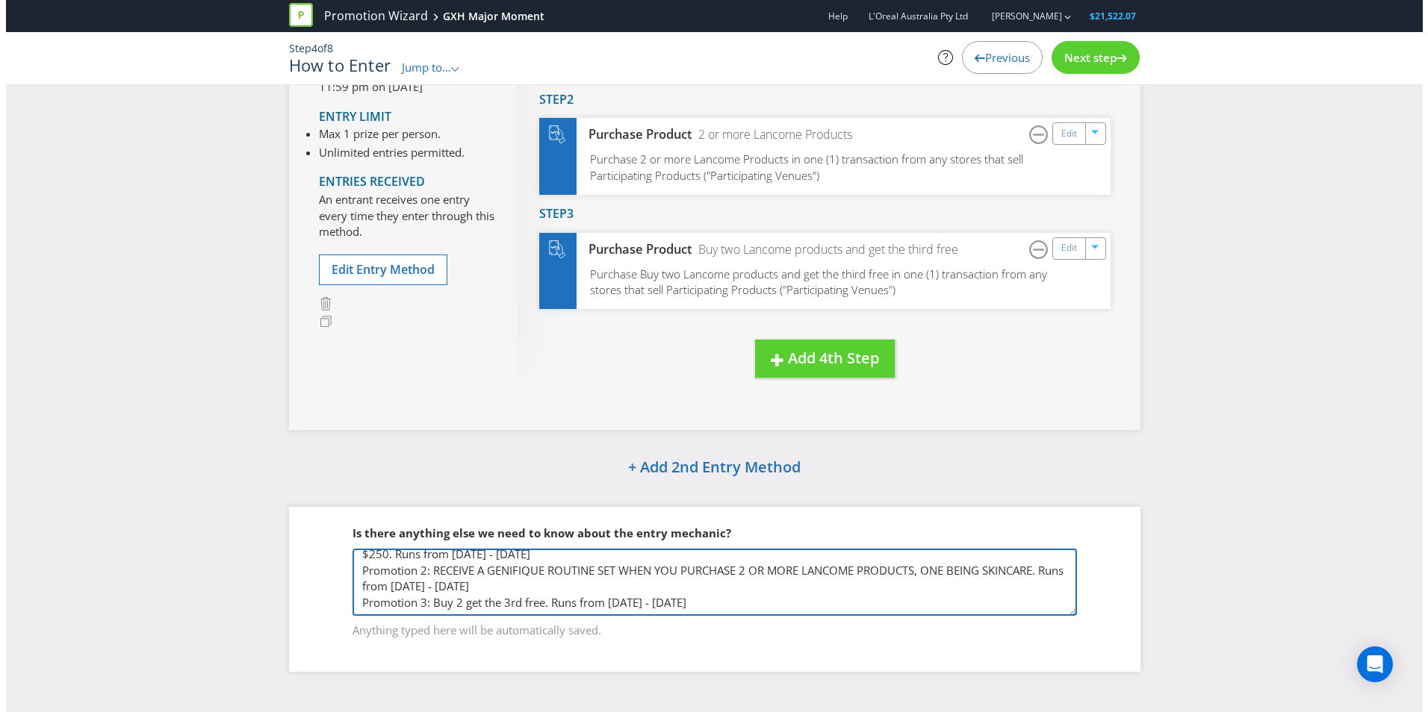
scroll to position [195, 0]
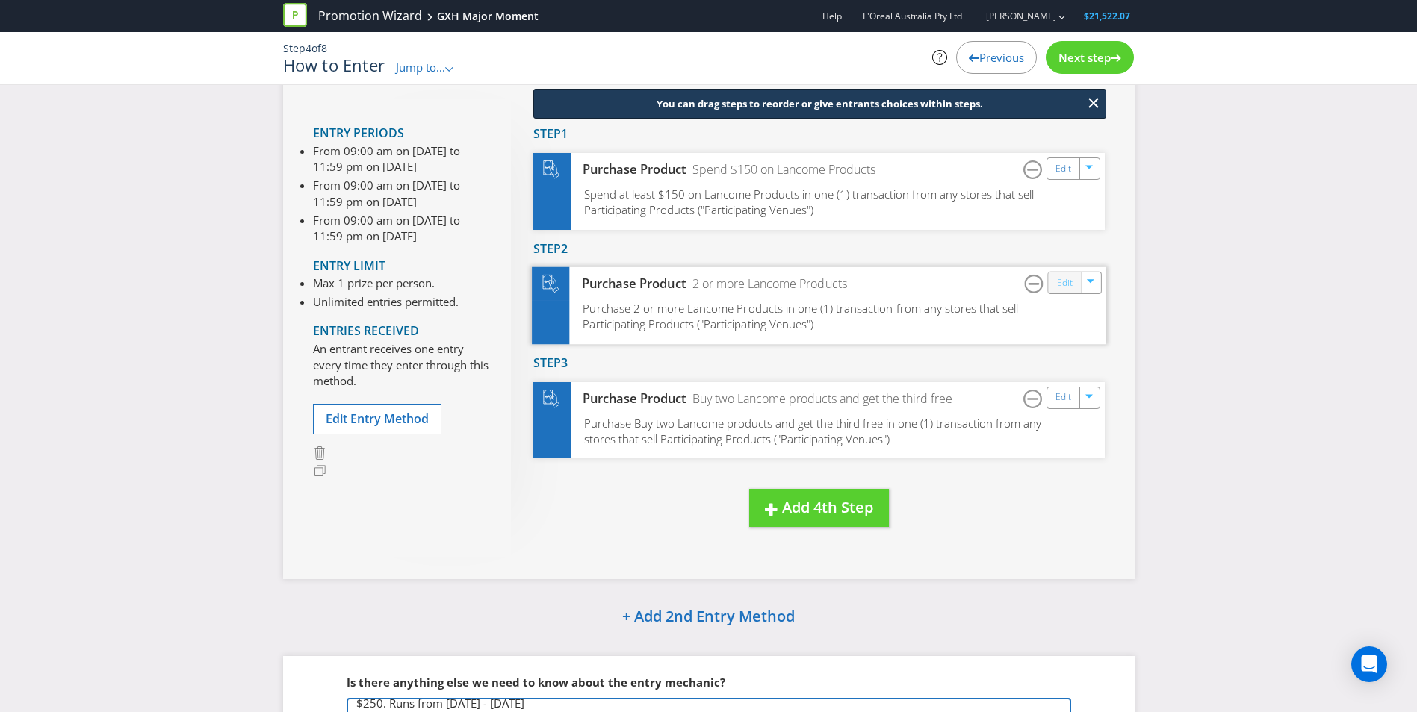
type textarea "Promotion 1: RECEIVE YOUR CHOICE OF GIFT WHEN YOU SPEND $150 PLUS RECEIVE A FUL…"
click at [1060, 290] on link "Edit" at bounding box center [1064, 283] width 16 height 17
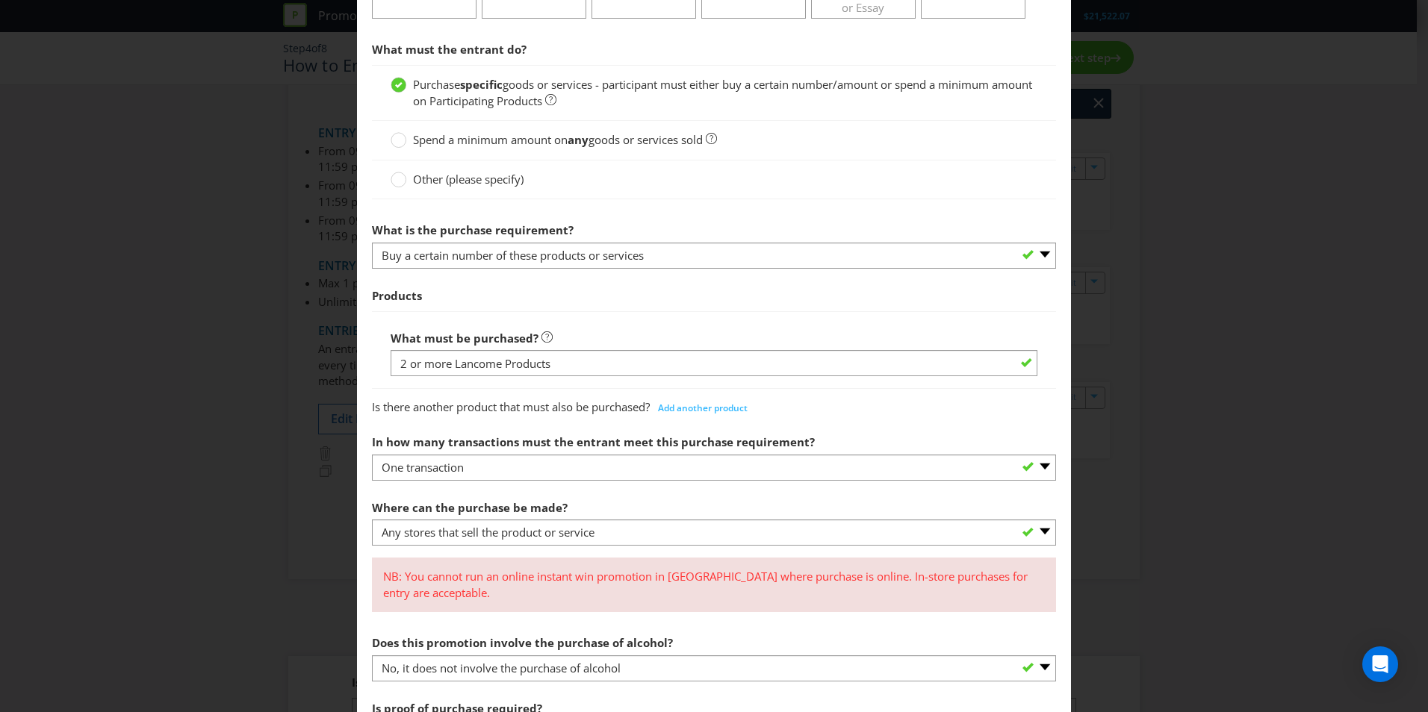
scroll to position [448, 0]
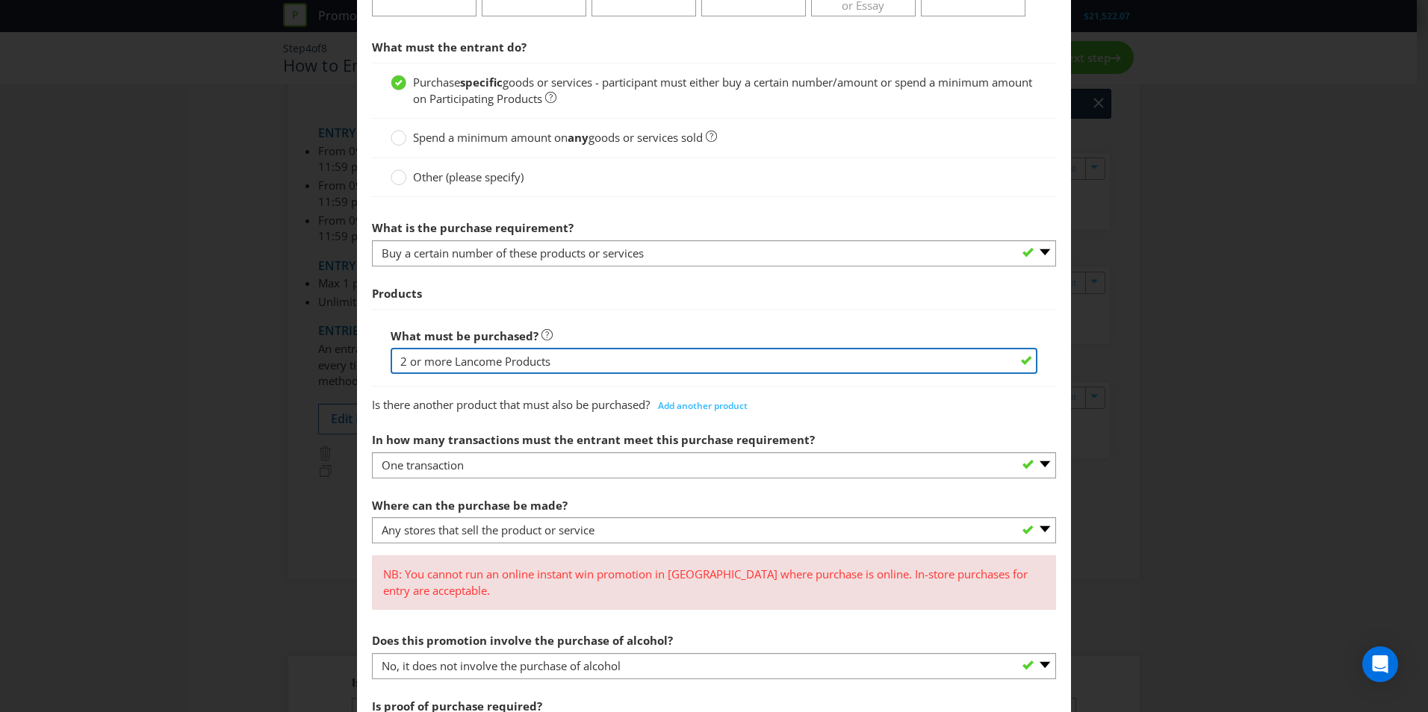
click at [618, 362] on input "2 or more Lancome Products" at bounding box center [714, 361] width 647 height 26
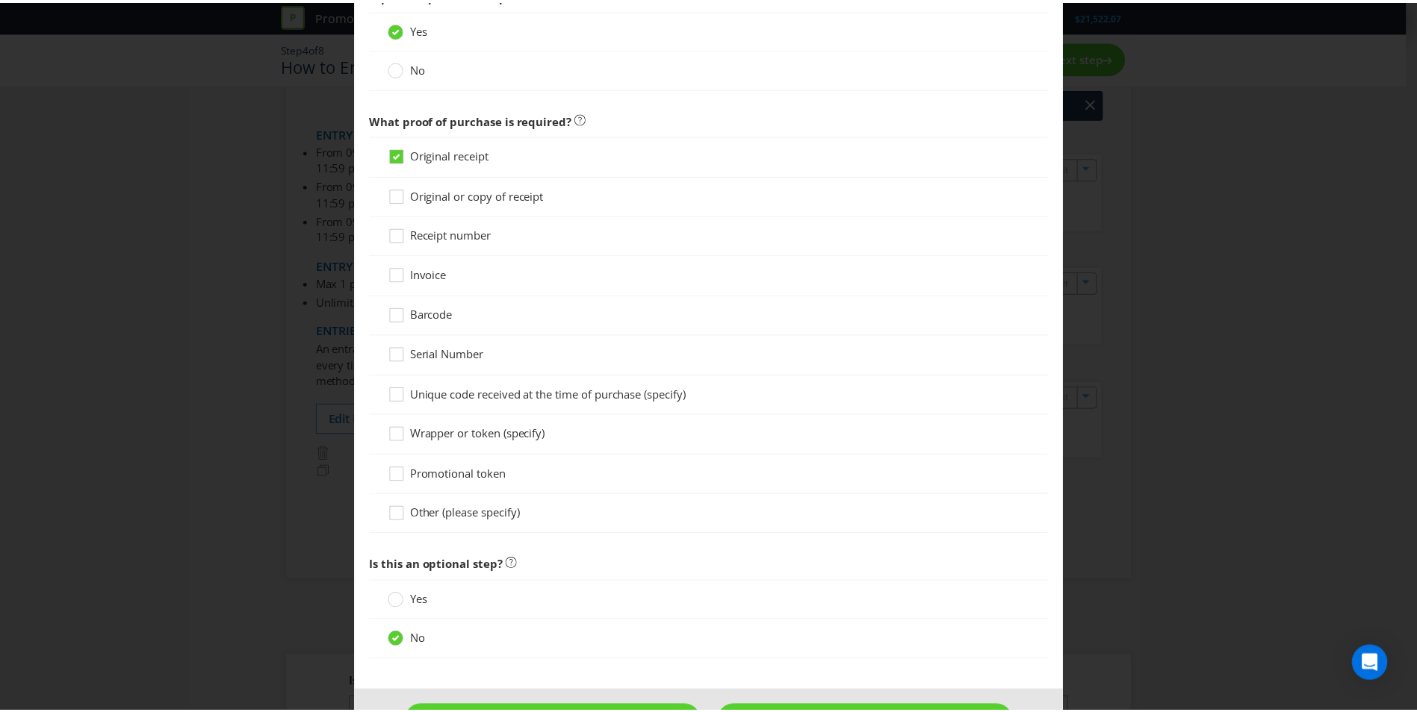
scroll to position [1213, 0]
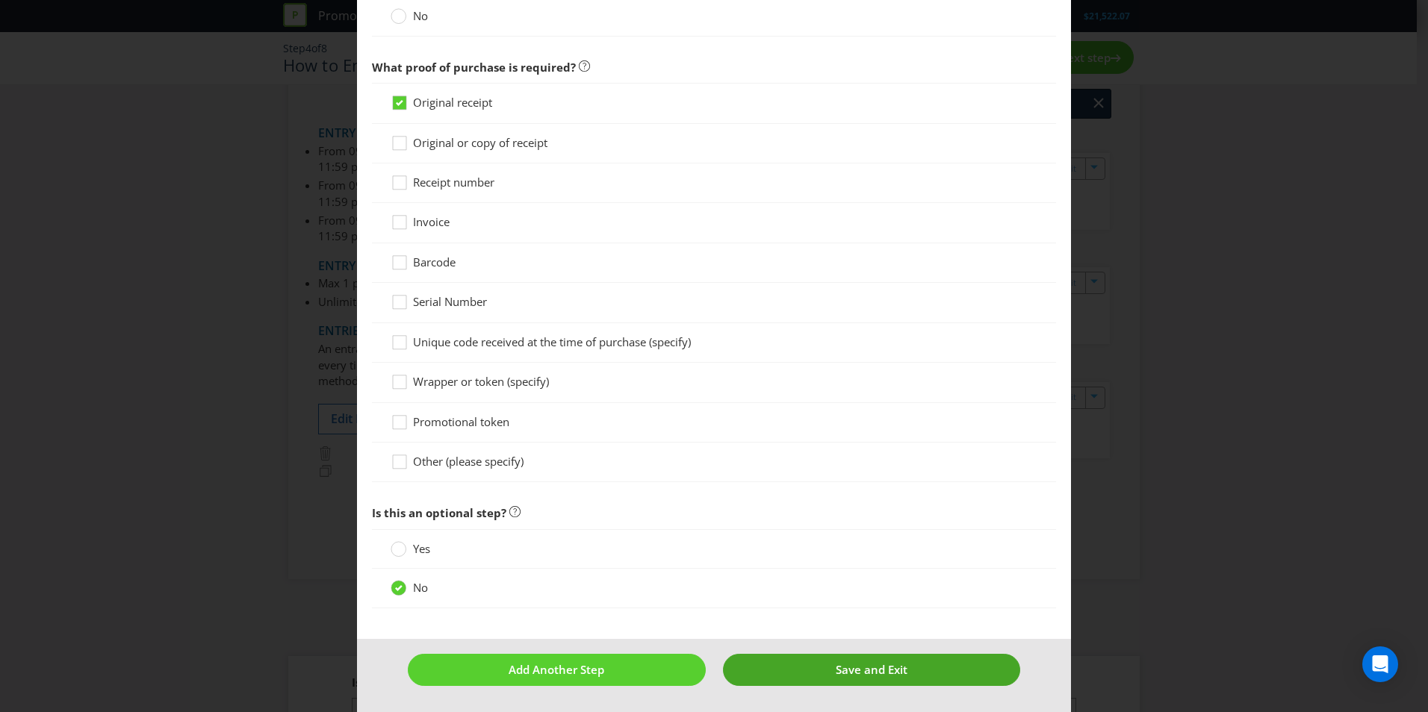
type input "2 or more Lancome Products (one being skincare)"
click at [804, 662] on button "Save and Exit" at bounding box center [872, 670] width 298 height 32
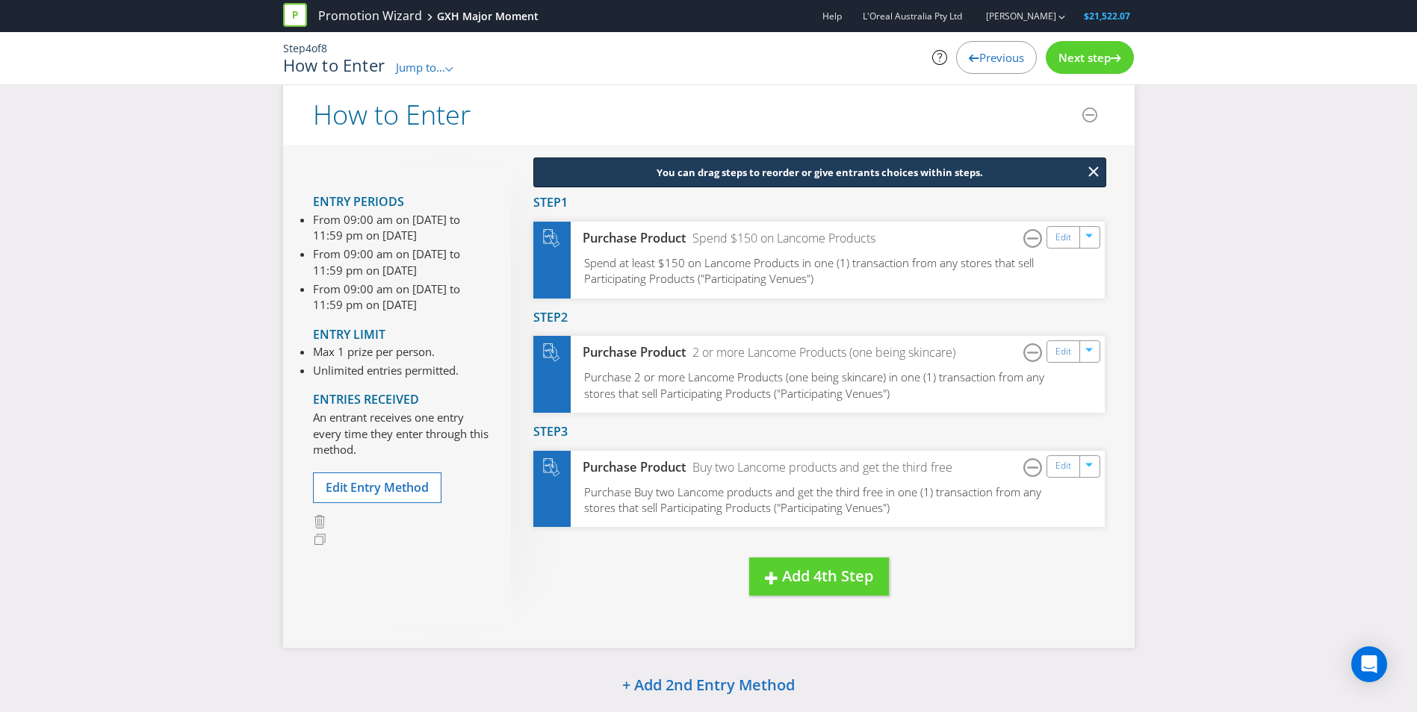
scroll to position [270, 0]
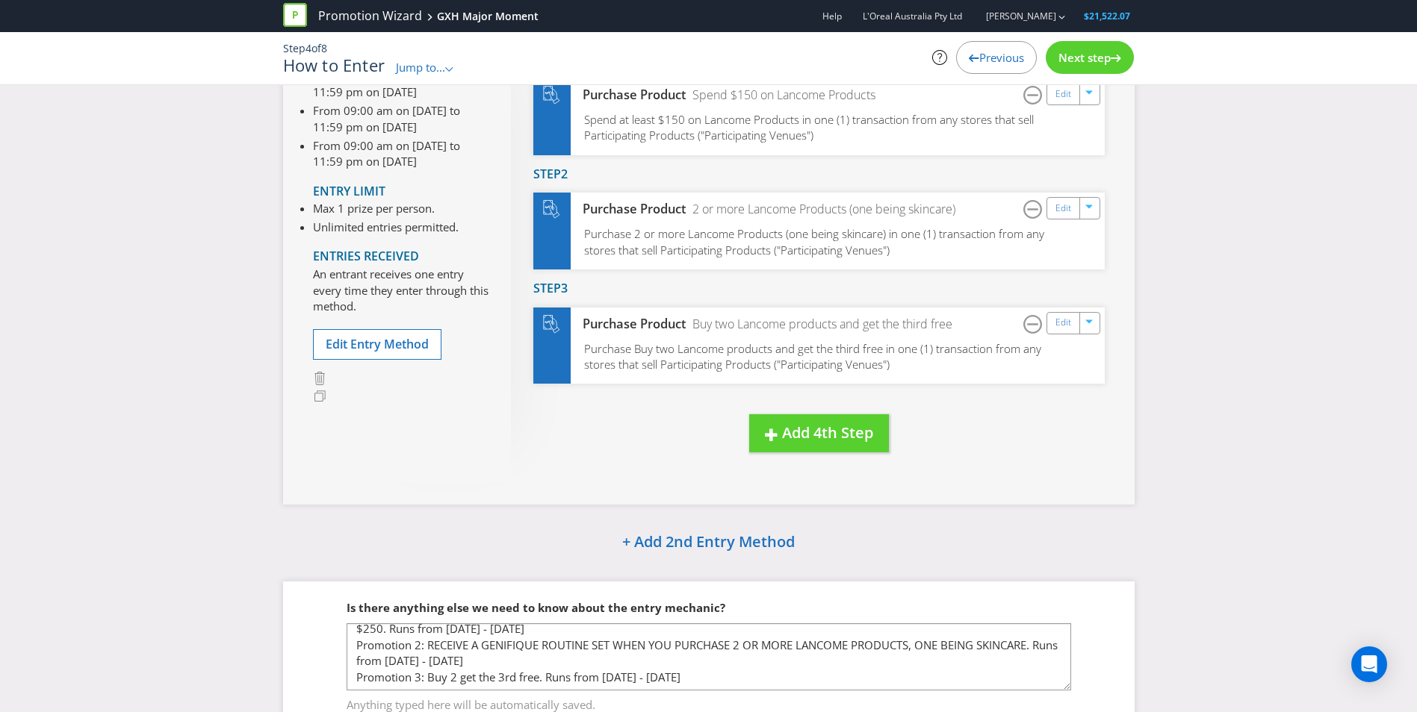
click at [1087, 49] on div "Next step" at bounding box center [1089, 57] width 88 height 33
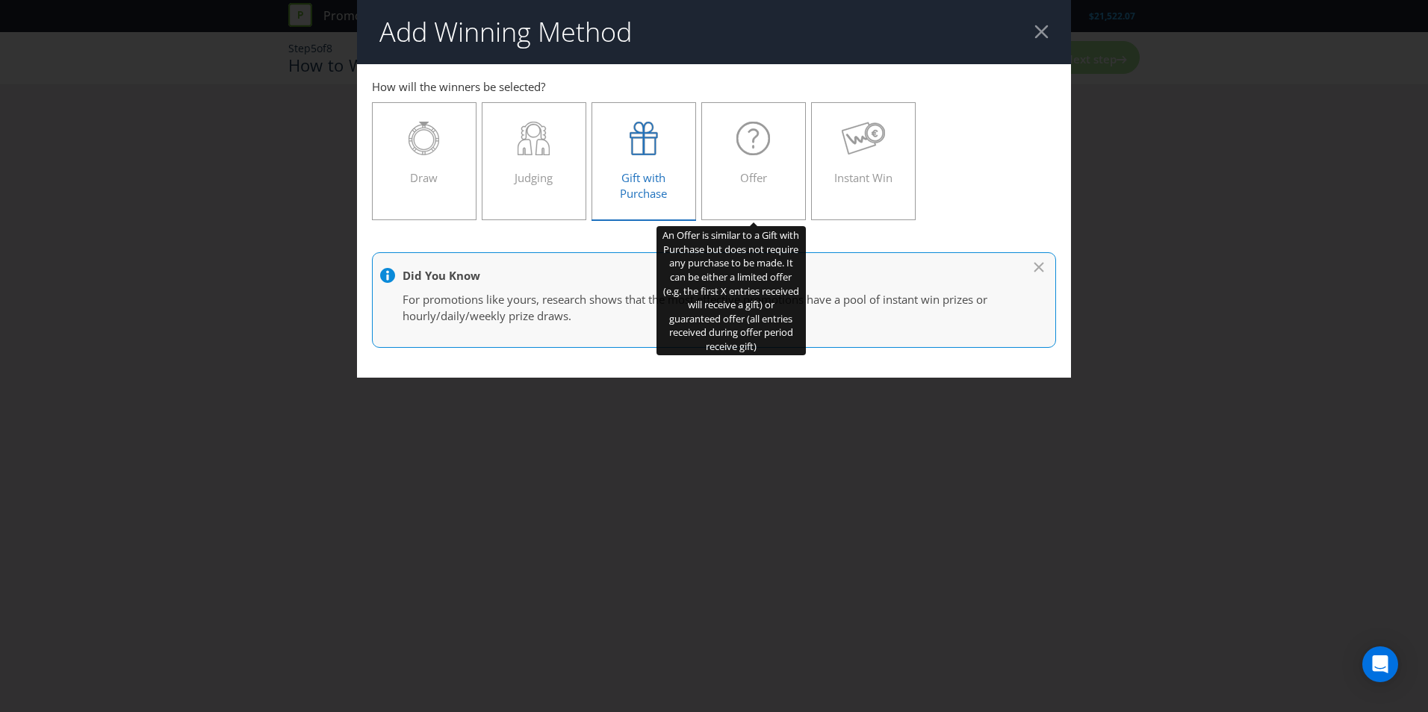
click at [645, 163] on div "Gift with Purchase" at bounding box center [643, 155] width 73 height 67
click at [0, 0] on input "Gift with Purchase" at bounding box center [0, 0] width 0 height 0
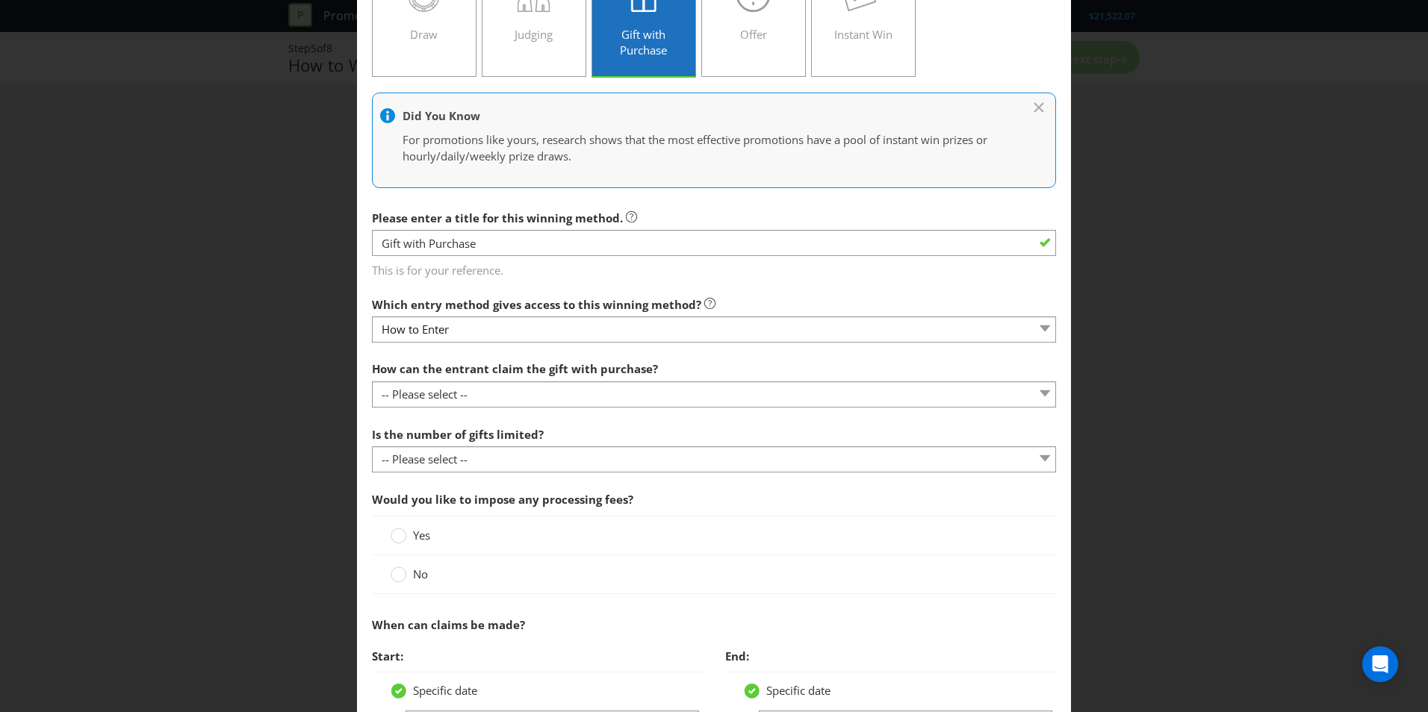
scroll to position [149, 0]
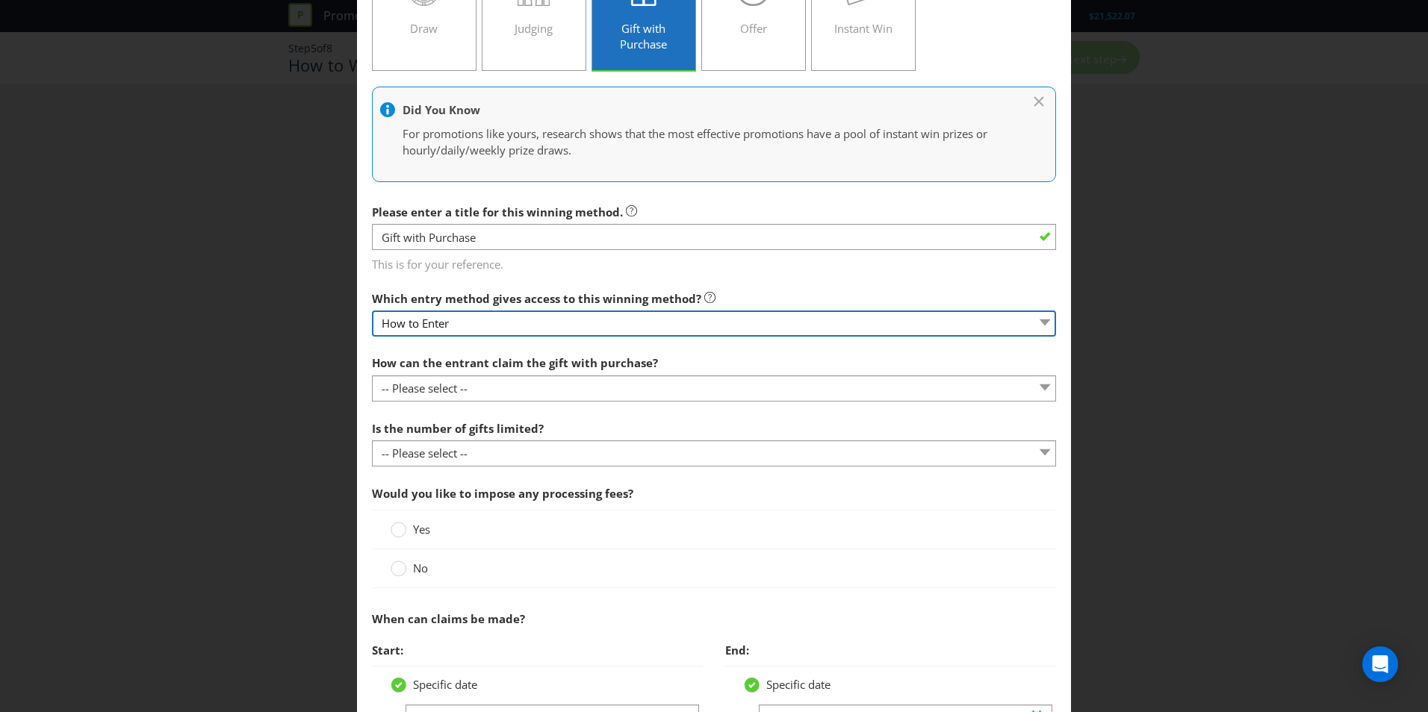
click at [699, 322] on select "How to Enter" at bounding box center [714, 324] width 684 height 26
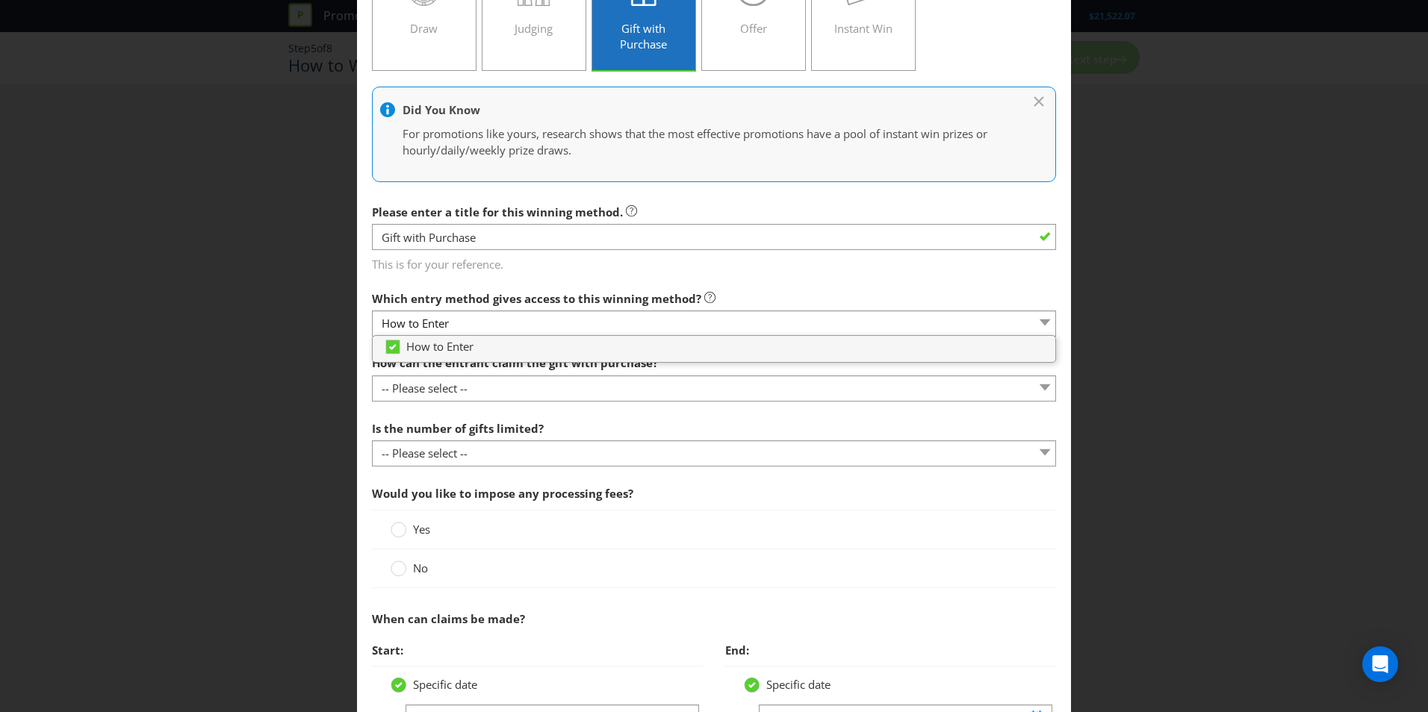
click at [762, 267] on span "This is for your reference." at bounding box center [714, 262] width 684 height 22
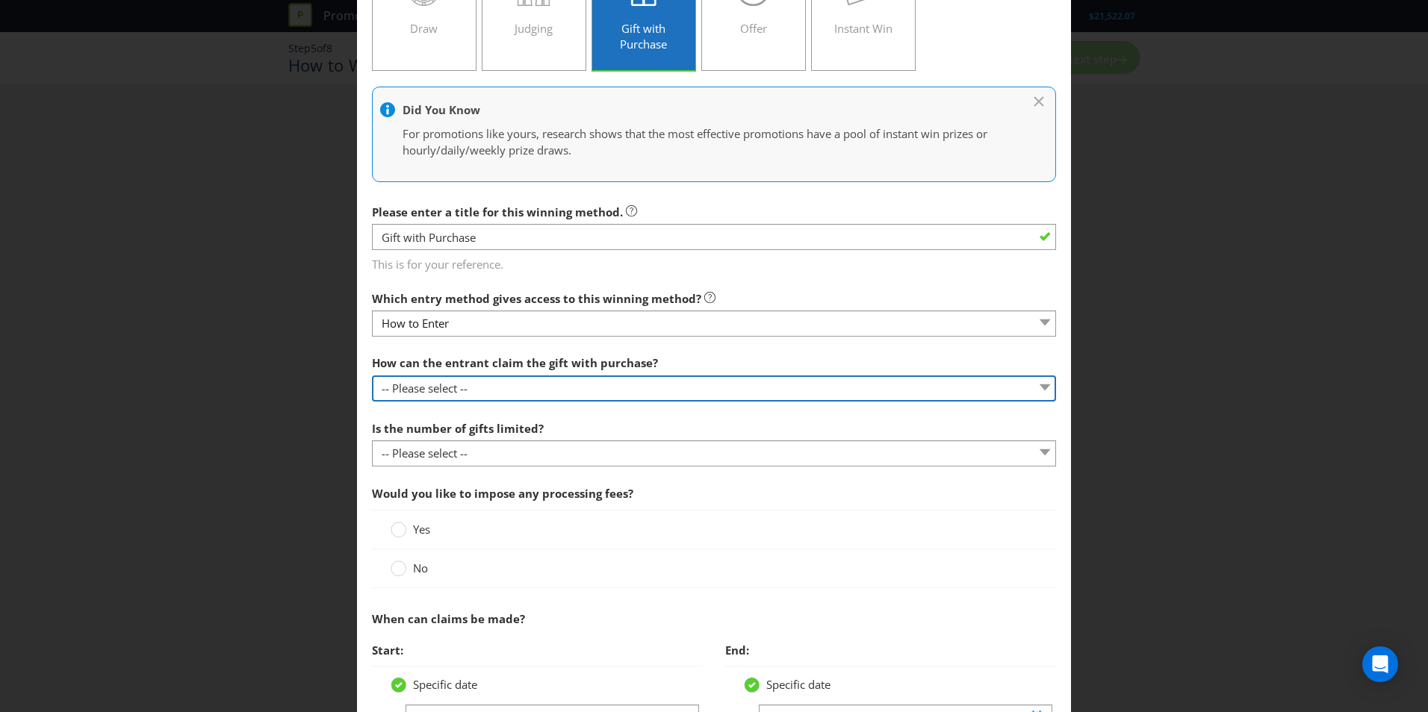
click at [633, 376] on select "-- Please select -- Already covered by entry mechanic Automatically sent to cla…" at bounding box center [714, 389] width 684 height 26
select select "IN_STORE"
click at [372, 376] on select "-- Please select -- Already covered by entry mechanic Automatically sent to cla…" at bounding box center [714, 389] width 684 height 26
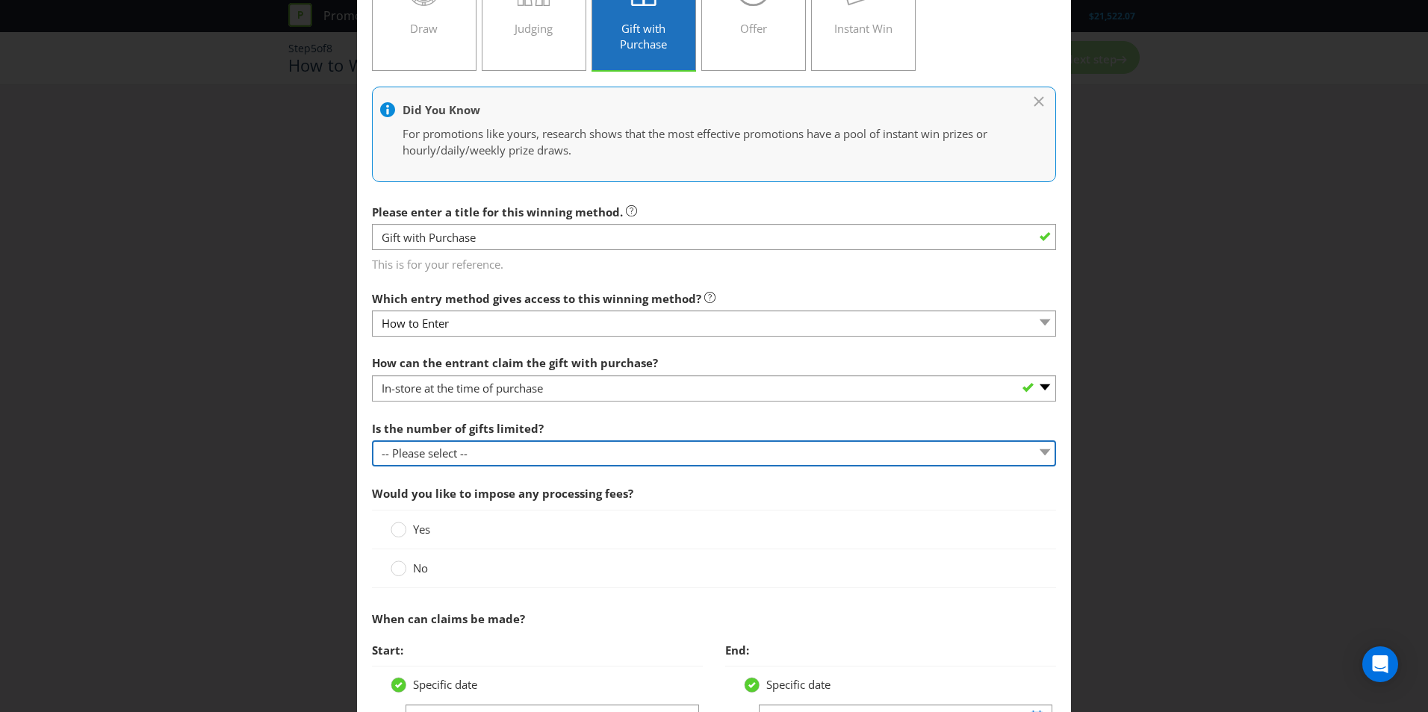
click at [638, 450] on select "-- Please select -- Unlimited gifts available during promotional period Number …" at bounding box center [714, 454] width 684 height 26
select select "LIMITED"
click at [372, 441] on select "-- Please select -- Unlimited gifts available during promotional period Number …" at bounding box center [714, 454] width 684 height 26
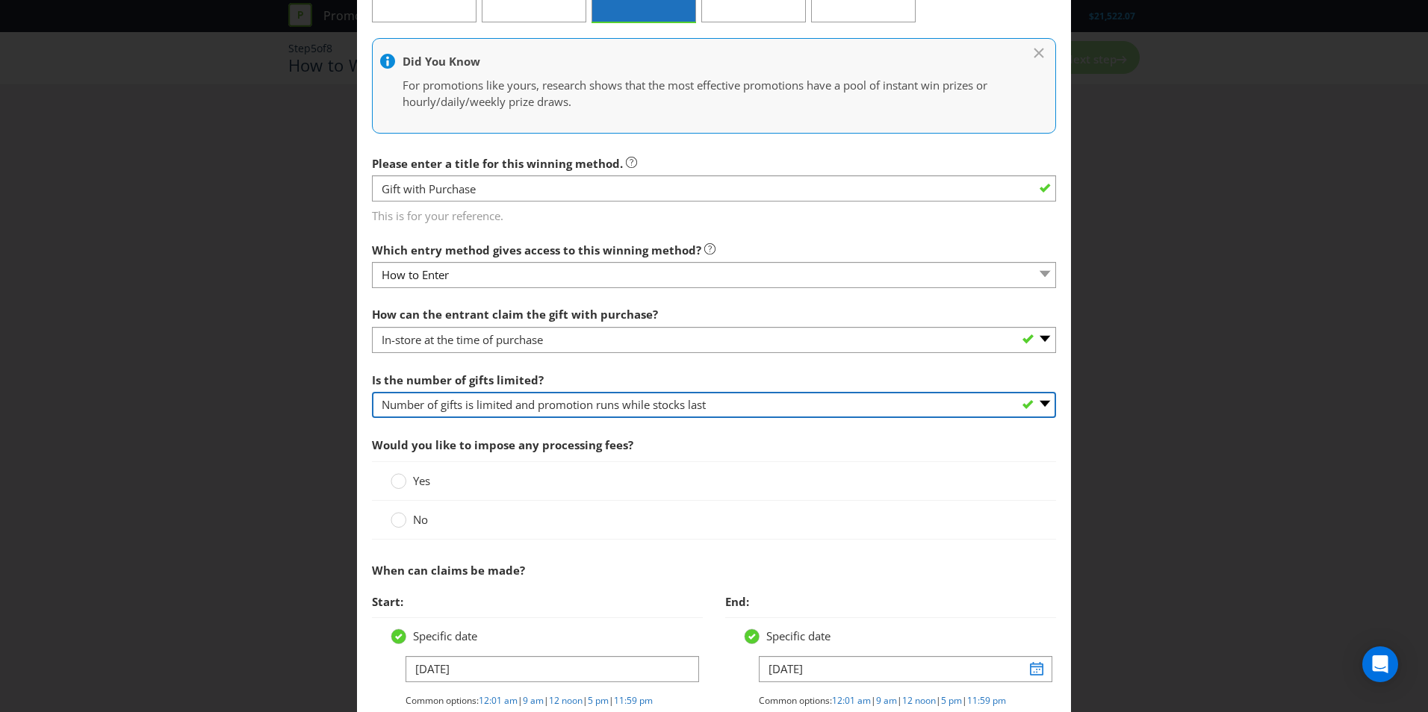
scroll to position [224, 0]
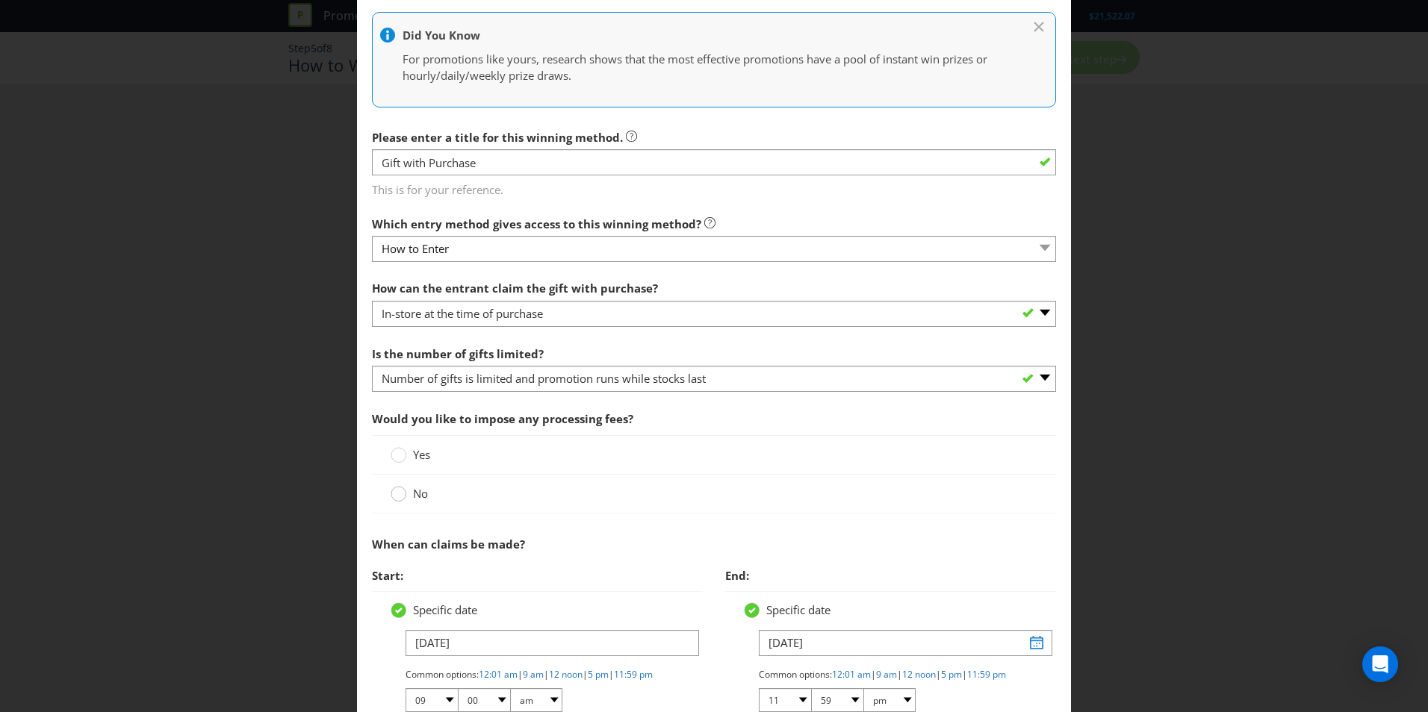
click at [397, 492] on div at bounding box center [398, 488] width 7 height 7
click at [0, 0] on input "No" at bounding box center [0, 0] width 0 height 0
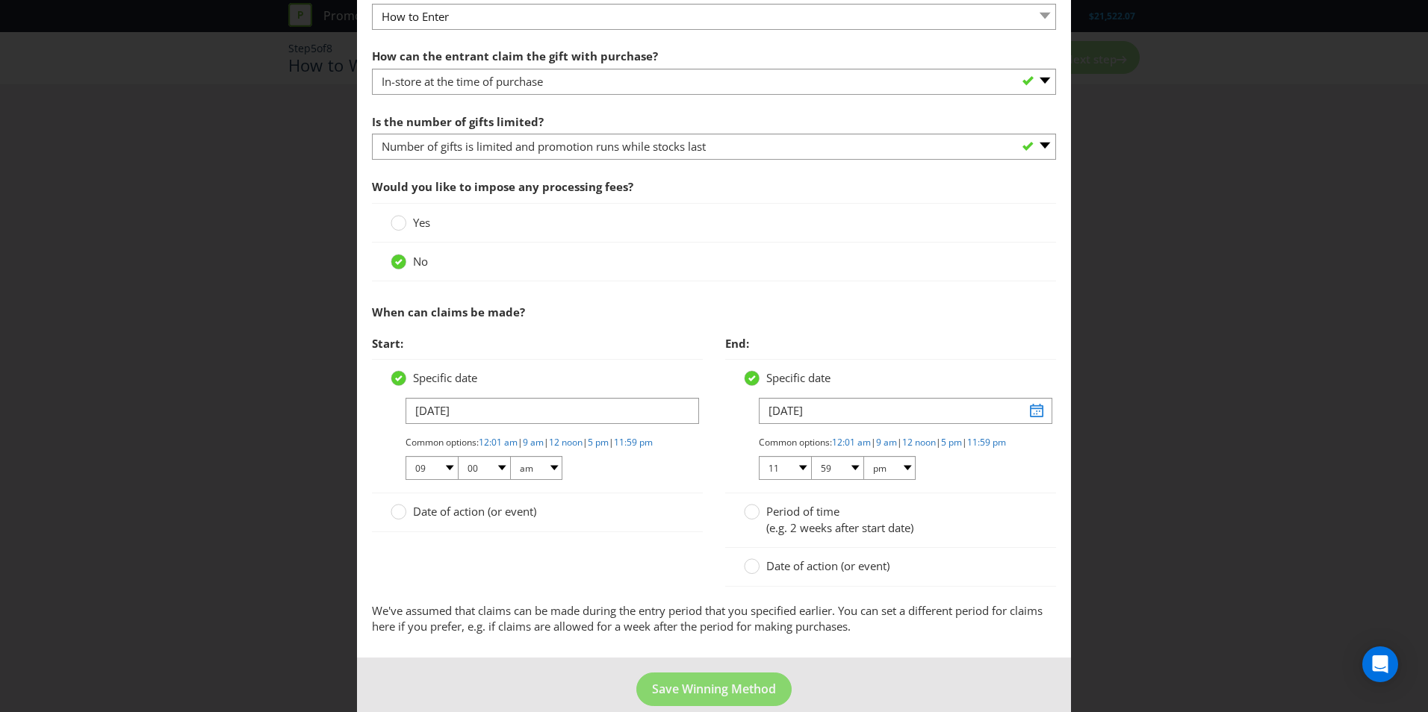
scroll to position [490, 0]
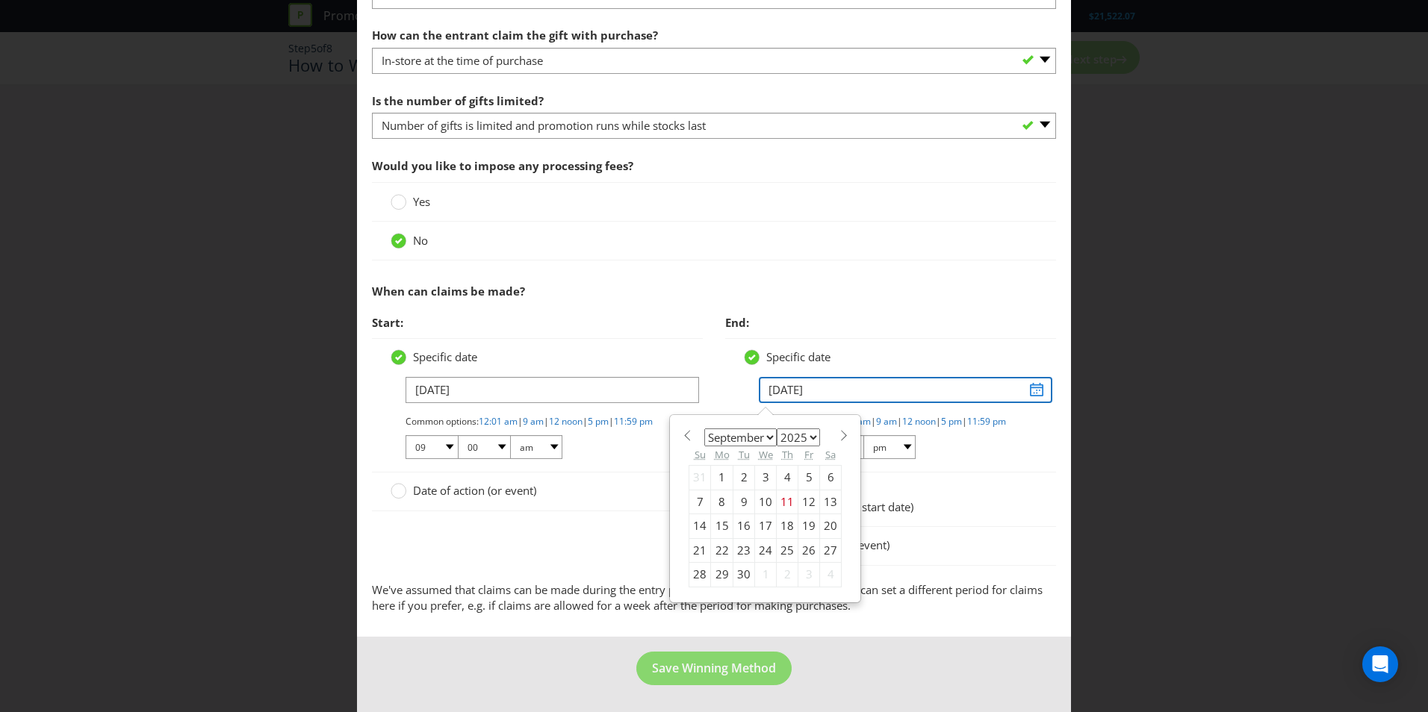
click at [1028, 377] on input "[DATE]" at bounding box center [905, 390] width 293 height 26
click at [838, 430] on span at bounding box center [843, 435] width 11 height 11
select select "9"
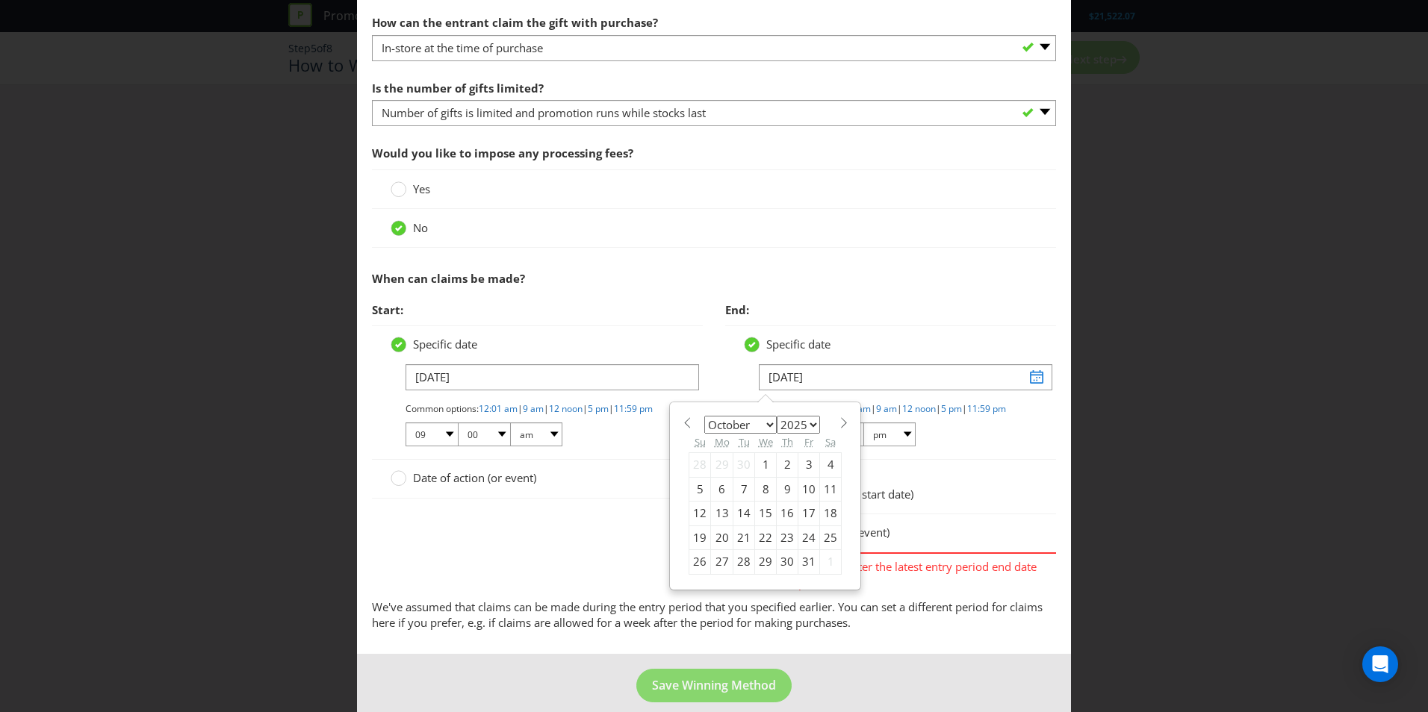
click at [717, 561] on div "27" at bounding box center [722, 562] width 22 height 24
type input "[DATE]"
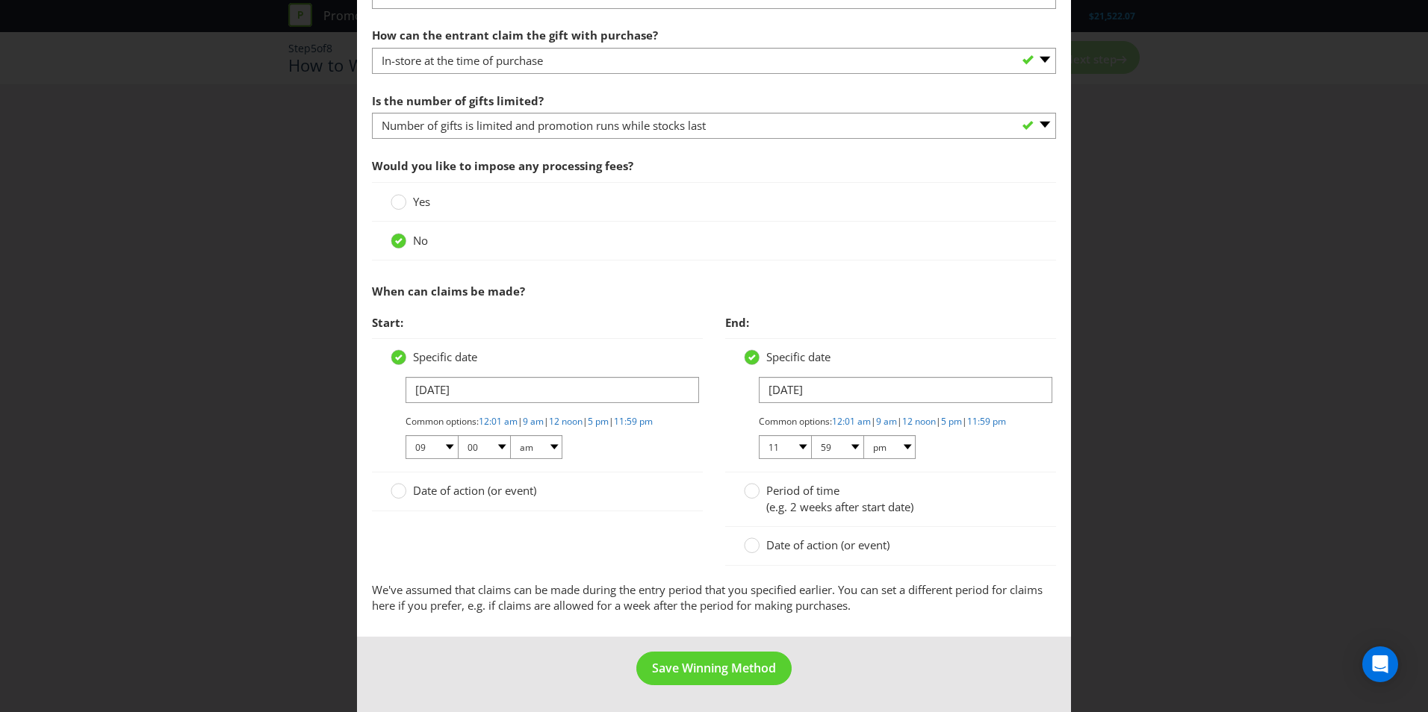
drag, startPoint x: 618, startPoint y: 542, endPoint x: 625, endPoint y: 550, distance: 10.6
click at [619, 542] on div "Start: Specific date [DATE] Common options: 12:01 am | 9 am | 12 noon | 5 pm | …" at bounding box center [714, 445] width 706 height 274
click at [695, 672] on span "Save Winning Method" at bounding box center [714, 668] width 124 height 16
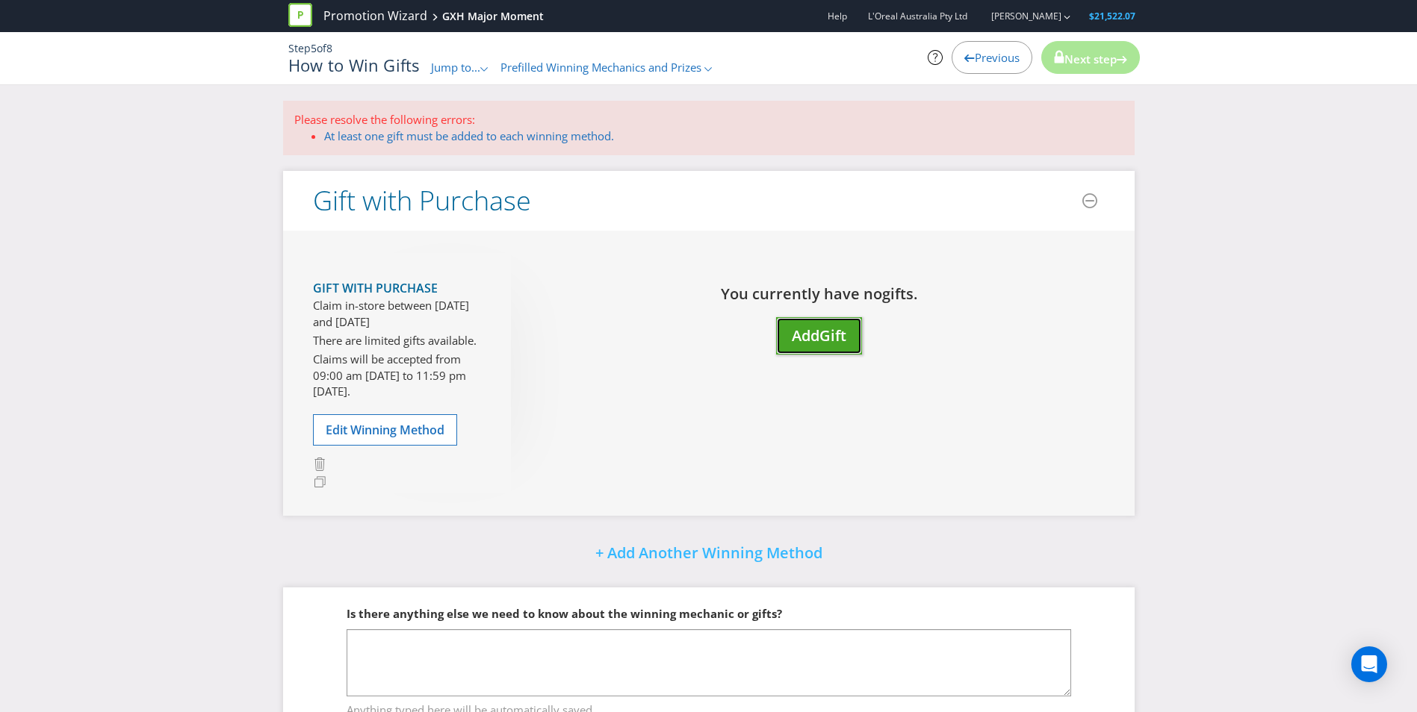
click at [809, 337] on span "Add" at bounding box center [806, 336] width 28 height 20
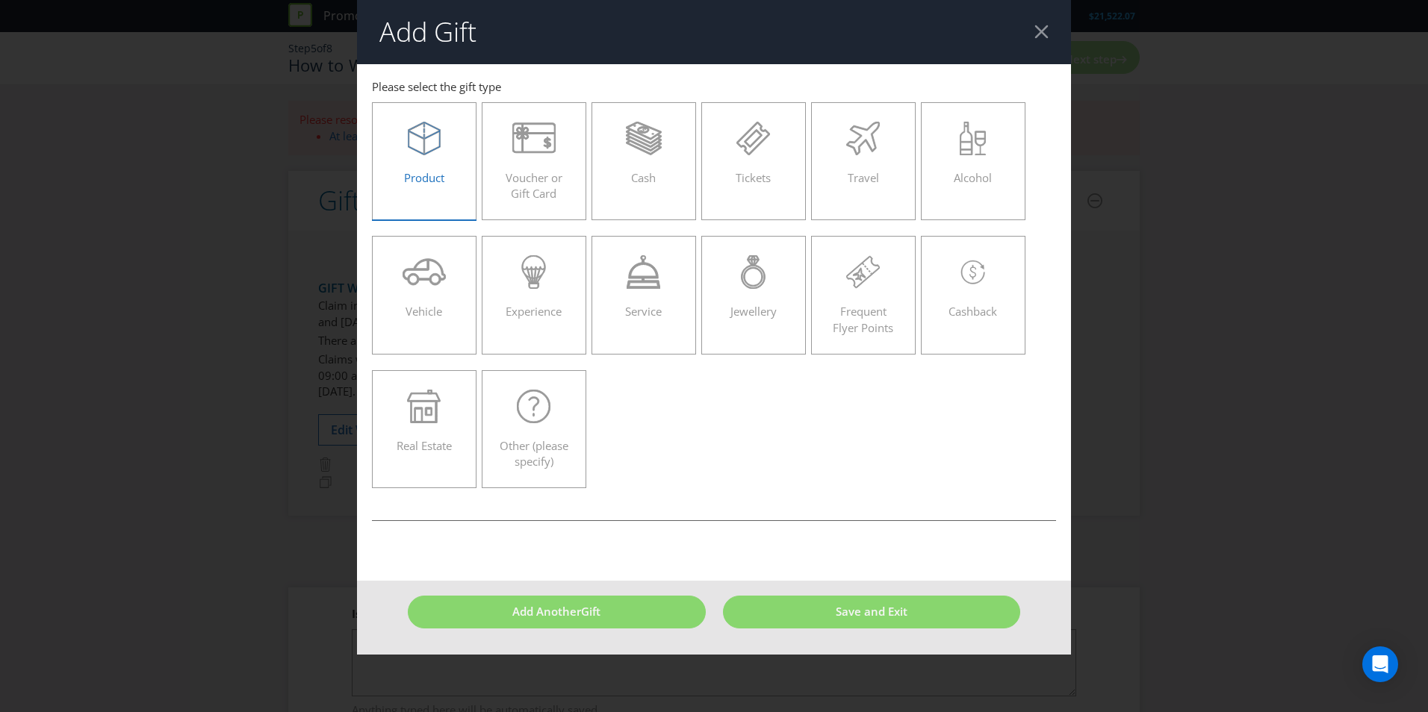
click at [433, 161] on div "Product" at bounding box center [424, 155] width 73 height 67
click at [0, 0] on input "Product" at bounding box center [0, 0] width 0 height 0
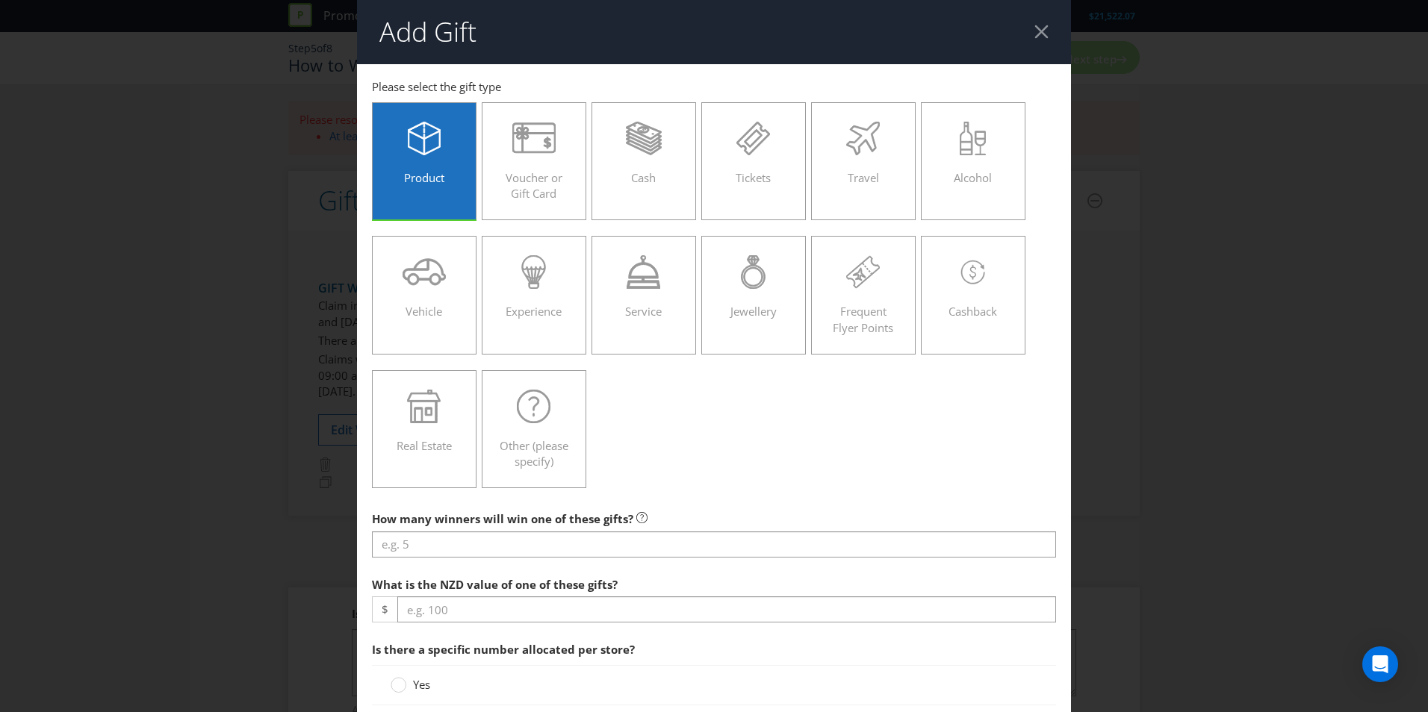
scroll to position [75, 0]
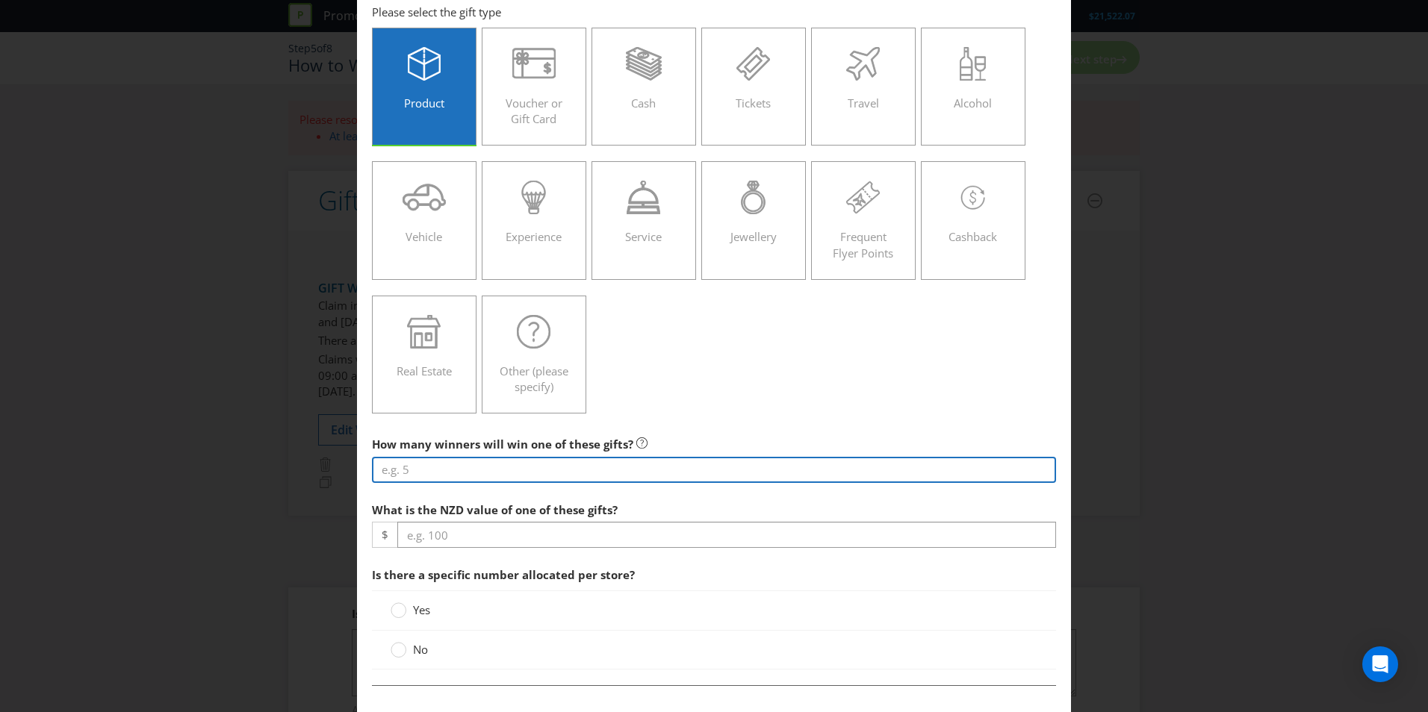
drag, startPoint x: 605, startPoint y: 467, endPoint x: 619, endPoint y: 461, distance: 15.4
click at [605, 466] on input "number" at bounding box center [714, 470] width 684 height 26
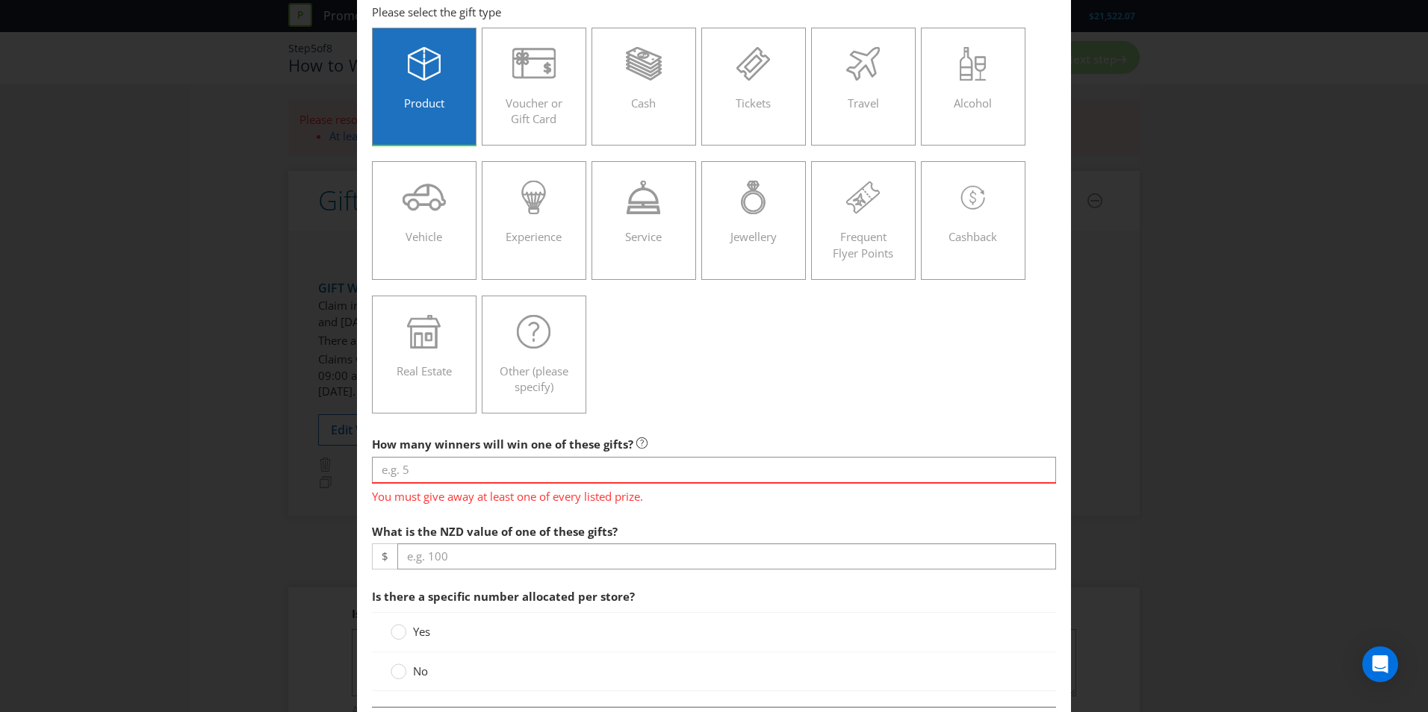
click at [769, 391] on div "Product Voucher or Gift Card Cash Tickets Travel Alcohol Vehicle Experience Ser…" at bounding box center [714, 221] width 684 height 402
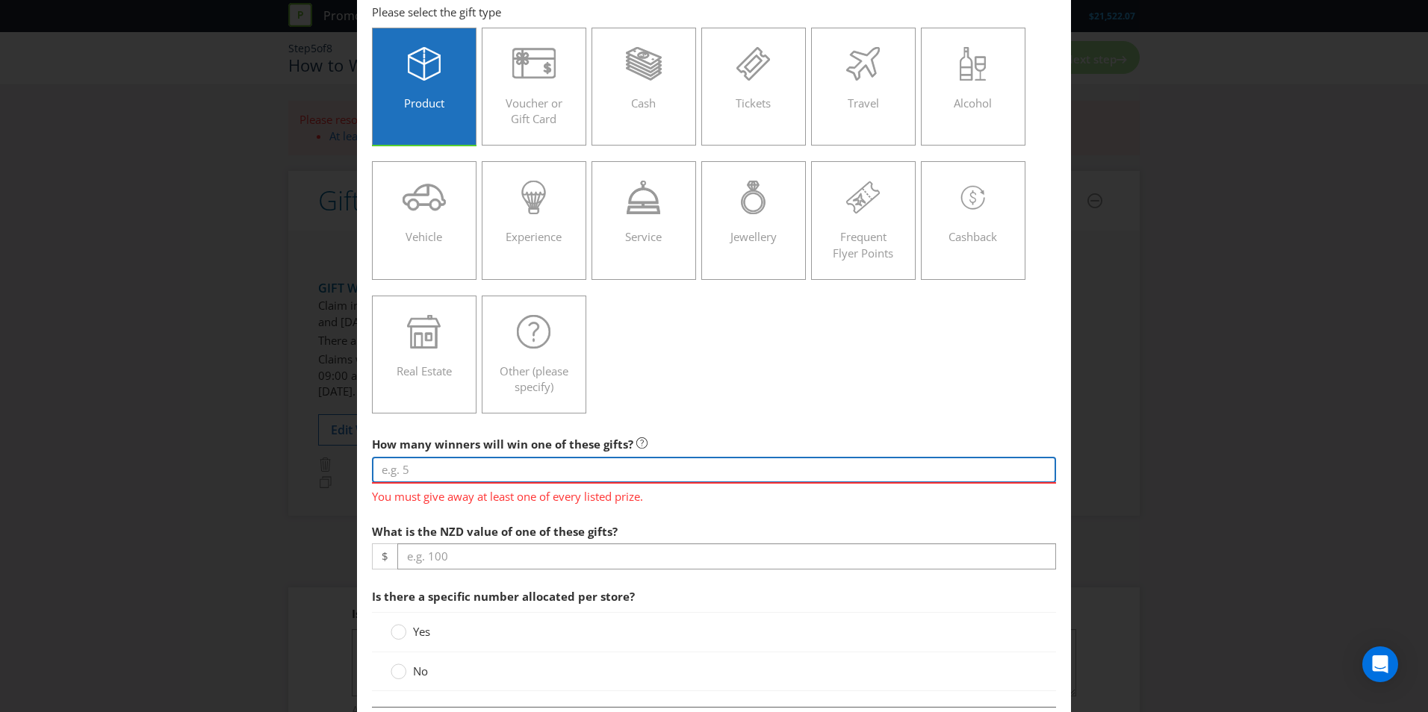
click at [691, 467] on input "number" at bounding box center [714, 470] width 684 height 26
click at [505, 473] on input "number" at bounding box center [714, 470] width 684 height 26
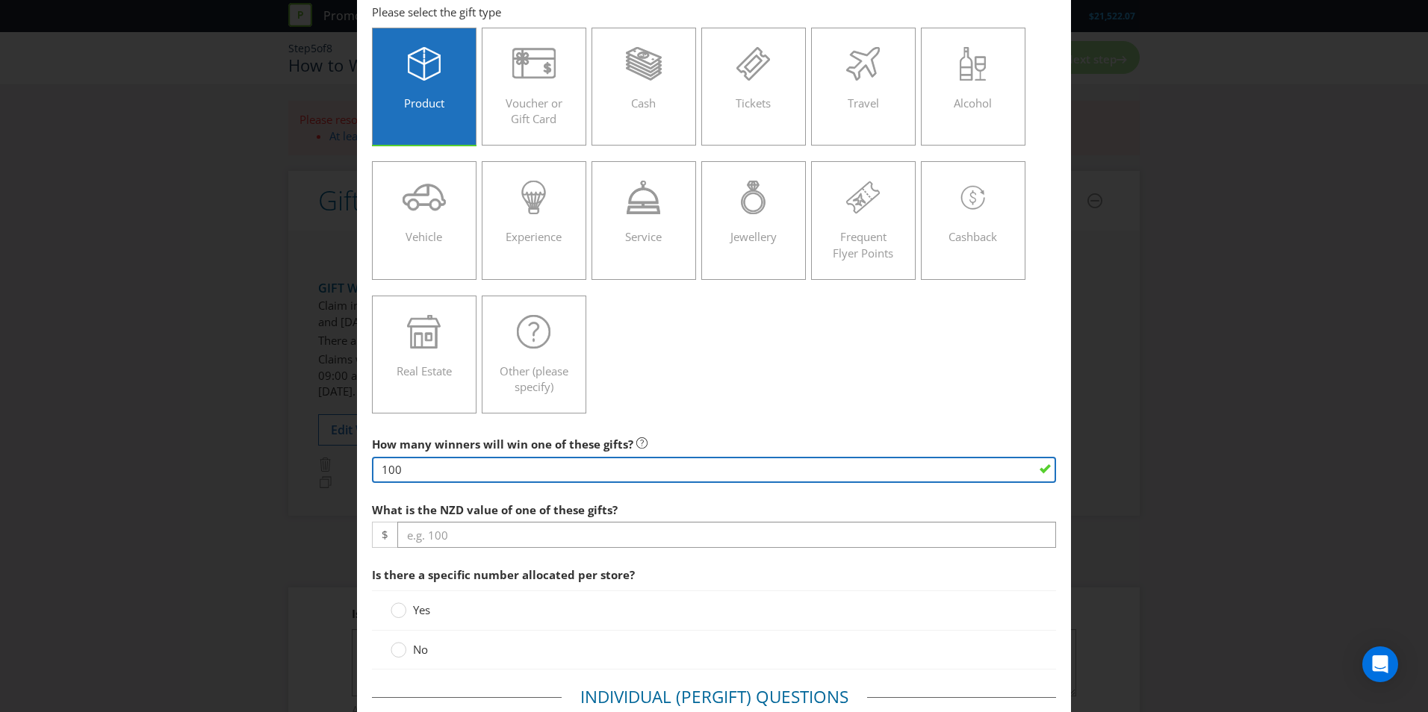
type input "100"
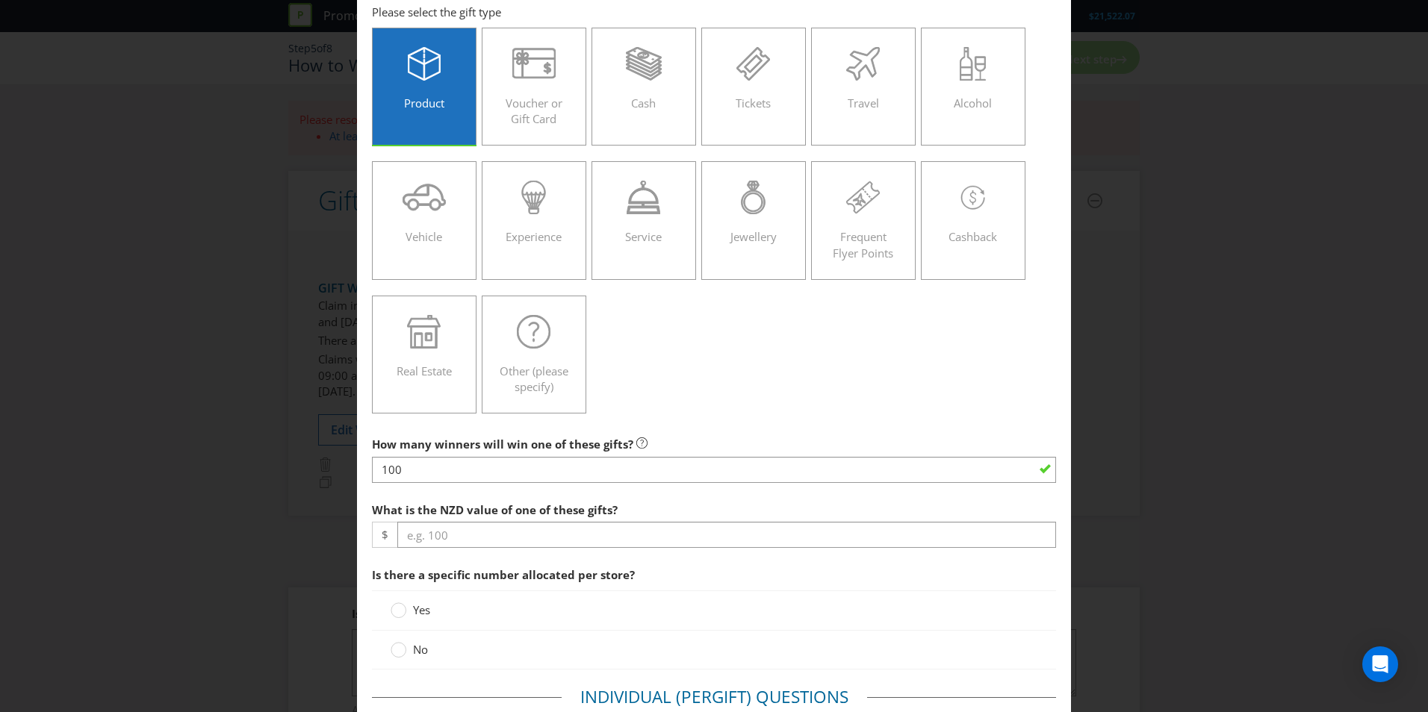
click at [795, 341] on div "Product Voucher or Gift Card Cash Tickets Travel Alcohol Vehicle Experience Ser…" at bounding box center [714, 221] width 684 height 402
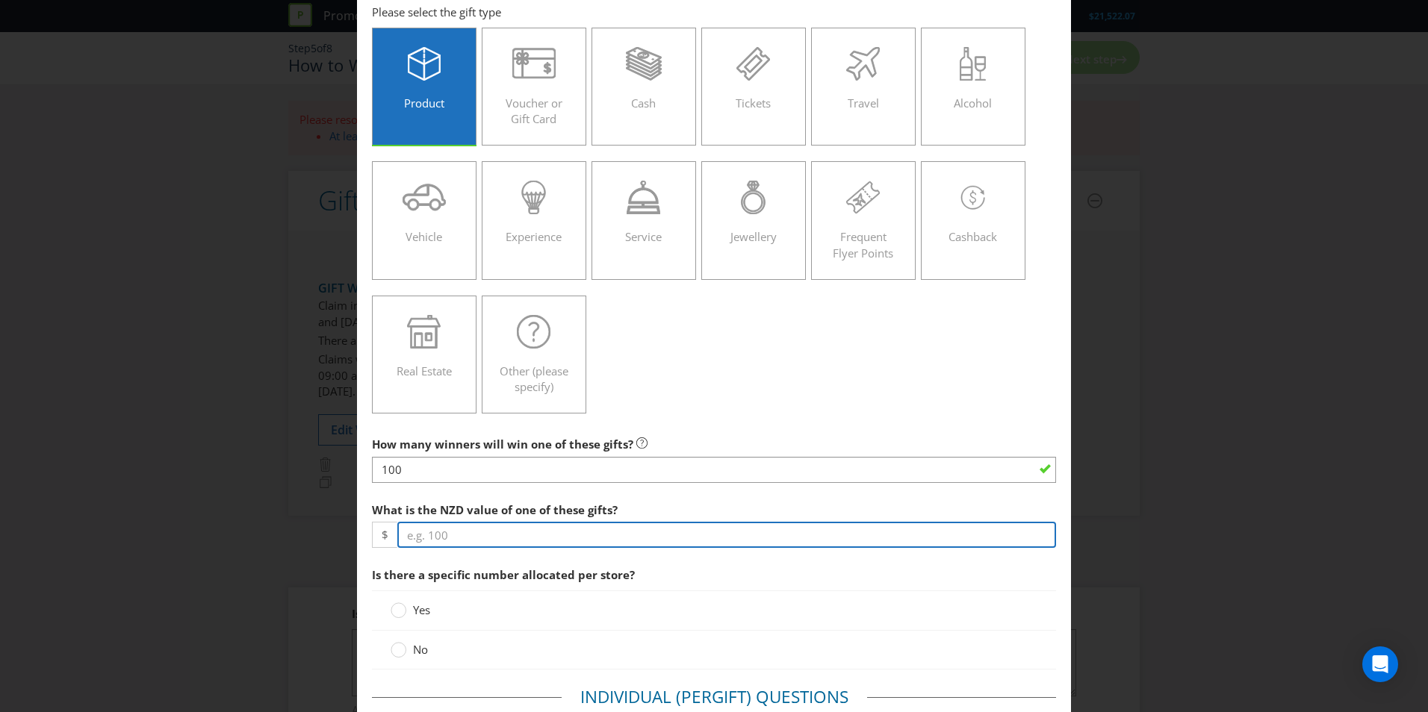
click at [569, 532] on input "number" at bounding box center [726, 535] width 659 height 26
type input "250"
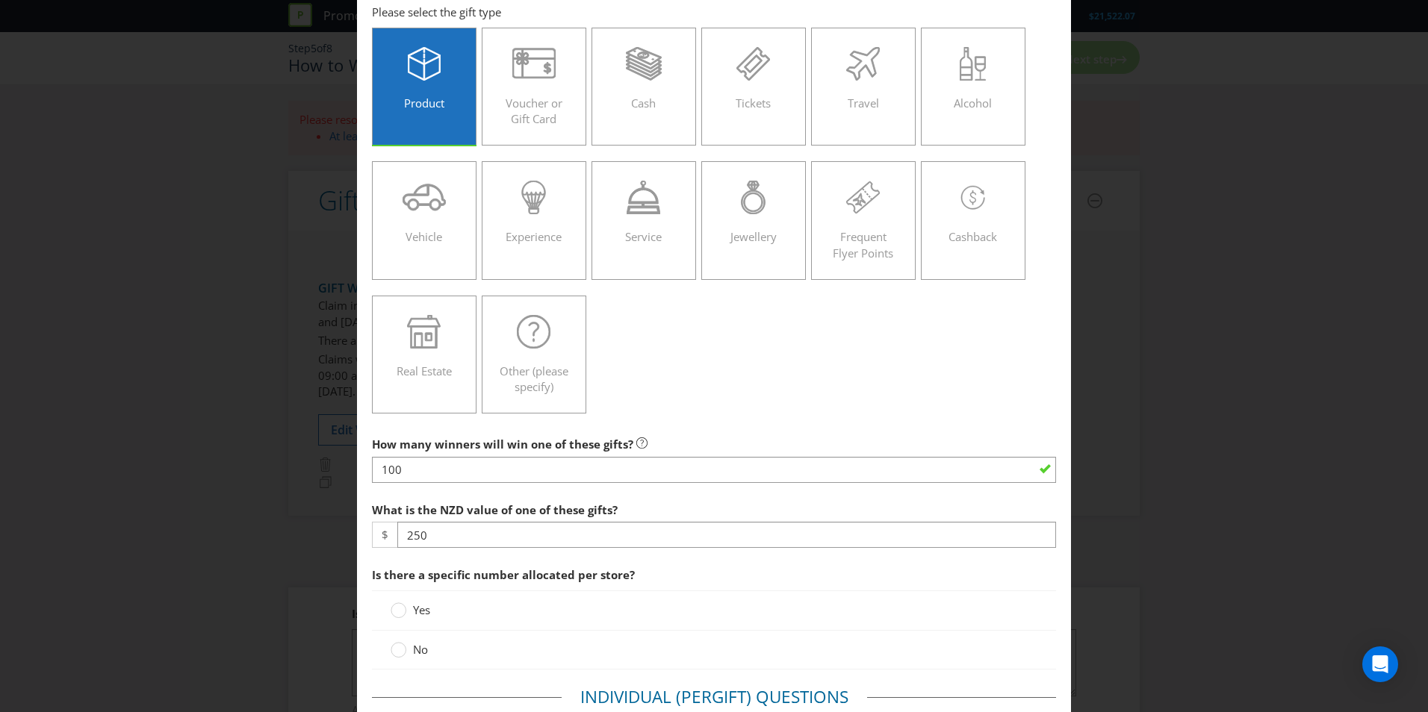
click at [723, 497] on div "What is the NZD value of one of these gifts? $ 250" at bounding box center [714, 522] width 684 height 54
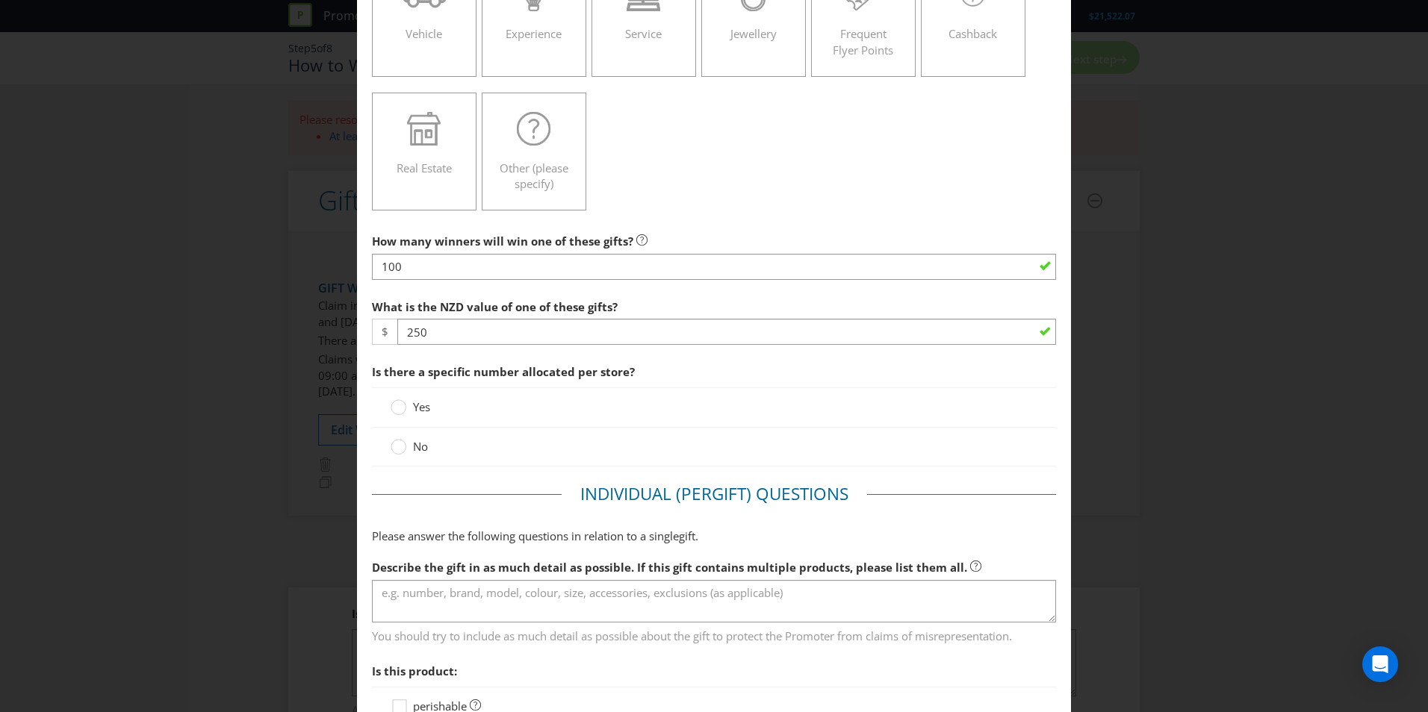
scroll to position [299, 0]
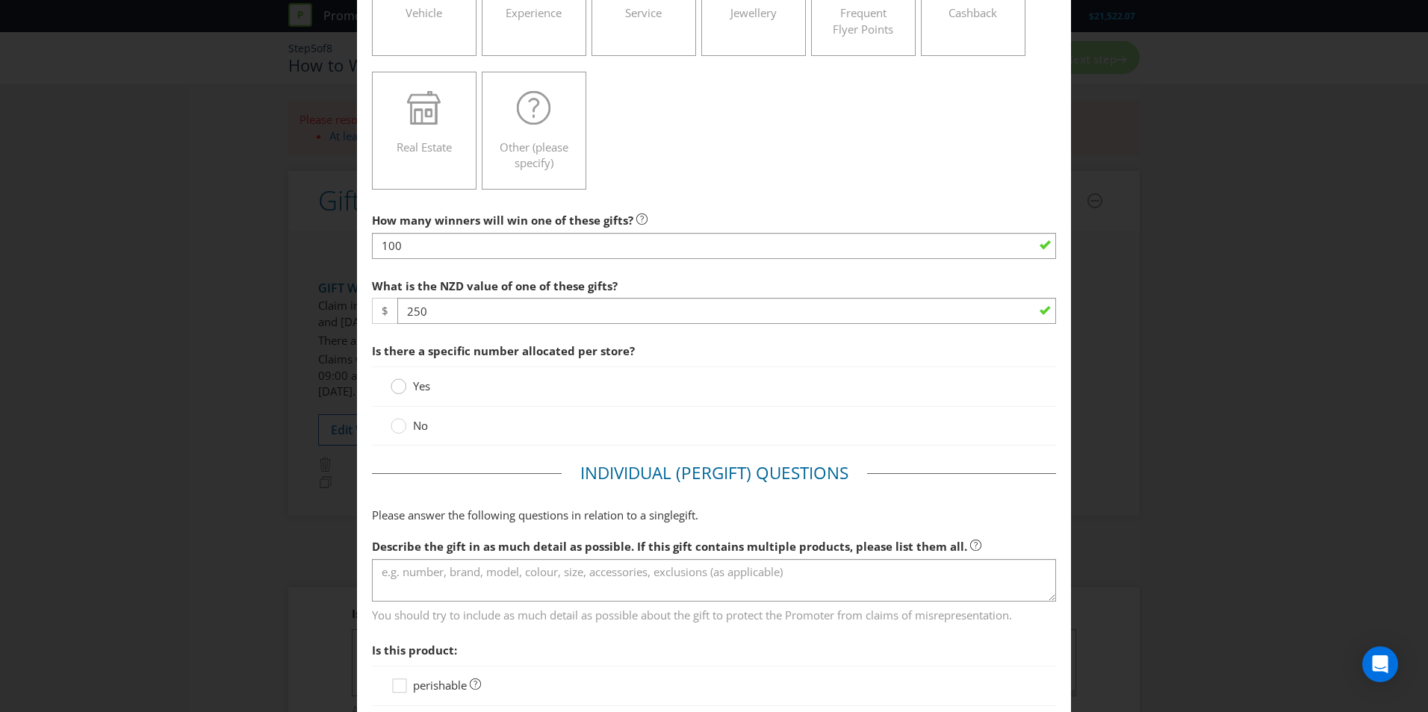
click at [391, 388] on icon at bounding box center [399, 387] width 16 height 16
click at [0, 0] on input "Yes" at bounding box center [0, 0] width 0 height 0
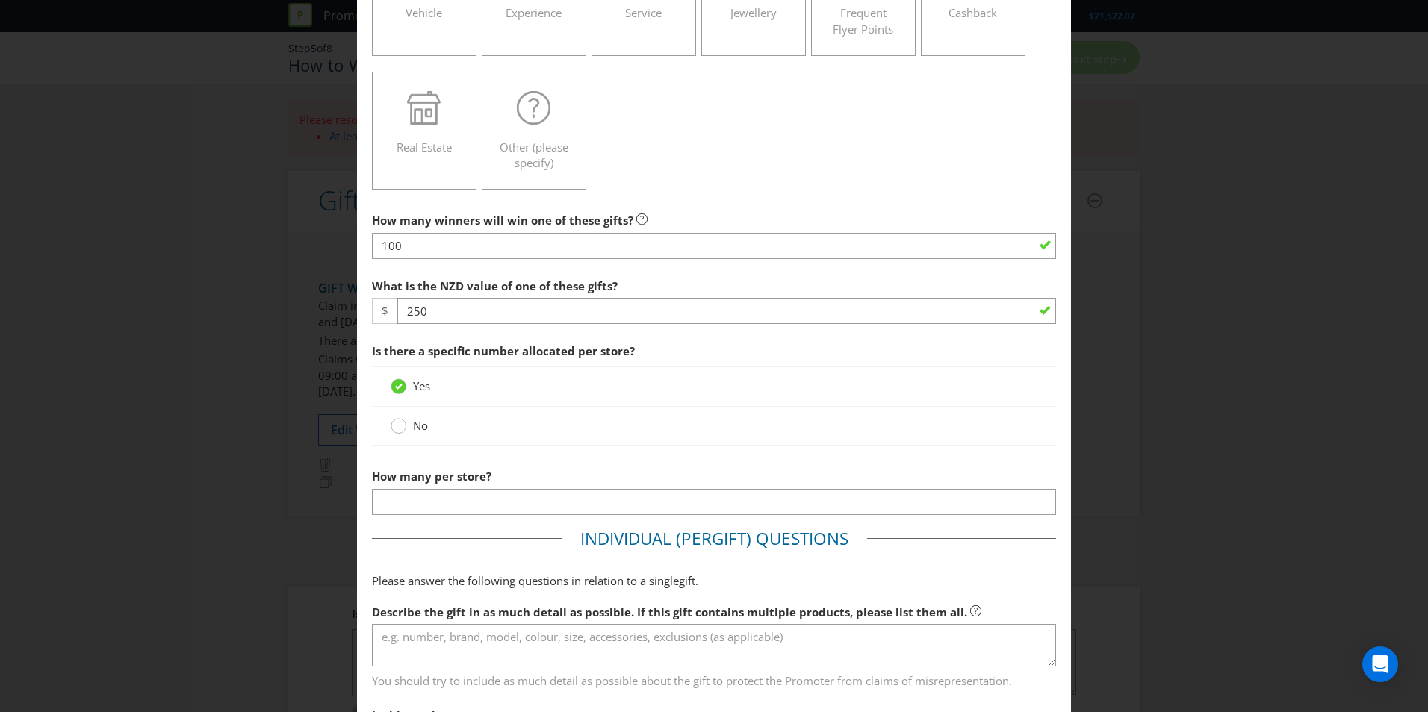
click at [394, 428] on circle at bounding box center [398, 426] width 15 height 15
click at [0, 0] on input "No" at bounding box center [0, 0] width 0 height 0
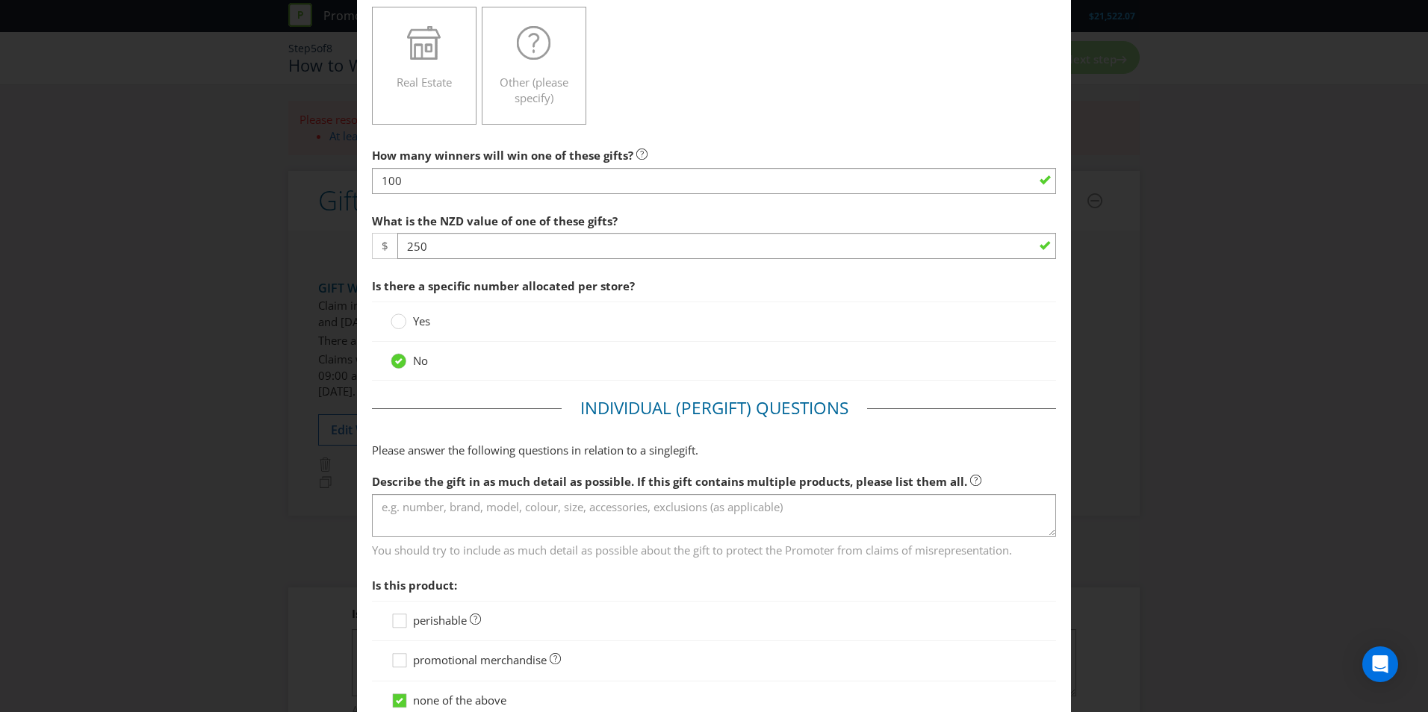
scroll to position [523, 0]
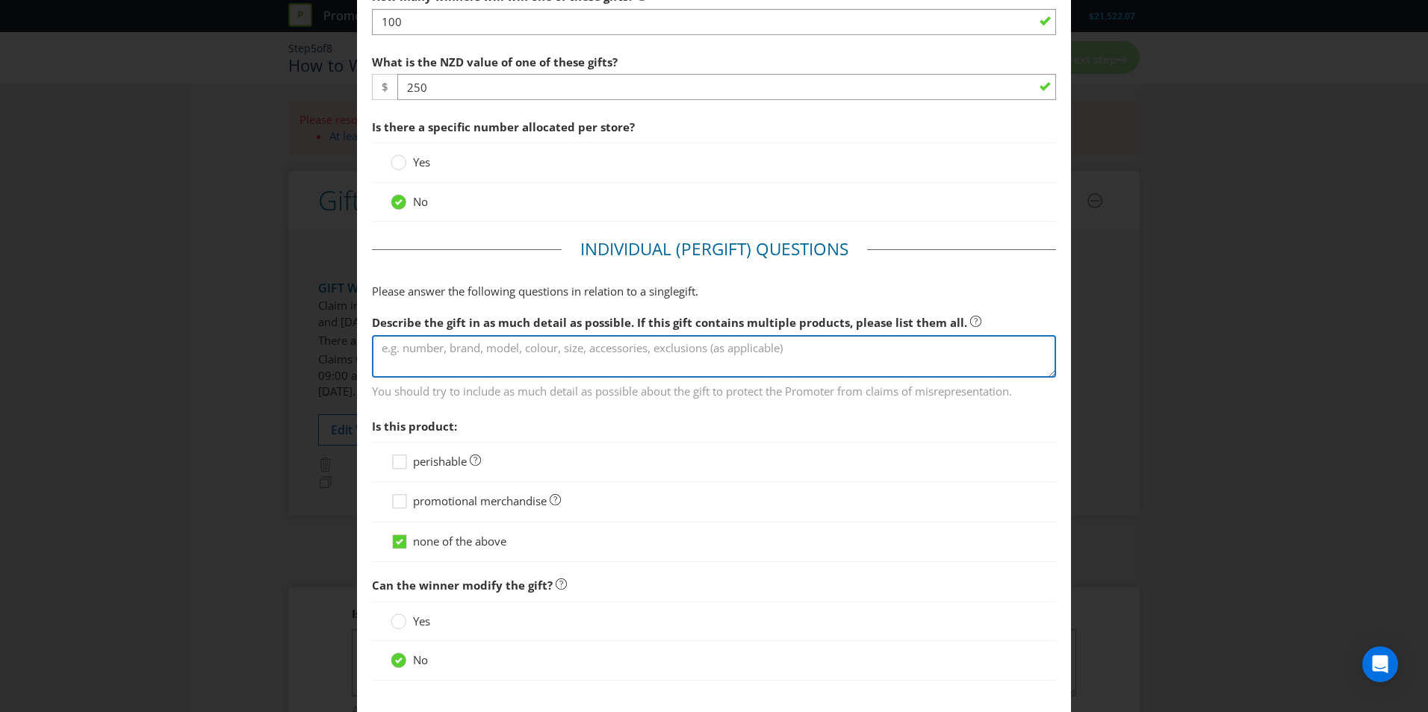
click at [516, 354] on textarea at bounding box center [714, 356] width 684 height 43
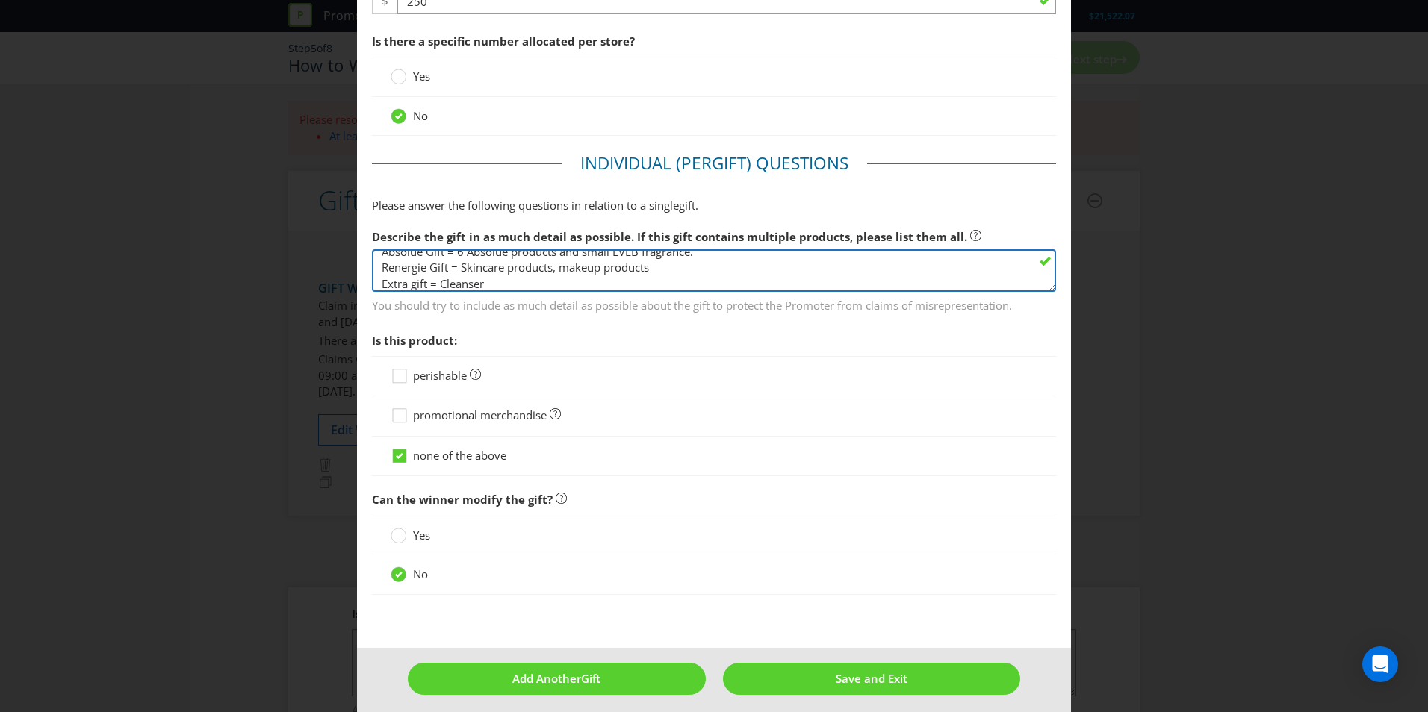
scroll to position [618, 0]
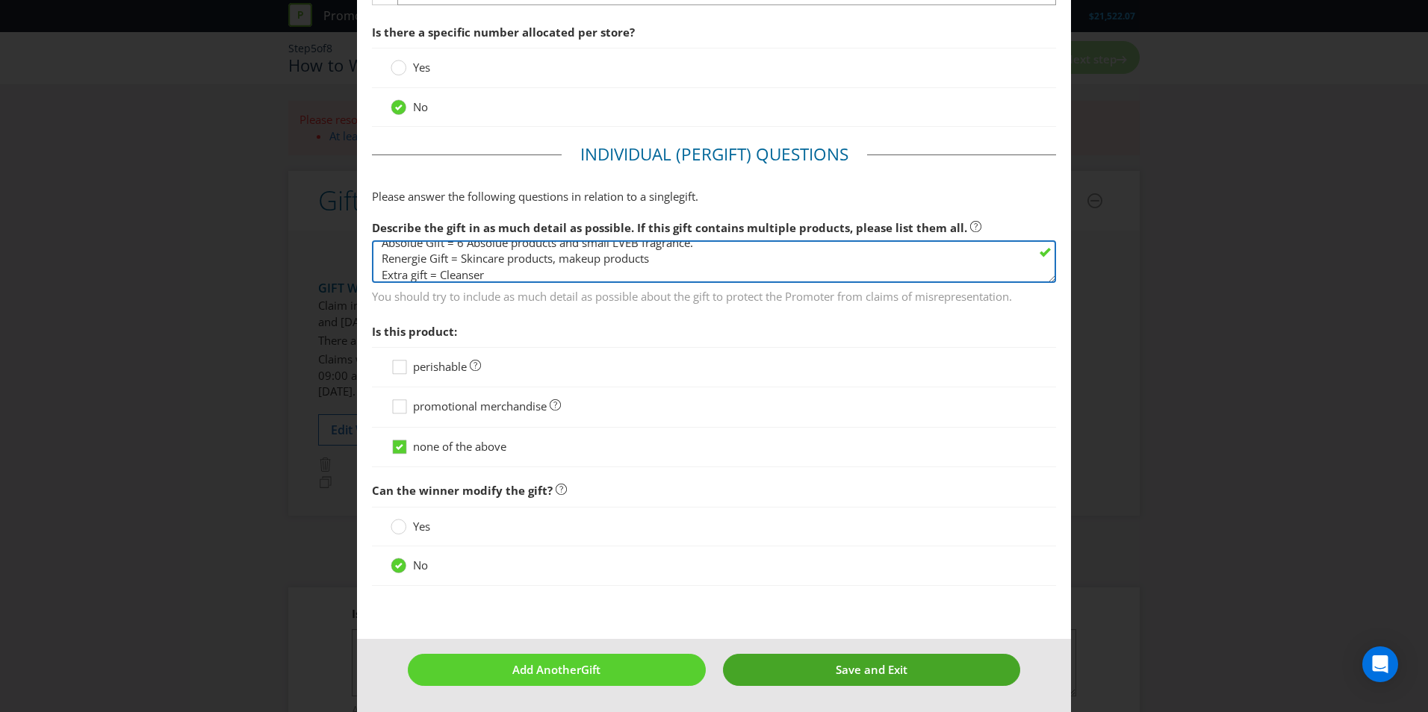
type textarea "Absolue Gift = 6 Absolue products and small LVEB fragrance. Renergie Gift = Ski…"
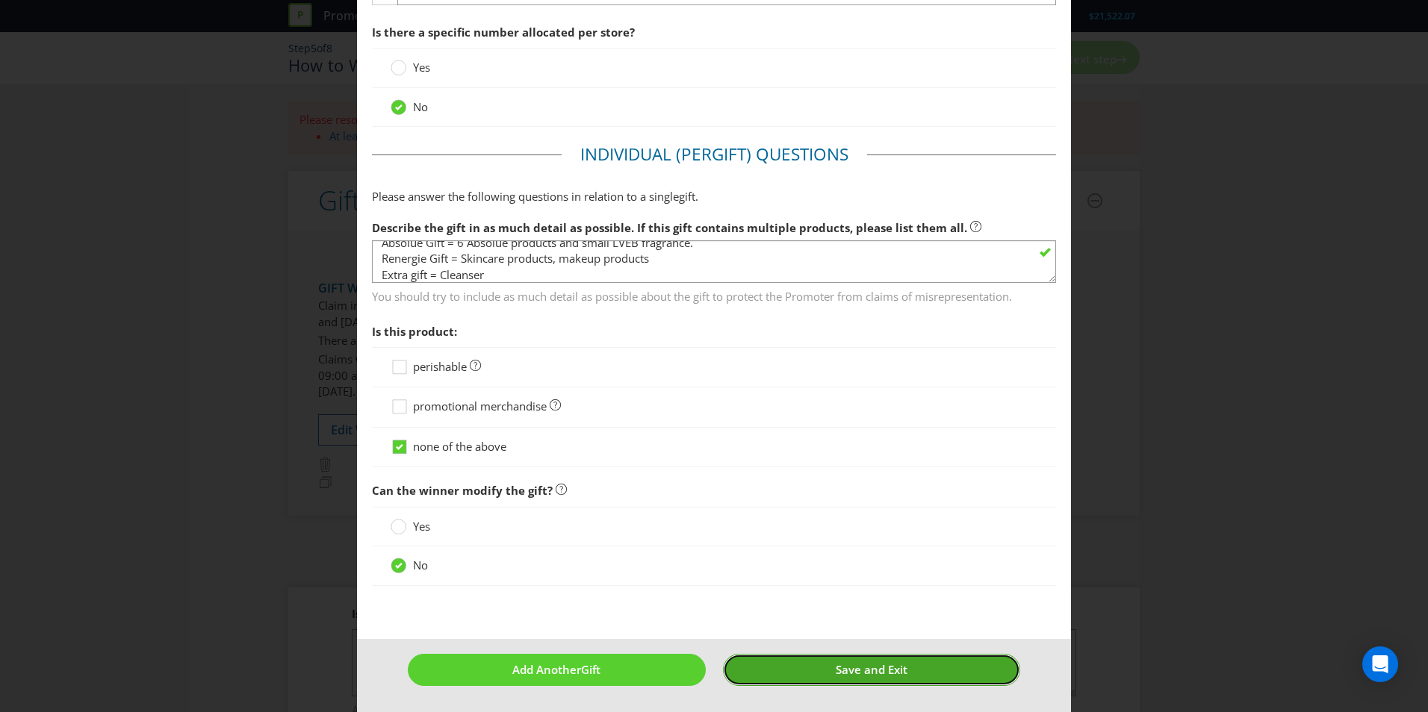
click at [801, 672] on button "Save and Exit" at bounding box center [872, 670] width 298 height 32
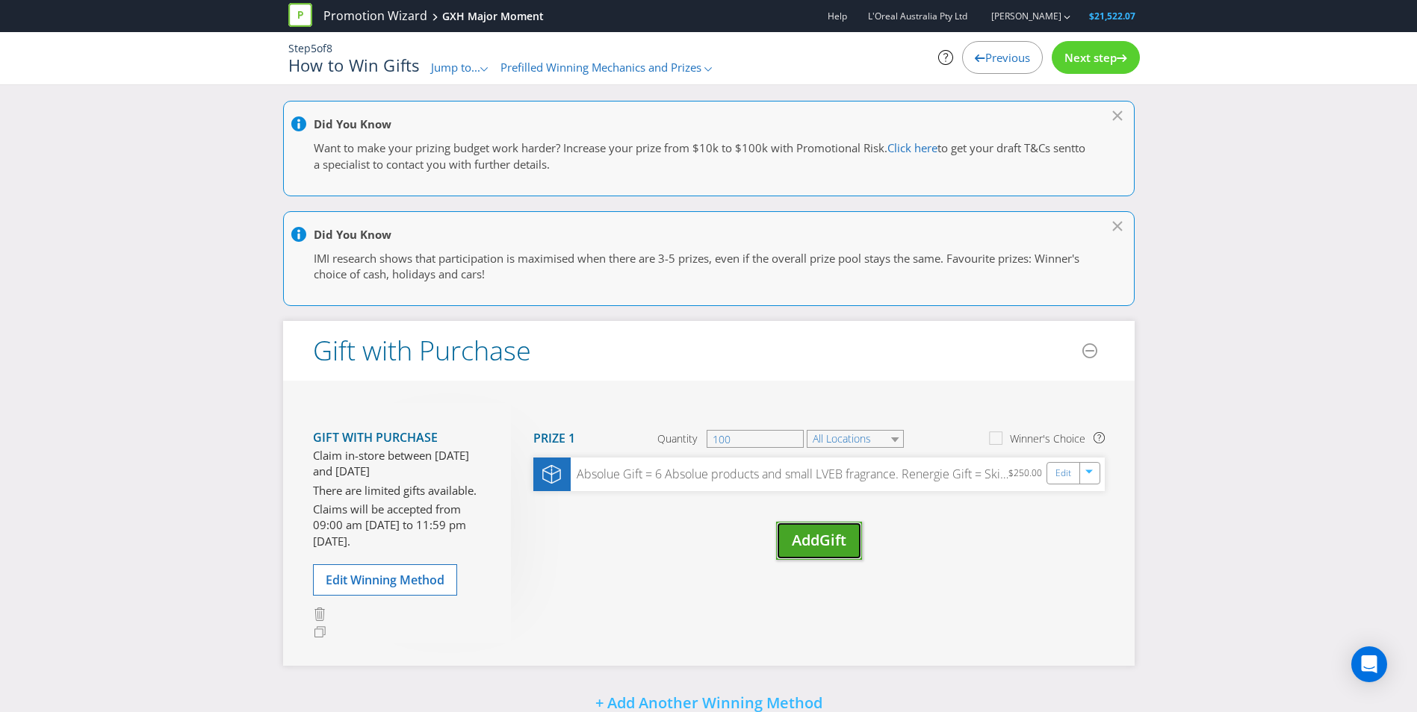
click at [842, 547] on span "Gift" at bounding box center [832, 540] width 27 height 20
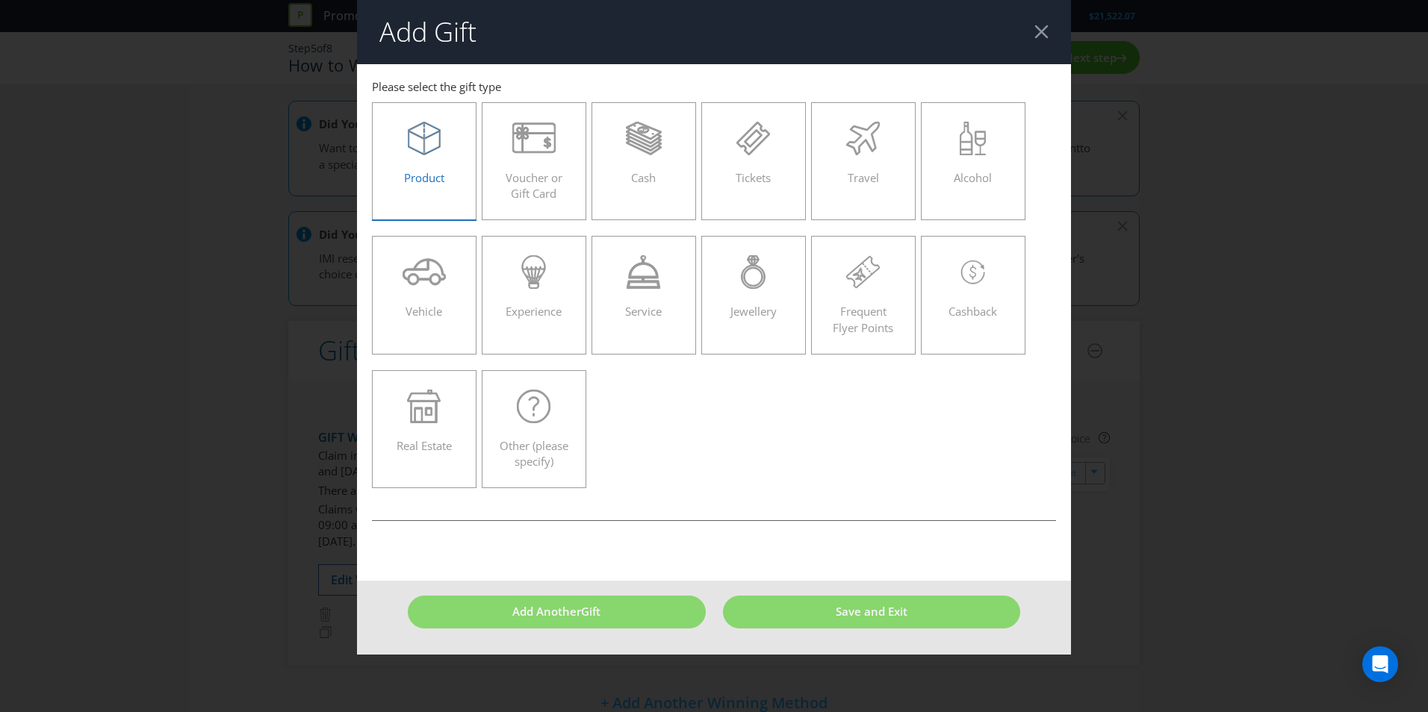
click at [406, 146] on div at bounding box center [424, 139] width 73 height 34
click at [0, 0] on input "Product" at bounding box center [0, 0] width 0 height 0
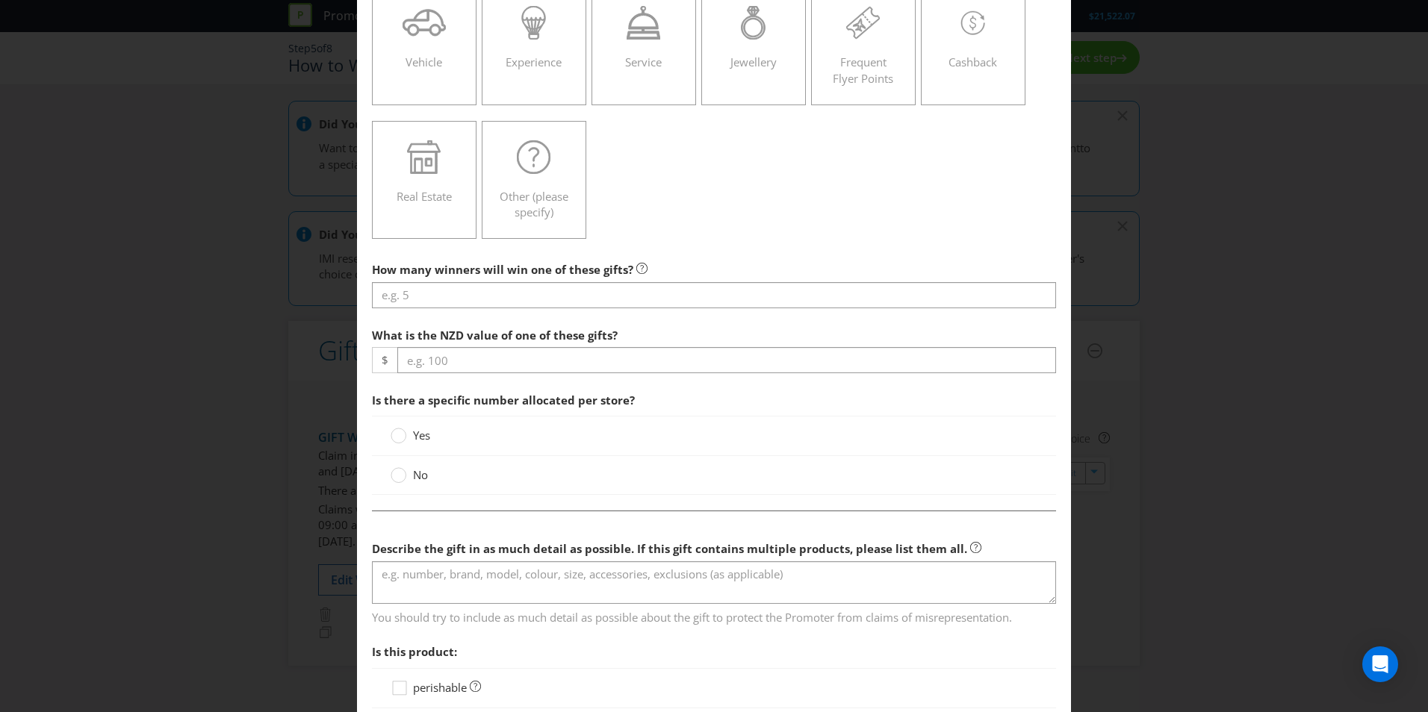
scroll to position [299, 0]
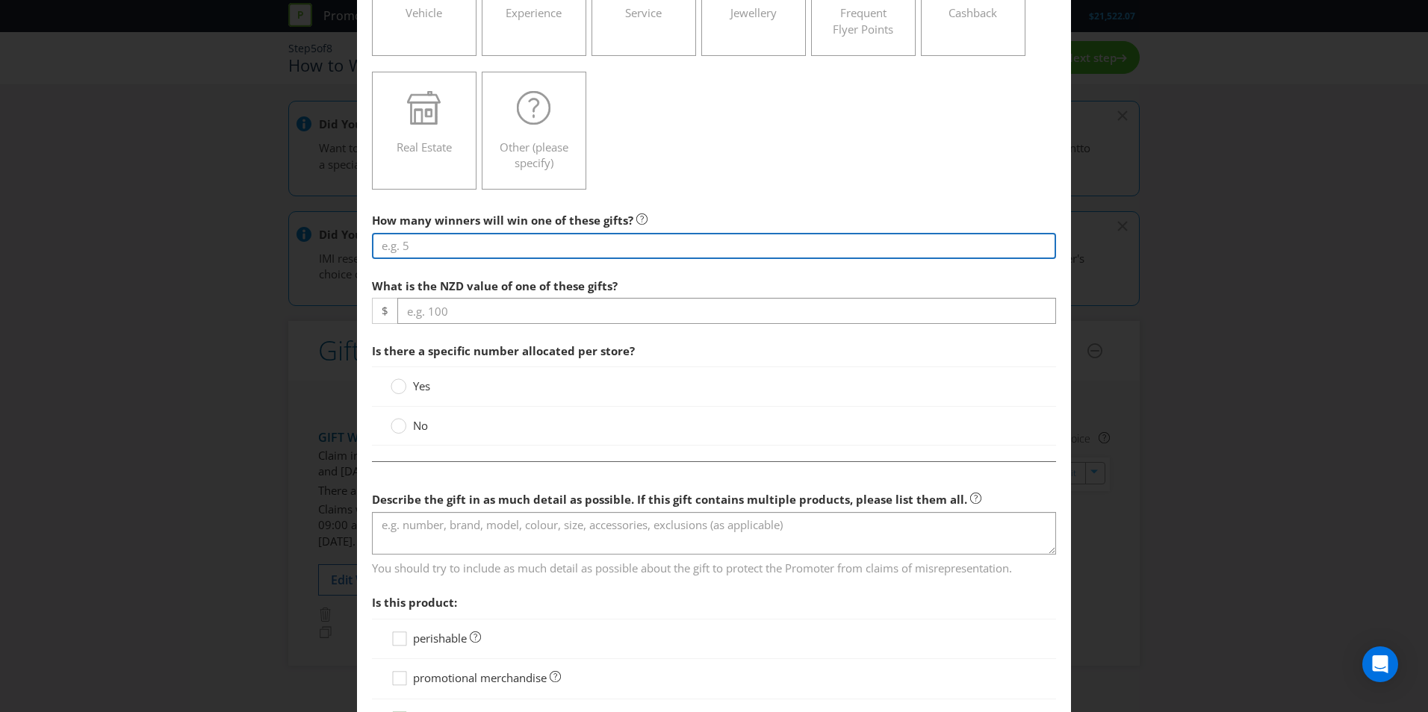
click at [541, 247] on input "number" at bounding box center [714, 246] width 684 height 26
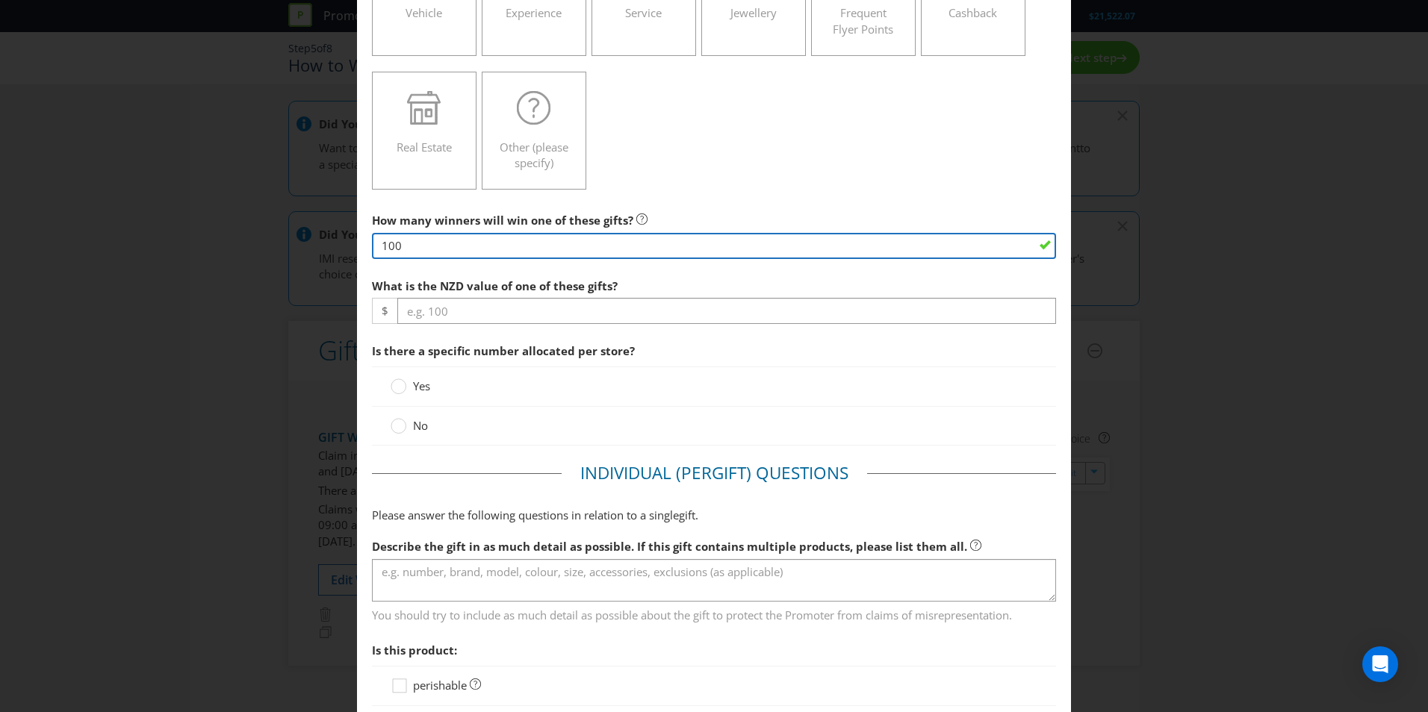
type input "100"
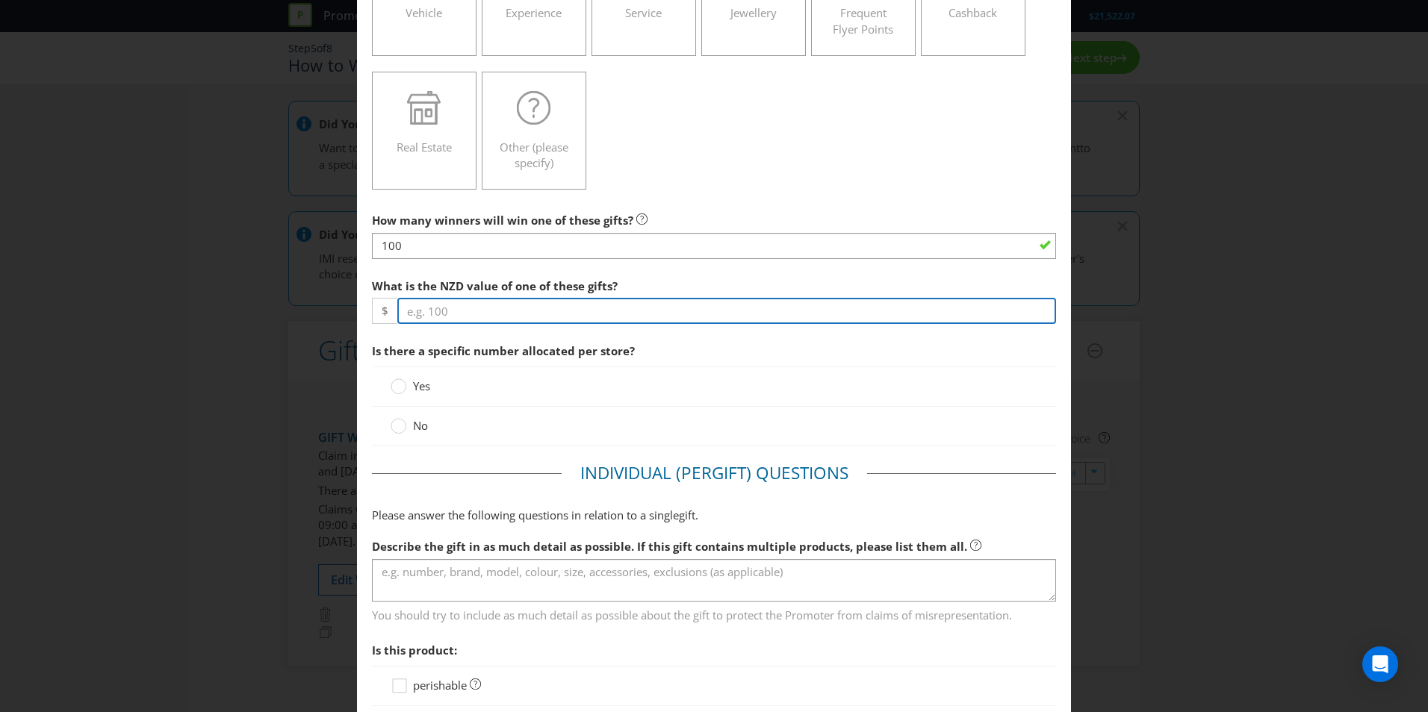
click at [574, 314] on input "number" at bounding box center [726, 311] width 659 height 26
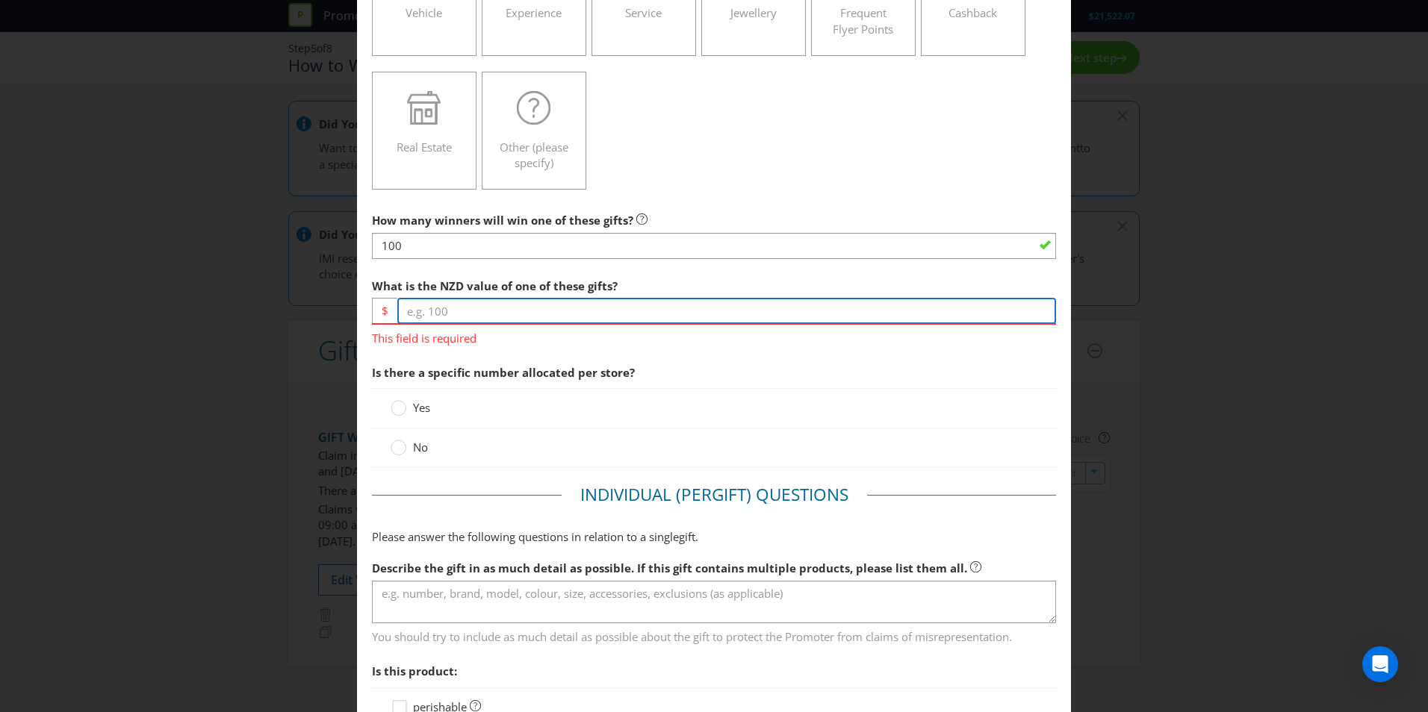
click at [479, 308] on input "number" at bounding box center [726, 311] width 659 height 26
type input "200"
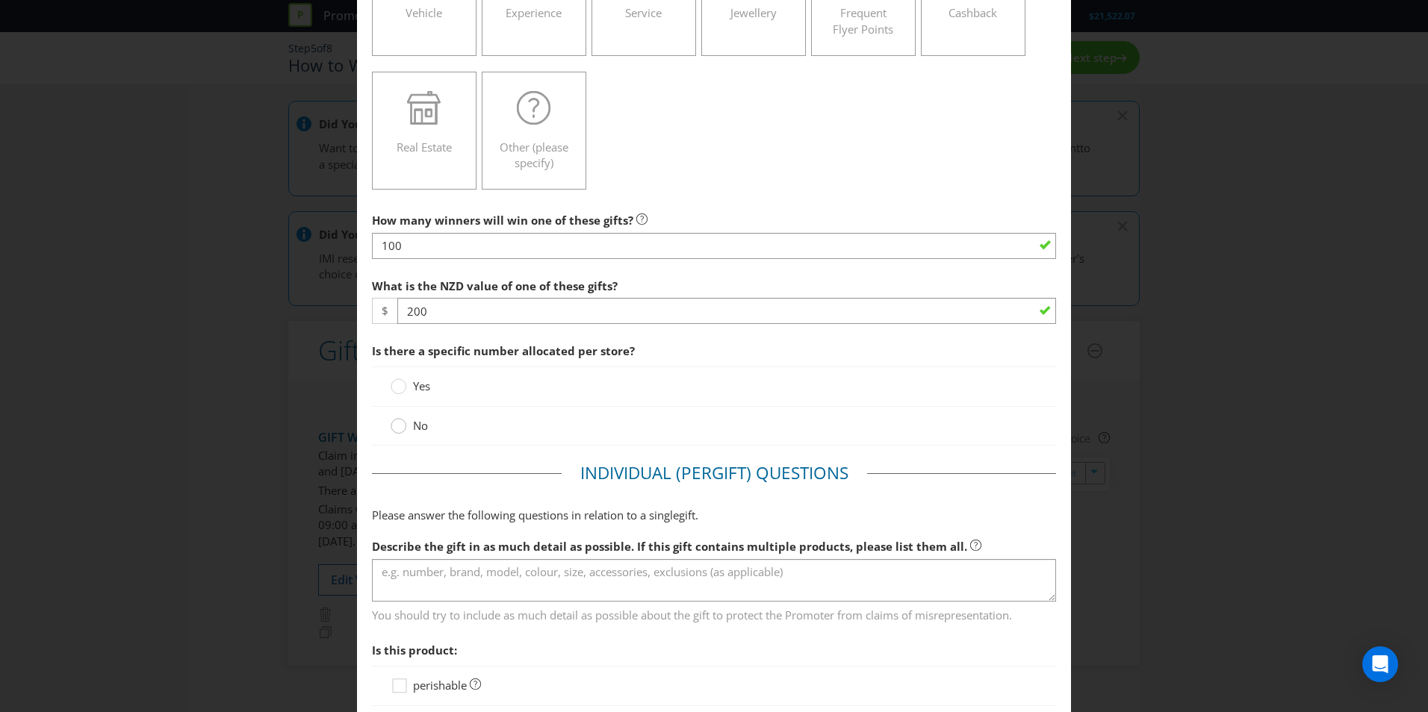
click at [394, 429] on circle at bounding box center [398, 426] width 15 height 15
click at [0, 0] on input "No" at bounding box center [0, 0] width 0 height 0
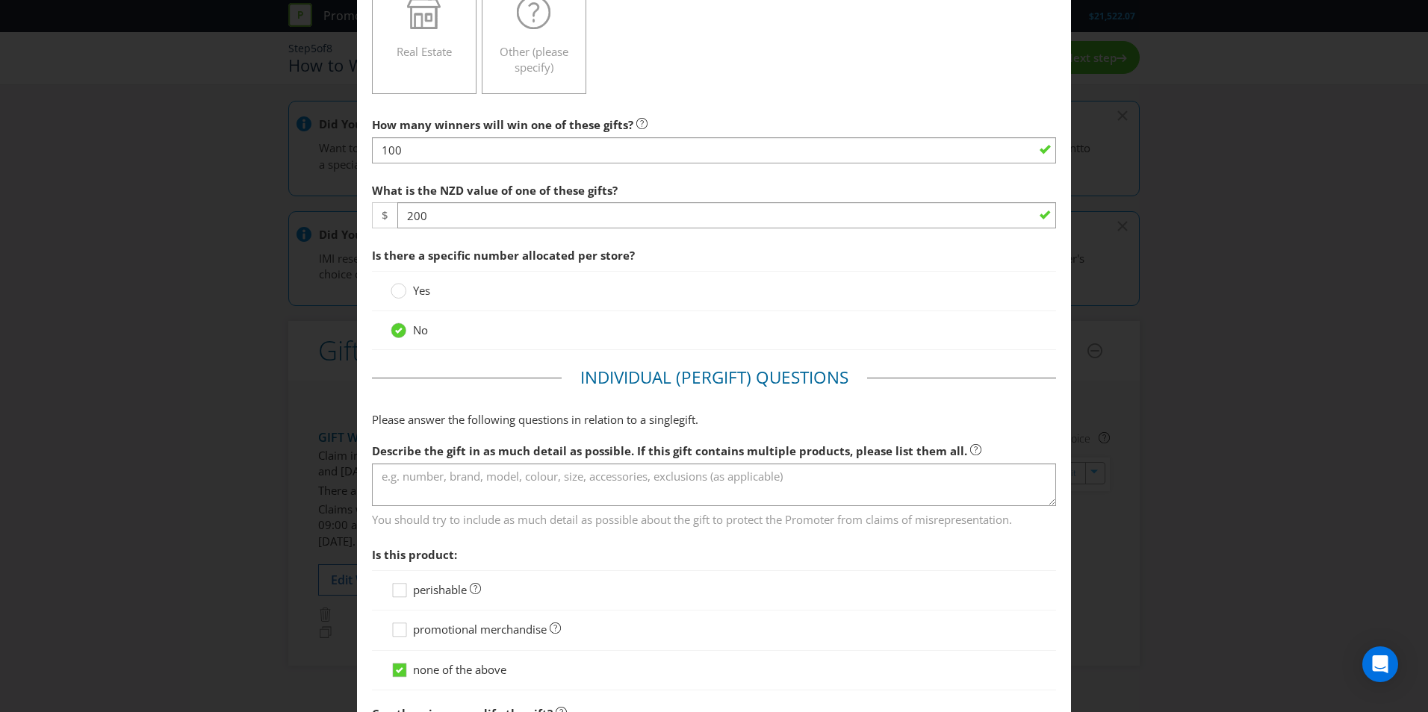
scroll to position [523, 0]
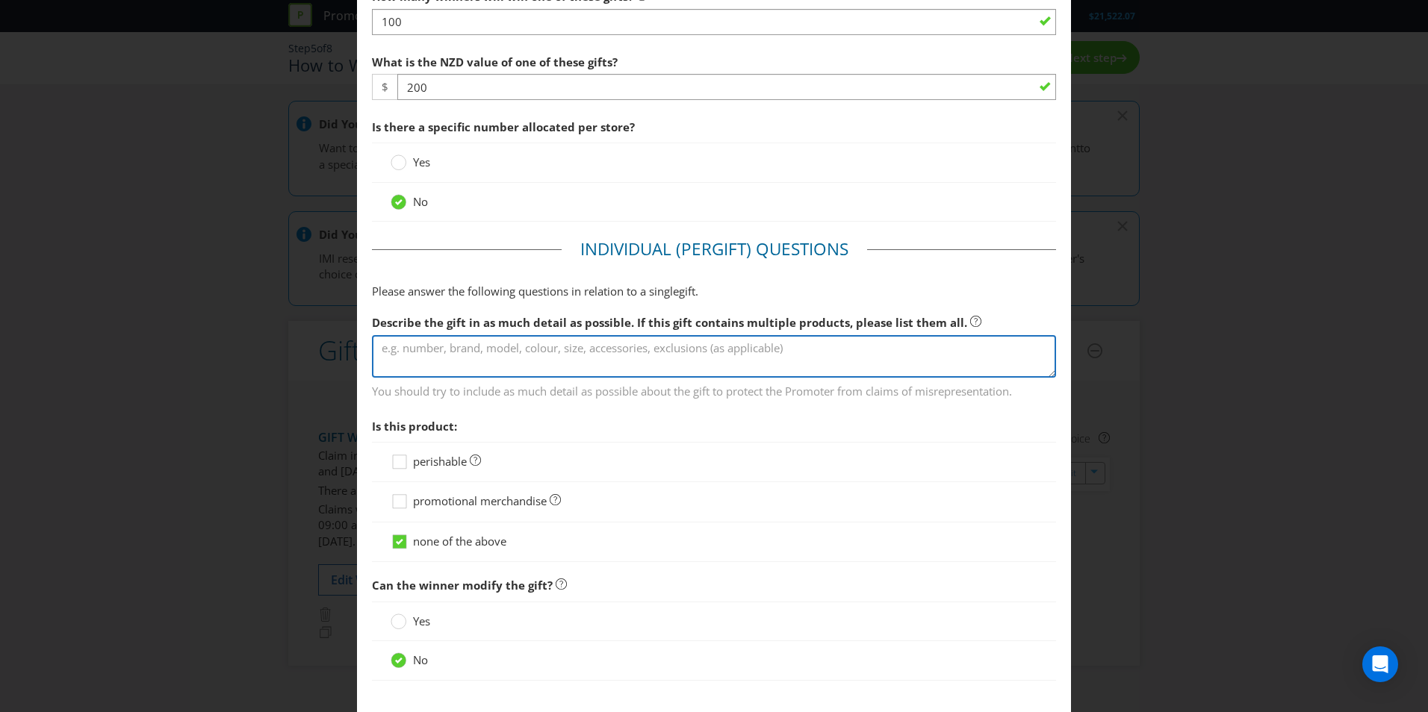
click at [483, 352] on textarea at bounding box center [714, 356] width 684 height 43
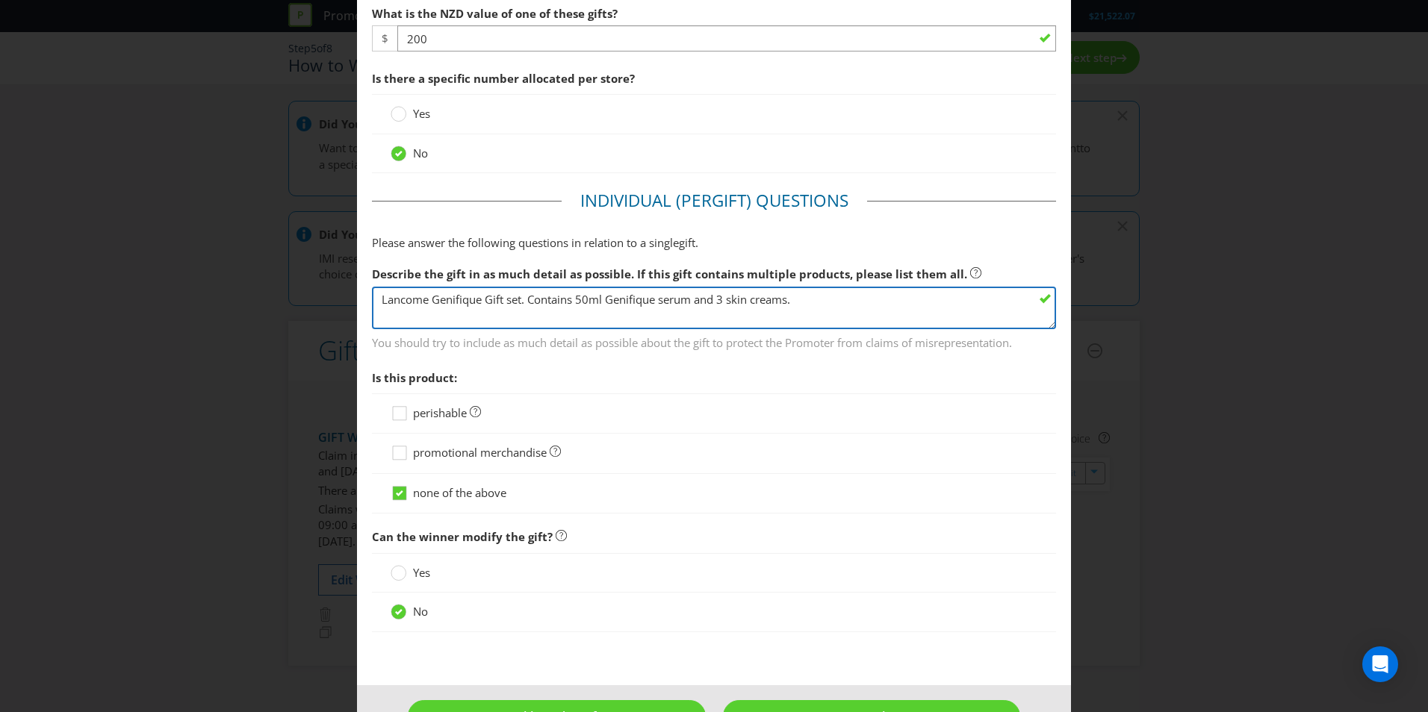
scroll to position [618, 0]
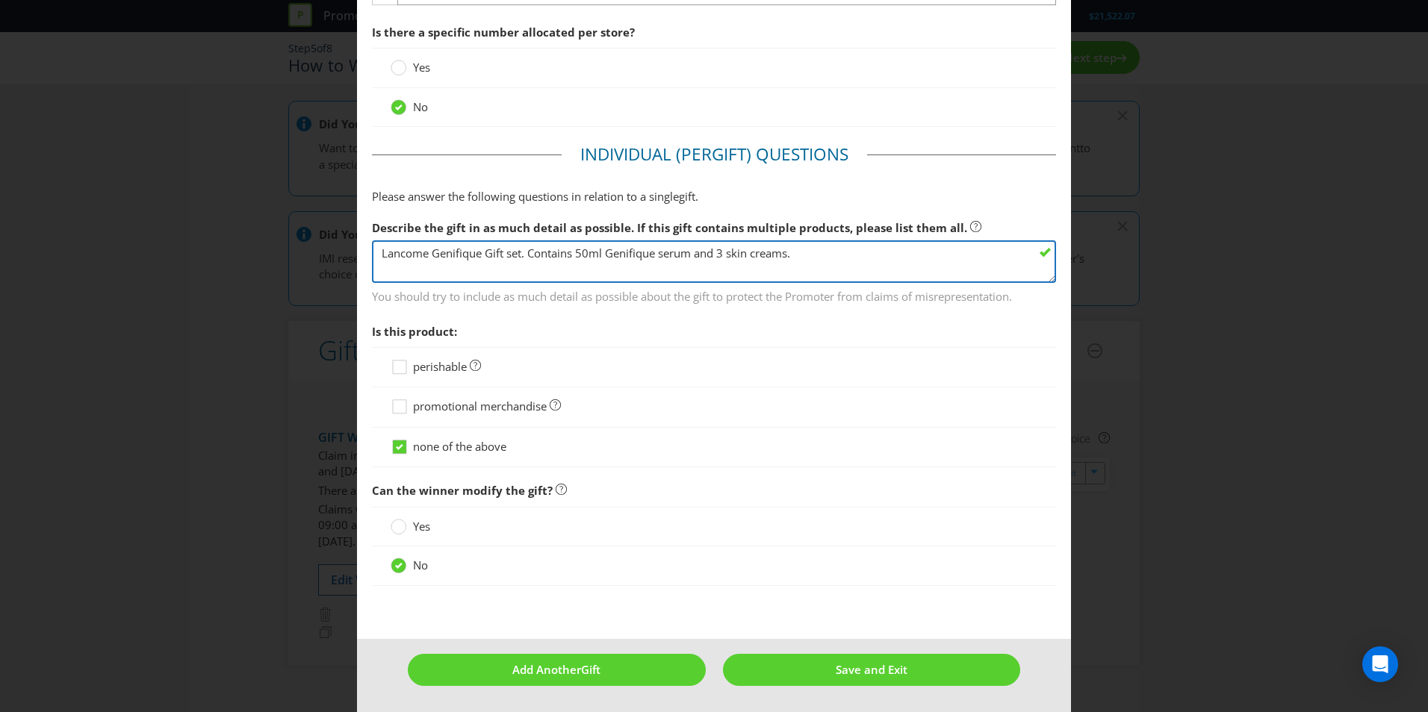
type textarea "Lancome Genifique Gift set. Contains 50ml Genifique serum and 3 skin creams."
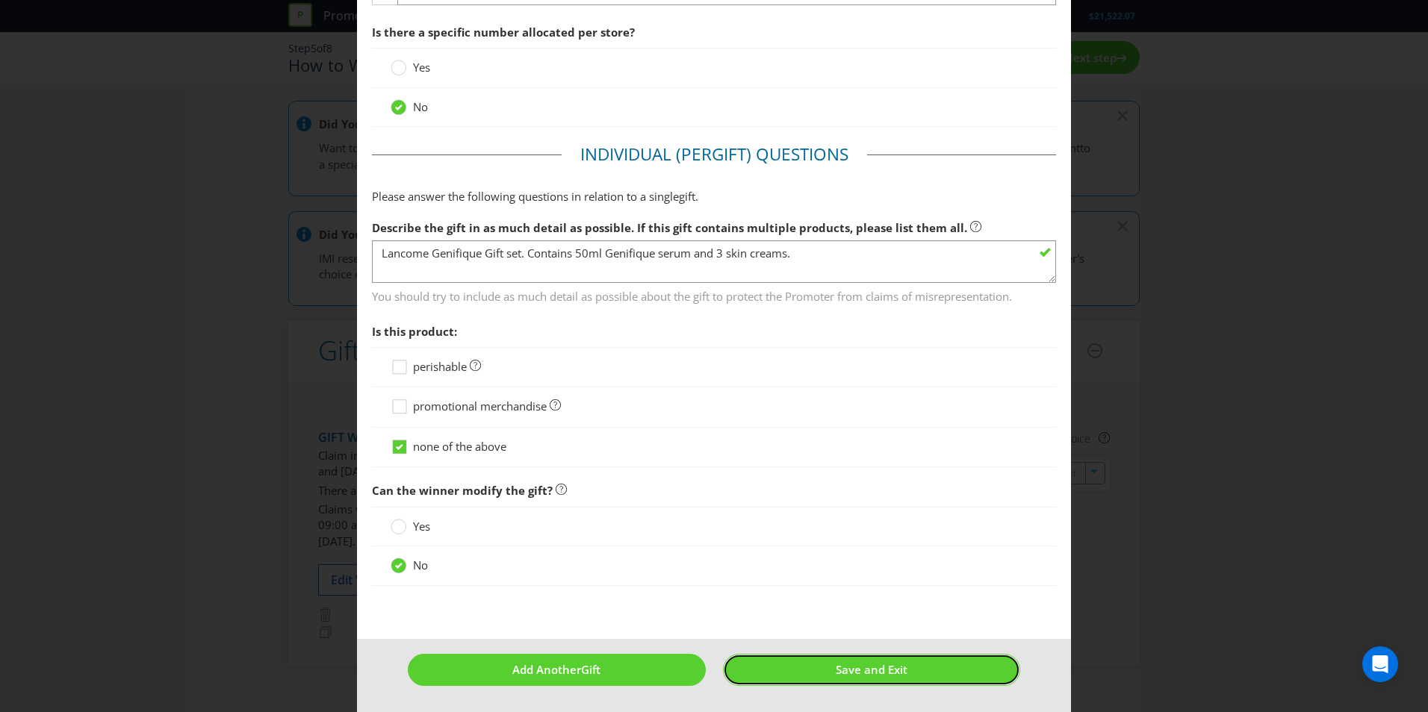
click at [818, 664] on button "Save and Exit" at bounding box center [872, 670] width 298 height 32
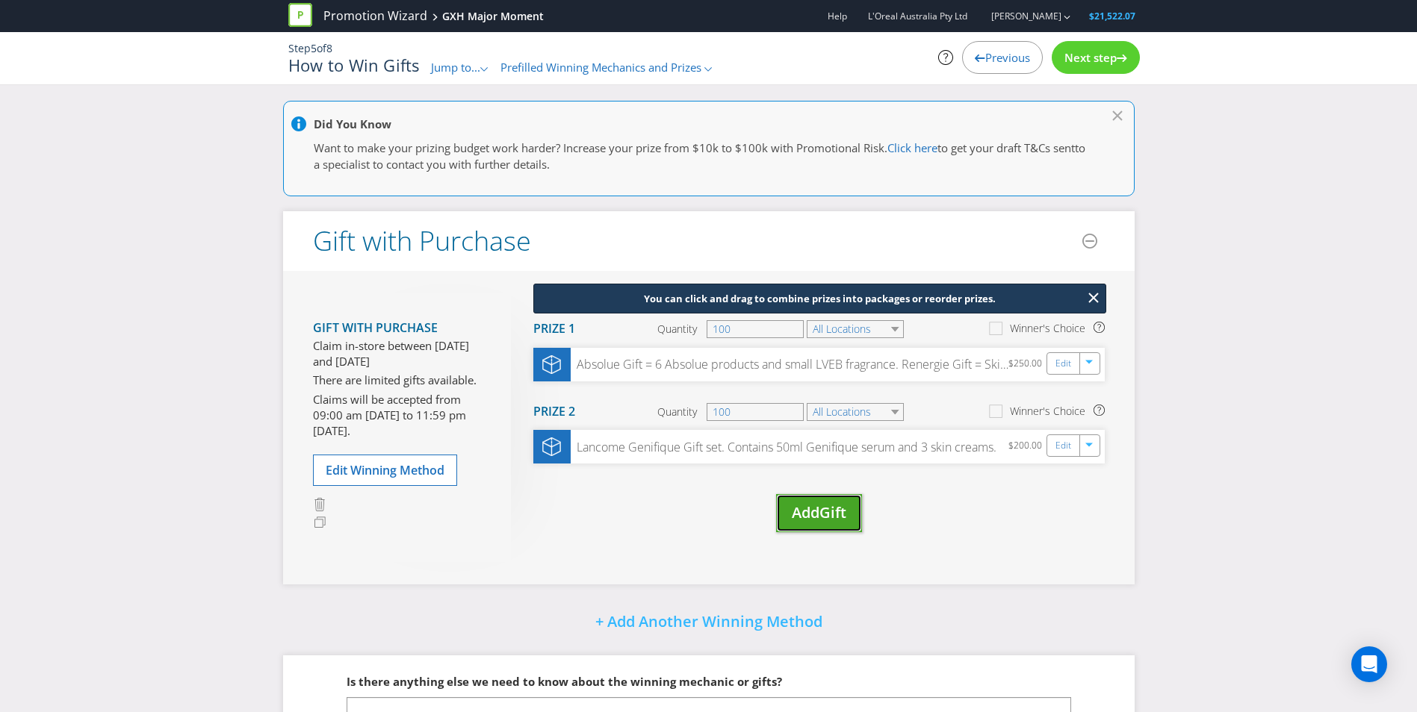
click at [842, 523] on span "Gift" at bounding box center [832, 513] width 27 height 20
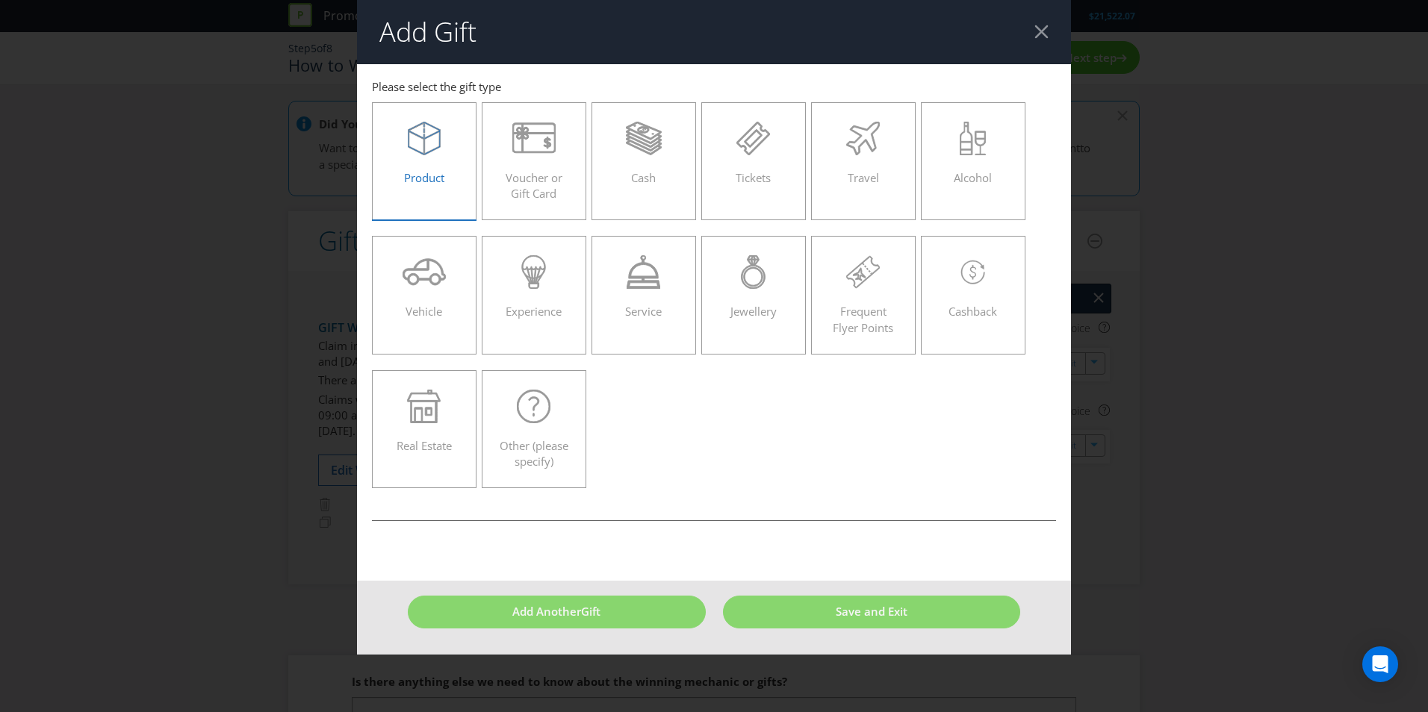
click at [433, 194] on label "Product" at bounding box center [424, 161] width 105 height 118
click at [0, 0] on input "Product" at bounding box center [0, 0] width 0 height 0
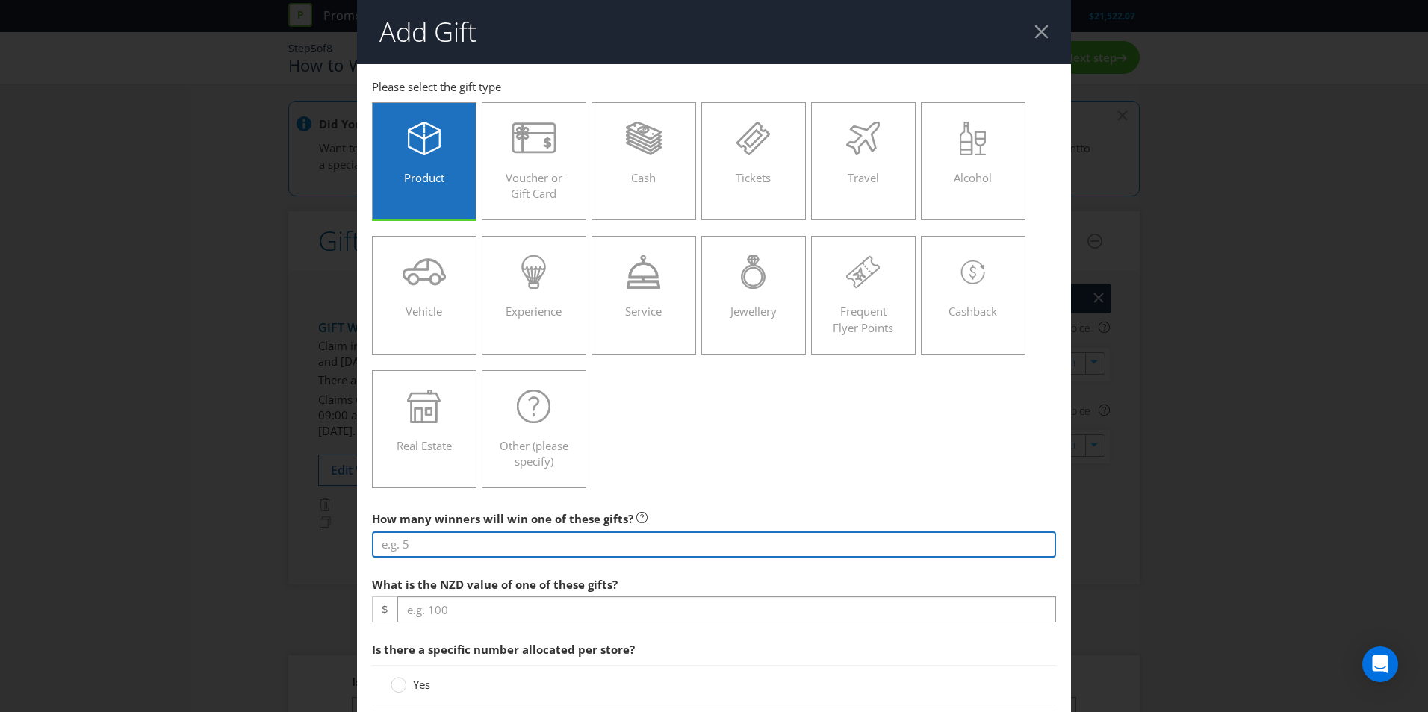
click at [644, 538] on input "number" at bounding box center [714, 545] width 684 height 26
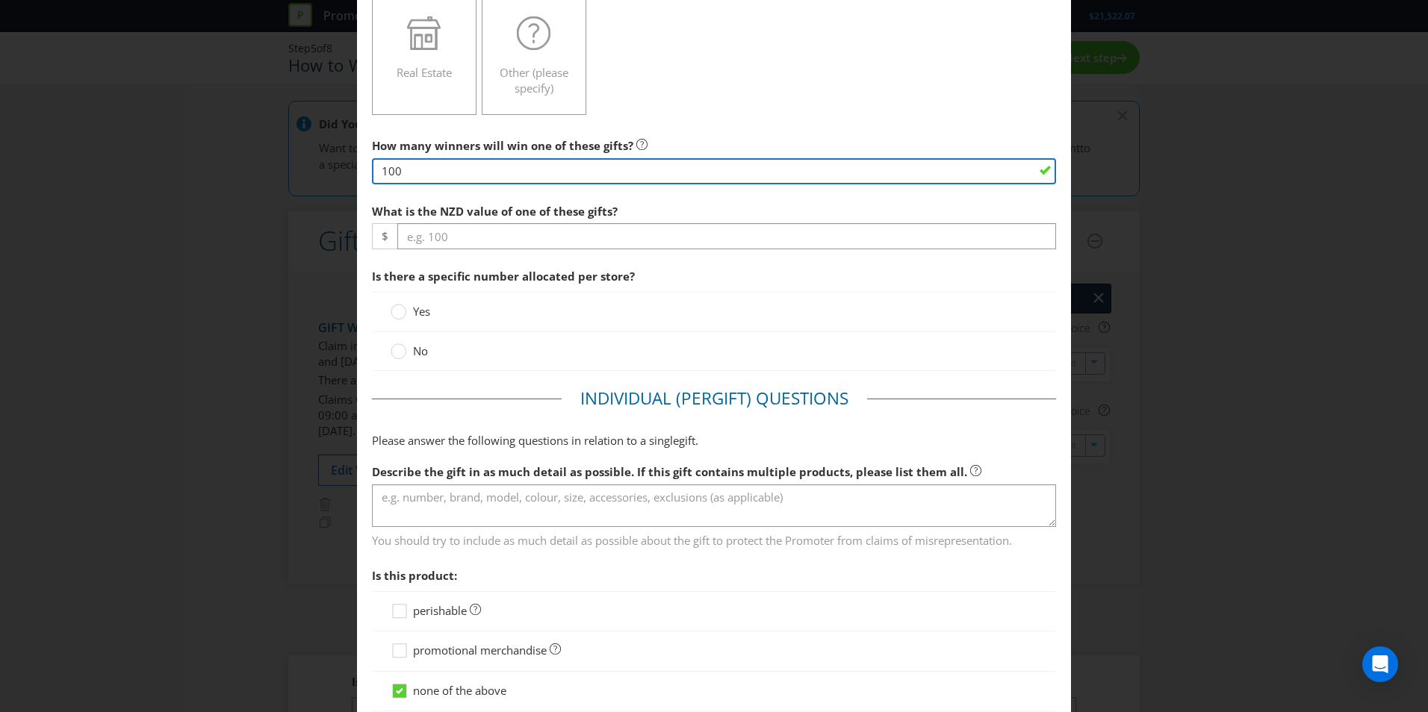
type input "100"
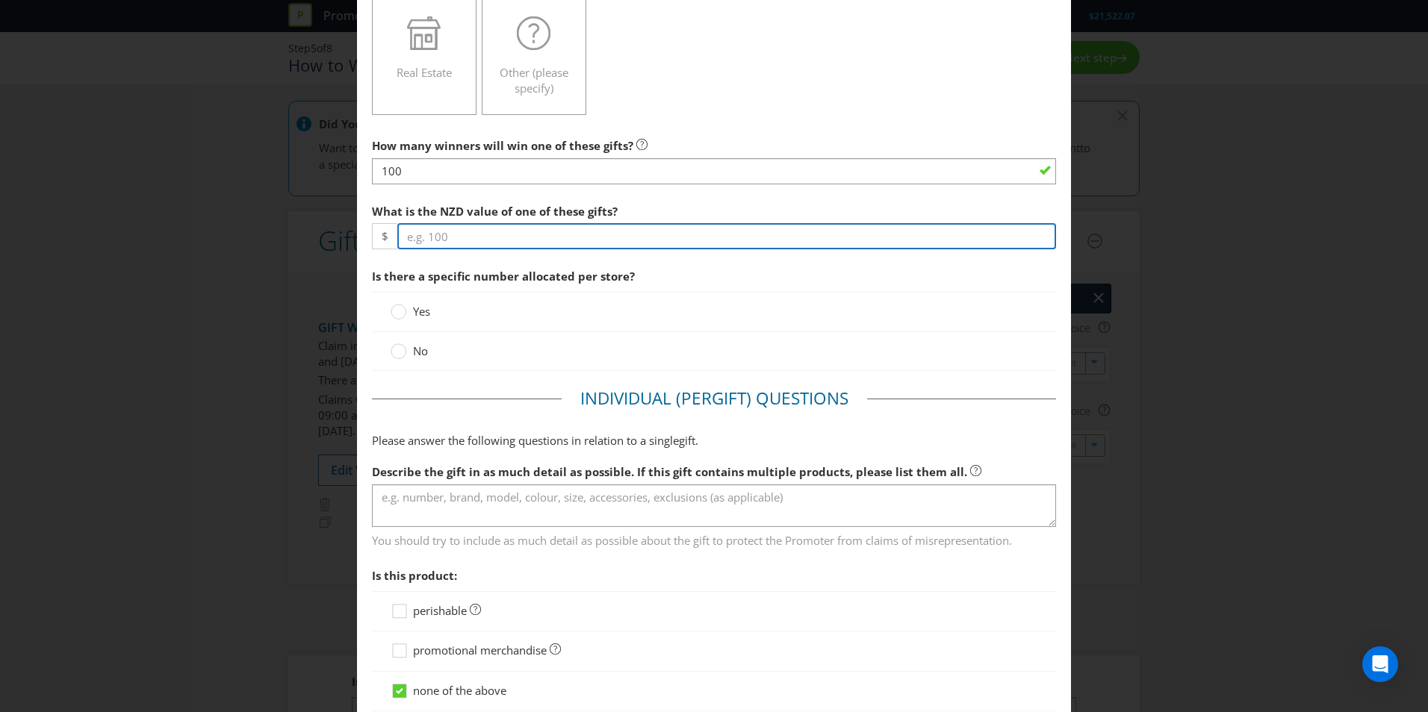
click at [532, 242] on input "number" at bounding box center [726, 236] width 659 height 26
type input "250"
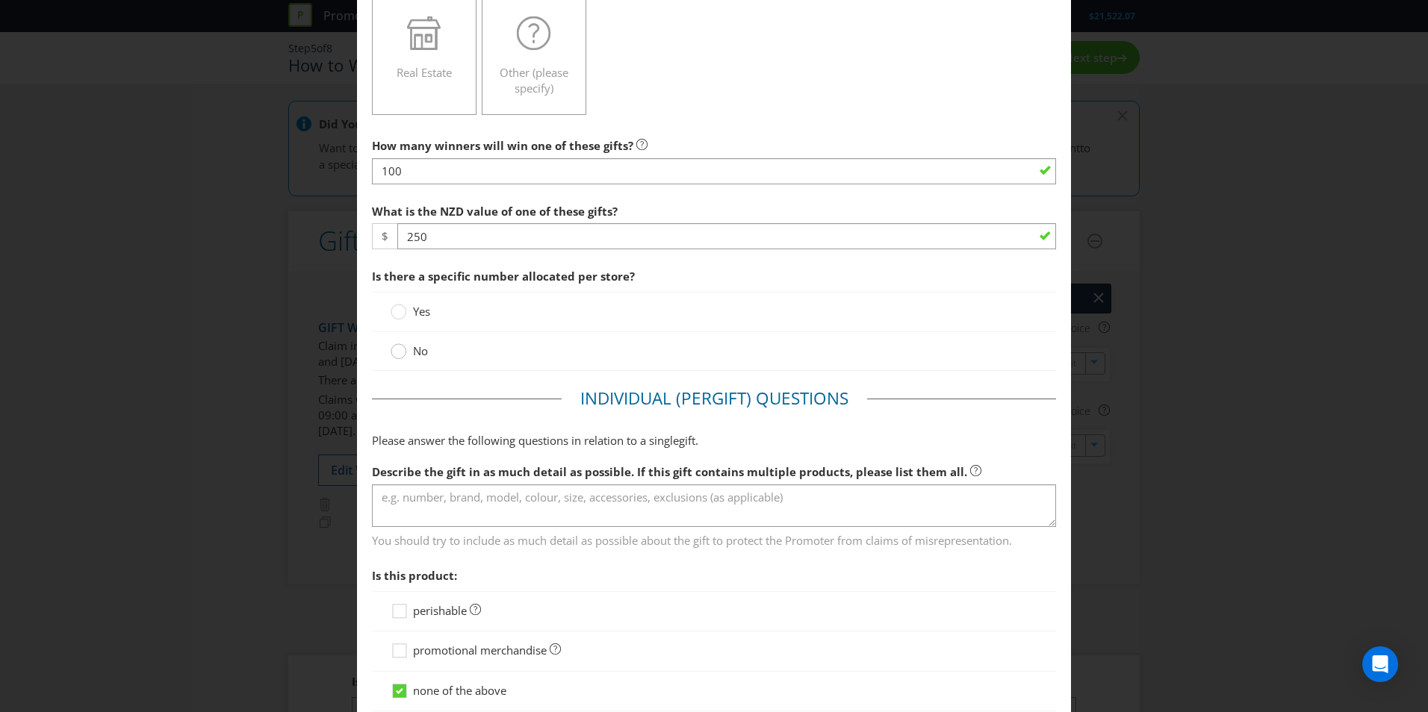
click at [396, 353] on circle at bounding box center [398, 351] width 15 height 15
click at [0, 0] on input "No" at bounding box center [0, 0] width 0 height 0
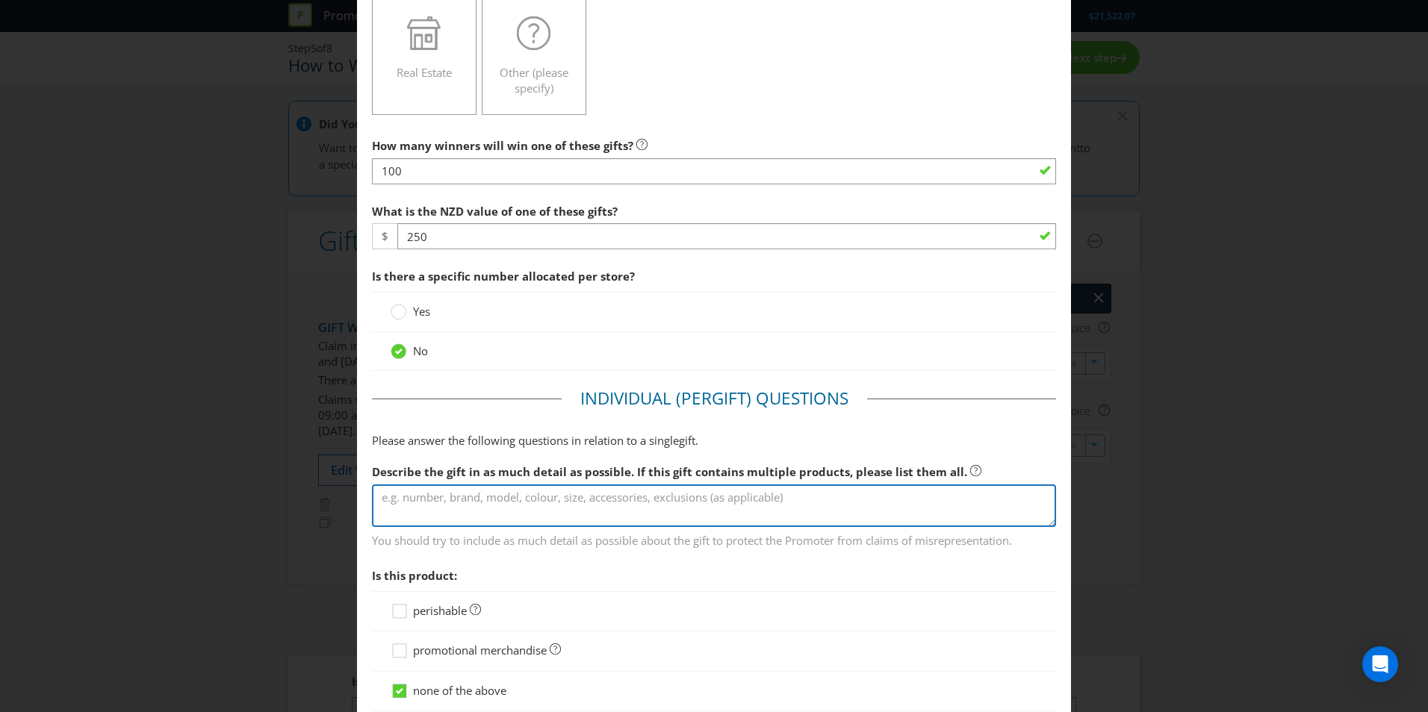
click at [512, 490] on textarea at bounding box center [714, 506] width 684 height 43
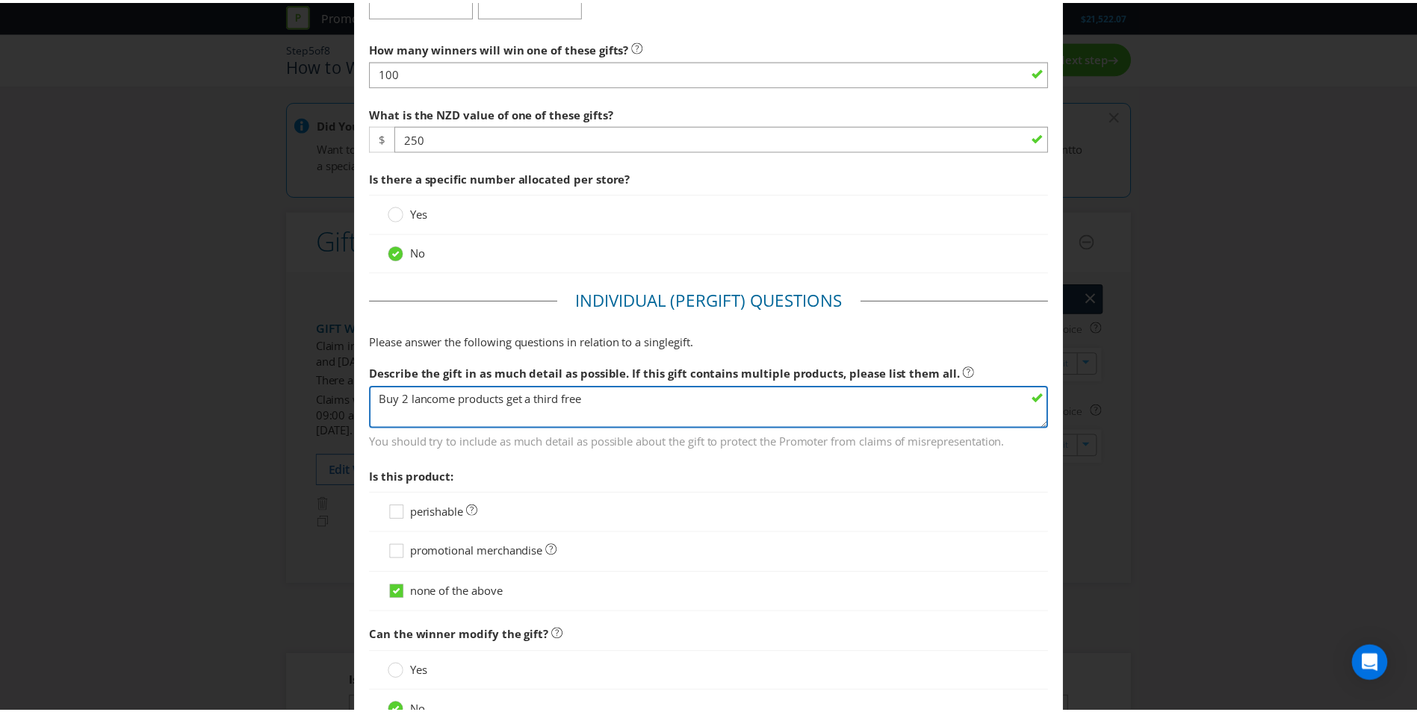
scroll to position [618, 0]
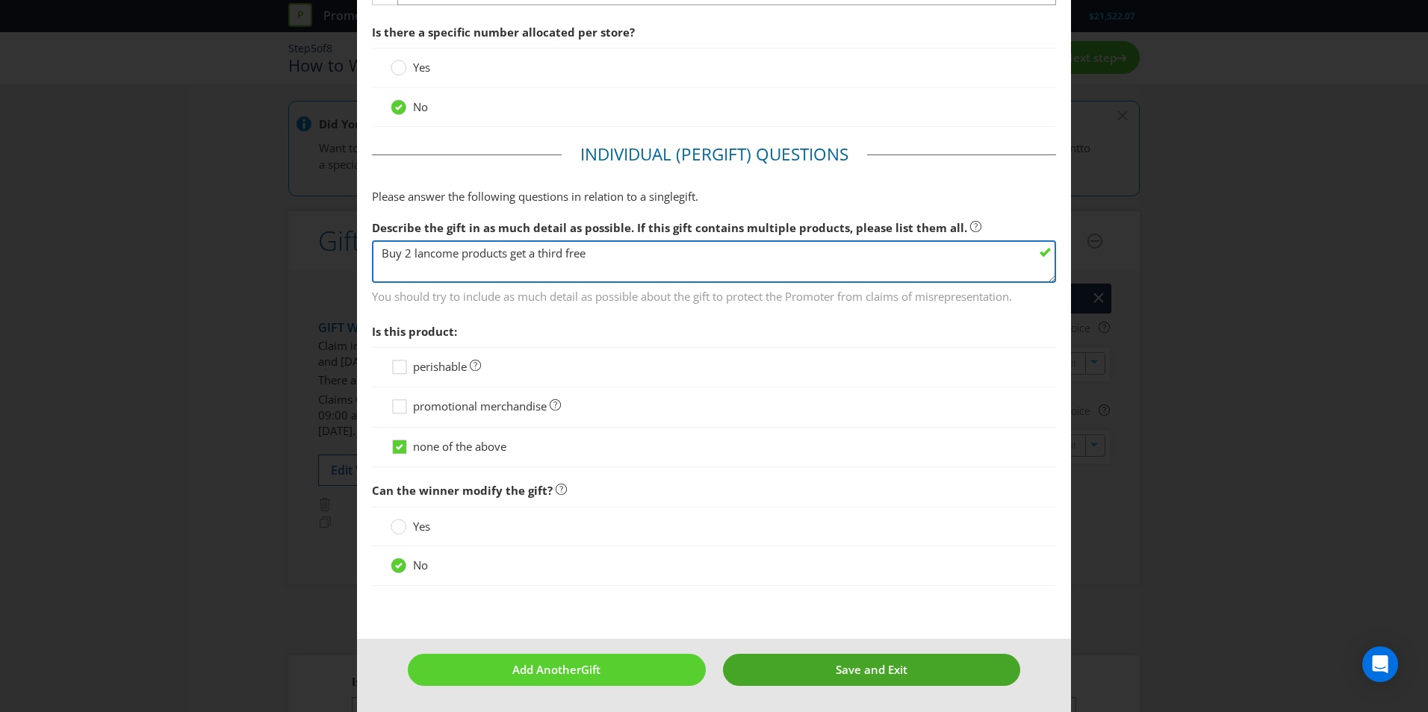
type textarea "Buy 2 lancome products get a third free"
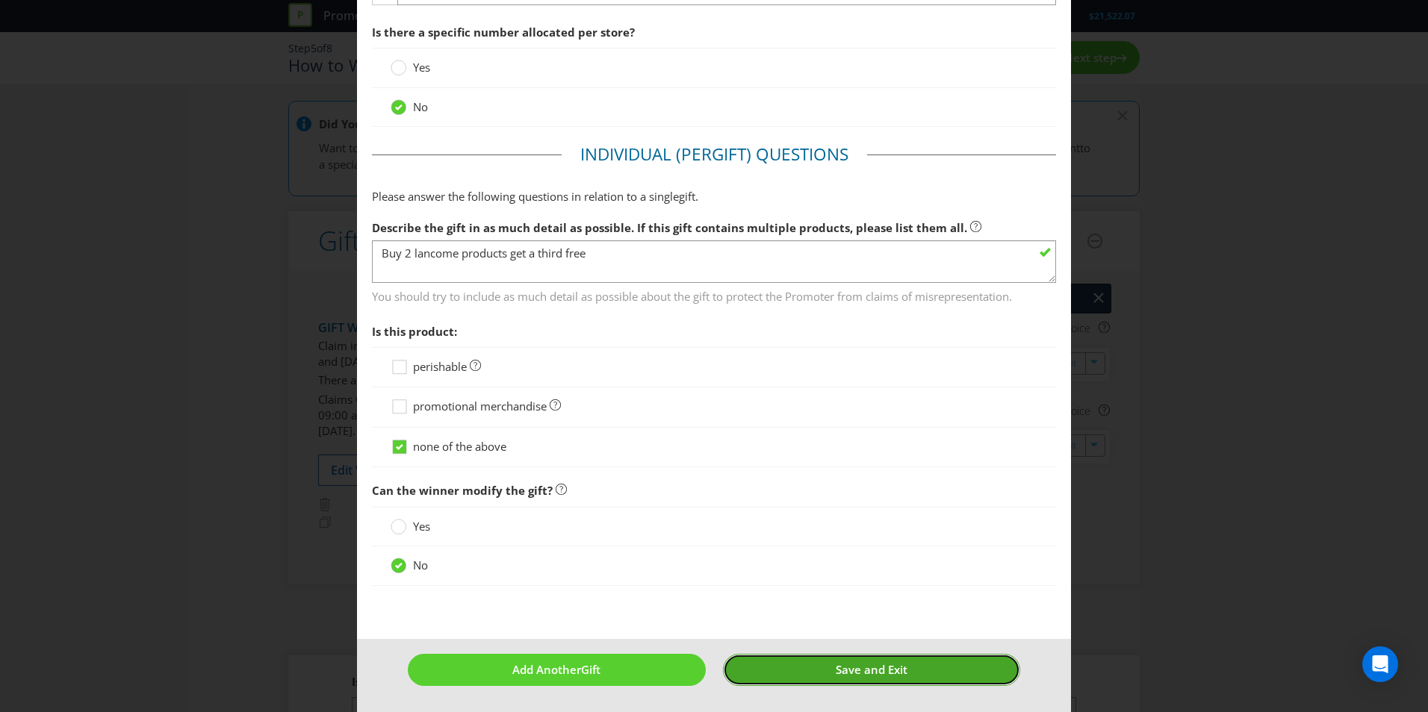
click at [822, 658] on button "Save and Exit" at bounding box center [872, 670] width 298 height 32
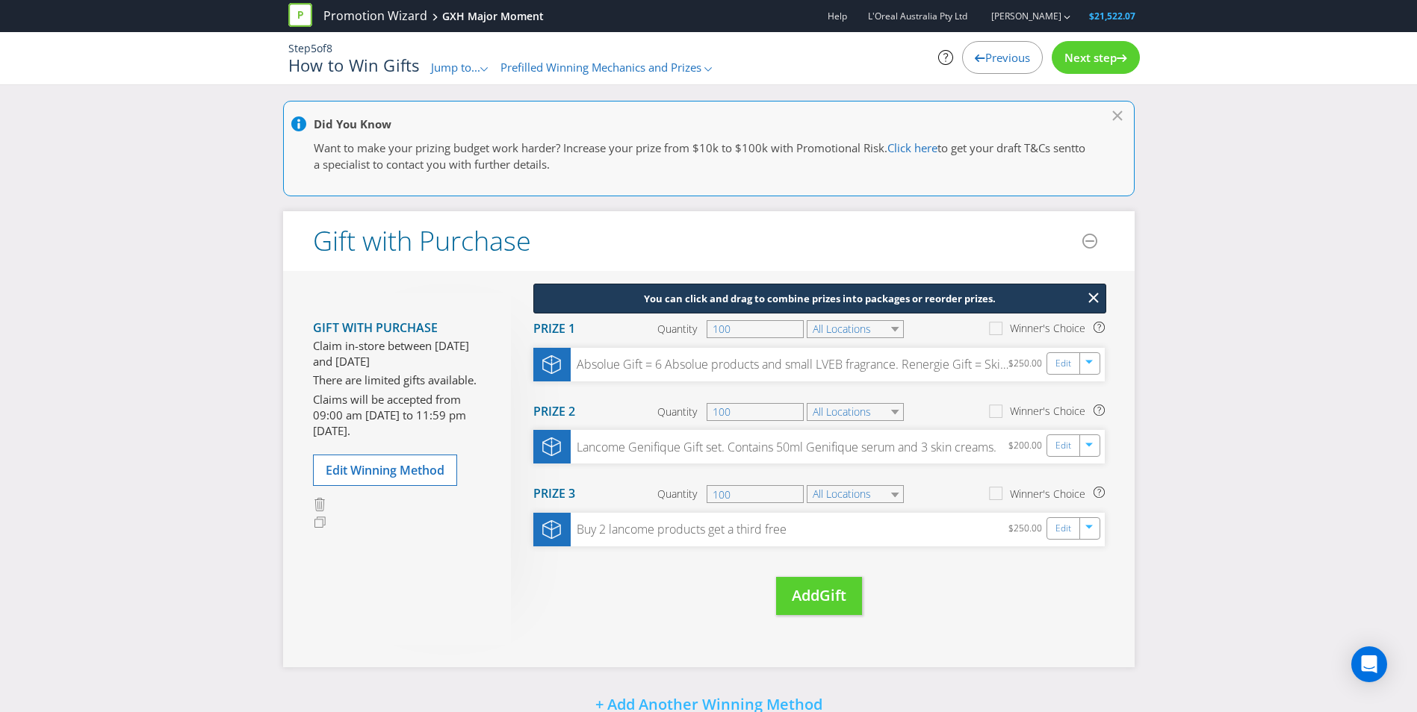
click at [1116, 68] on div "Next step" at bounding box center [1095, 57] width 88 height 33
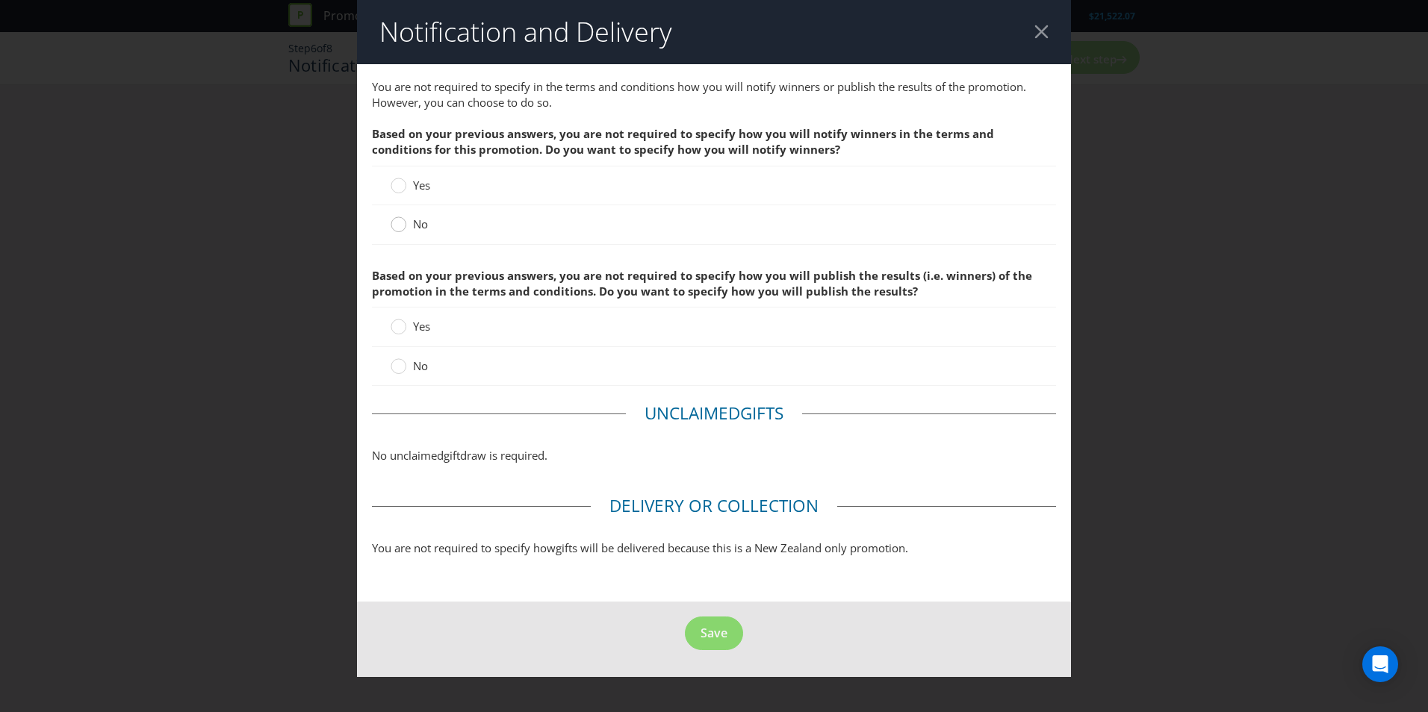
click at [391, 226] on circle at bounding box center [398, 224] width 15 height 15
click at [0, 0] on input "No" at bounding box center [0, 0] width 0 height 0
click at [403, 367] on circle at bounding box center [398, 366] width 15 height 15
click at [0, 0] on input "No" at bounding box center [0, 0] width 0 height 0
drag, startPoint x: 724, startPoint y: 634, endPoint x: 755, endPoint y: 623, distance: 32.6
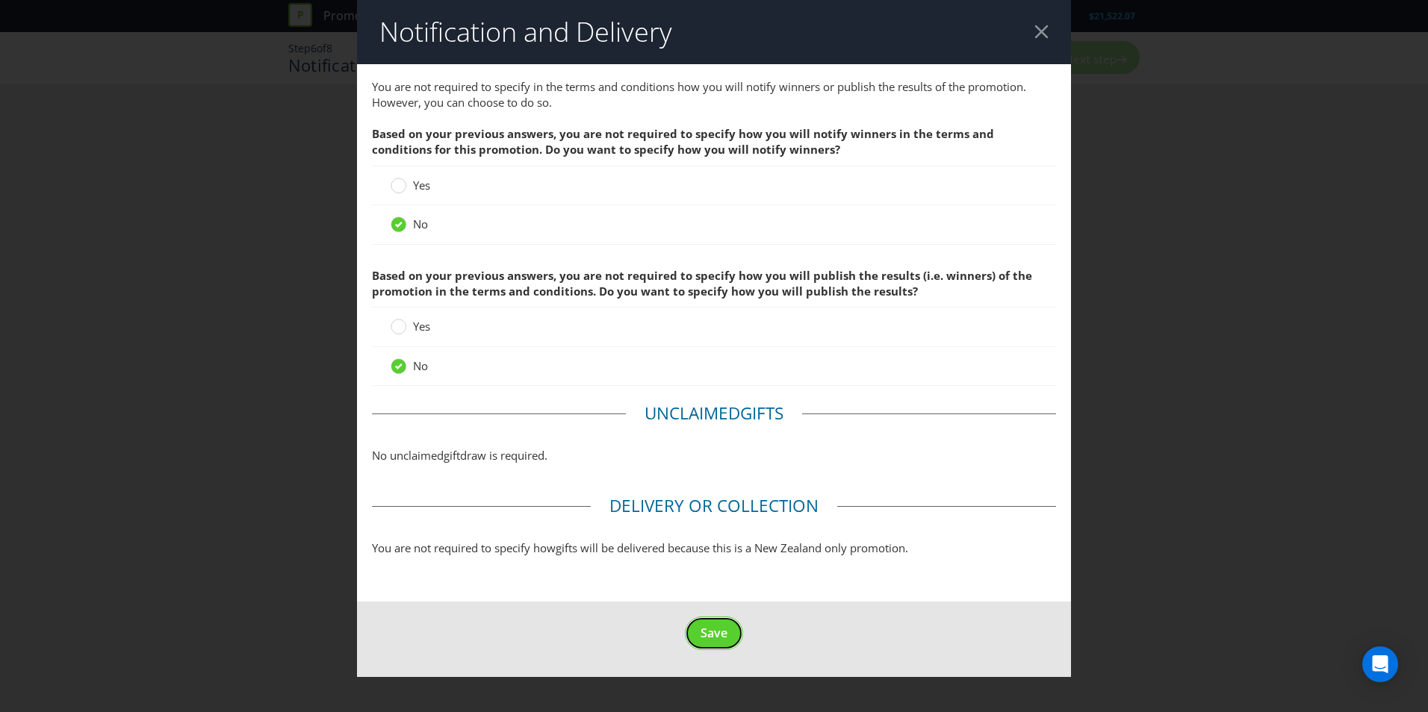
click at [725, 633] on span "Save" at bounding box center [713, 633] width 27 height 16
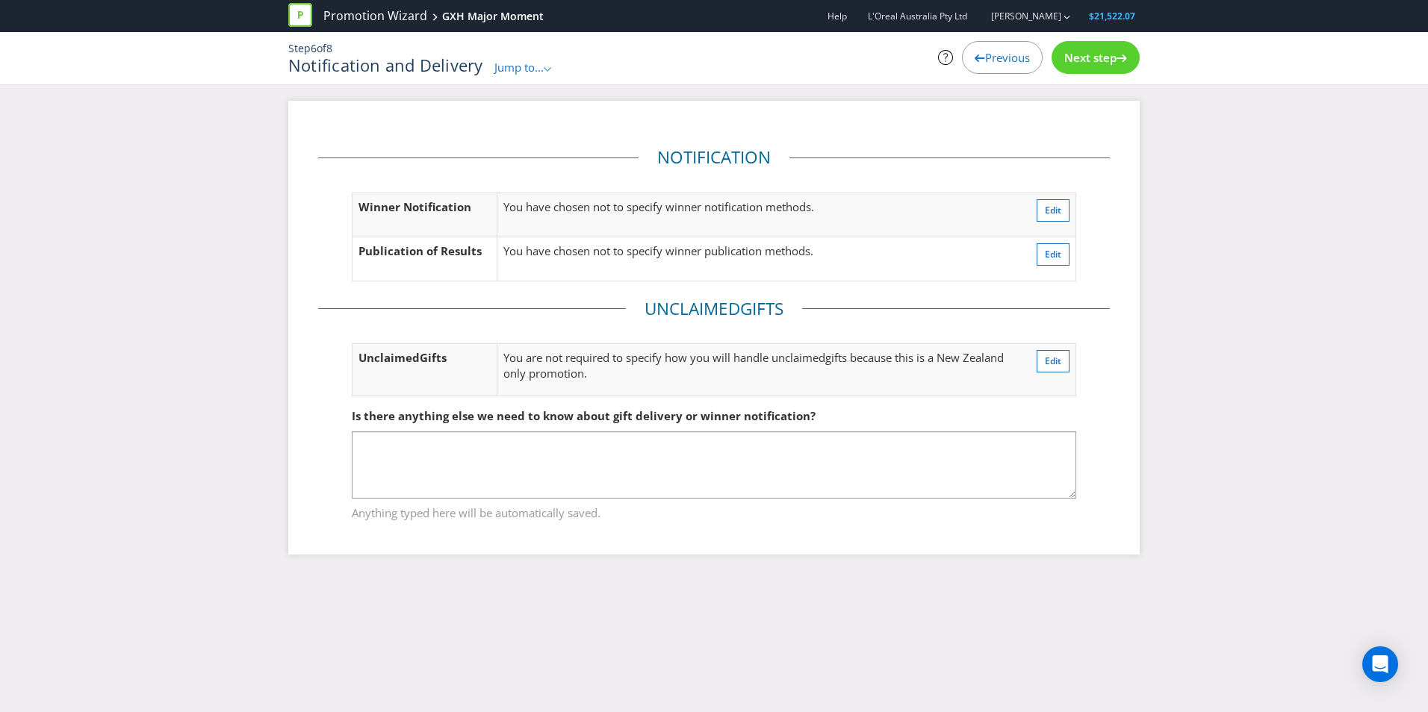
click at [1090, 61] on span "Next step" at bounding box center [1090, 57] width 52 height 15
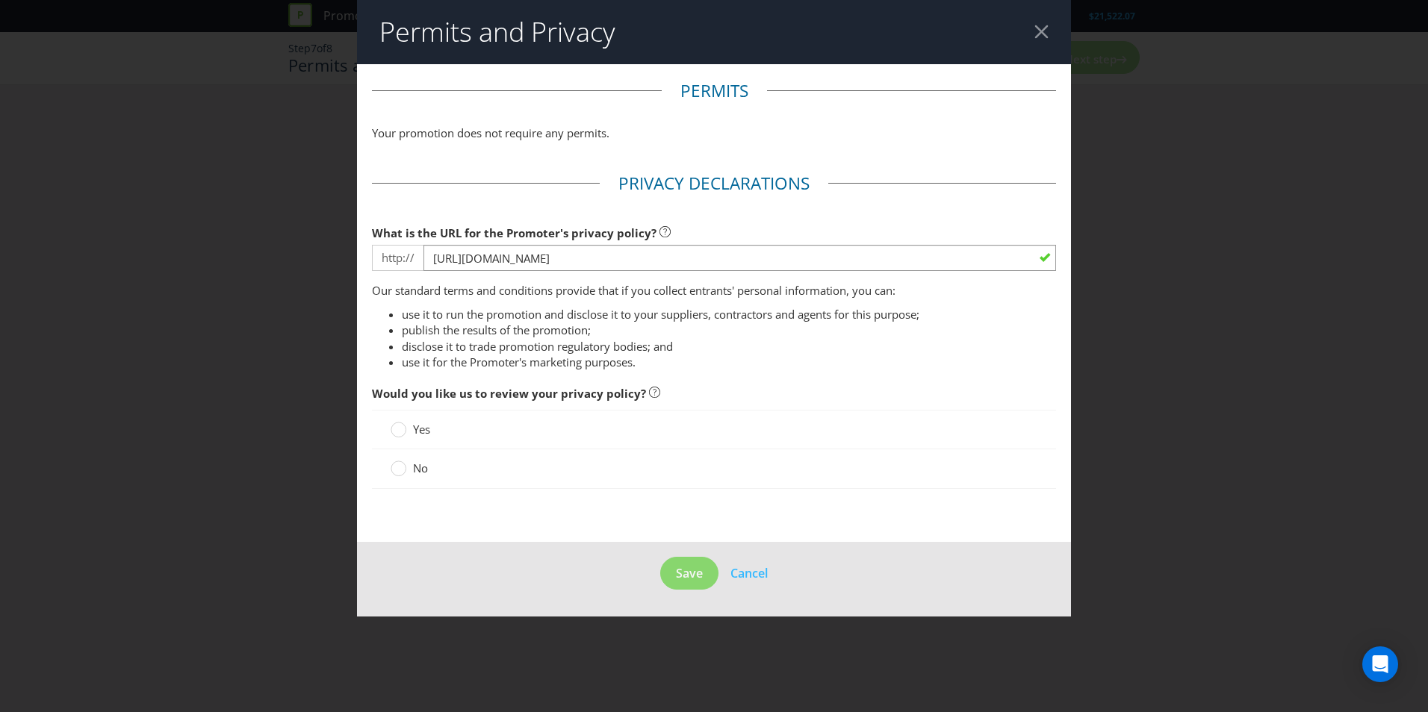
drag, startPoint x: 401, startPoint y: 467, endPoint x: 467, endPoint y: 502, distance: 75.2
click at [401, 466] on div at bounding box center [398, 463] width 7 height 7
click at [0, 0] on input "No" at bounding box center [0, 0] width 0 height 0
click at [689, 569] on span "Save" at bounding box center [689, 573] width 27 height 16
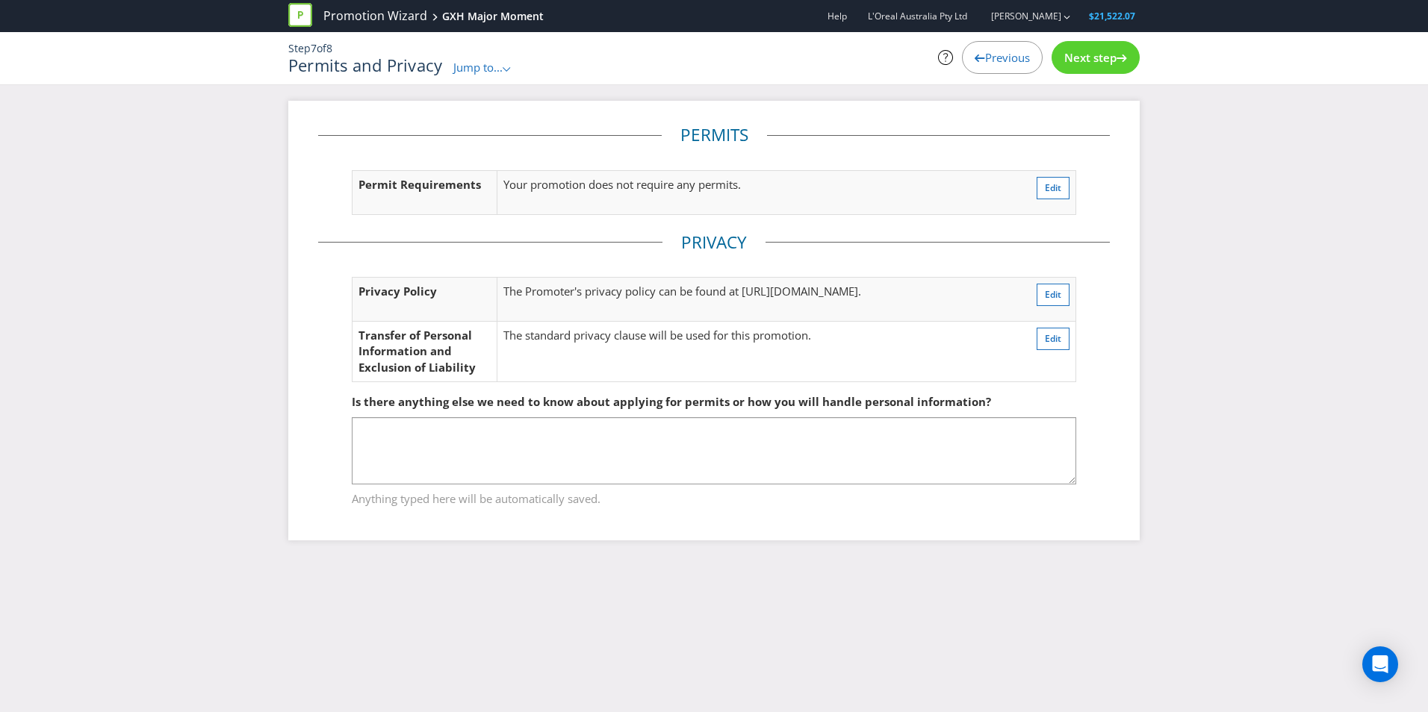
click at [1098, 63] on span "Next step" at bounding box center [1090, 57] width 52 height 15
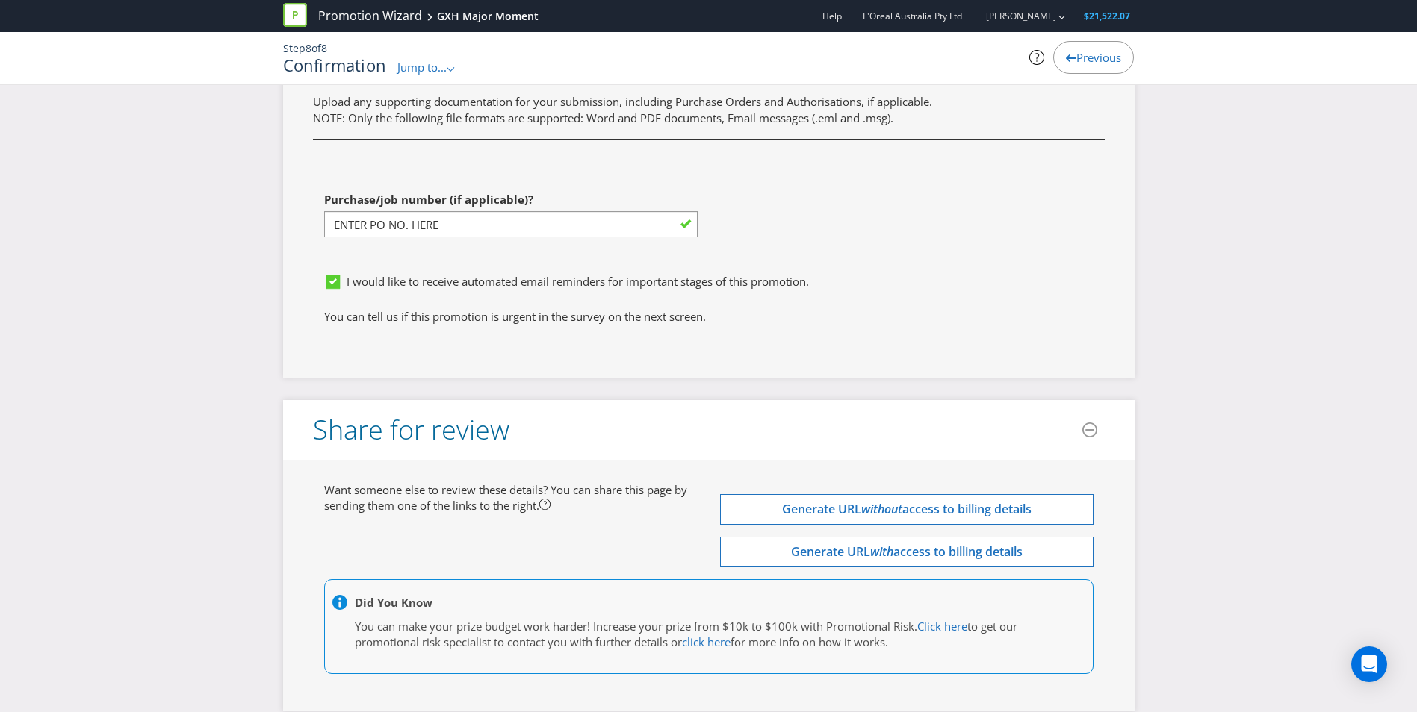
scroll to position [4471, 0]
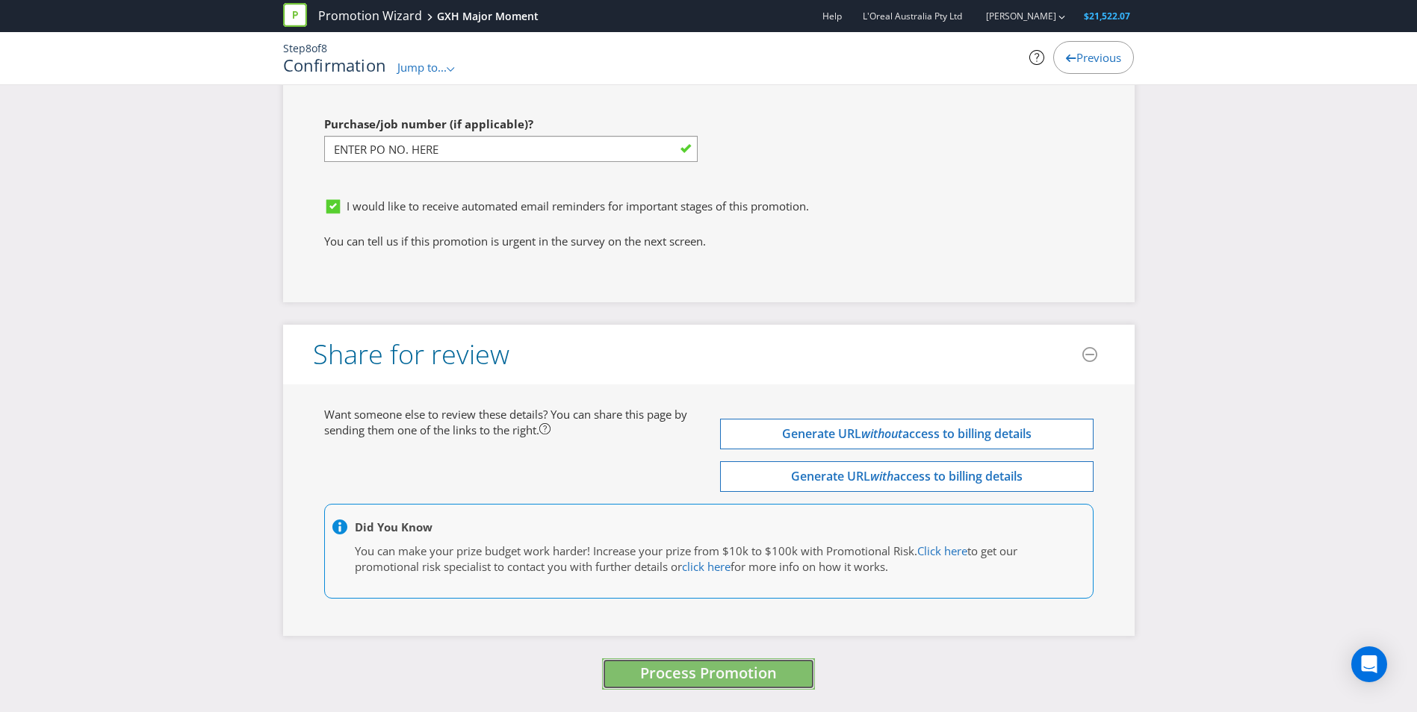
click at [733, 669] on span "Process Promotion" at bounding box center [708, 673] width 137 height 20
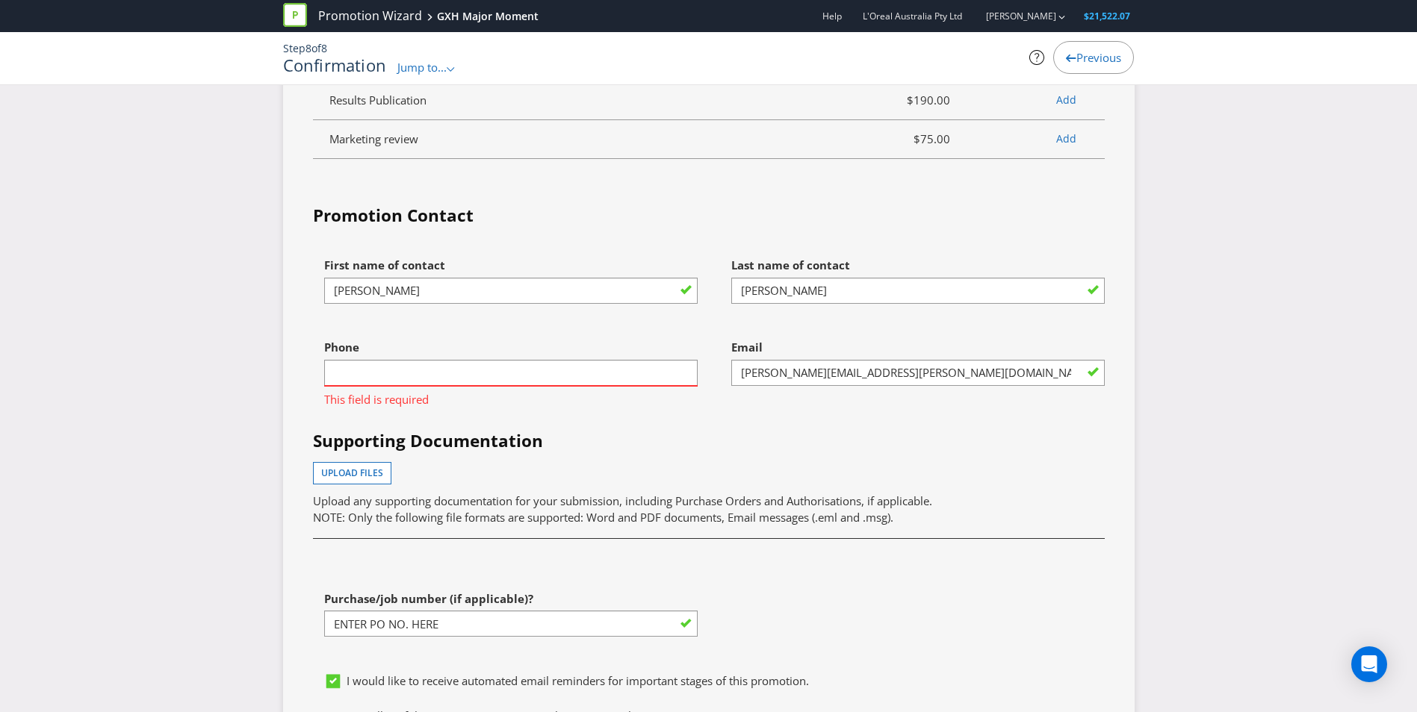
scroll to position [3996, 0]
click at [602, 376] on input "text" at bounding box center [510, 372] width 373 height 26
type input "0800655444"
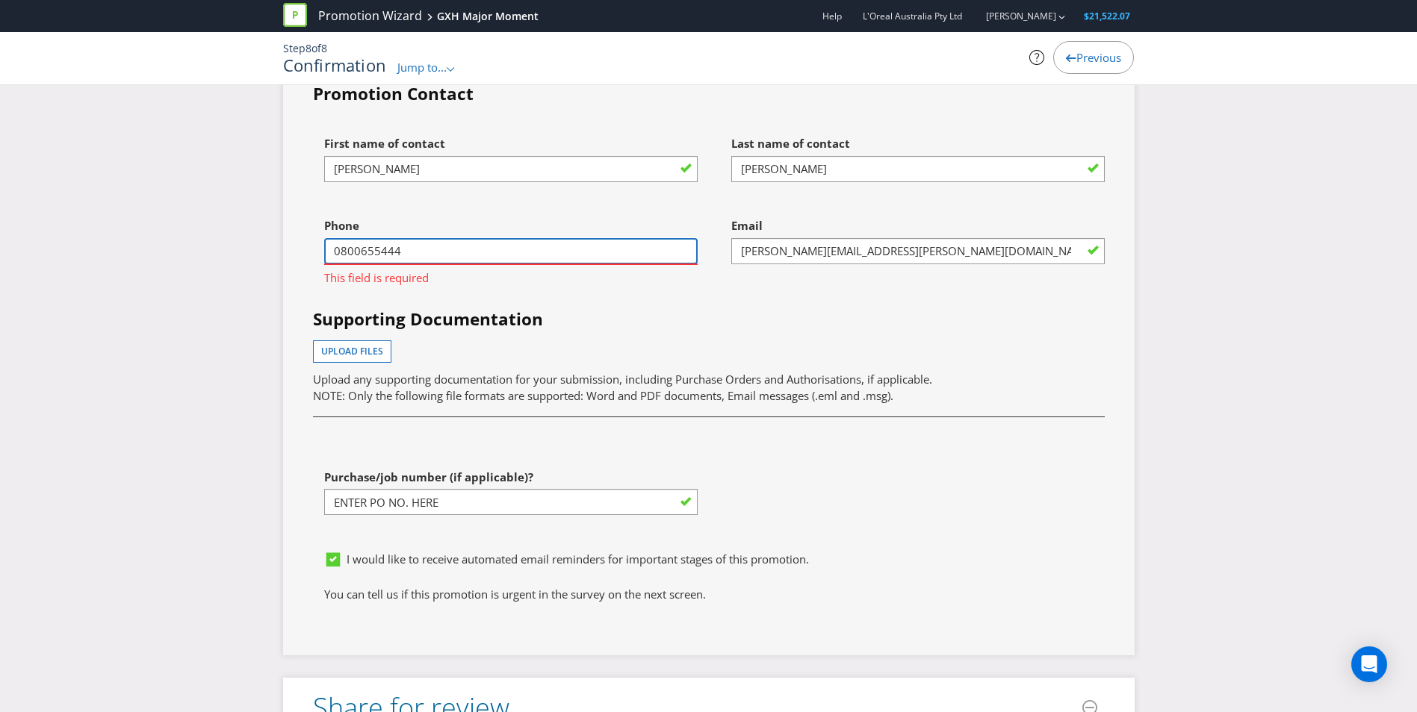
scroll to position [4295, 0]
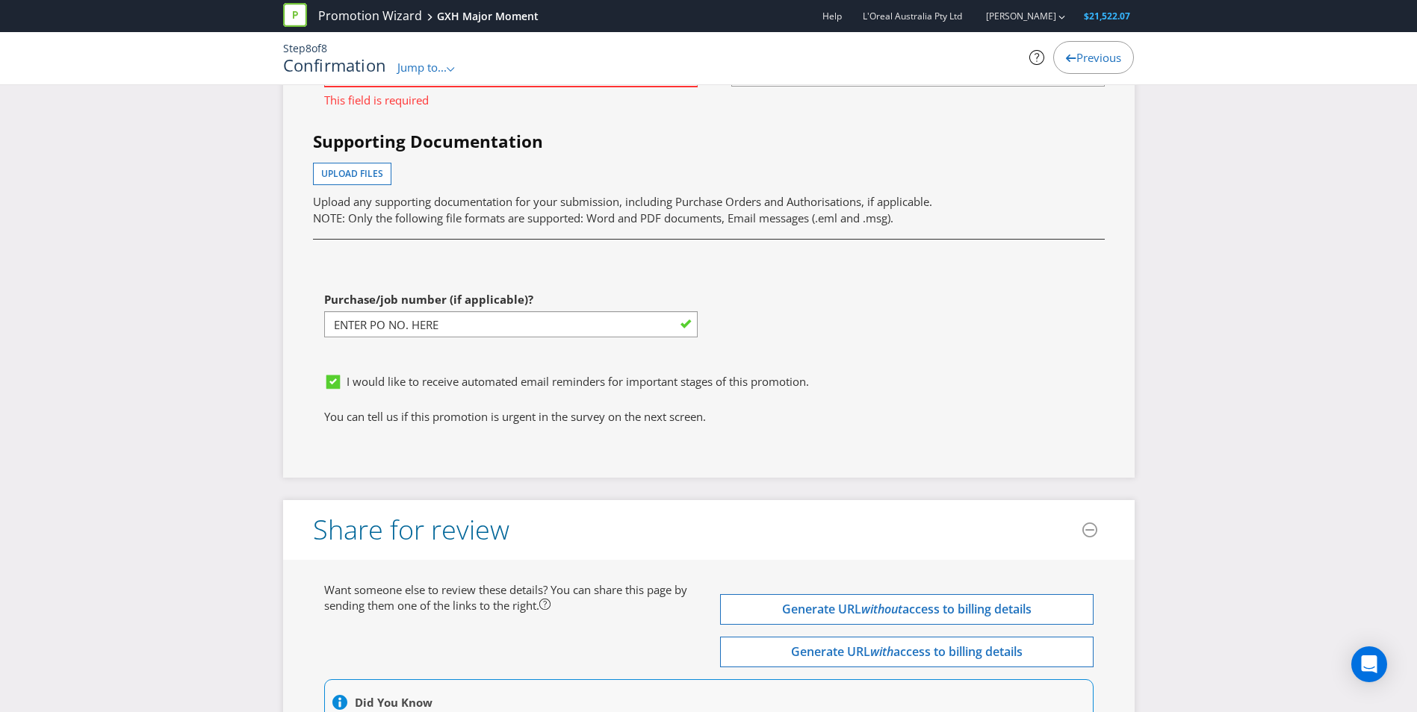
click at [1025, 279] on div "First name of contact [PERSON_NAME] Last name of contact [PERSON_NAME] Phone [P…" at bounding box center [709, 158] width 814 height 415
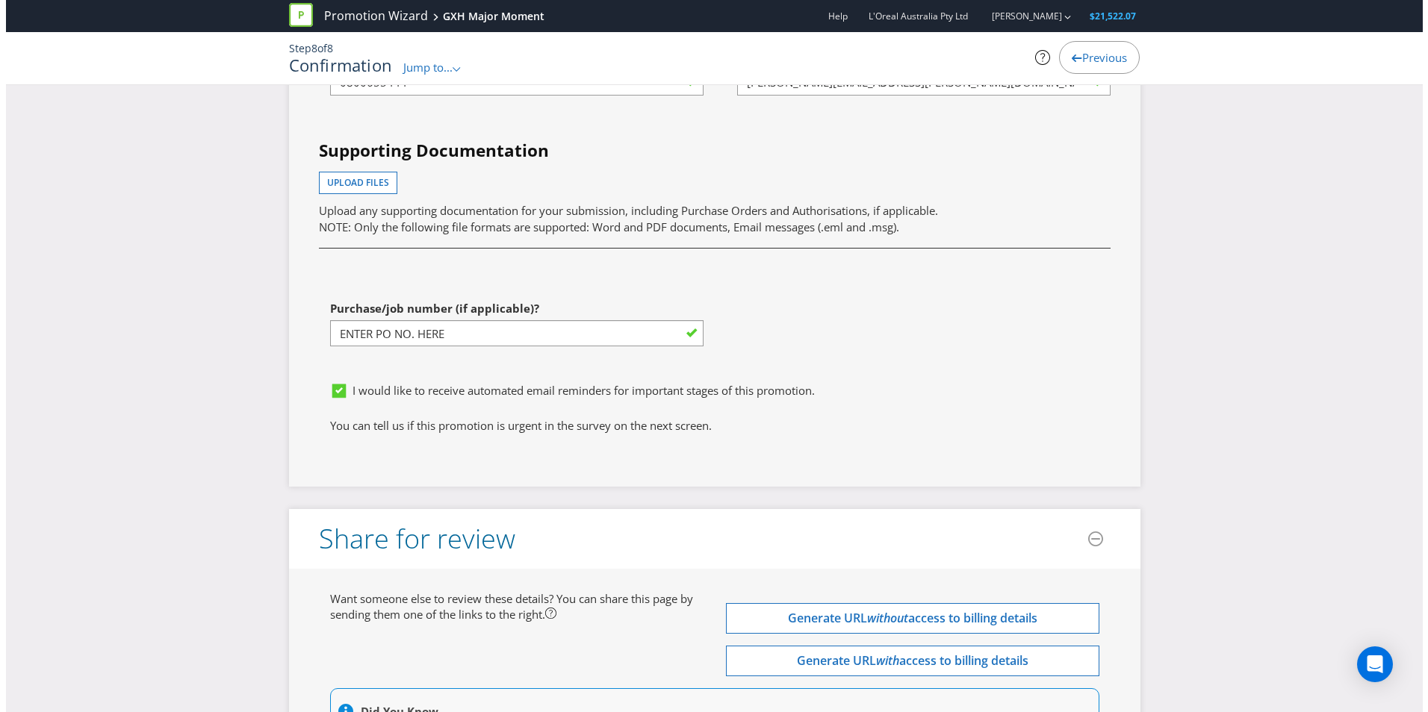
scroll to position [4471, 0]
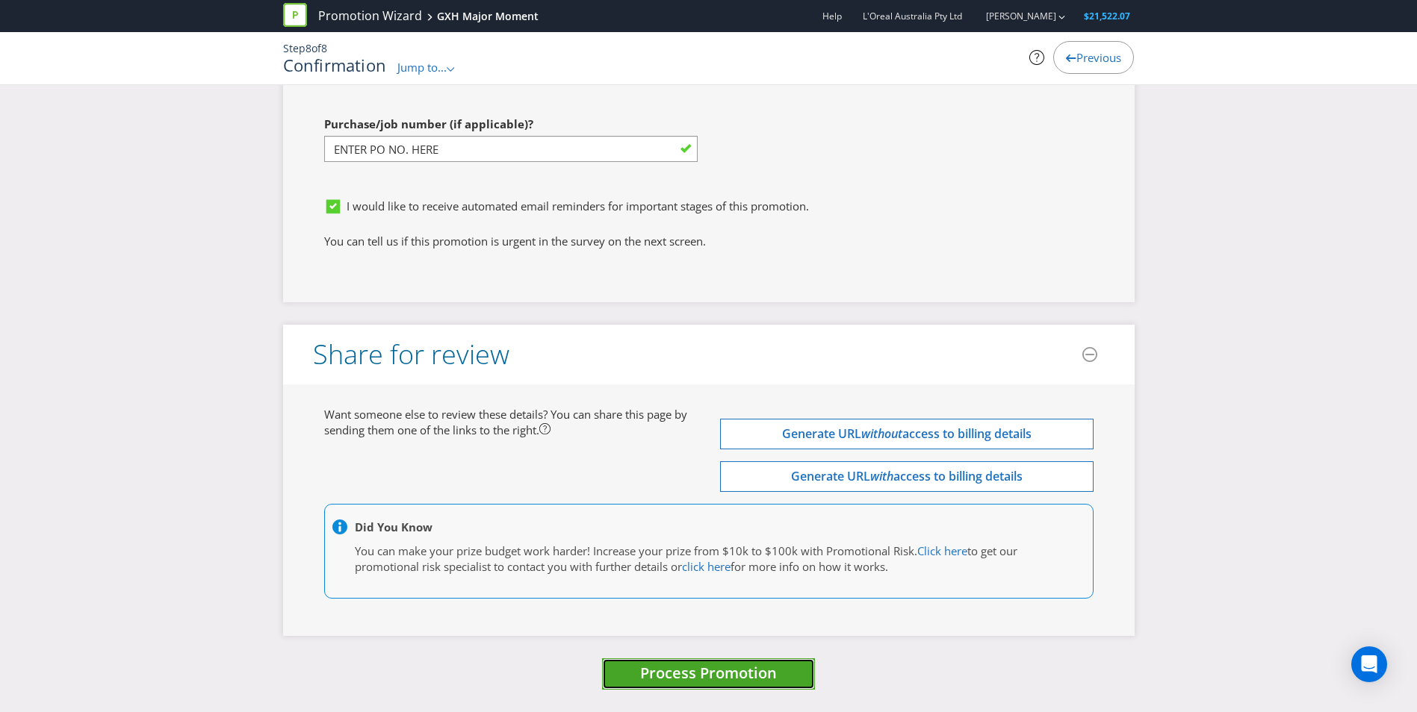
click at [720, 673] on span "Process Promotion" at bounding box center [708, 673] width 137 height 20
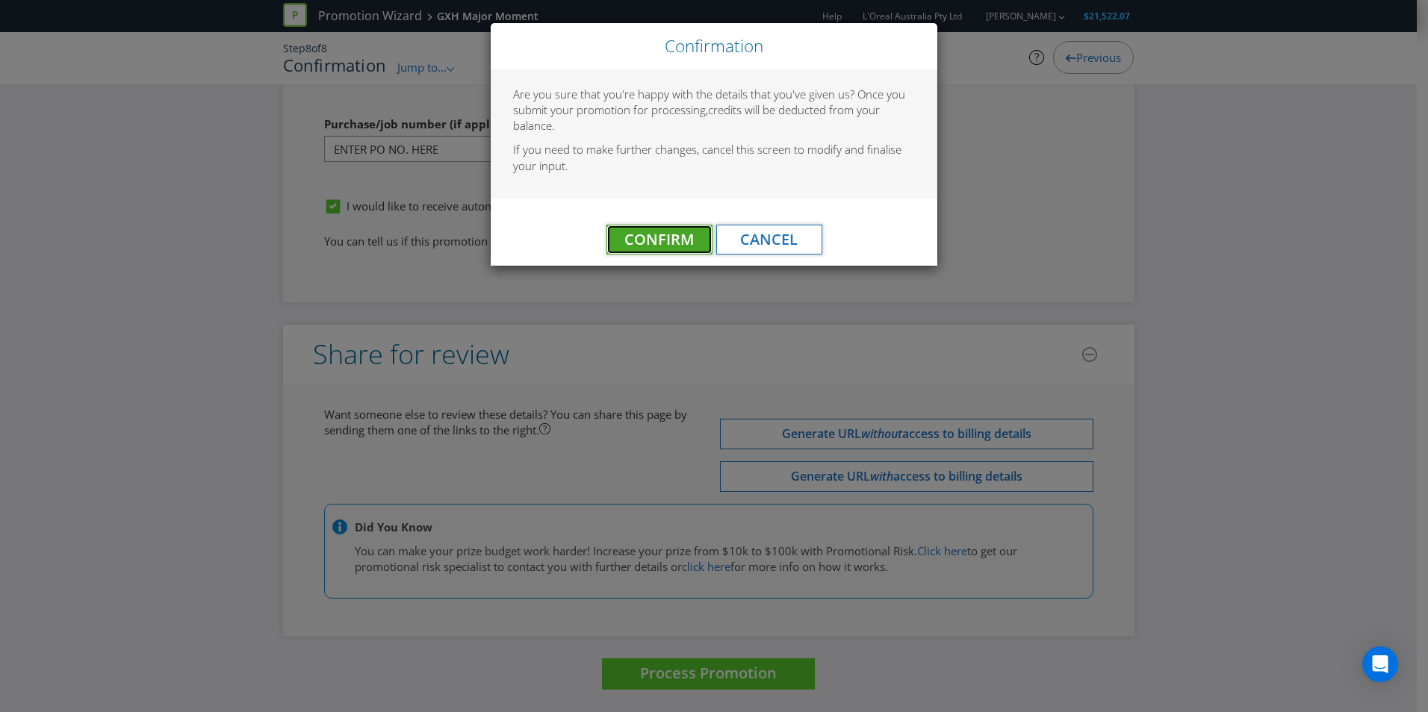
click at [659, 235] on span "Confirm" at bounding box center [658, 239] width 69 height 20
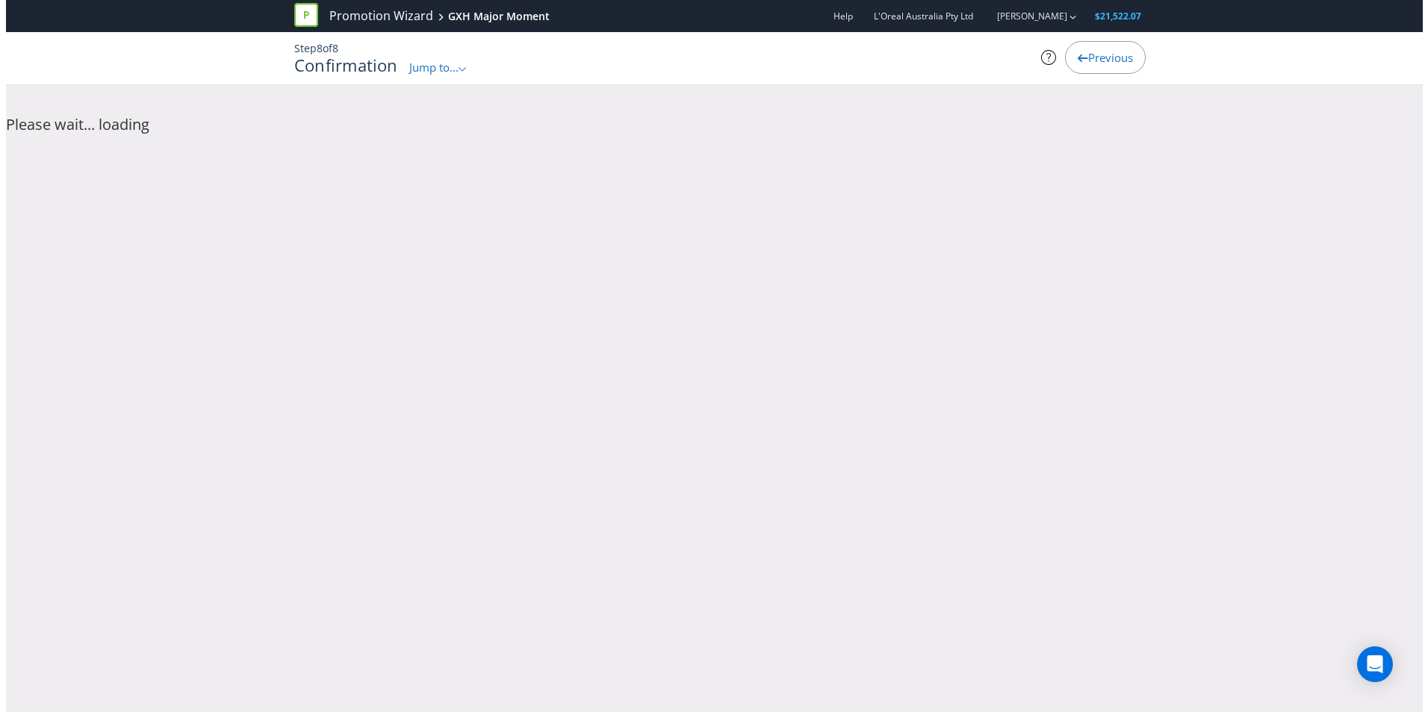
scroll to position [0, 0]
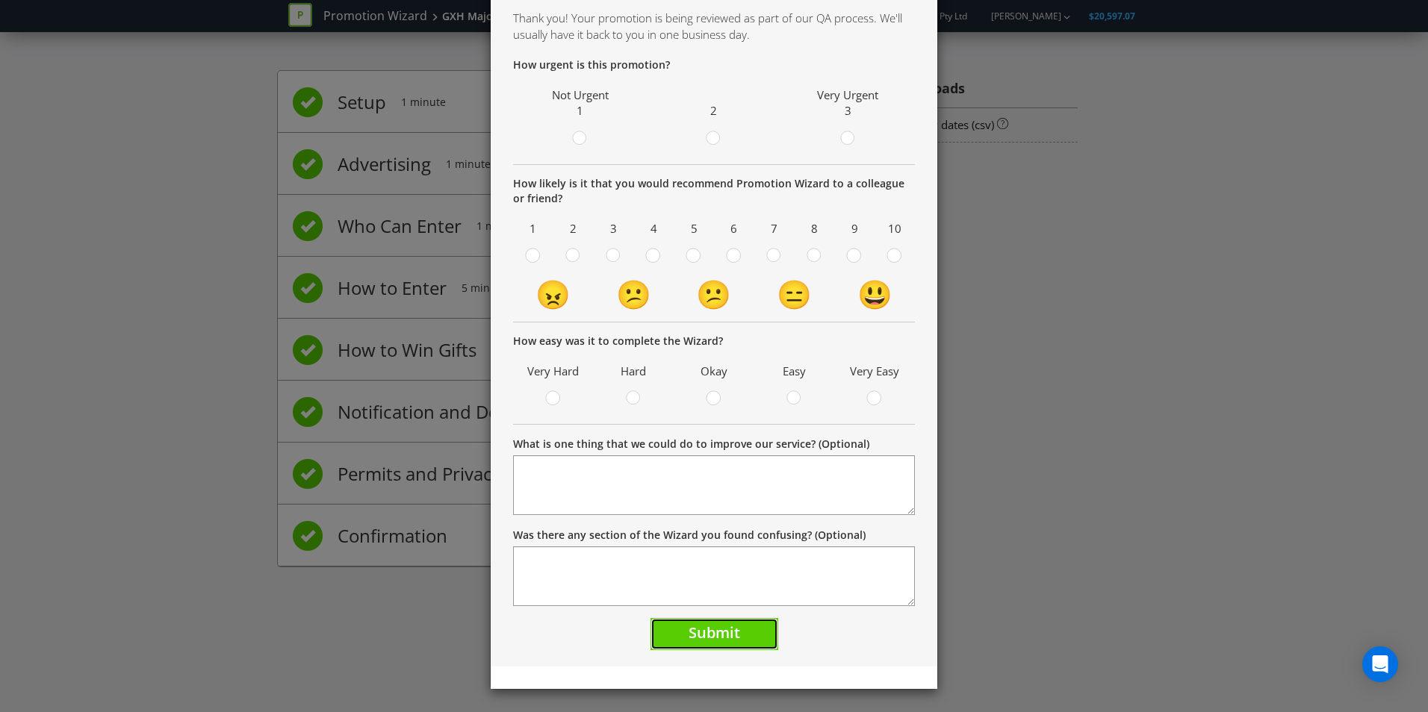
click at [745, 640] on button "Submit" at bounding box center [714, 634] width 128 height 32
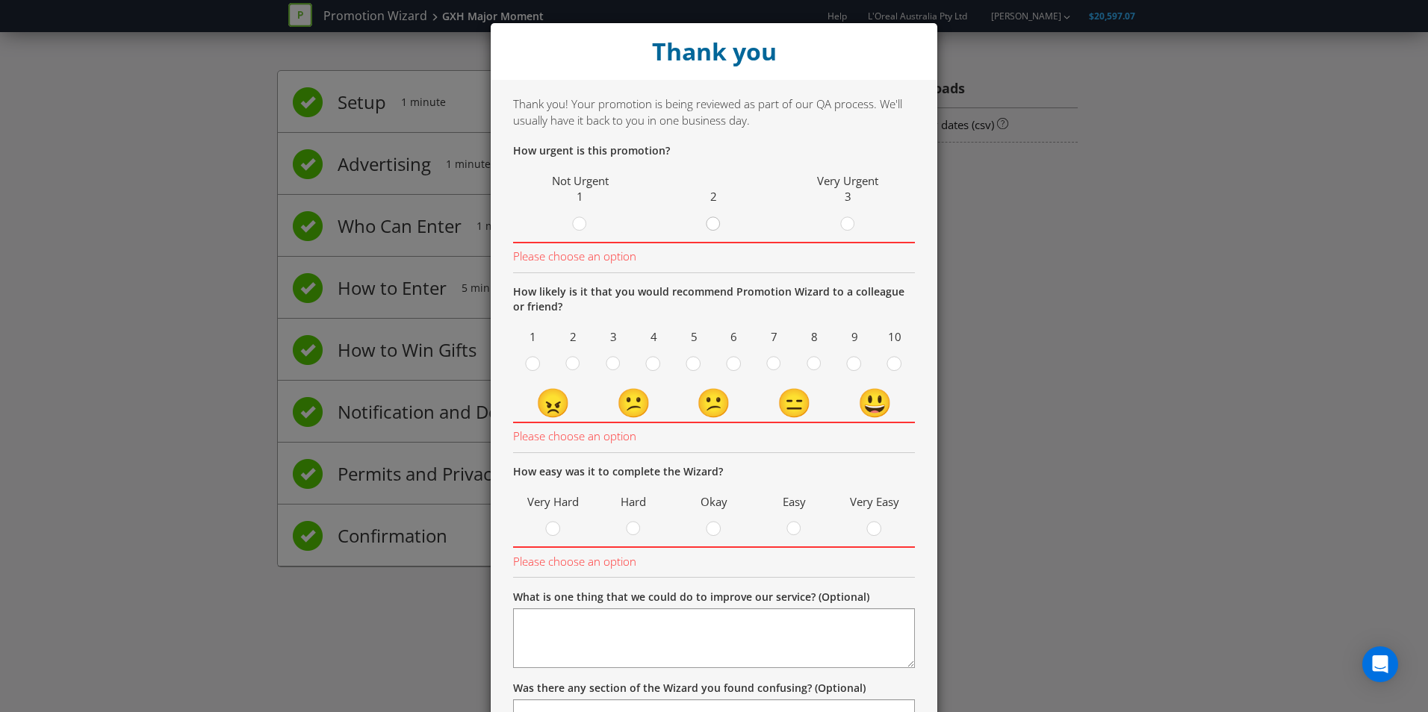
click at [715, 217] on icon at bounding box center [713, 224] width 15 height 15
click at [0, 0] on input "radio" at bounding box center [0, 0] width 0 height 0
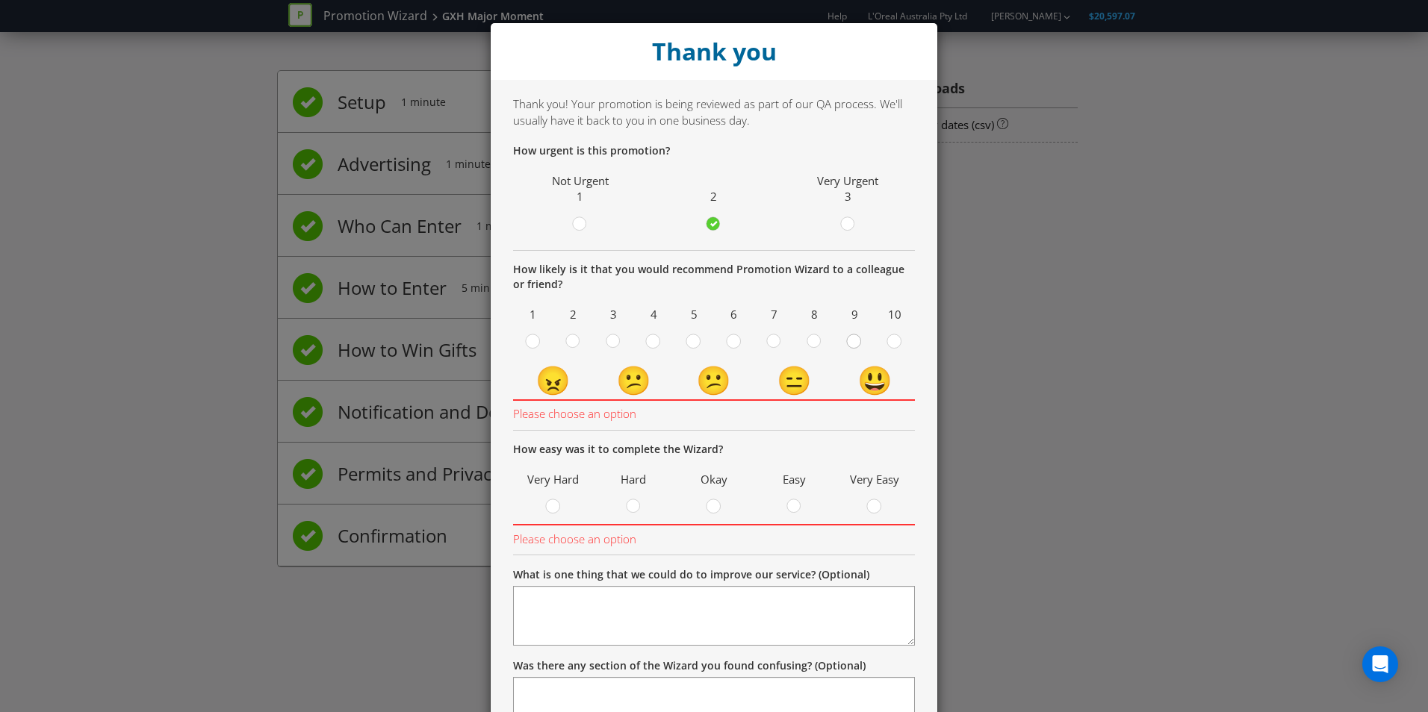
click at [851, 344] on circle at bounding box center [853, 341] width 13 height 13
click at [0, 0] on input "radio" at bounding box center [0, 0] width 0 height 0
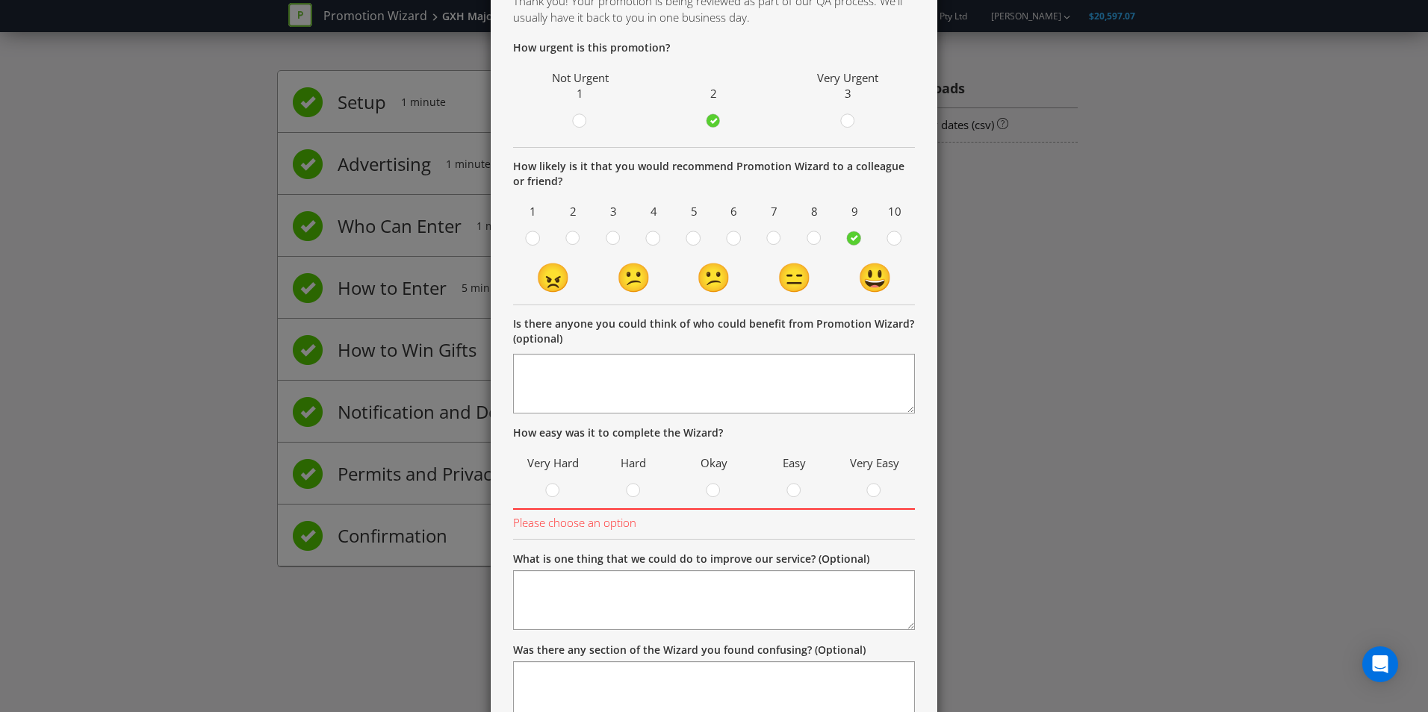
scroll to position [218, 0]
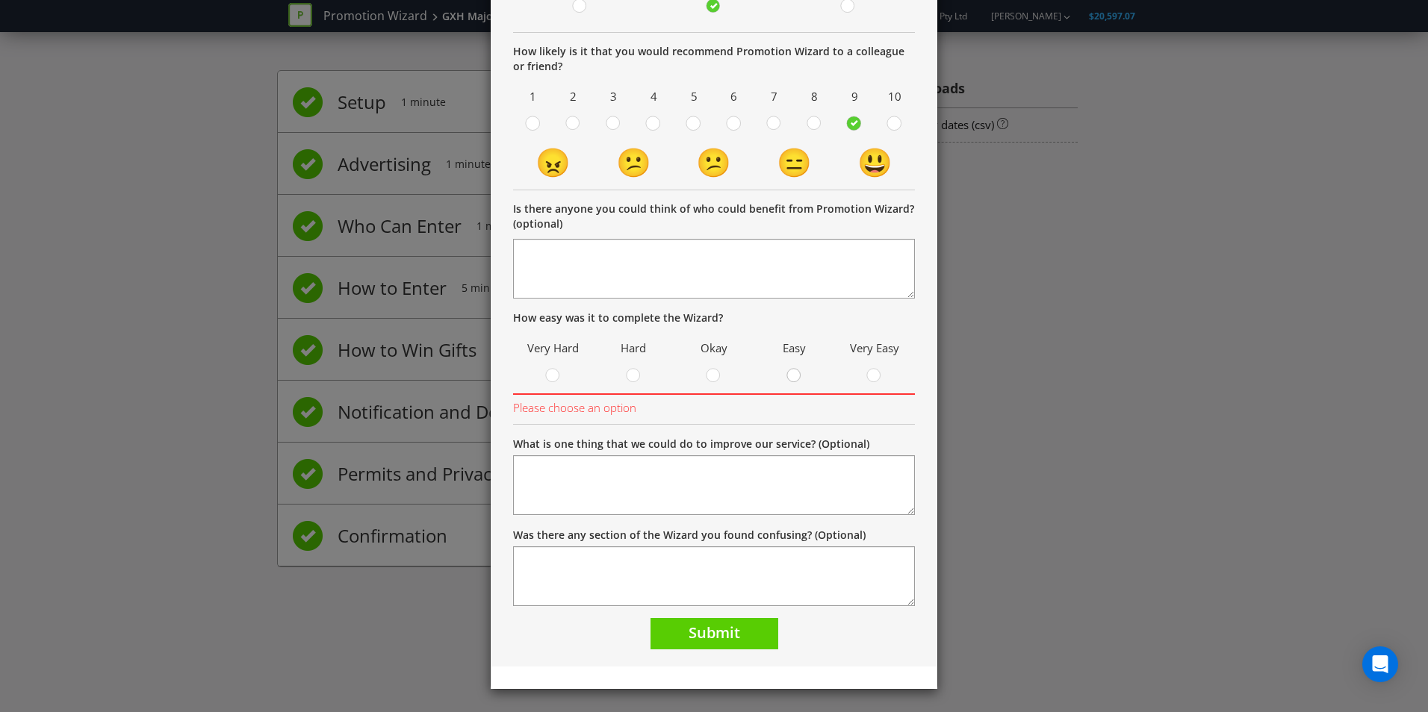
click at [791, 379] on circle at bounding box center [793, 375] width 13 height 13
click at [0, 0] on input "radio" at bounding box center [0, 0] width 0 height 0
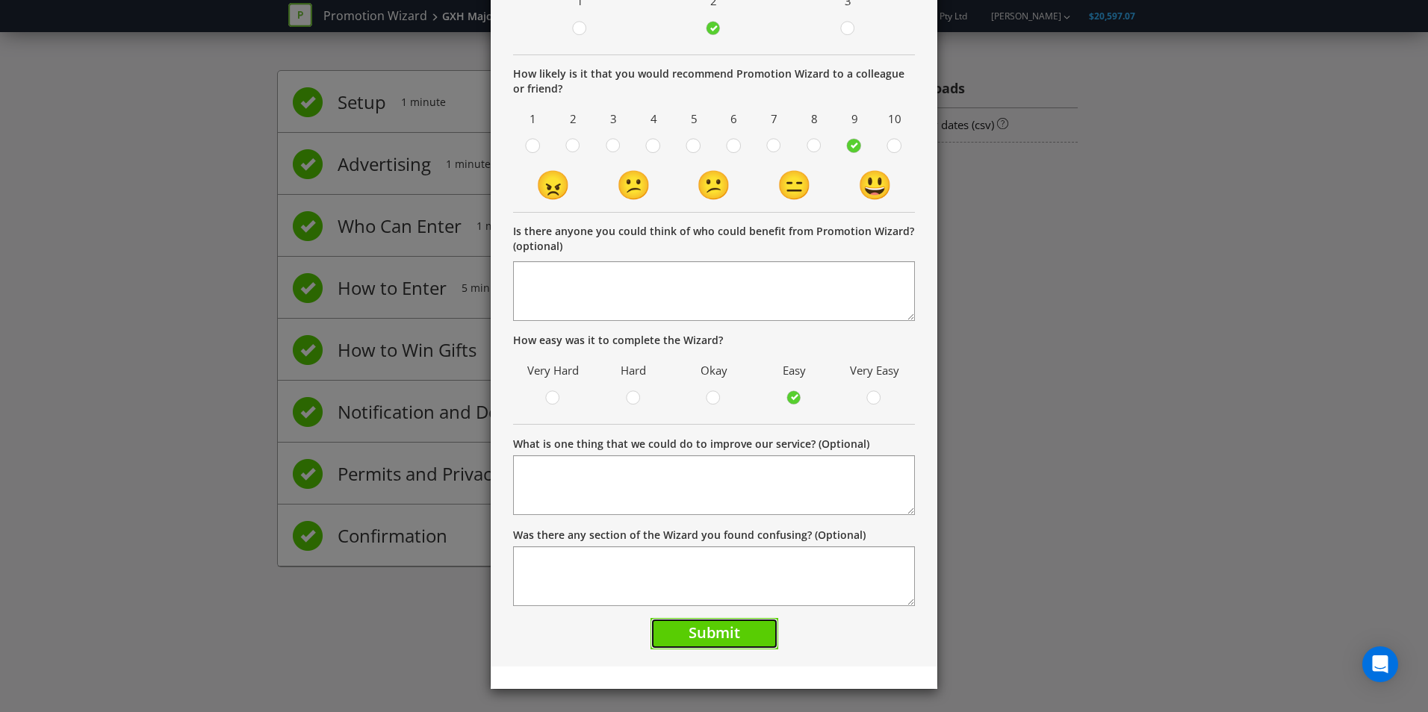
drag, startPoint x: 708, startPoint y: 630, endPoint x: 924, endPoint y: 579, distance: 221.7
click at [709, 628] on span "Submit" at bounding box center [715, 633] width 52 height 20
